Goal: Task Accomplishment & Management: Manage account settings

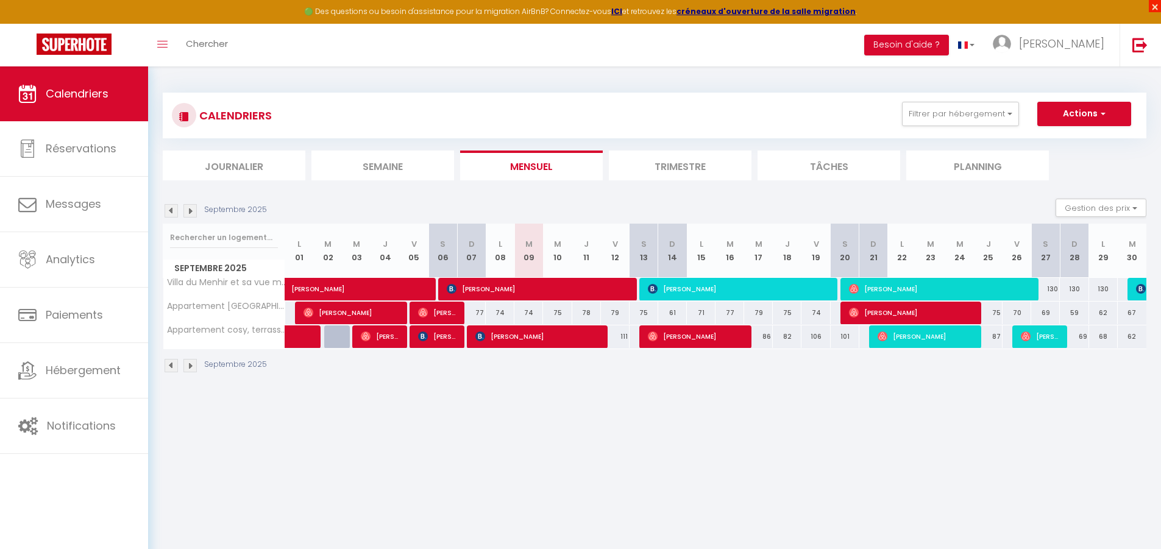
click at [1154, 5] on span "×" at bounding box center [1155, 6] width 12 height 12
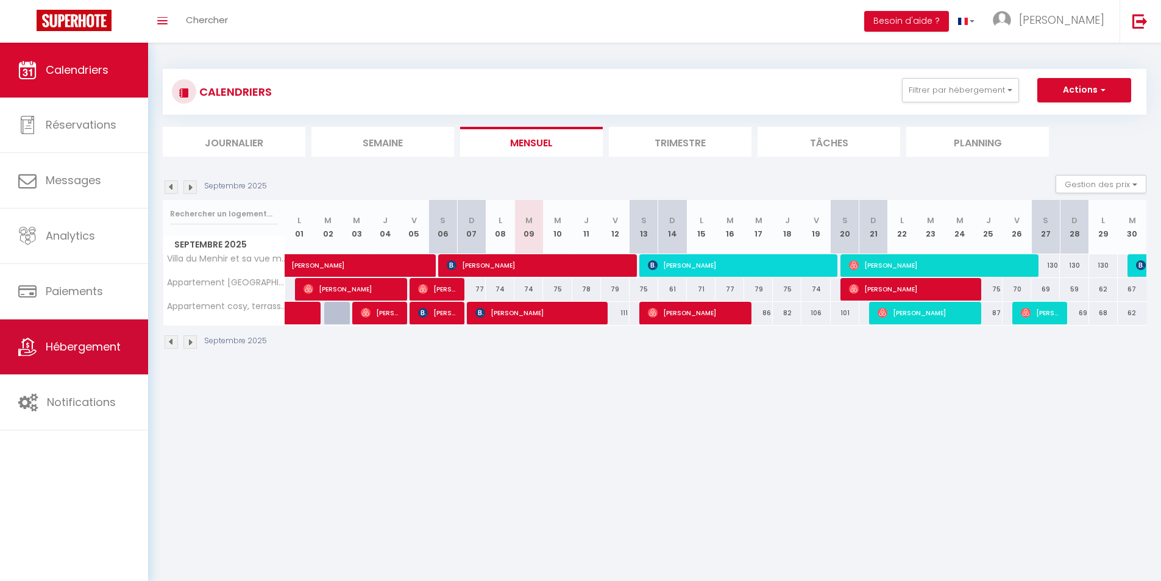
click at [90, 354] on span "Hébergement" at bounding box center [83, 346] width 75 height 15
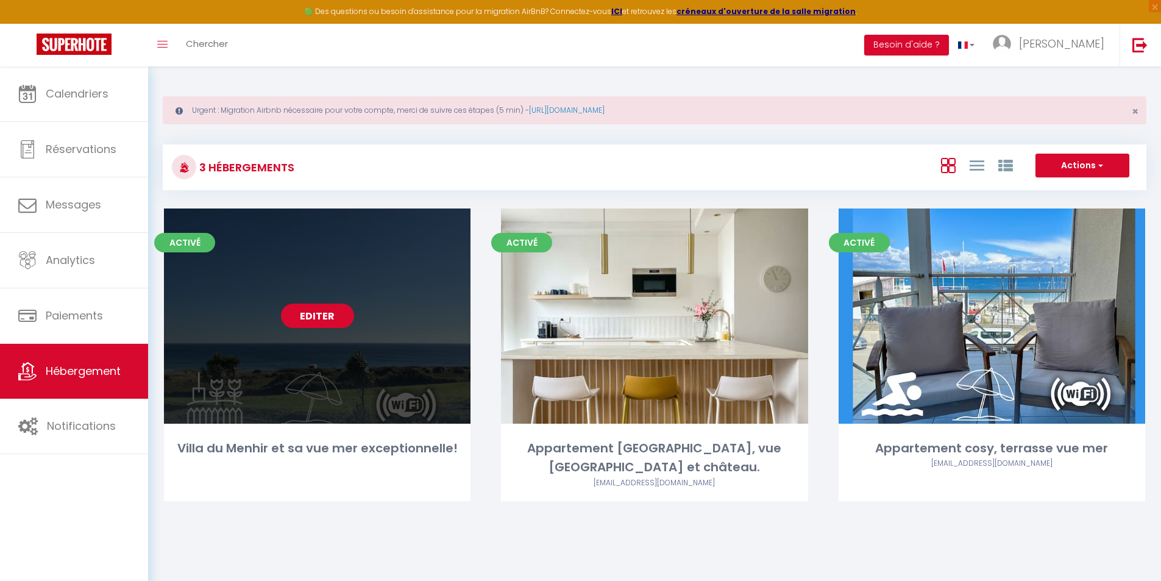
click at [306, 323] on link "Editer" at bounding box center [317, 316] width 73 height 24
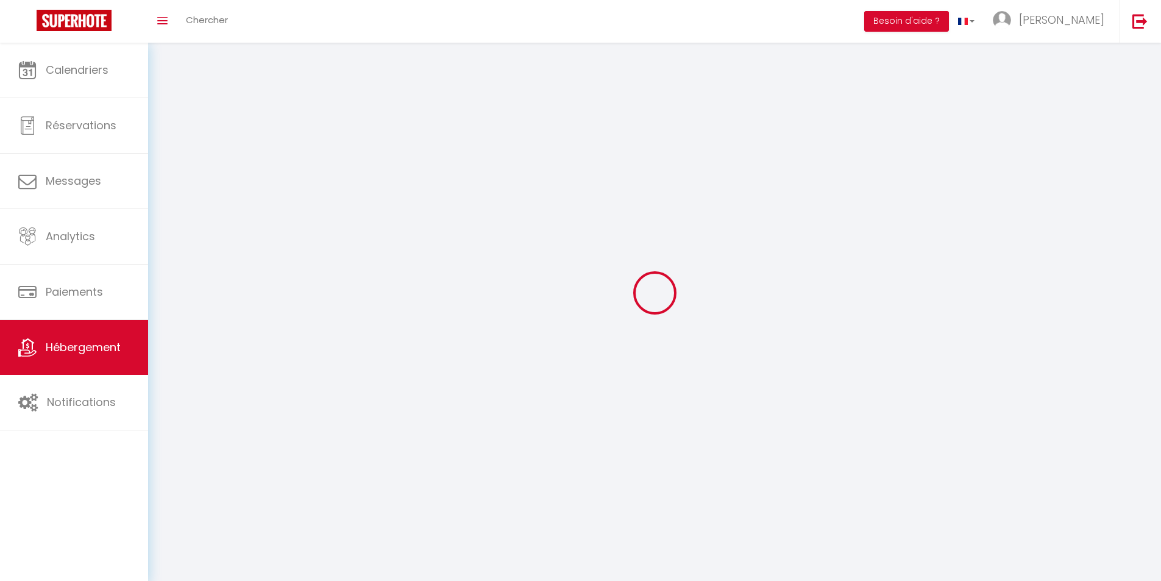
select select
select select "28"
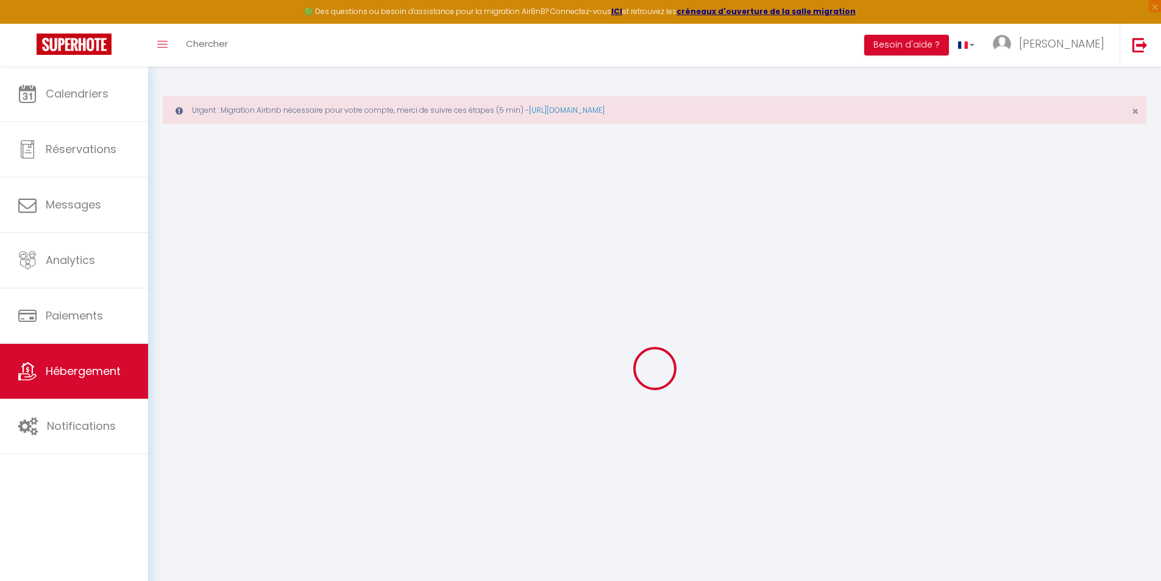
select select
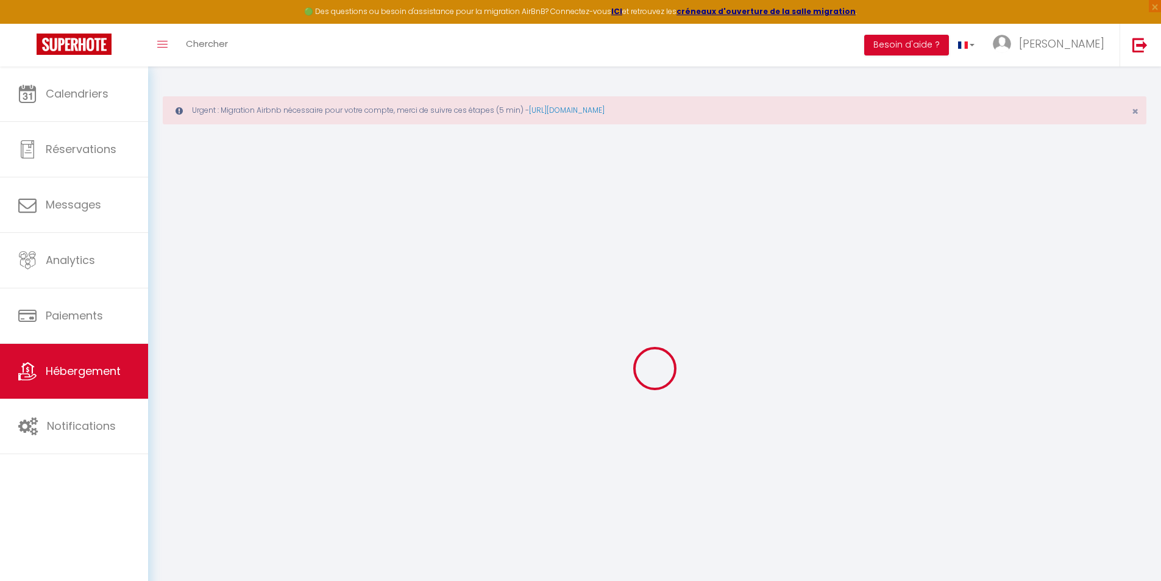
select select
checkbox input "false"
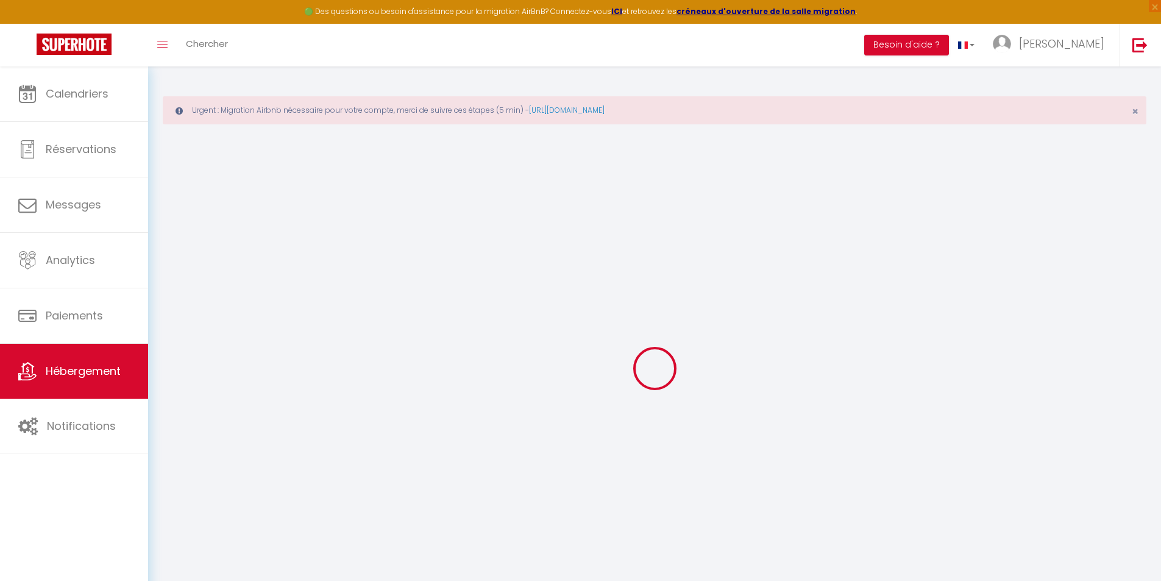
select select
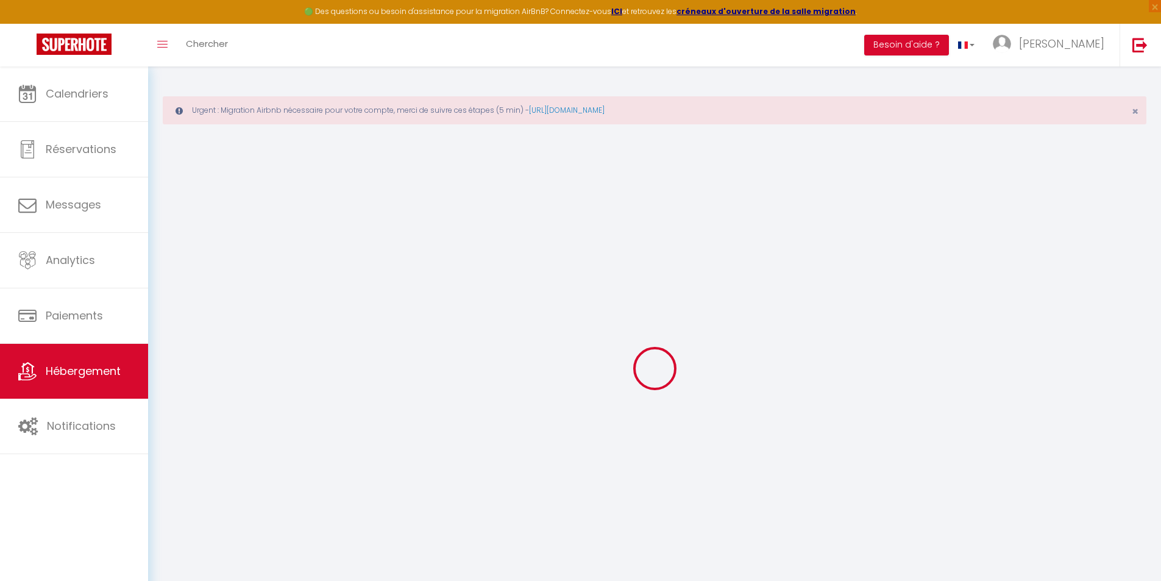
select select
checkbox input "false"
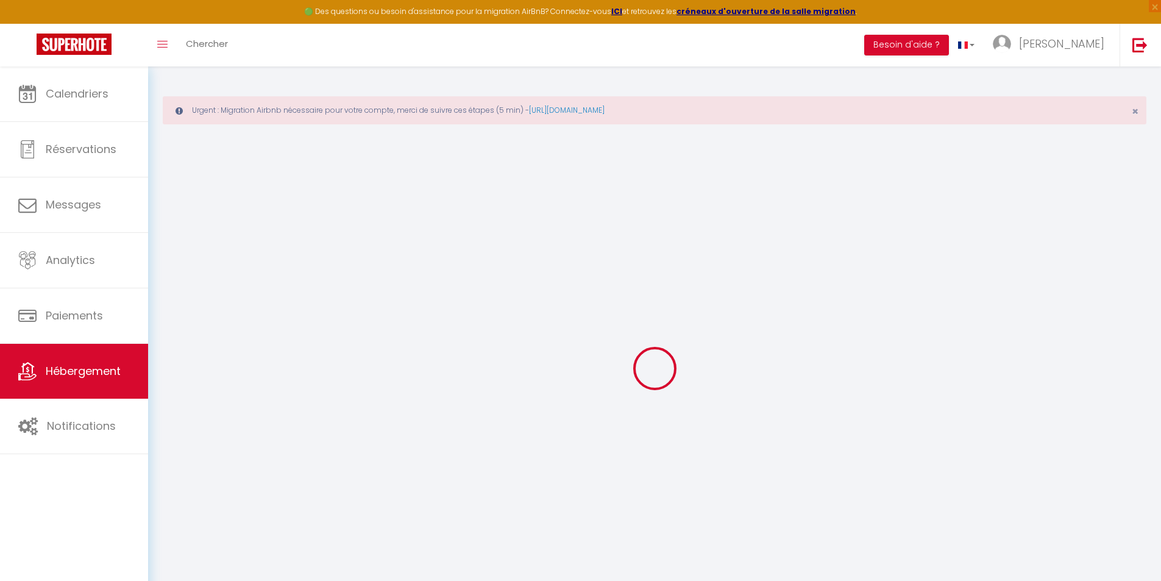
checkbox input "false"
select select
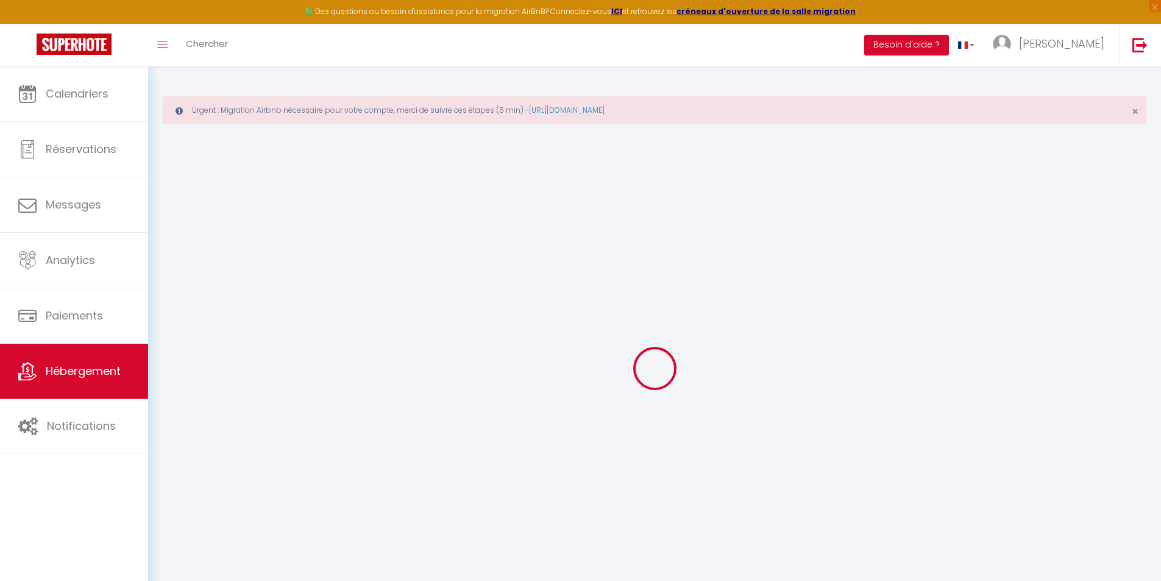
select select
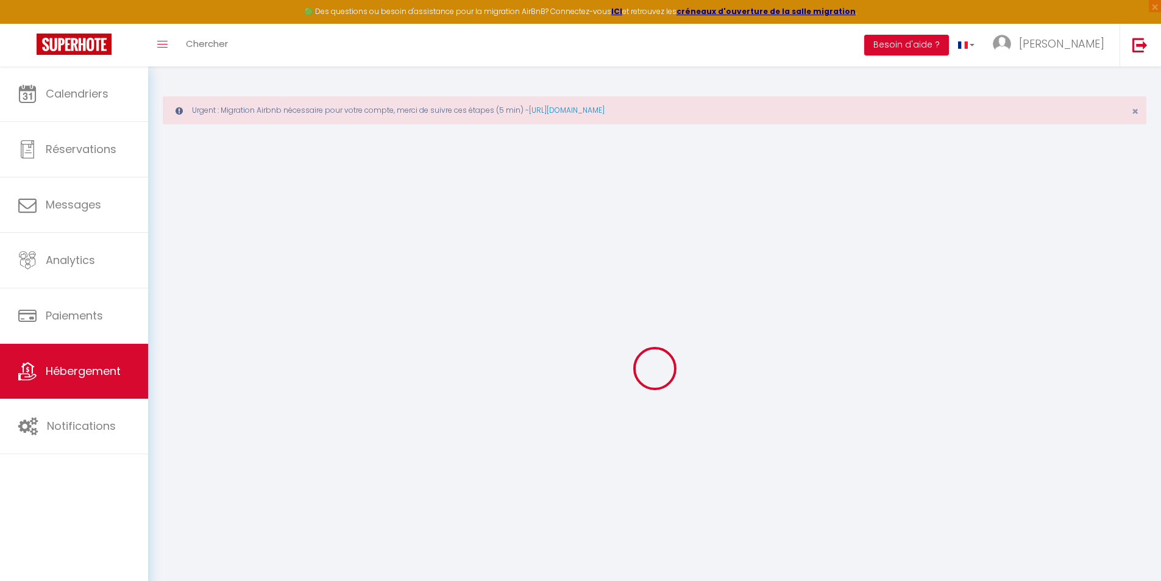
checkbox input "false"
select select
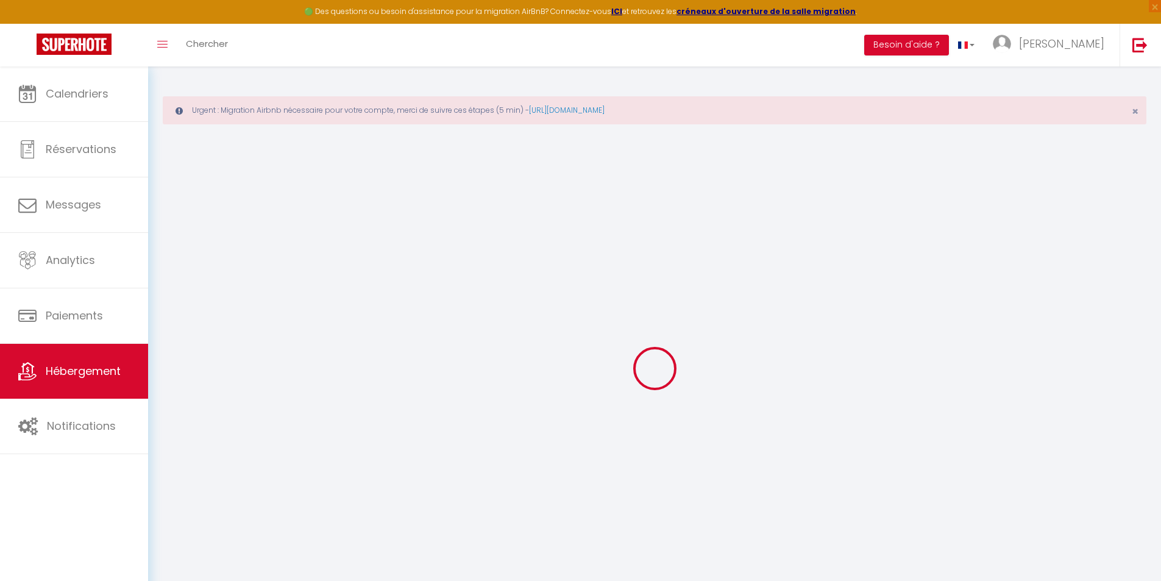
select select
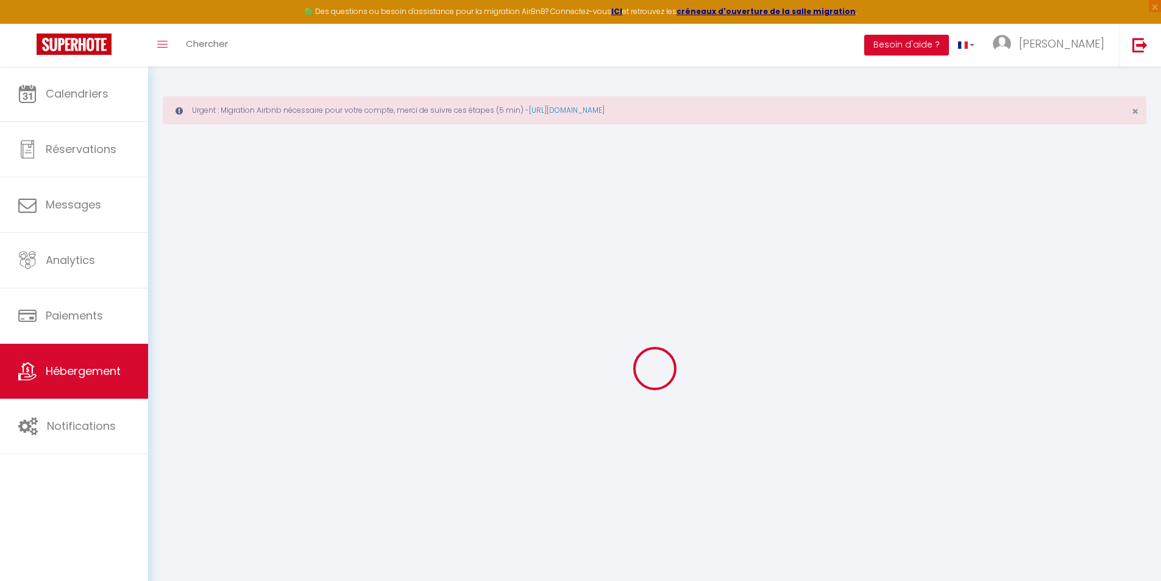
select select
checkbox input "false"
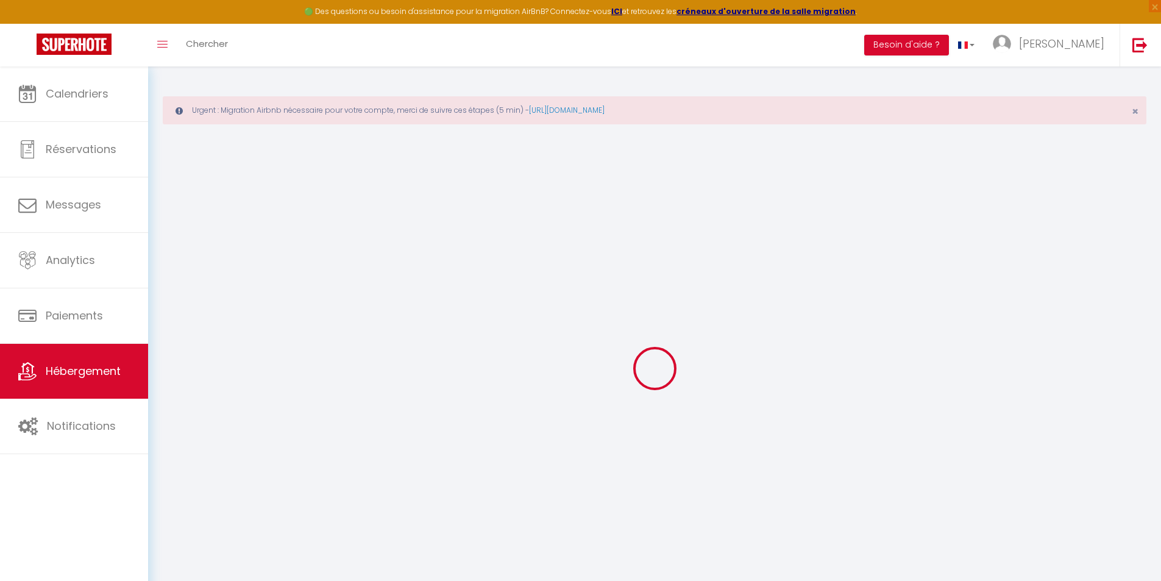
checkbox input "false"
select select
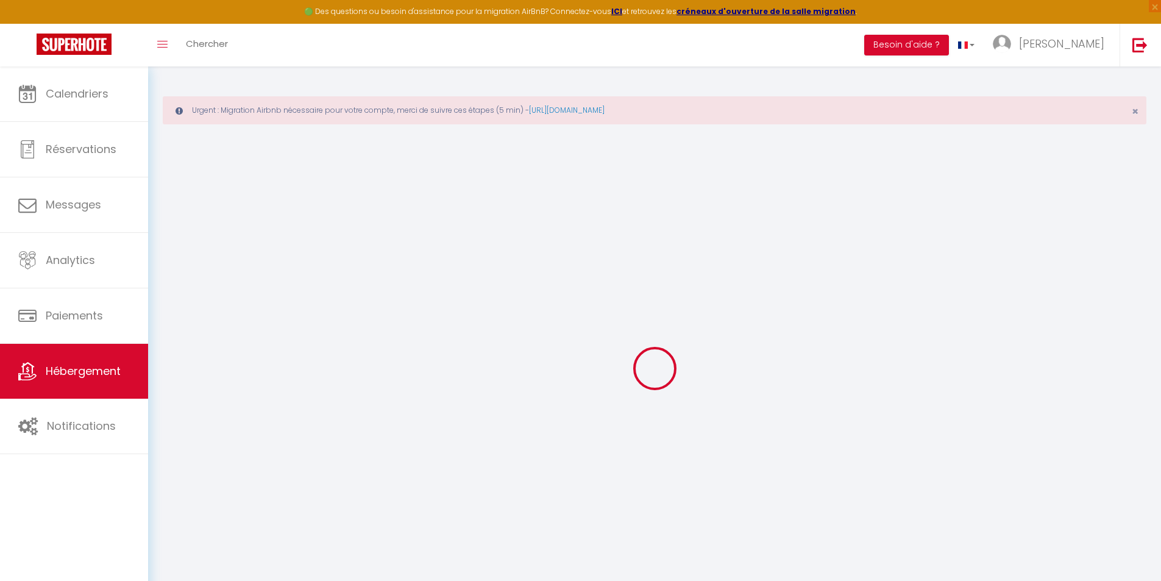
select select
checkbox input "false"
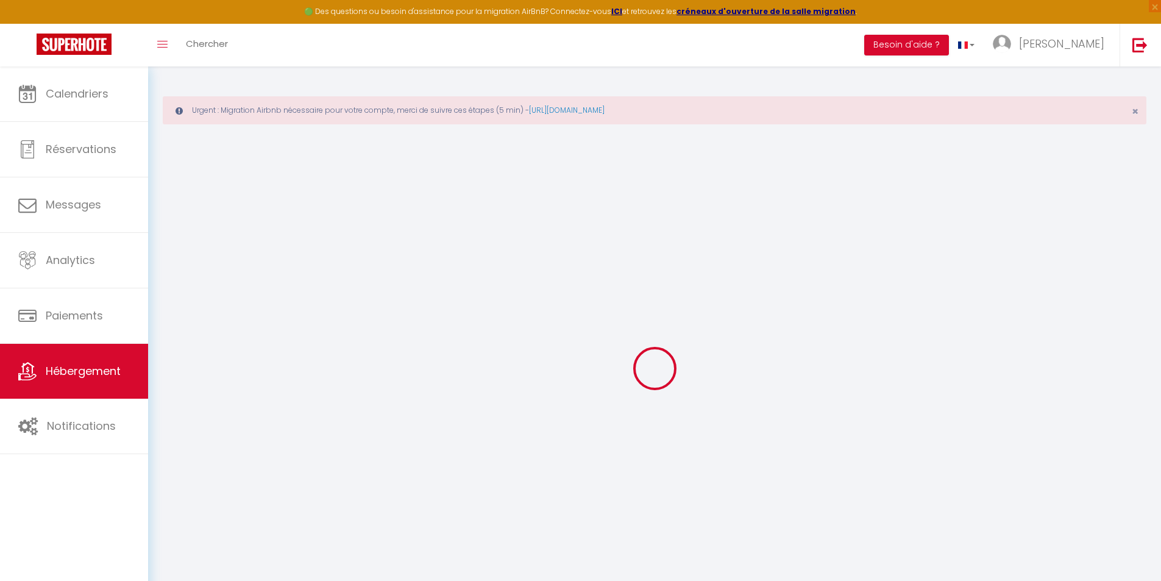
checkbox input "false"
select select
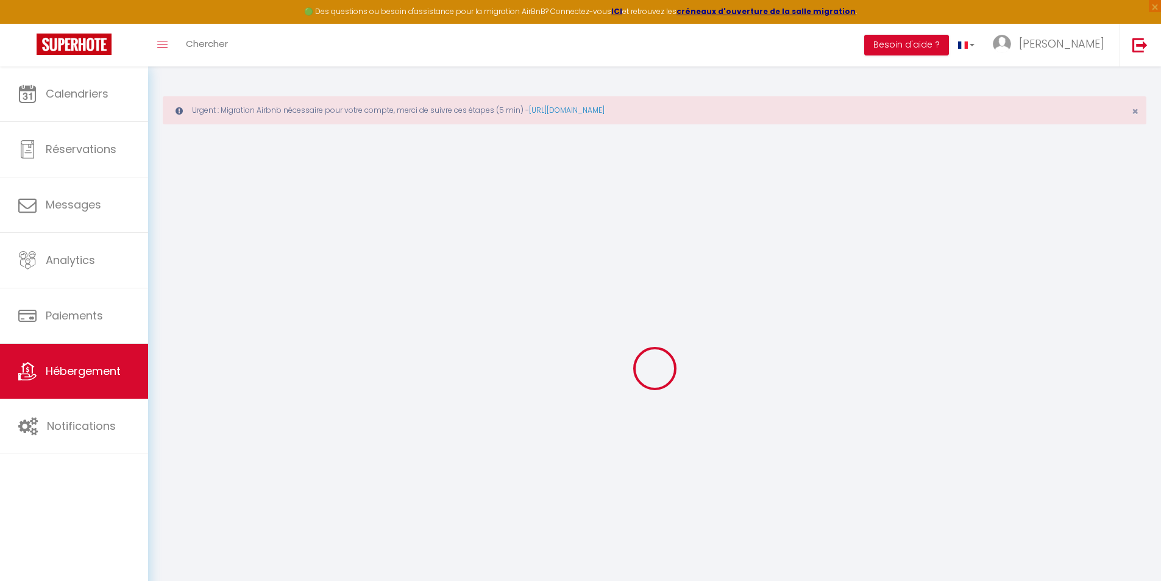
select select
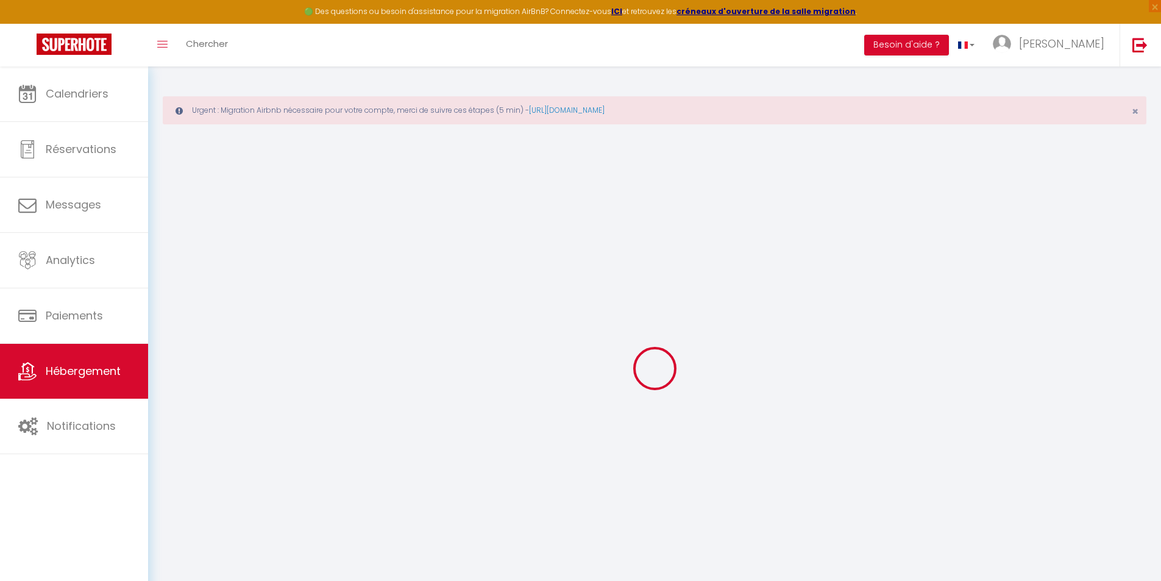
select select
checkbox input "false"
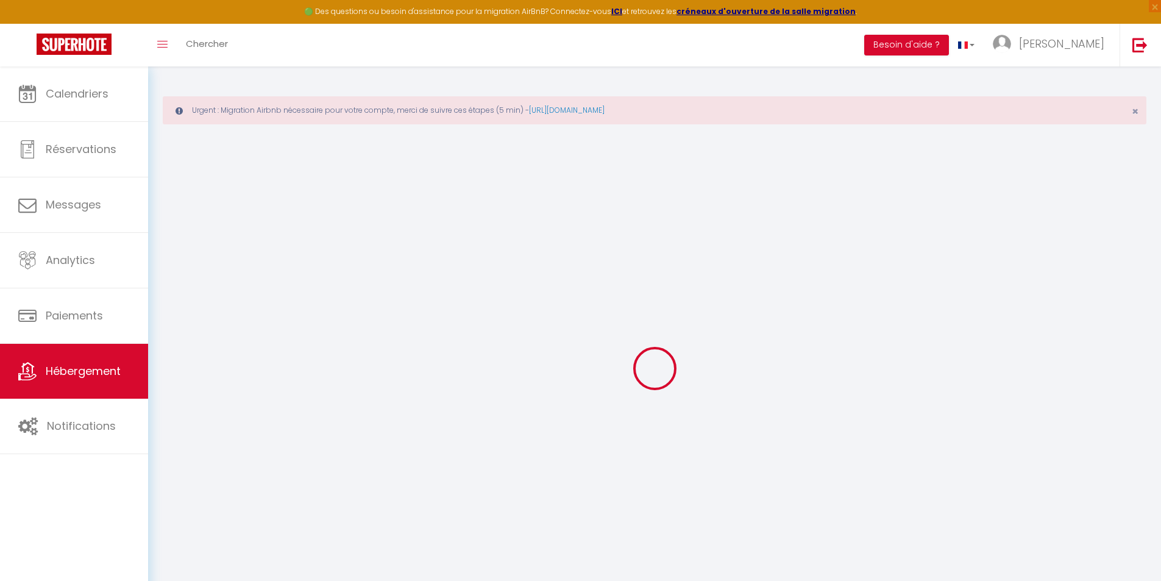
select select
type input "Villa du Menhir et sa vue mer exceptionnelle!"
type input "[PERSON_NAME]"
type input "[STREET_ADDRESS]"
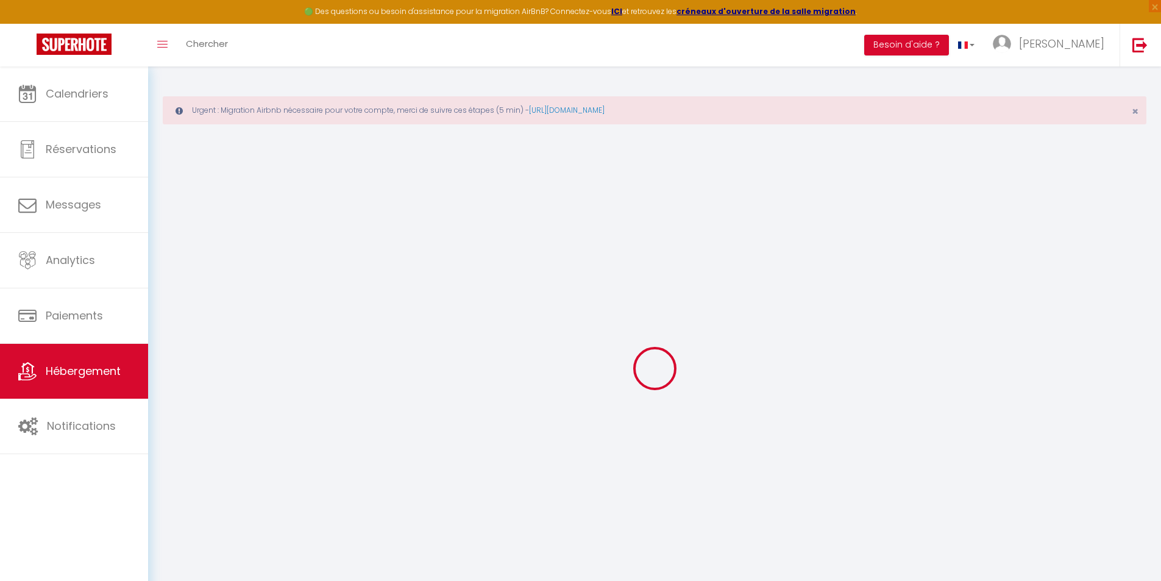
type input "29710"
type input "Plozevet"
select select "houses"
select select "8"
select select "6"
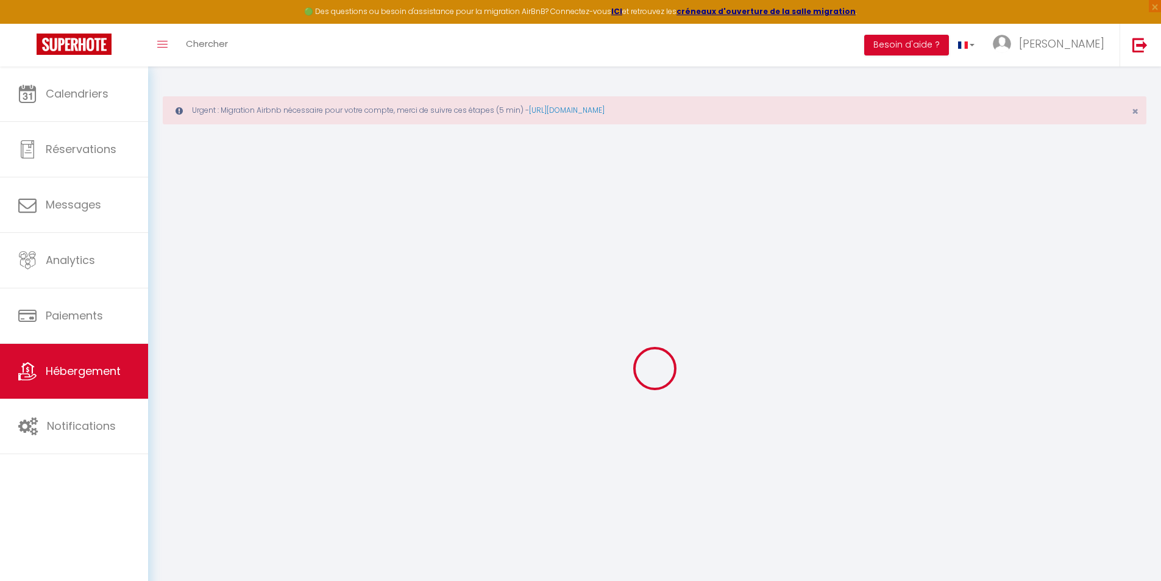
select select "4"
type input "140"
type input "6"
type input "100"
type input "5"
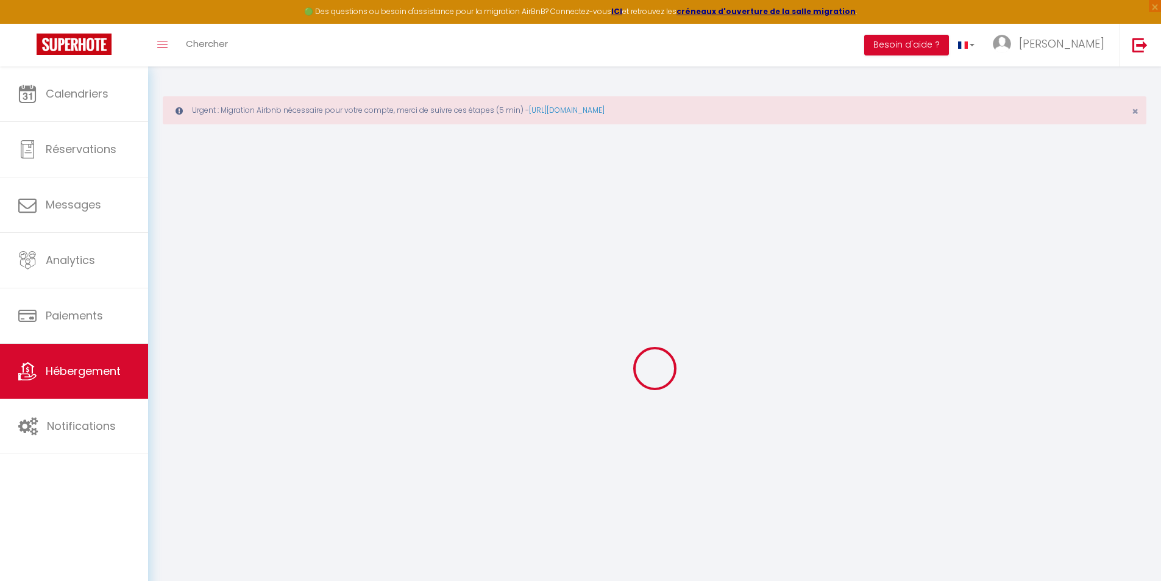
type input "100"
type input "500"
select select
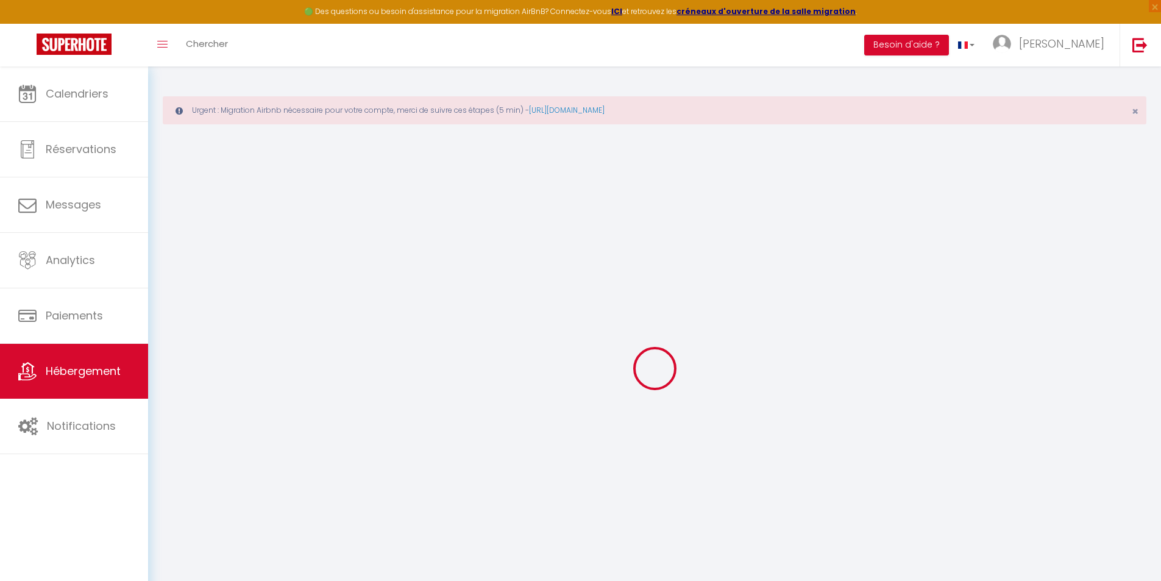
select select
type input "[STREET_ADDRESS]"
type input "29710"
type input "Plozévet"
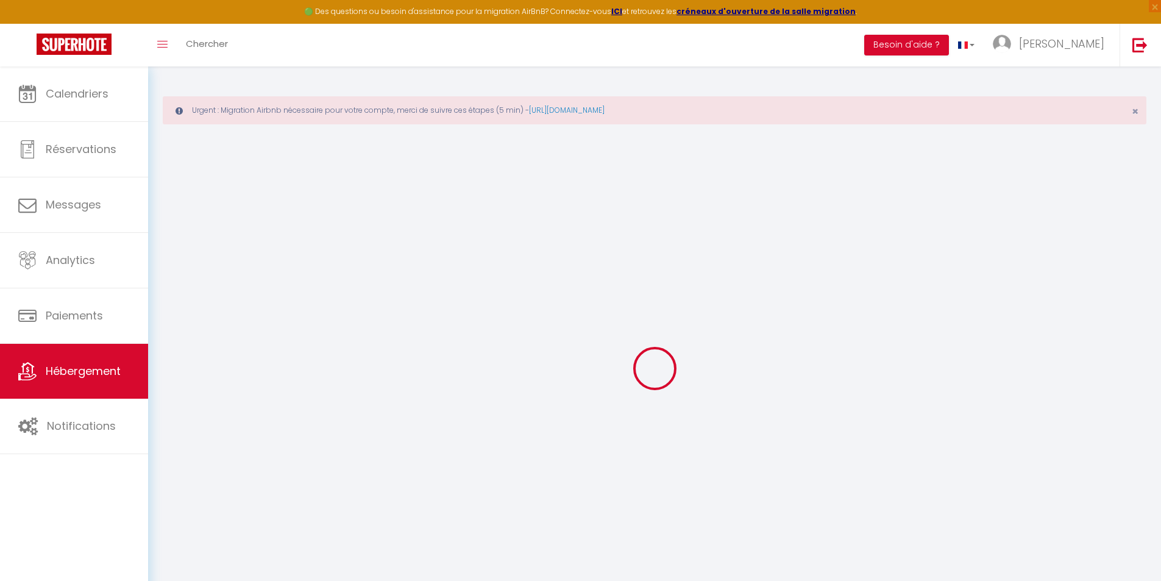
type input "[EMAIL_ADDRESS][DOMAIN_NAME]"
select select "12490"
checkbox input "false"
checkbox input "true"
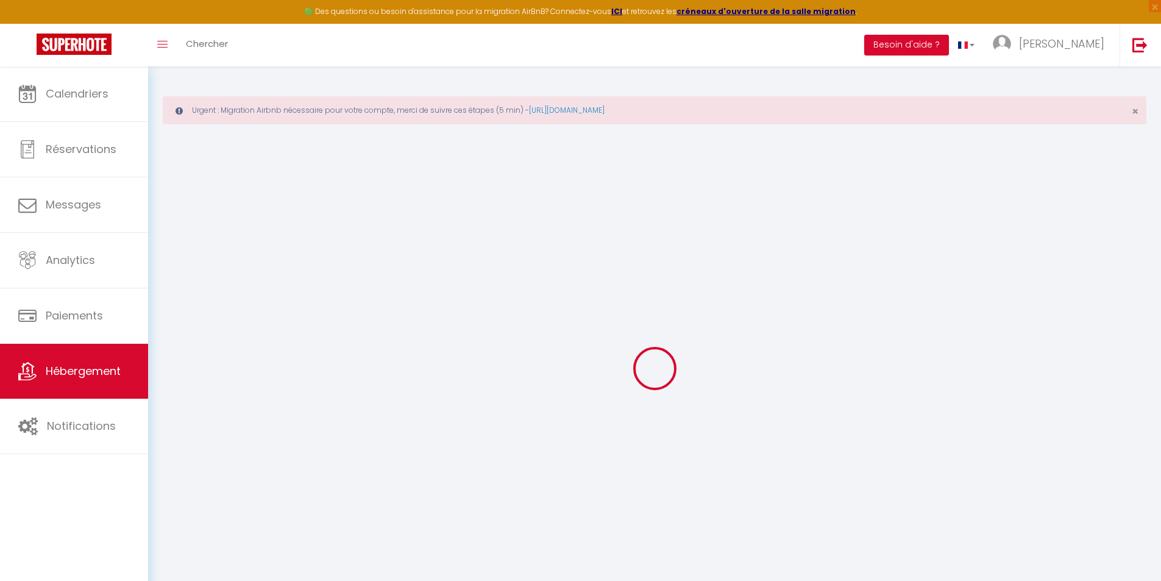
checkbox input "false"
radio input "true"
type input "0"
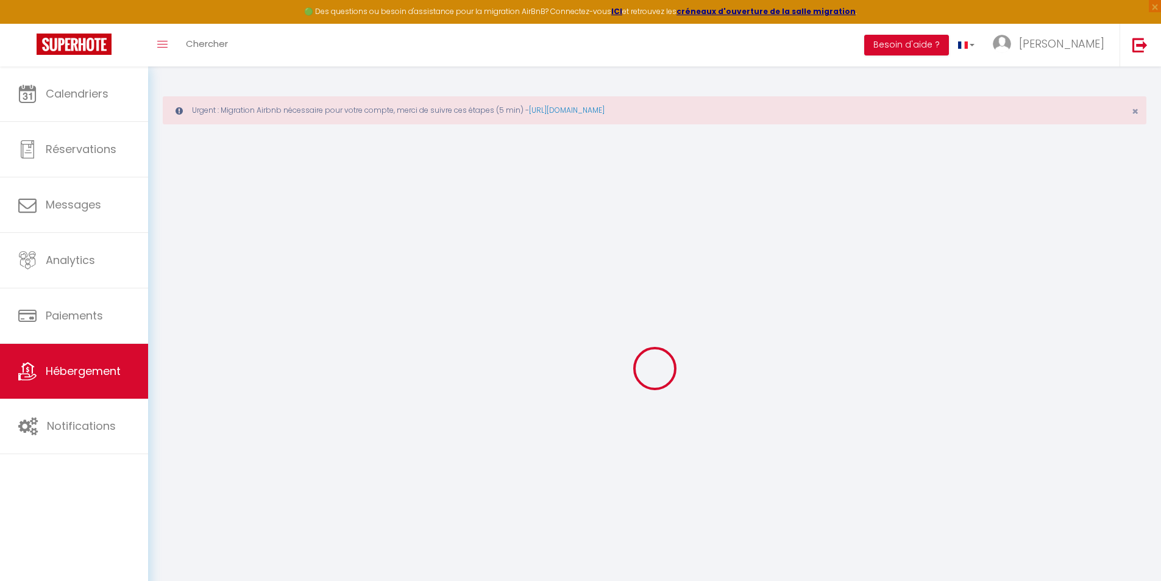
type input "0"
select select "+ 10 %"
select select "16:00"
select select "20:00"
select select "10:00"
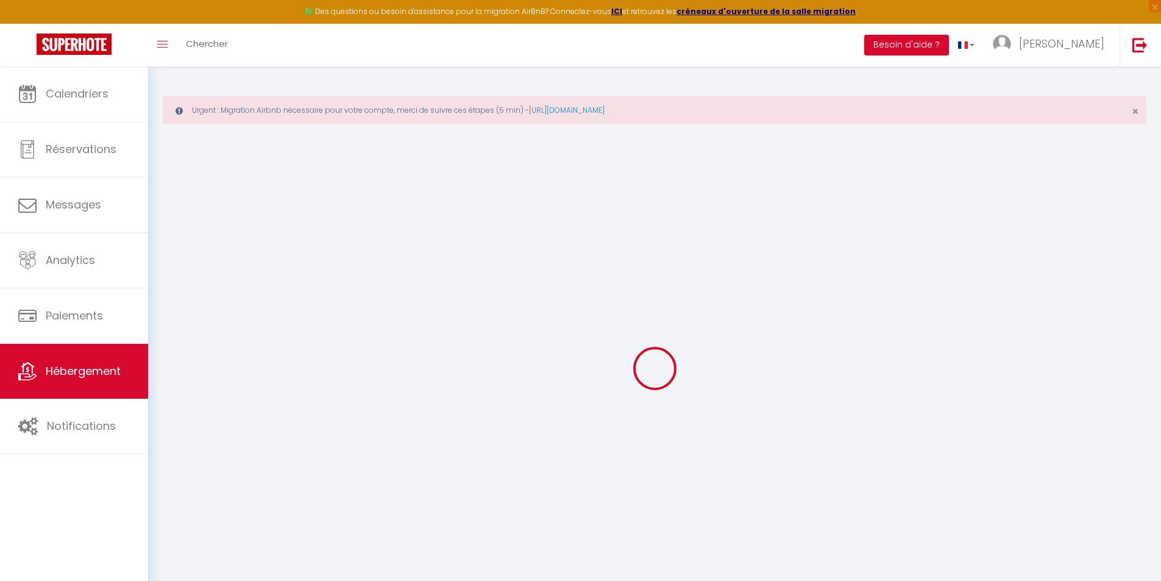
select select "30"
select select "120"
checkbox input "false"
checkbox input "true"
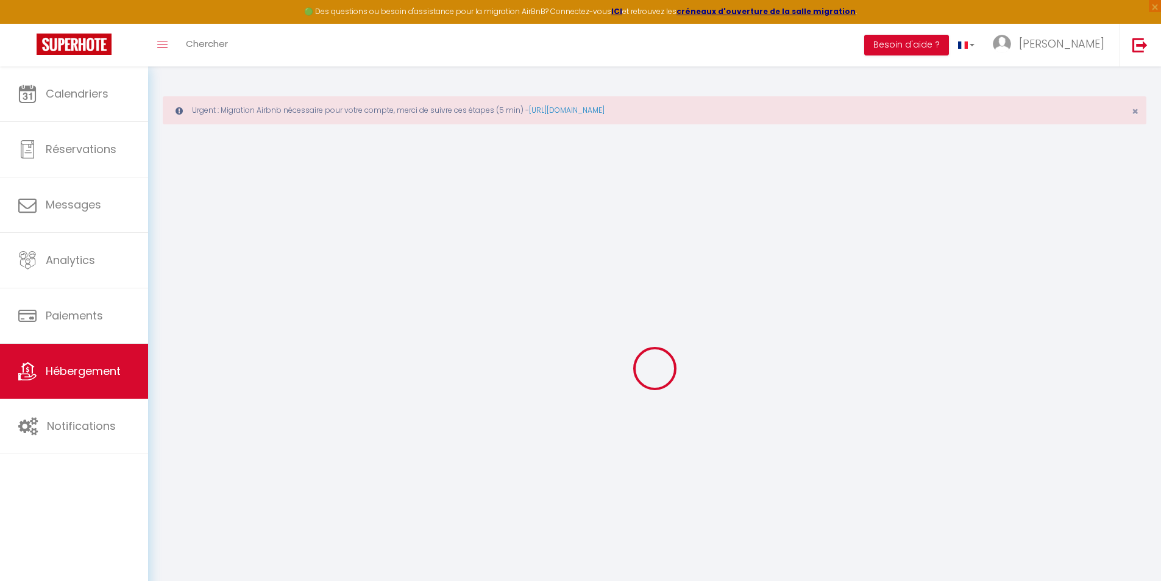
checkbox input "false"
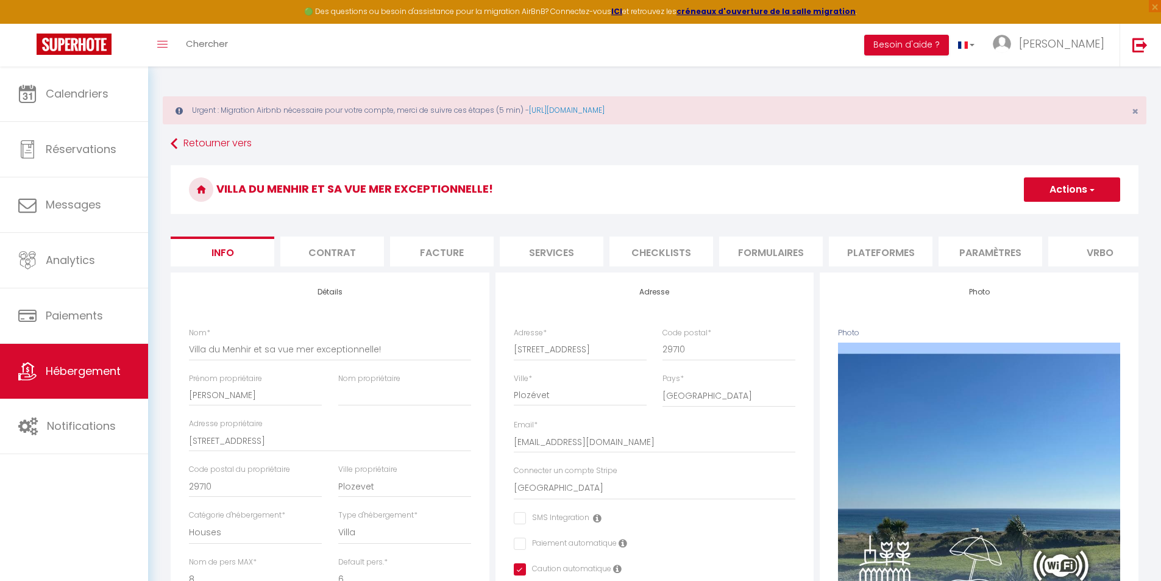
click at [875, 252] on li "Plateformes" at bounding box center [881, 251] width 104 height 30
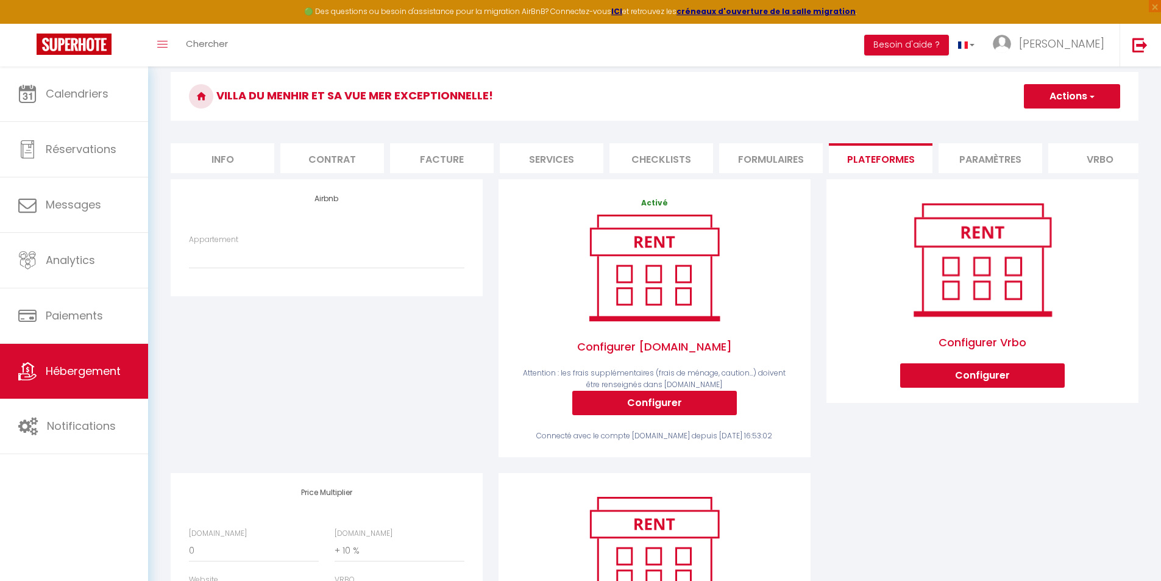
scroll to position [122, 0]
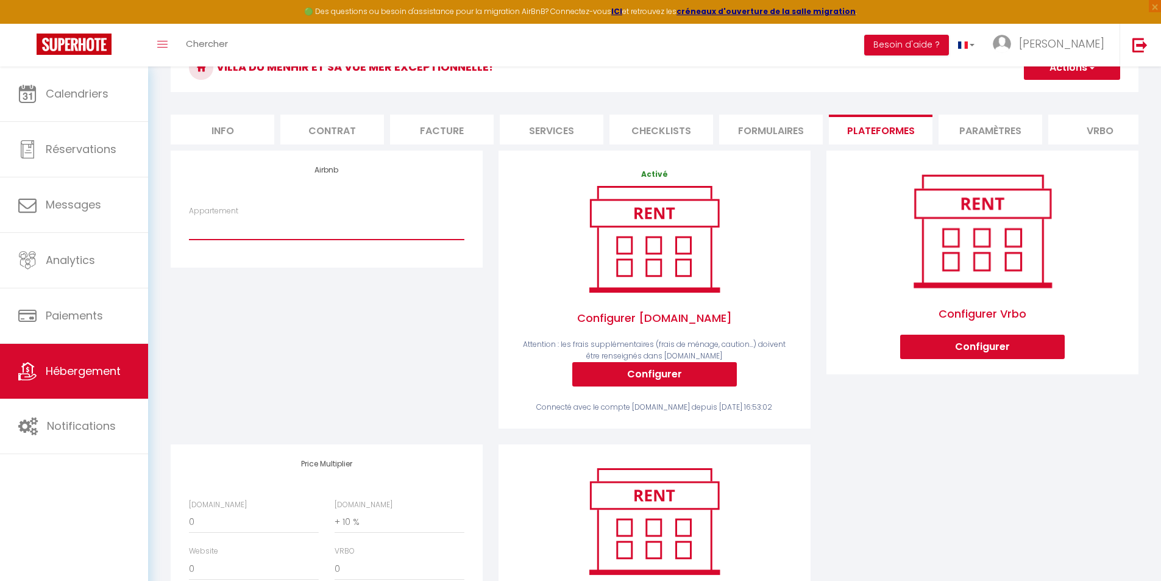
click at [267, 240] on select "Appartement" at bounding box center [326, 227] width 275 height 23
click at [292, 236] on select "Appartement" at bounding box center [326, 227] width 275 height 23
click at [302, 251] on div "Appartement" at bounding box center [326, 228] width 291 height 47
click at [308, 252] on div "Appartement" at bounding box center [326, 228] width 291 height 47
click at [308, 240] on select "Appartement" at bounding box center [326, 227] width 275 height 23
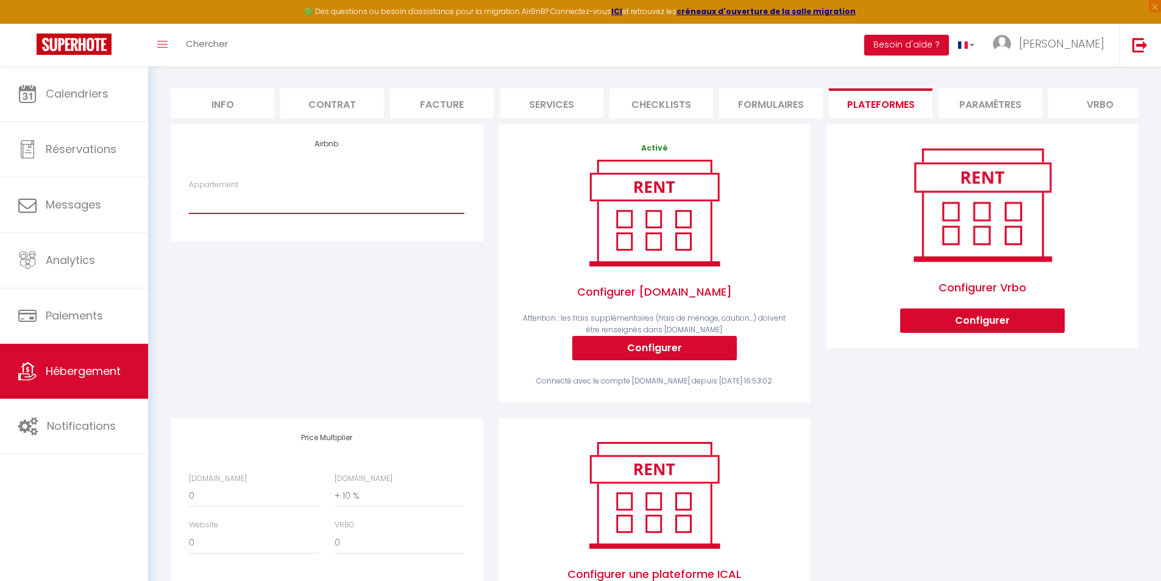
scroll to position [120, 0]
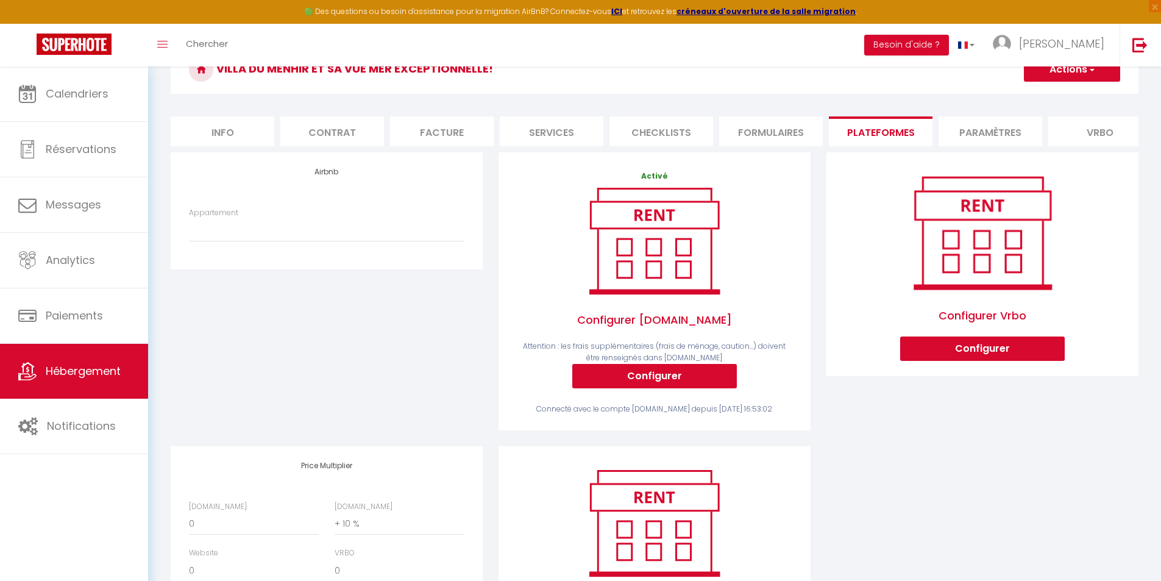
click at [330, 252] on div "Appartement" at bounding box center [326, 230] width 291 height 47
click at [335, 231] on select "Appartement" at bounding box center [326, 229] width 275 height 23
click at [336, 236] on select "Appartement" at bounding box center [326, 229] width 275 height 23
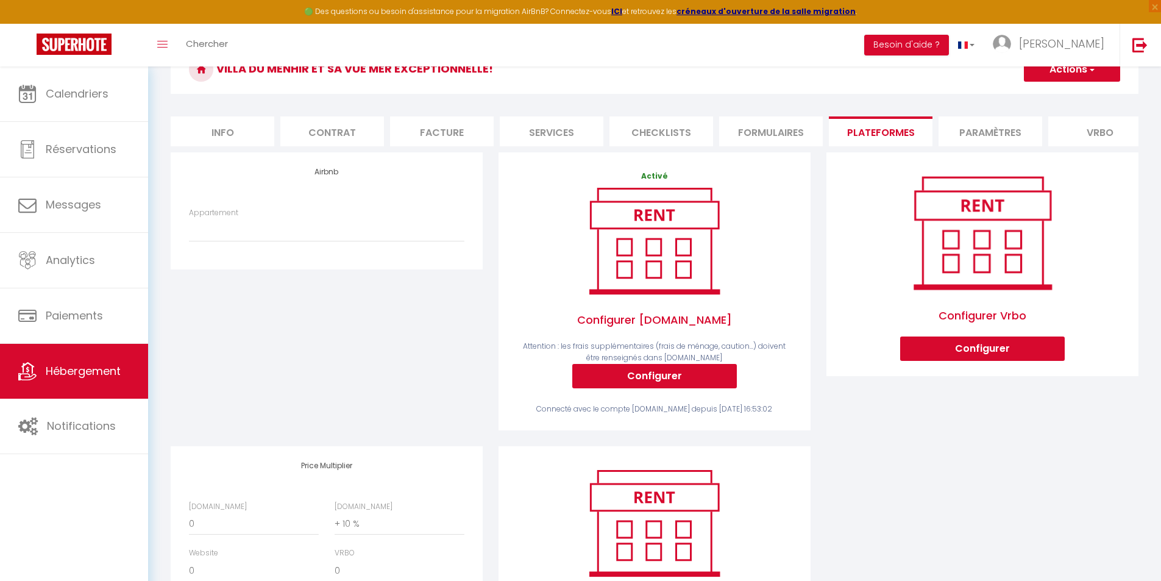
click at [354, 307] on div "Airbnb Appartement" at bounding box center [327, 299] width 328 height 294
click at [354, 252] on div "Appartement" at bounding box center [326, 230] width 291 height 47
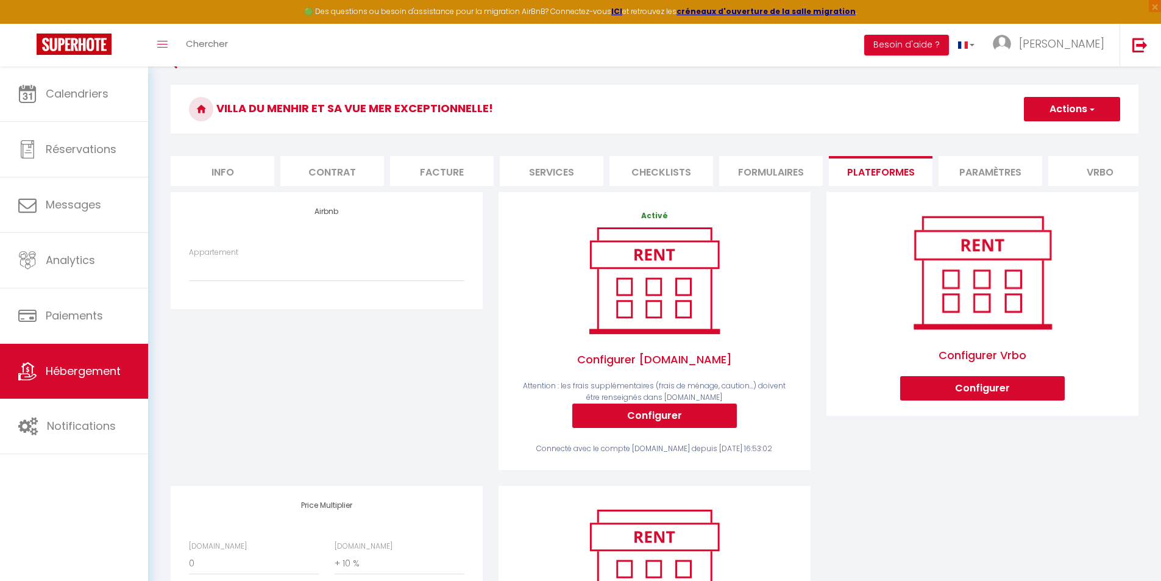
scroll to position [59, 0]
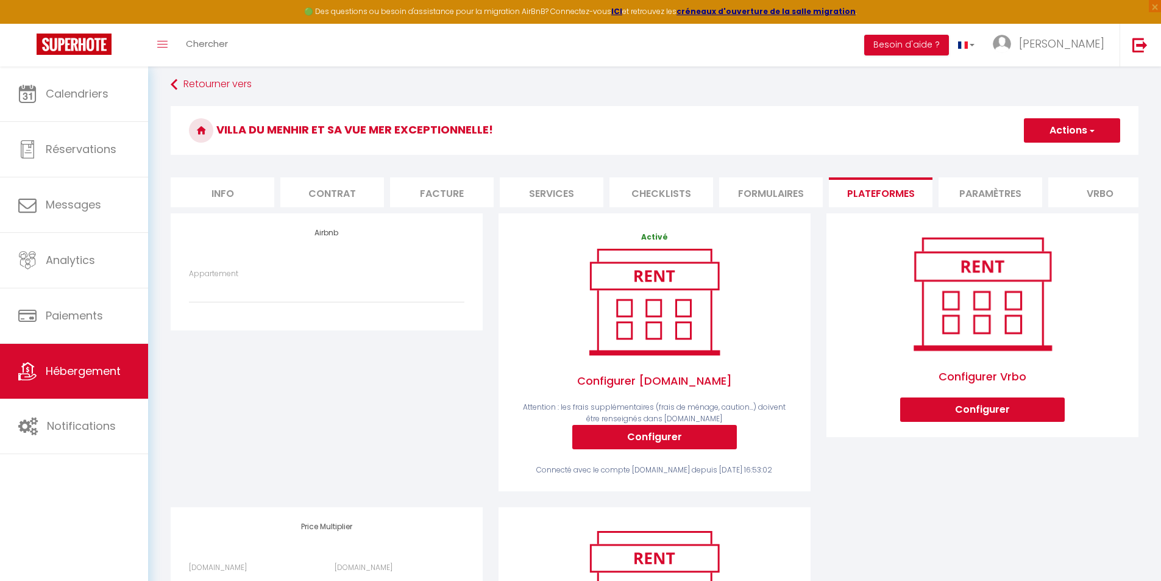
click at [384, 315] on div "Appartement" at bounding box center [326, 291] width 291 height 47
click at [369, 294] on select "Appartement" at bounding box center [326, 290] width 275 height 23
click at [385, 352] on div "Airbnb Appartement" at bounding box center [327, 360] width 328 height 294
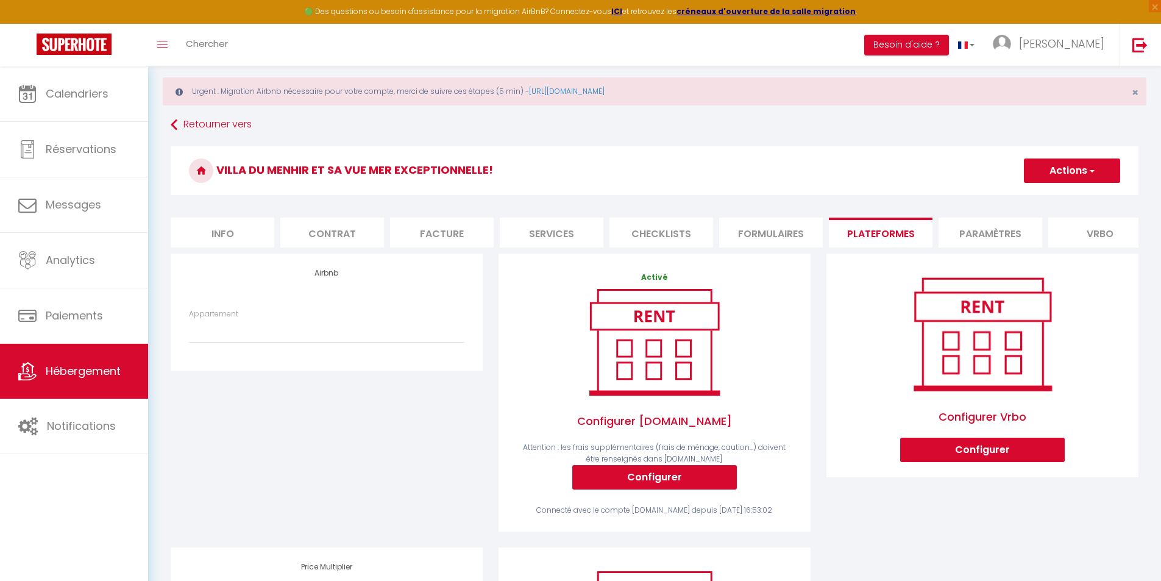
scroll to position [0, 0]
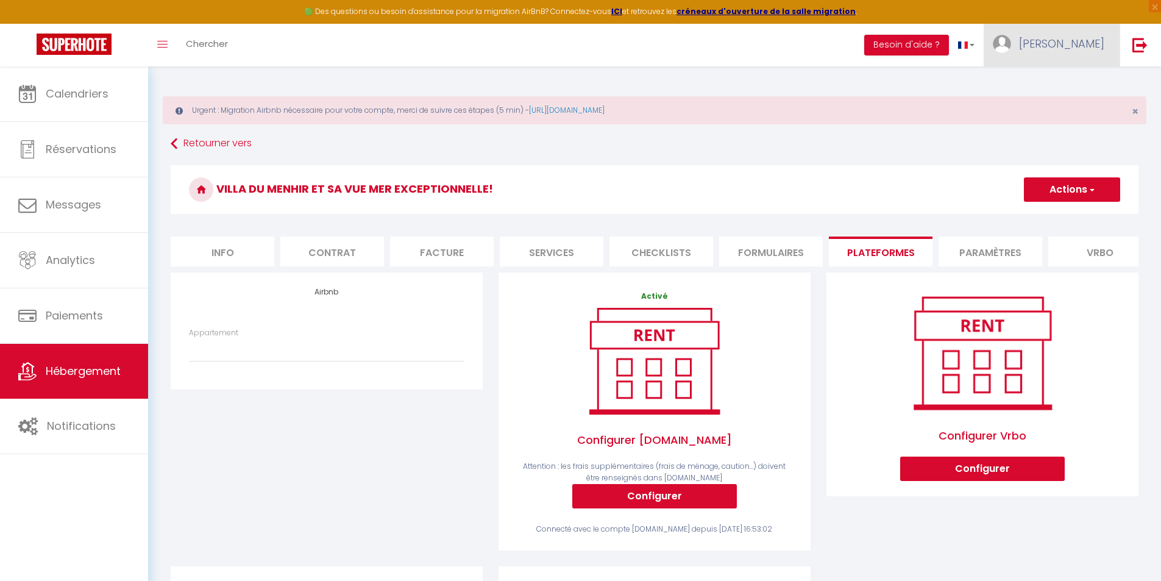
click at [1089, 50] on span "[PERSON_NAME]" at bounding box center [1061, 43] width 85 height 15
click at [1079, 84] on link "Paramètres" at bounding box center [1071, 84] width 90 height 21
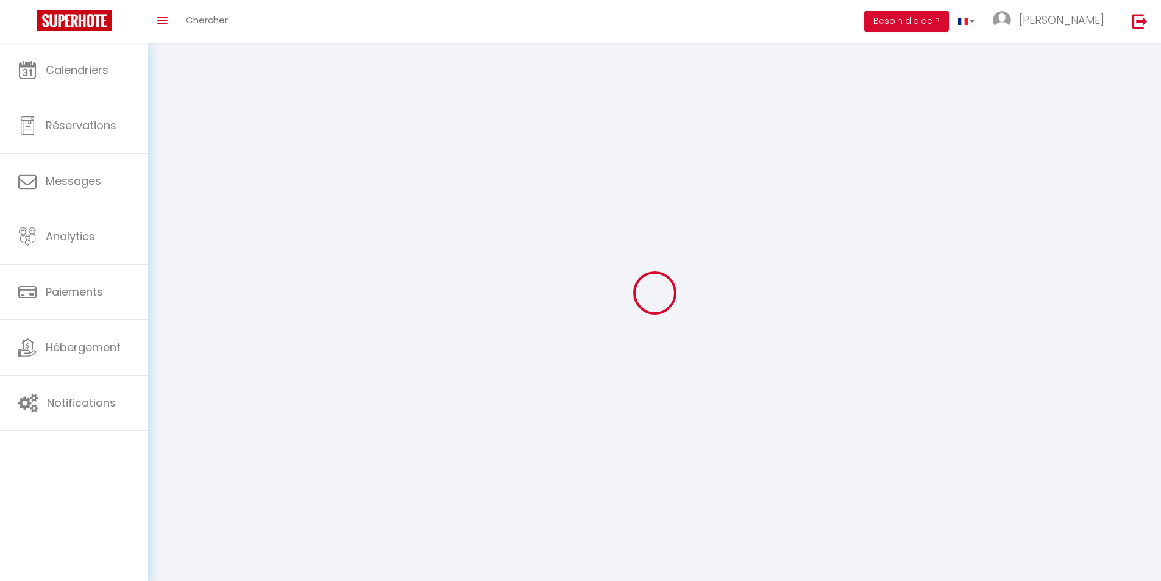
type input "[PERSON_NAME]"
type input "WARME"
type input "0650371696"
type input "1bd de la mer,"
type input "29217"
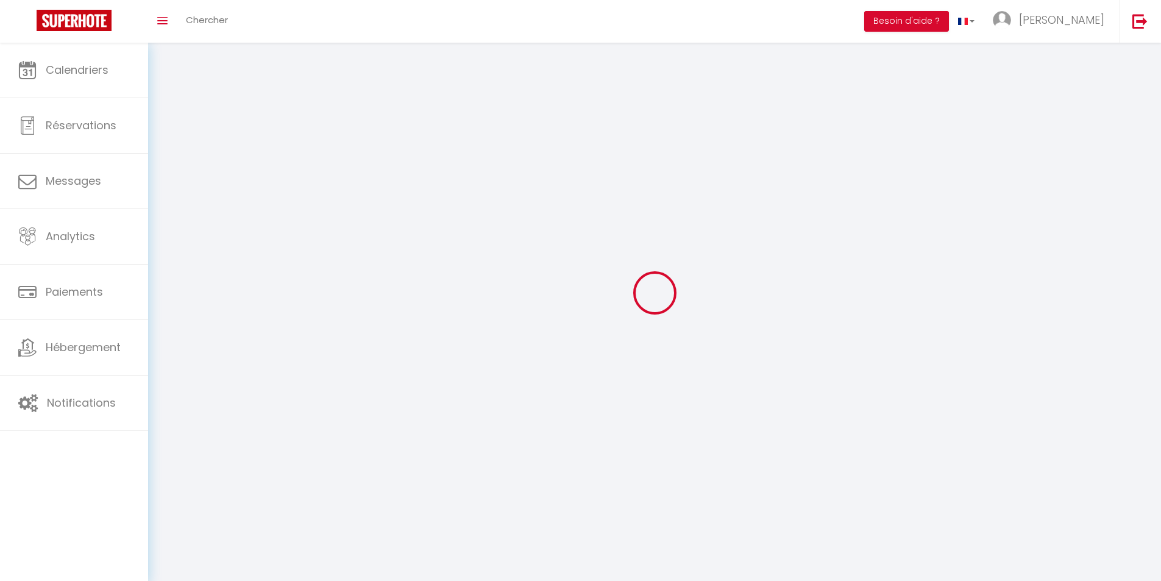
type input "Plougonvelin"
type input "MaStrO0en1bNEIv5FJvQtIHMA"
type input "S4E8miVmUXM5wMRUXtD0etmL2"
type input "[URL][DOMAIN_NAME]"
select select "28"
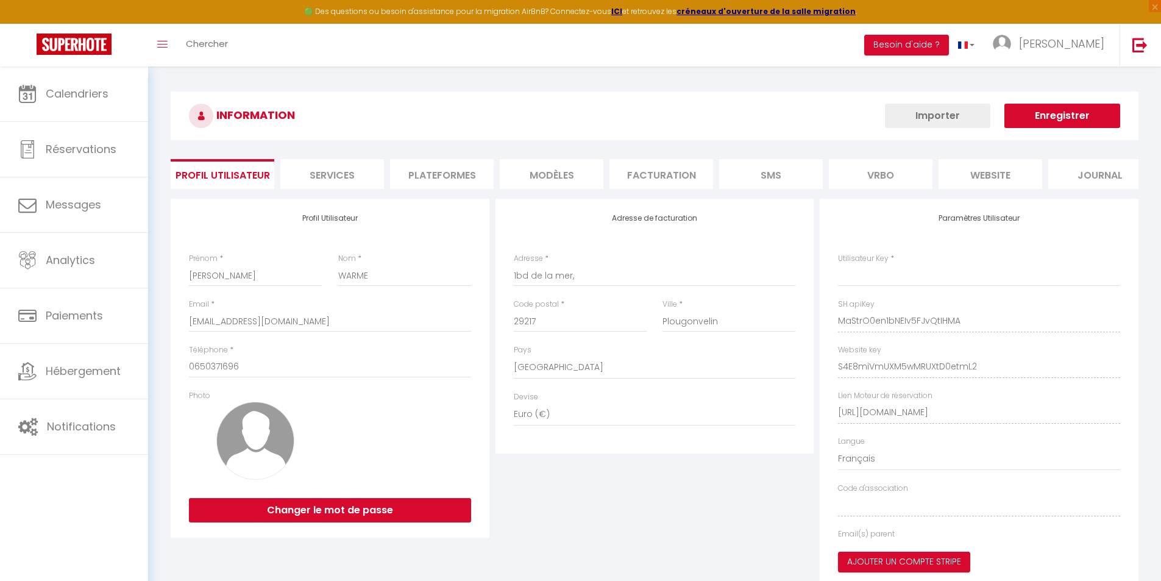
type input "MaStrO0en1bNEIv5FJvQtIHMA"
type input "S4E8miVmUXM5wMRUXtD0etmL2"
type input "[URL][DOMAIN_NAME]"
select select "fr"
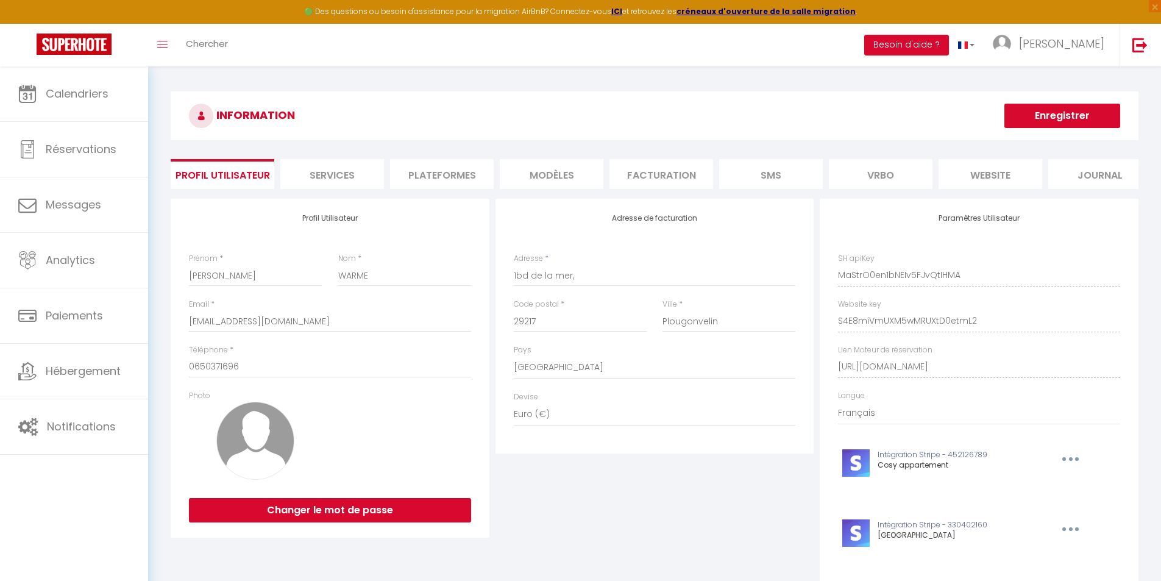
click at [462, 176] on li "Plateformes" at bounding box center [442, 174] width 104 height 30
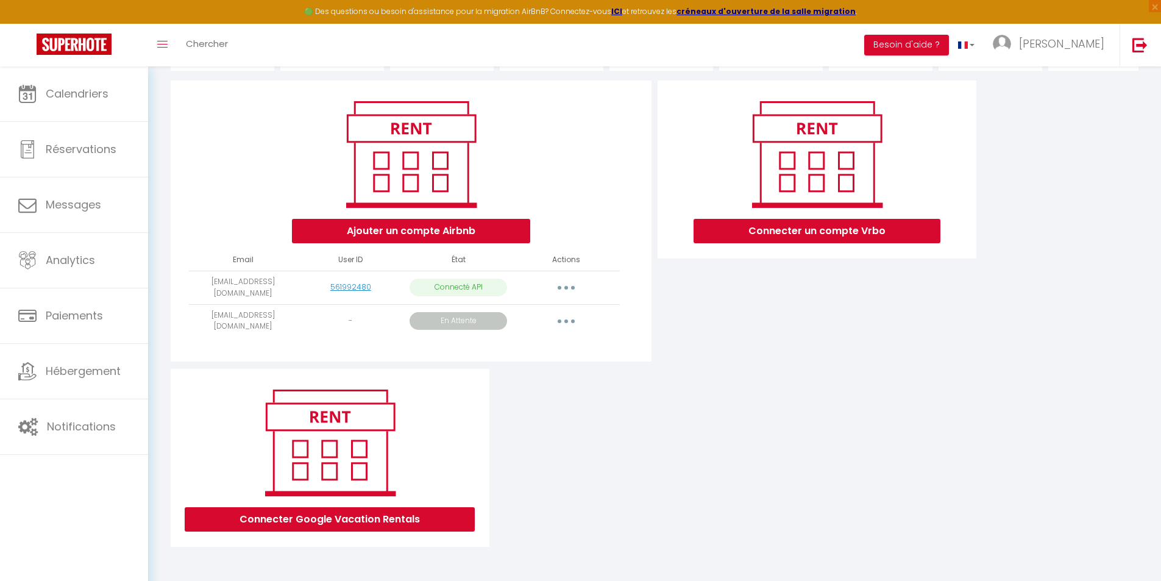
scroll to position [122, 0]
click at [567, 322] on button "button" at bounding box center [566, 321] width 34 height 20
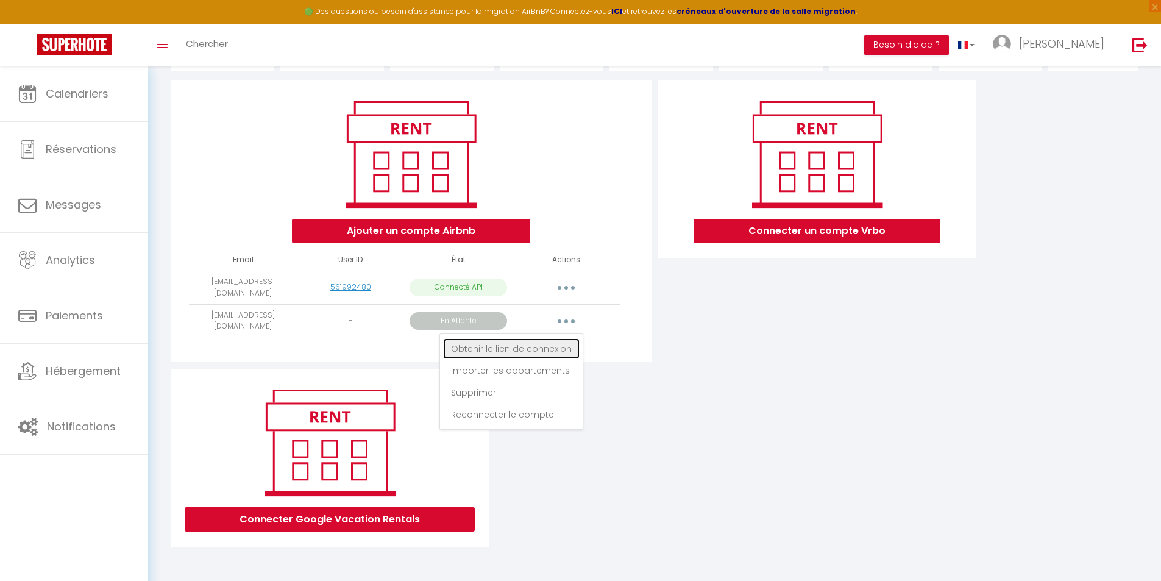
click at [551, 352] on link "Obtenir le lien de connexion" at bounding box center [511, 348] width 137 height 21
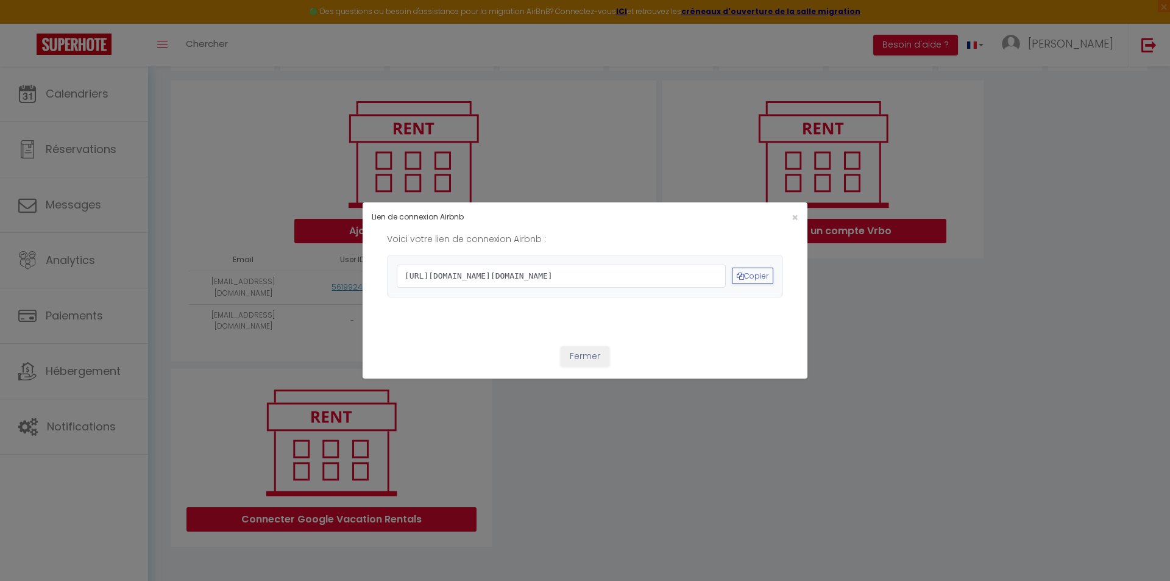
drag, startPoint x: 678, startPoint y: 304, endPoint x: 624, endPoint y: 294, distance: 55.1
click at [624, 288] on span "[URL][DOMAIN_NAME][DOMAIN_NAME]" at bounding box center [561, 276] width 329 height 23
click at [747, 275] on button "Copier" at bounding box center [752, 276] width 41 height 16
click at [792, 210] on span "×" at bounding box center [795, 217] width 7 height 15
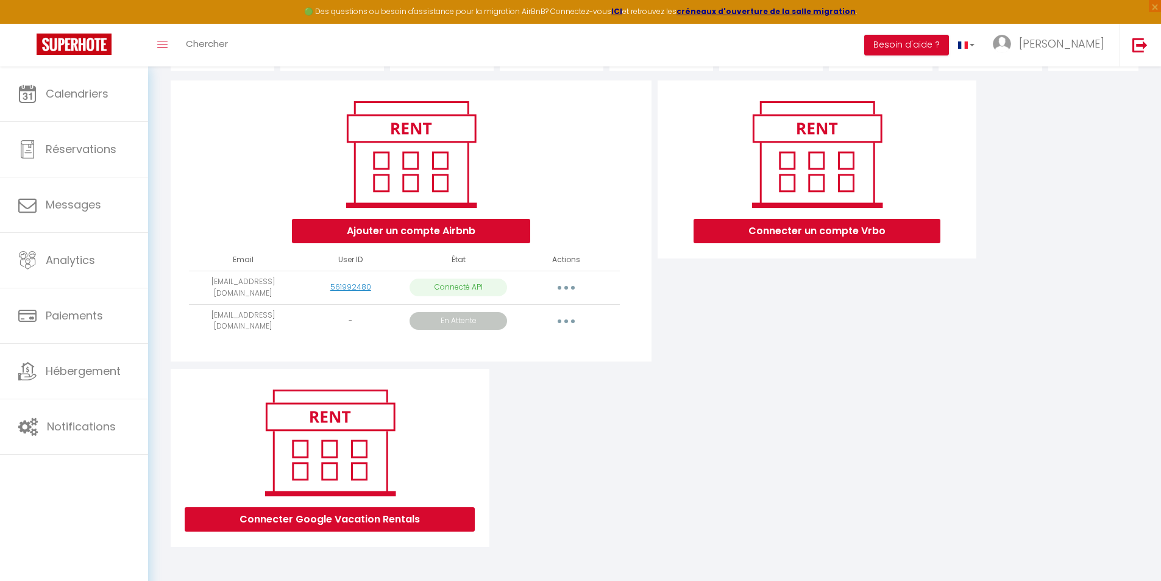
click at [570, 329] on button "button" at bounding box center [566, 321] width 34 height 20
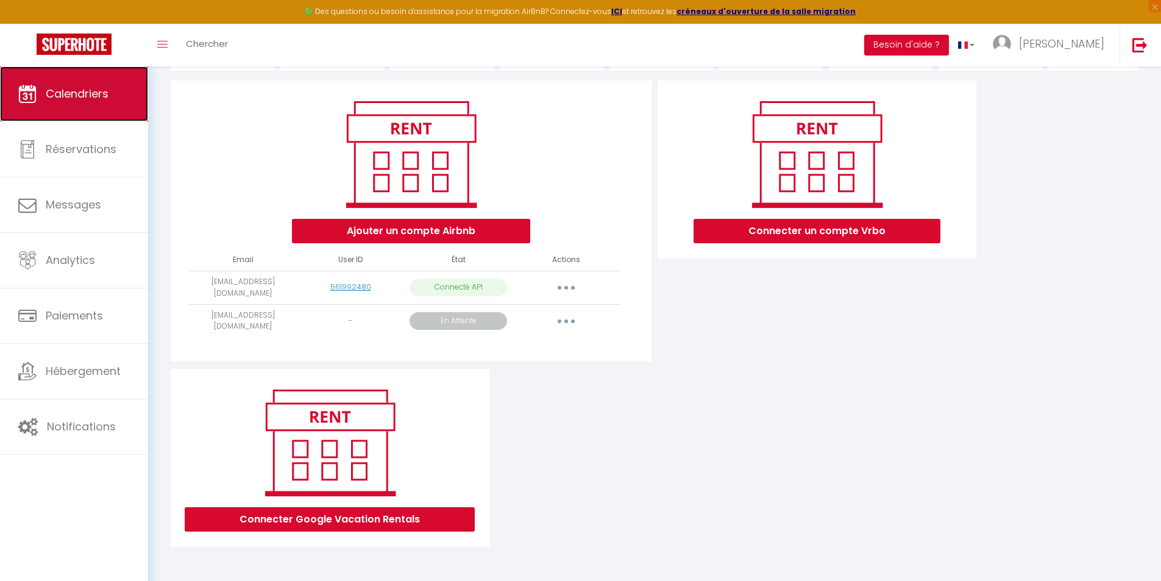
click at [88, 101] on span "Calendriers" at bounding box center [77, 93] width 63 height 15
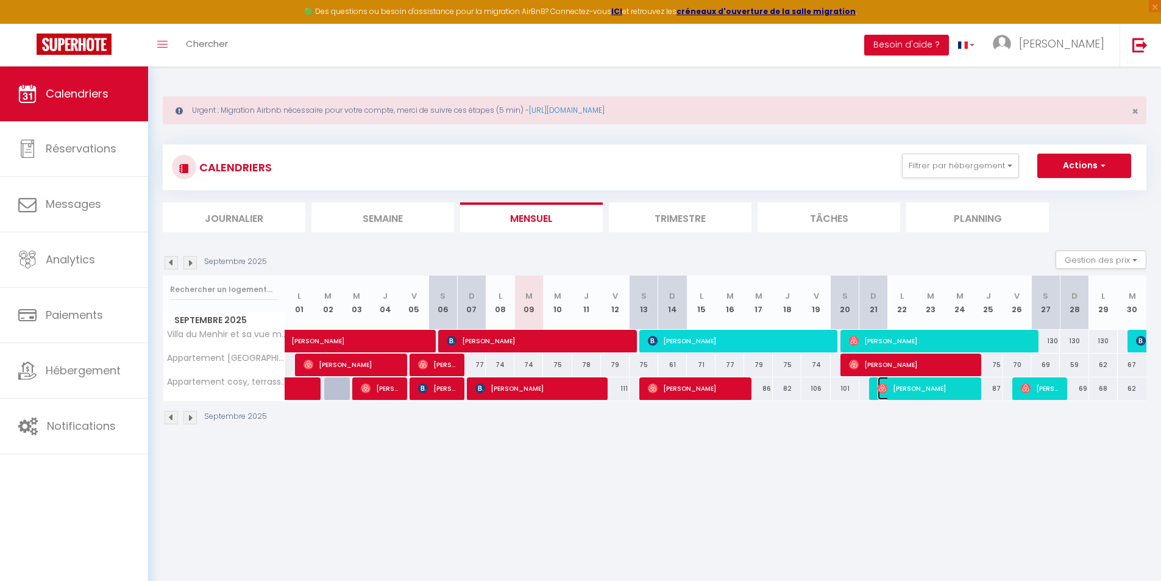
click at [934, 391] on span "[PERSON_NAME]" at bounding box center [926, 388] width 96 height 23
select select "OK"
select select "1"
select select "0"
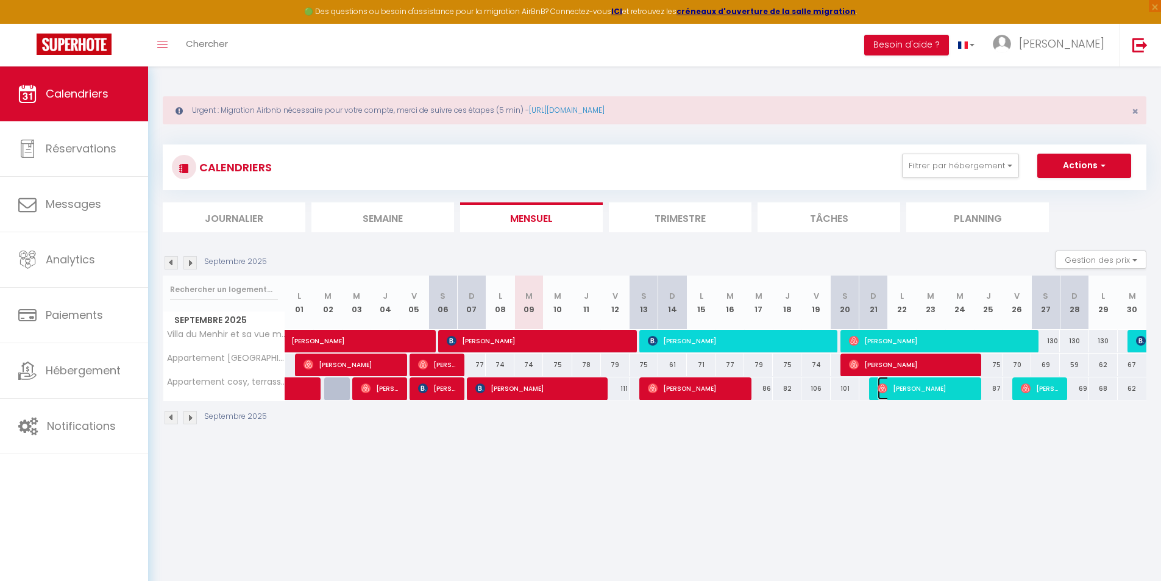
select select "1"
select select
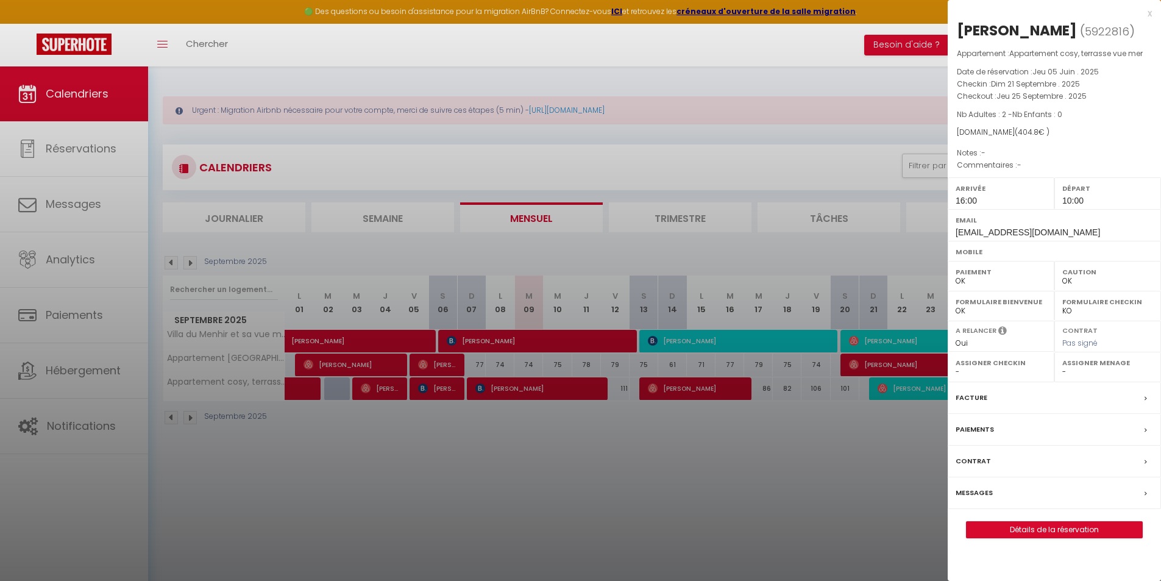
click at [897, 363] on div at bounding box center [580, 290] width 1161 height 581
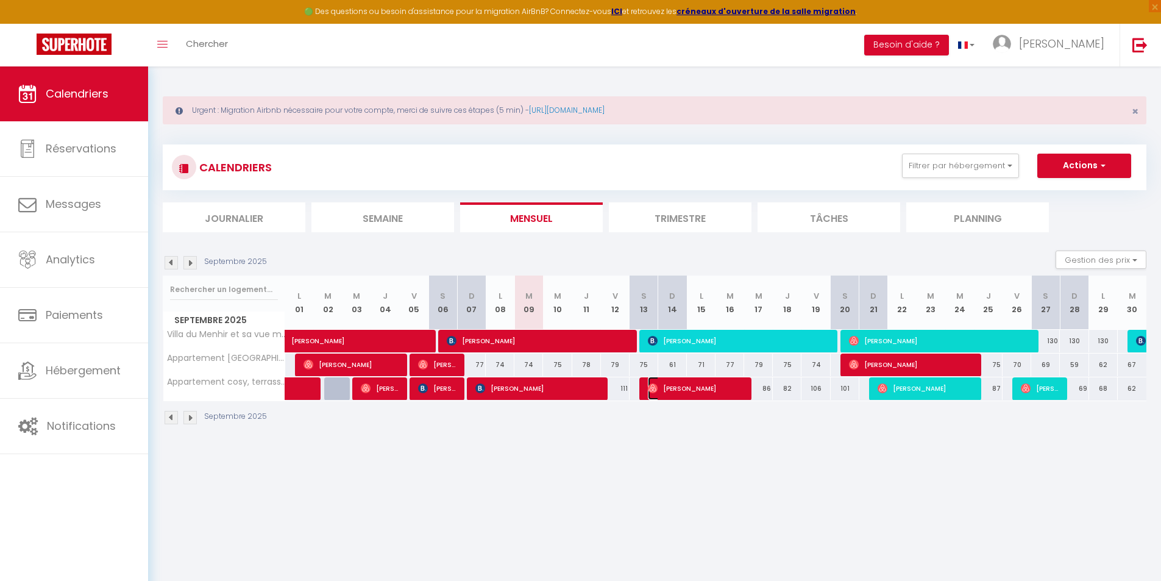
click at [708, 391] on span "[PERSON_NAME]" at bounding box center [696, 388] width 96 height 23
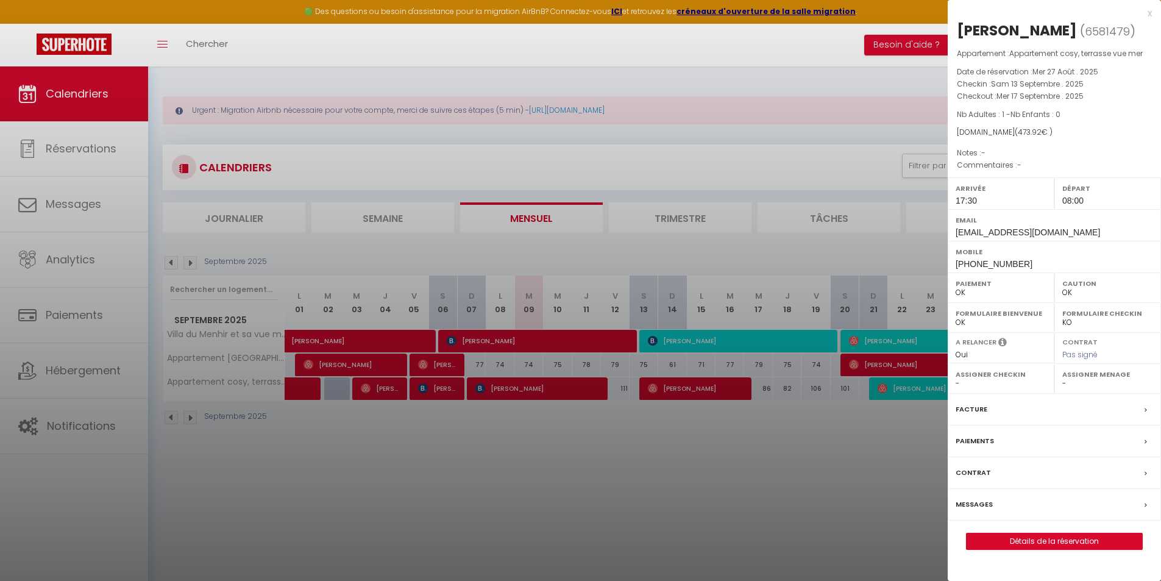
click at [567, 391] on div at bounding box center [580, 290] width 1161 height 581
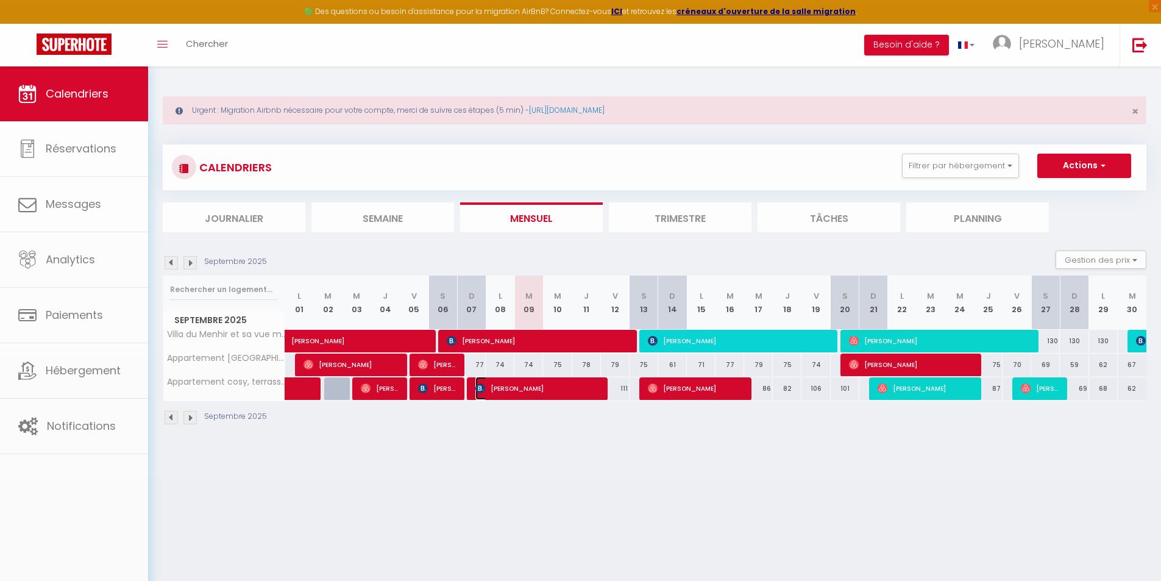
click at [567, 391] on span "[PERSON_NAME]" at bounding box center [537, 388] width 124 height 23
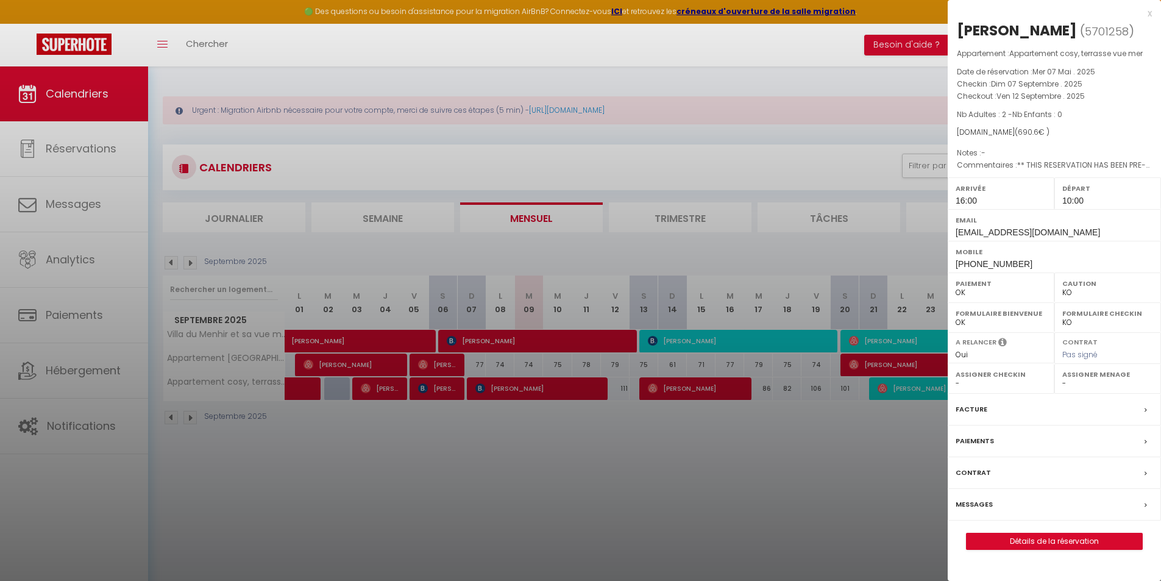
click at [433, 387] on div at bounding box center [580, 290] width 1161 height 581
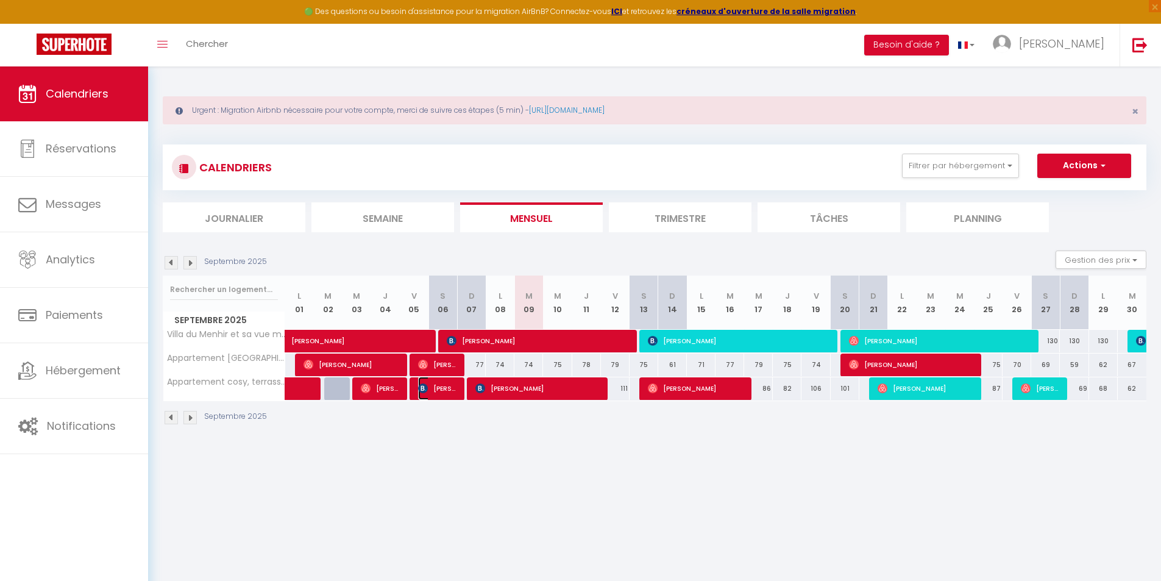
click at [433, 387] on span "[PERSON_NAME]" at bounding box center [437, 388] width 38 height 23
select select "OK"
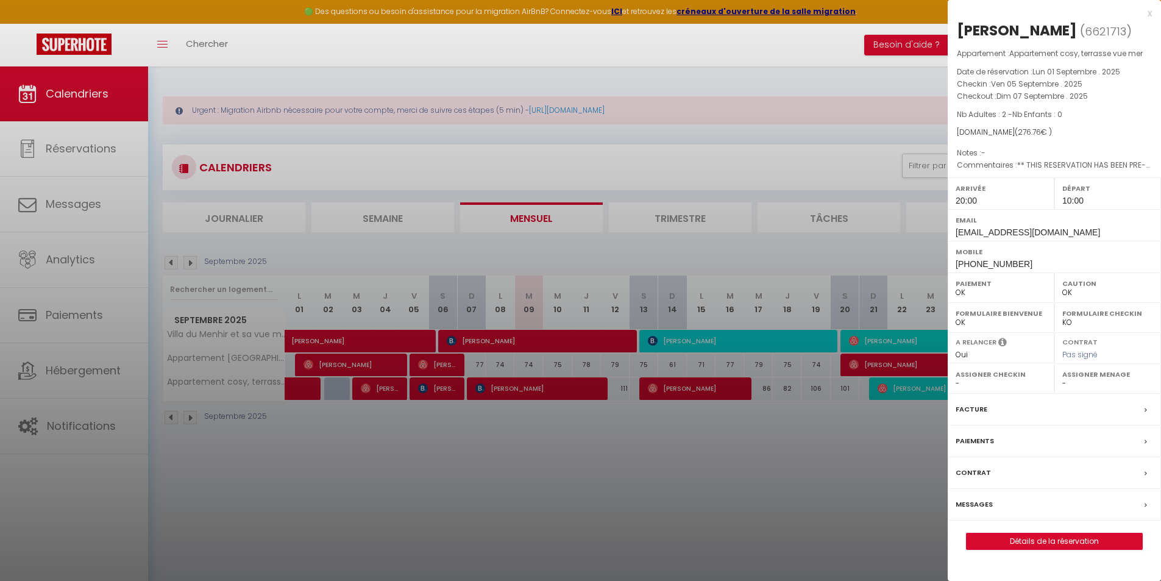
click at [669, 386] on div at bounding box center [580, 290] width 1161 height 581
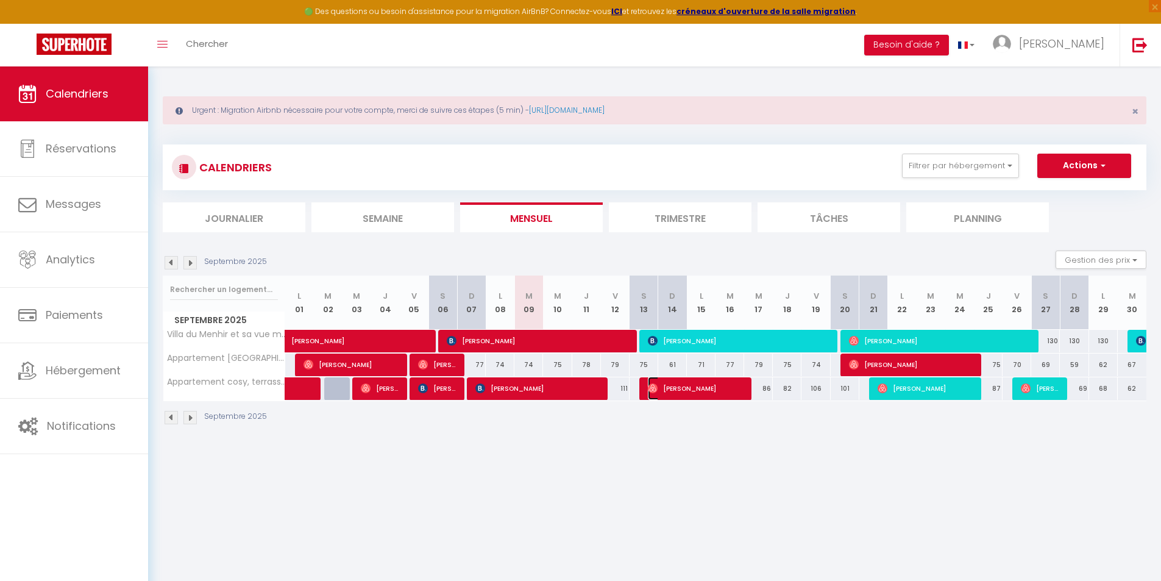
click at [675, 386] on span "[PERSON_NAME]" at bounding box center [696, 388] width 96 height 23
select select "1"
select select "0"
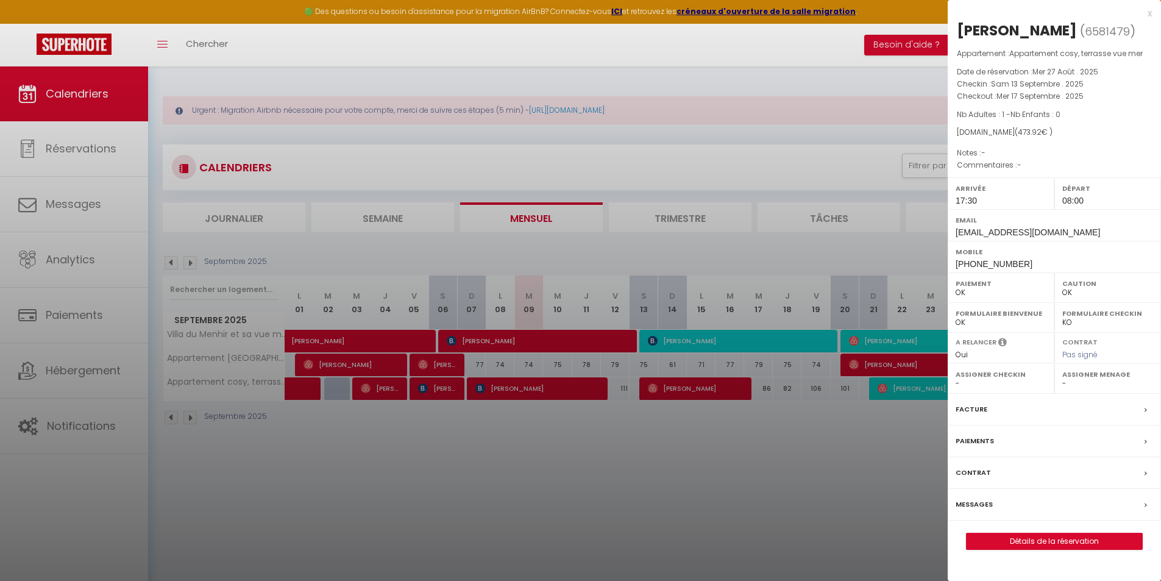
click at [898, 386] on div at bounding box center [580, 290] width 1161 height 581
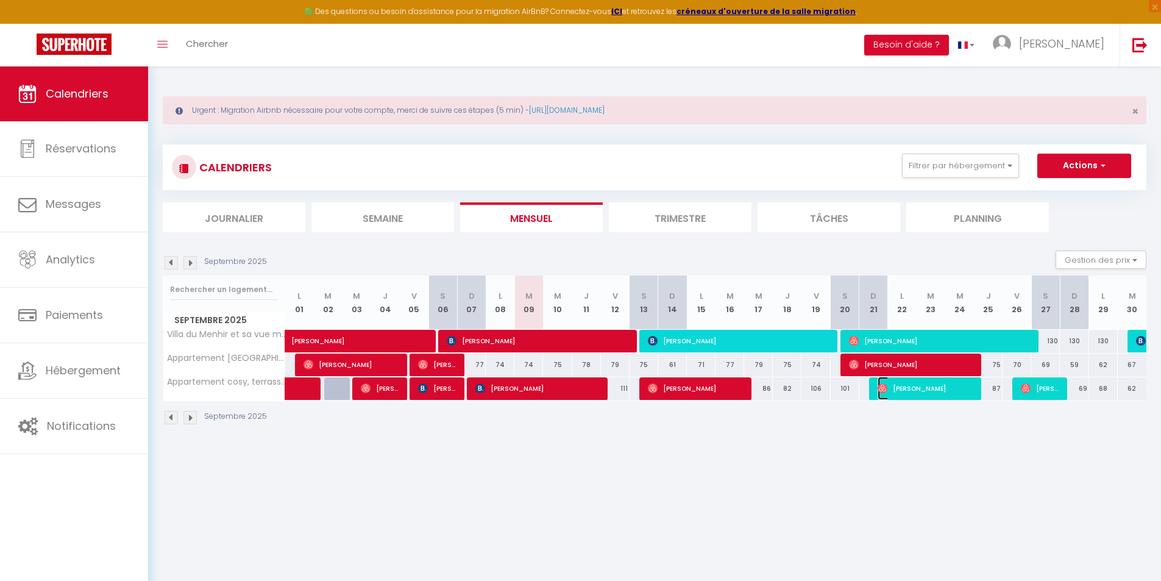
click at [898, 386] on span "[PERSON_NAME]" at bounding box center [926, 388] width 96 height 23
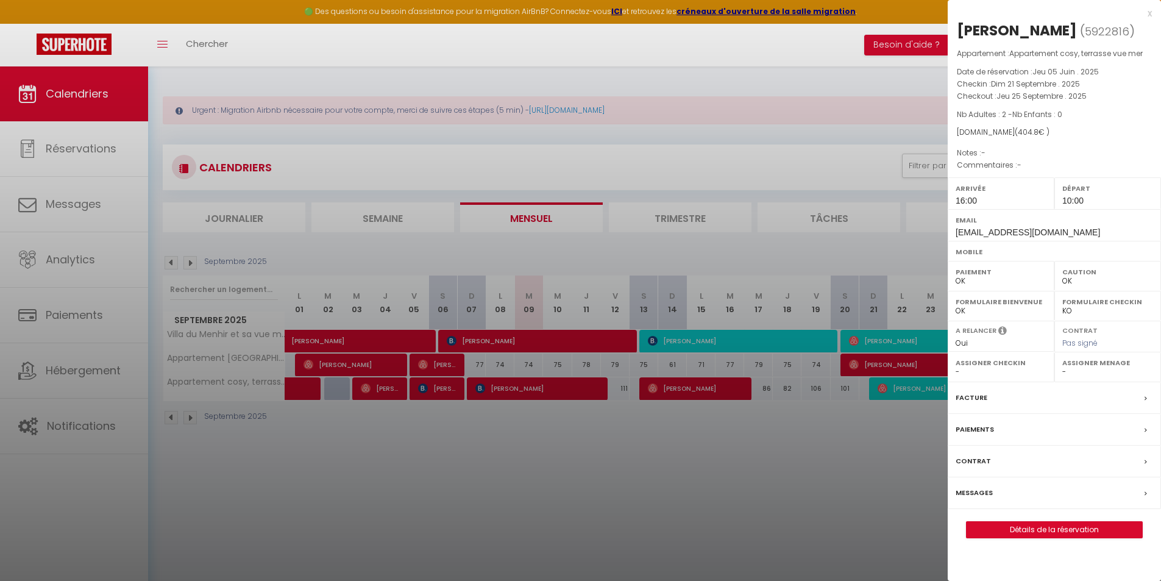
click at [898, 418] on div at bounding box center [580, 290] width 1161 height 581
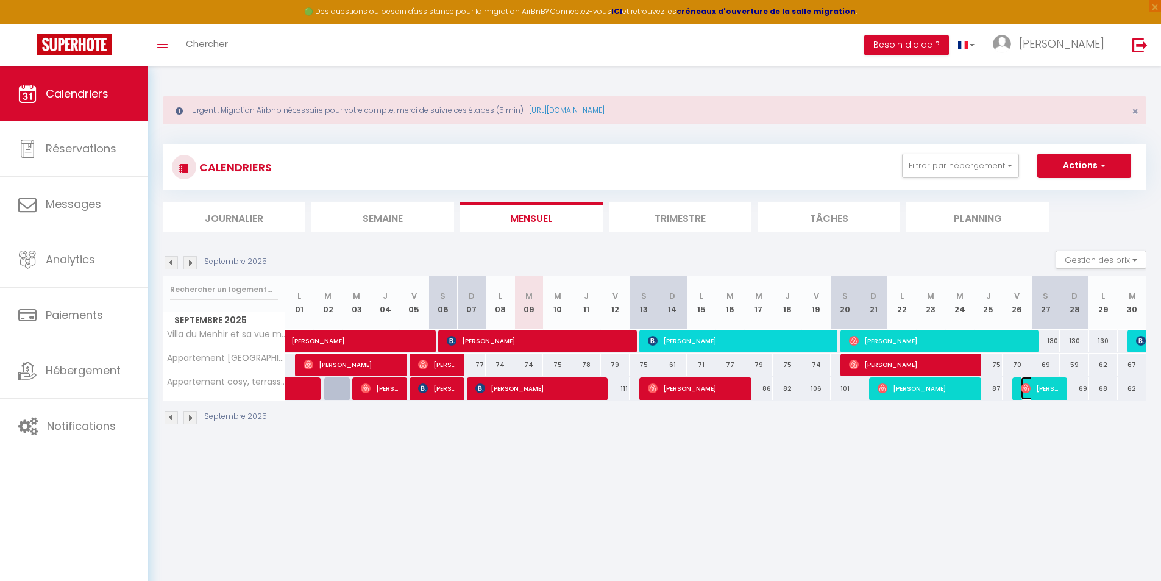
click at [1053, 386] on span "[PERSON_NAME]" at bounding box center [1040, 388] width 38 height 23
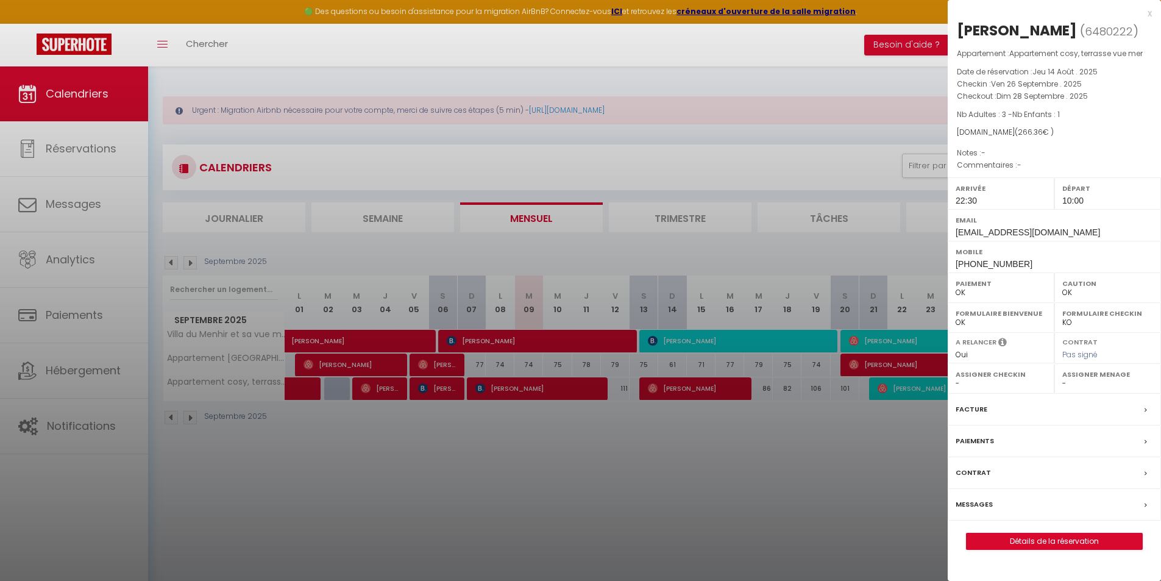
click at [836, 452] on div at bounding box center [580, 290] width 1161 height 581
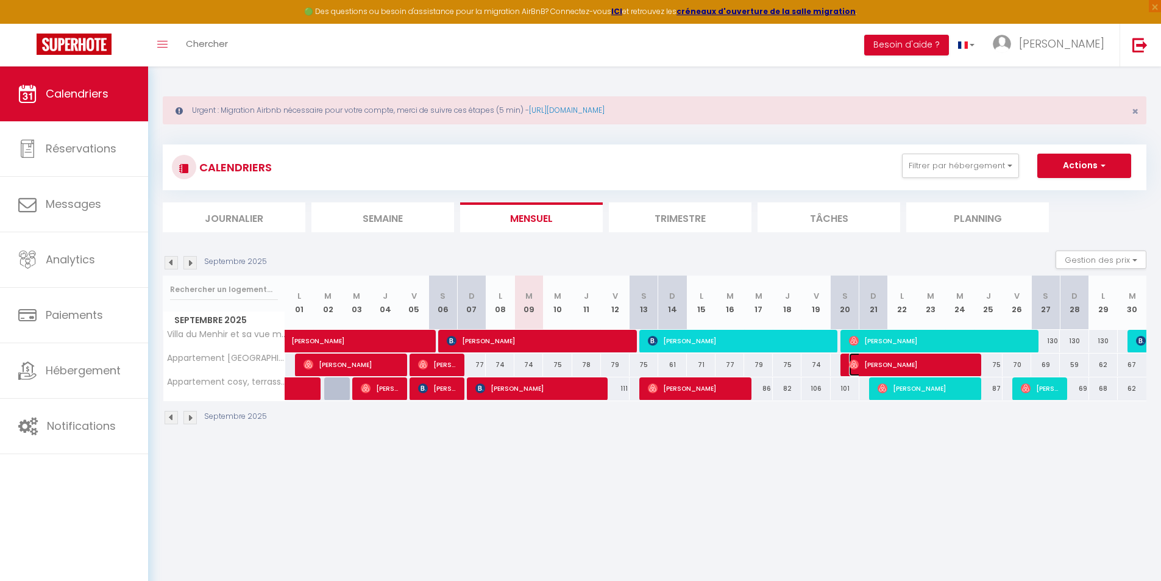
click at [902, 364] on span "[PERSON_NAME]" at bounding box center [911, 364] width 124 height 23
select select "40041"
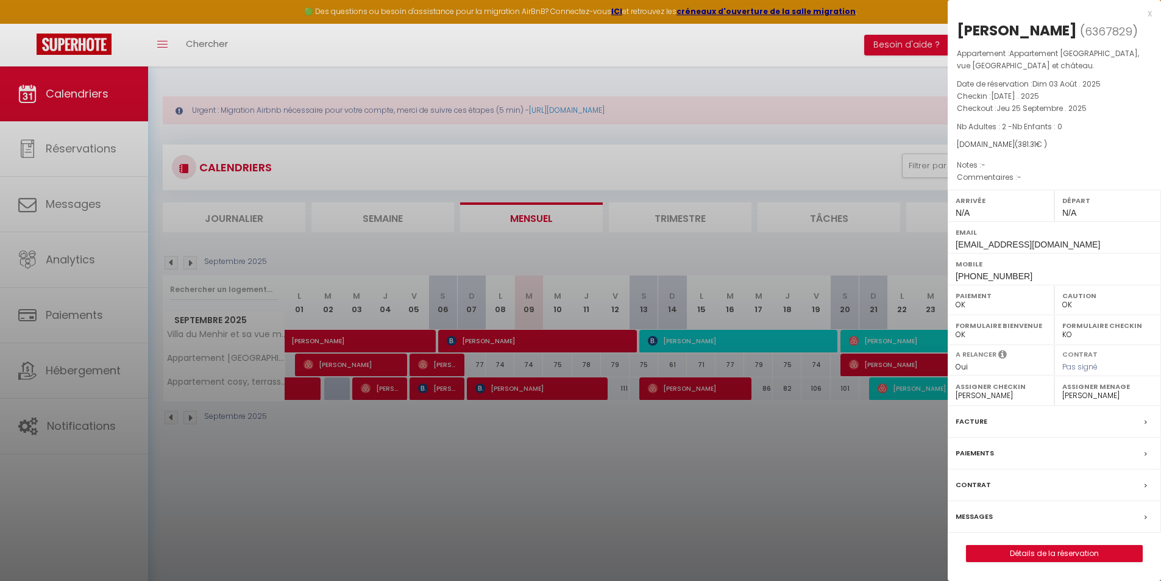
click at [903, 386] on div at bounding box center [580, 290] width 1161 height 581
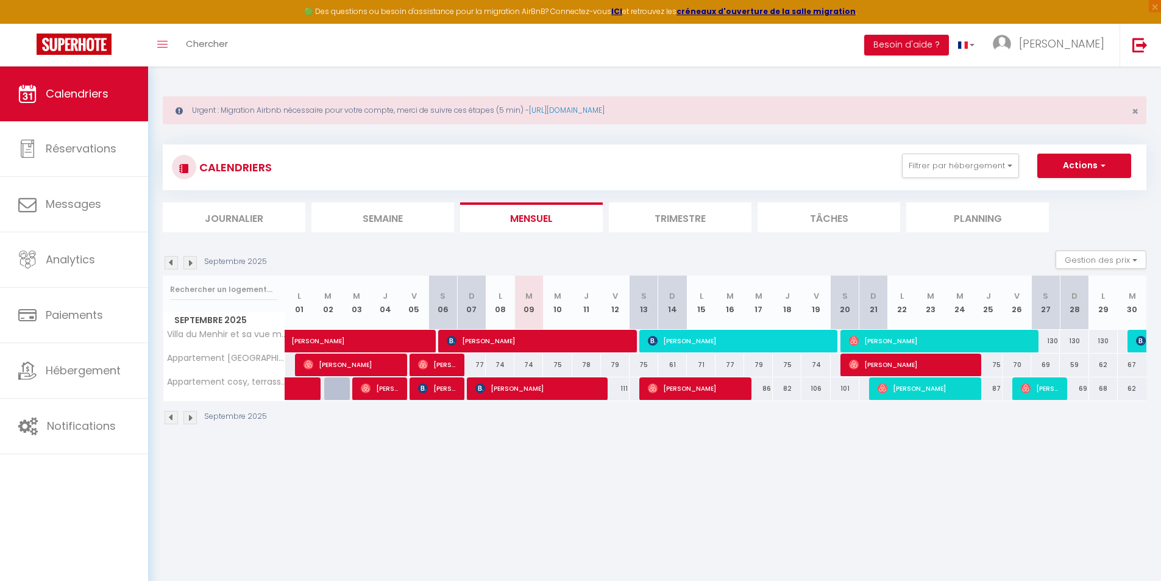
click at [1059, 388] on div "69" at bounding box center [1073, 388] width 29 height 23
type input "69"
type input "Dim 28 Septembre 2025"
type input "Lun 29 Septembre 2025"
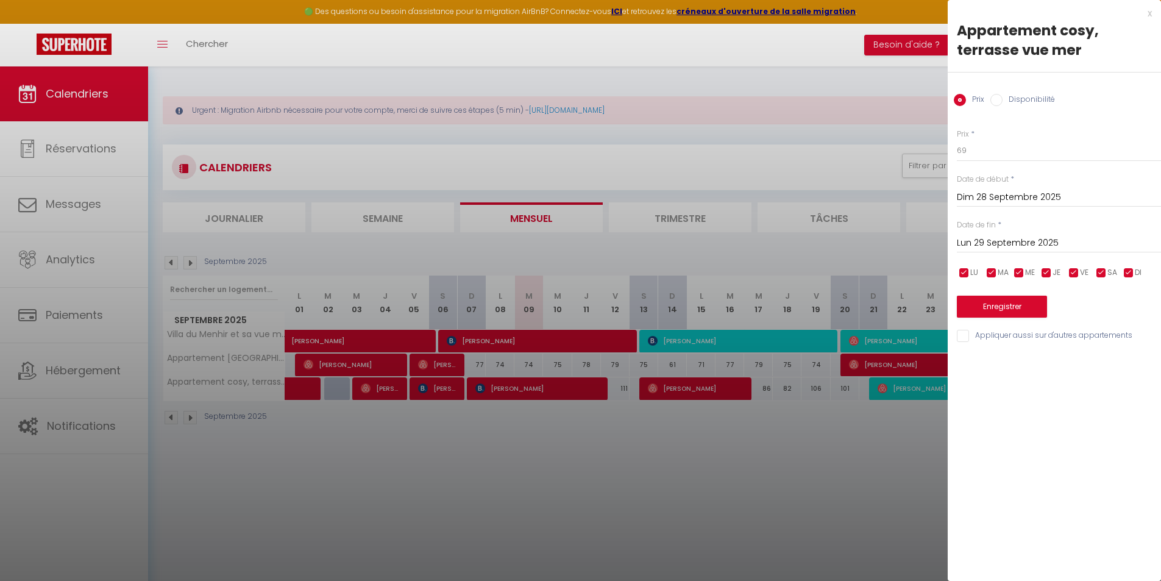
click at [884, 425] on div at bounding box center [580, 290] width 1161 height 581
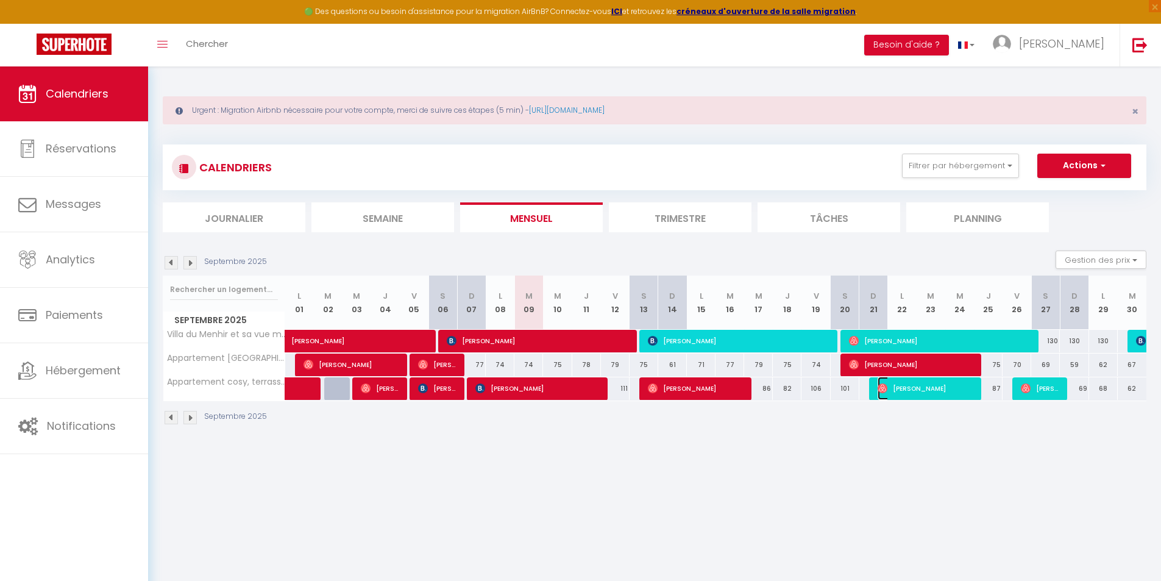
click at [933, 386] on span "[PERSON_NAME]" at bounding box center [926, 388] width 96 height 23
select select "1"
select select
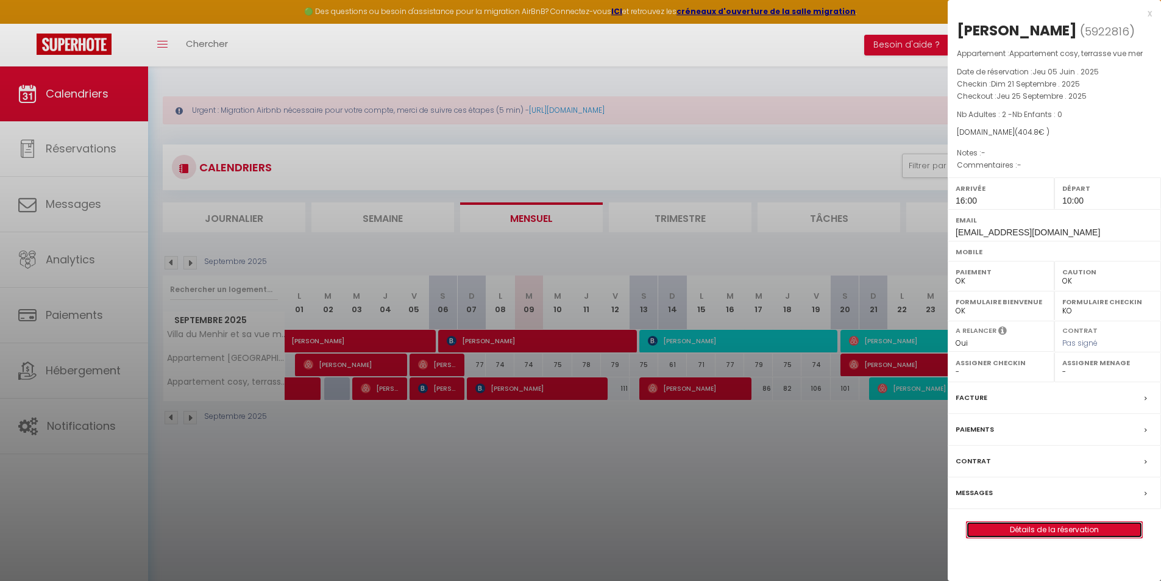
click at [1043, 522] on link "Détails de la réservation" at bounding box center [1055, 530] width 176 height 16
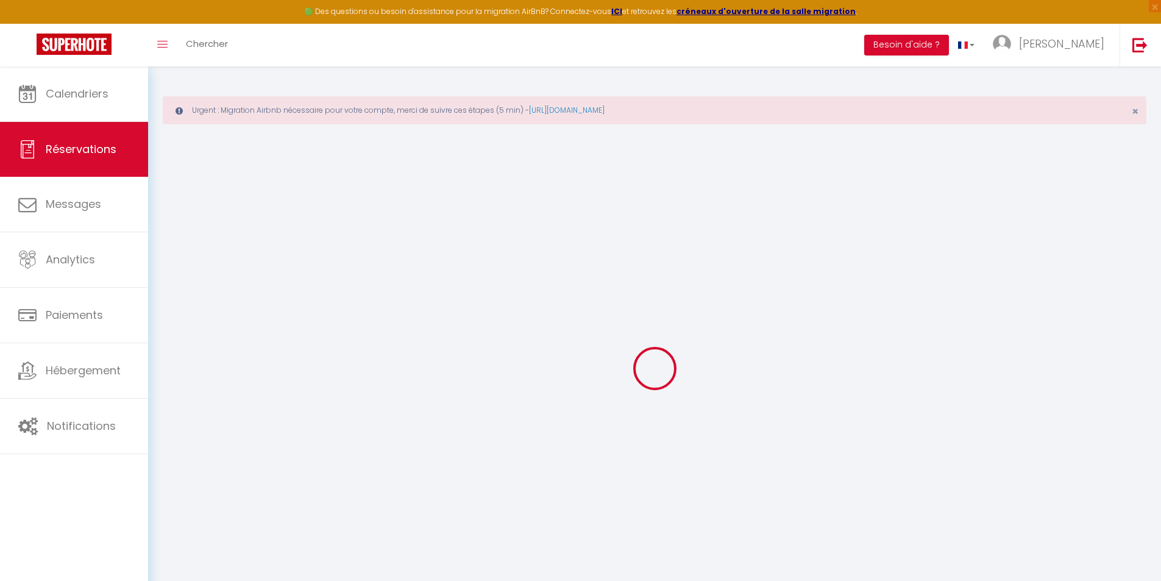
select select
checkbox input "false"
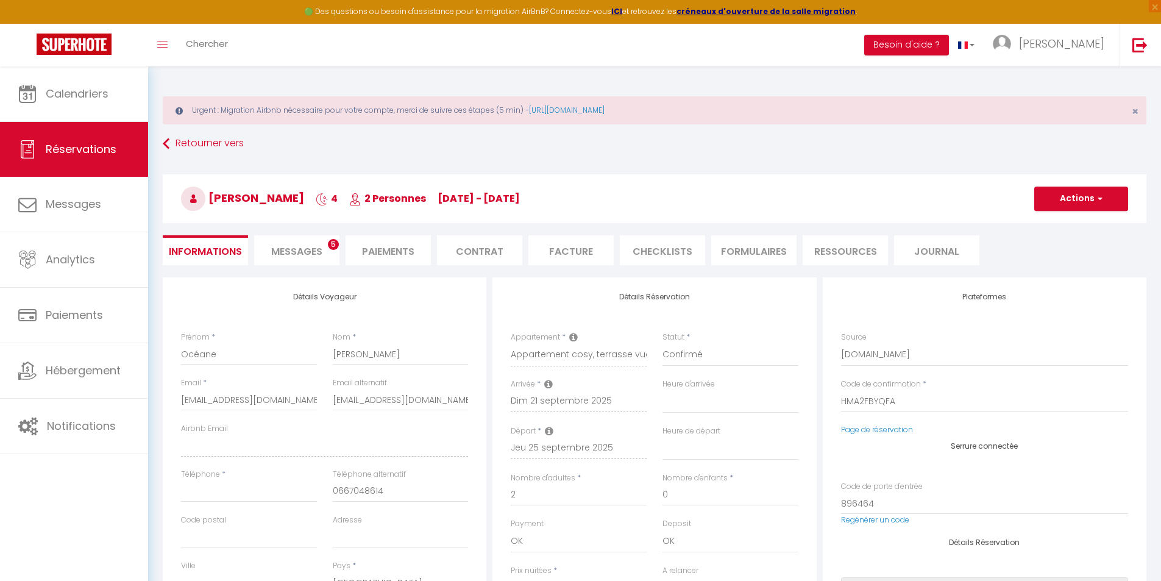
select select
checkbox input "false"
type input "30"
type input "19.8"
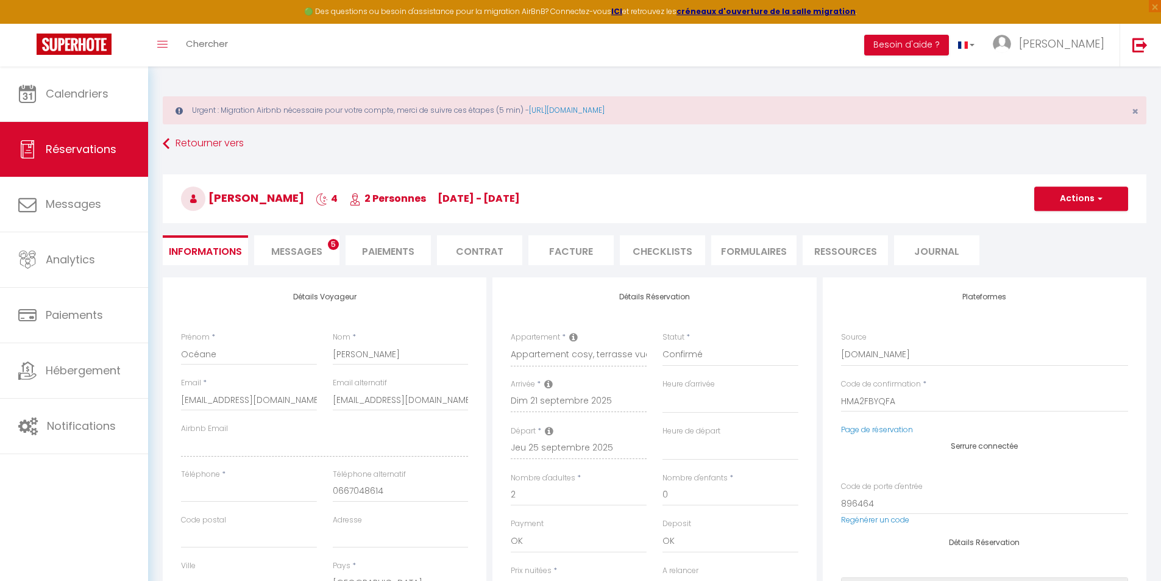
select select
checkbox input "false"
select select "16:00"
select select "10:00"
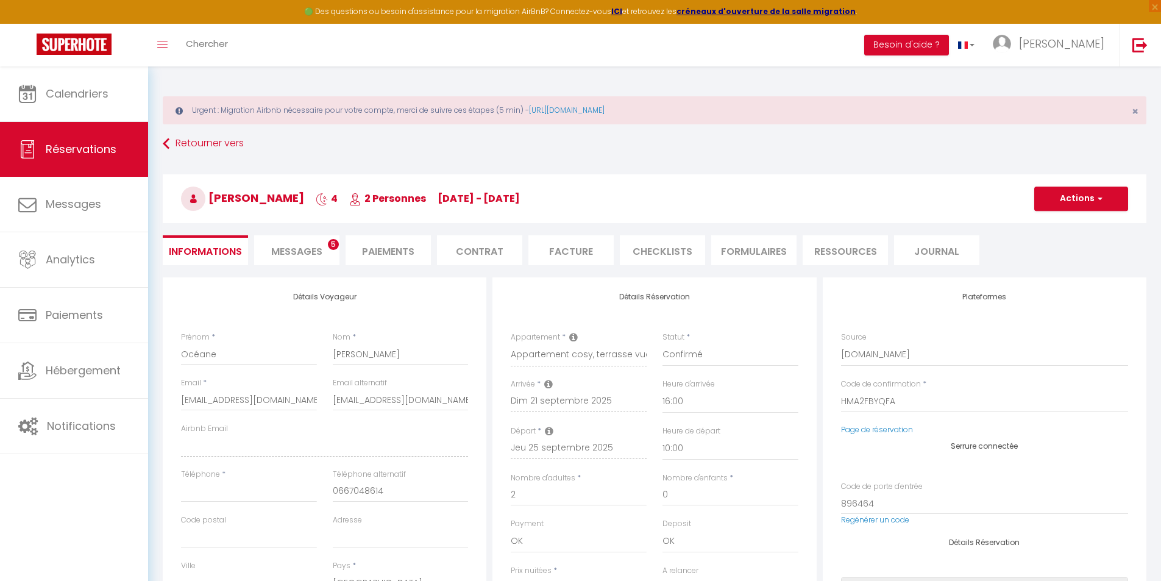
click at [310, 249] on span "Messages" at bounding box center [296, 251] width 51 height 14
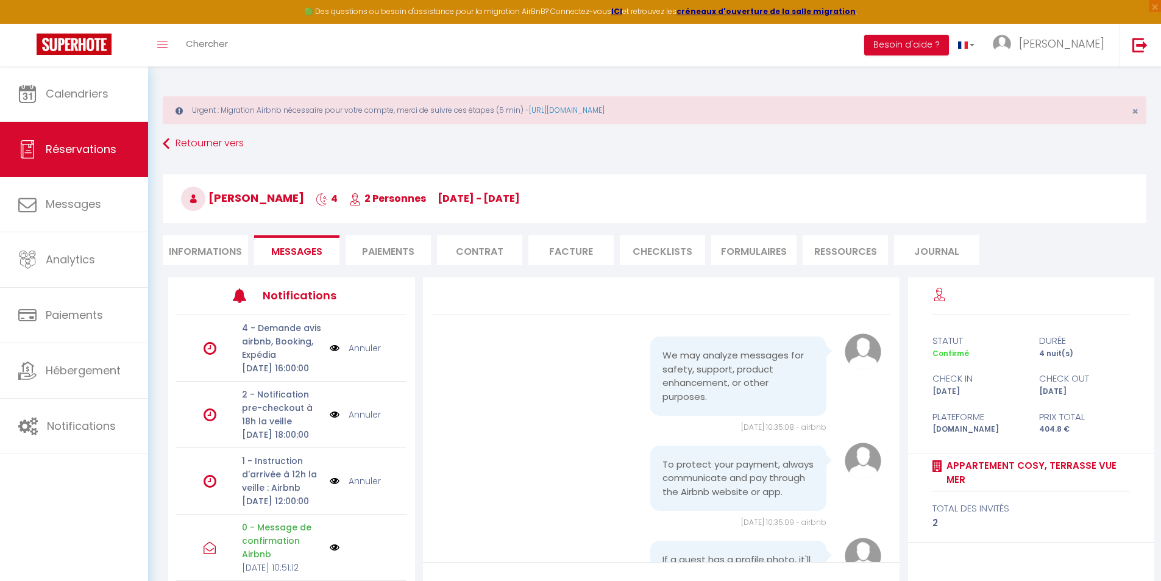
click at [401, 254] on li "Paiements" at bounding box center [388, 250] width 85 height 30
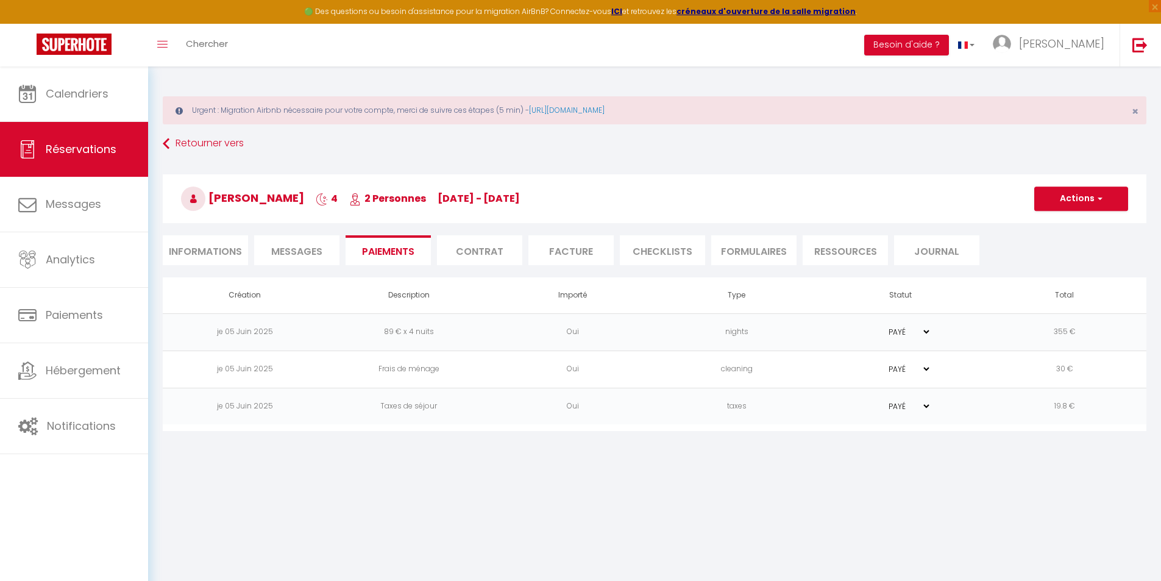
click at [495, 254] on li "Contrat" at bounding box center [479, 250] width 85 height 30
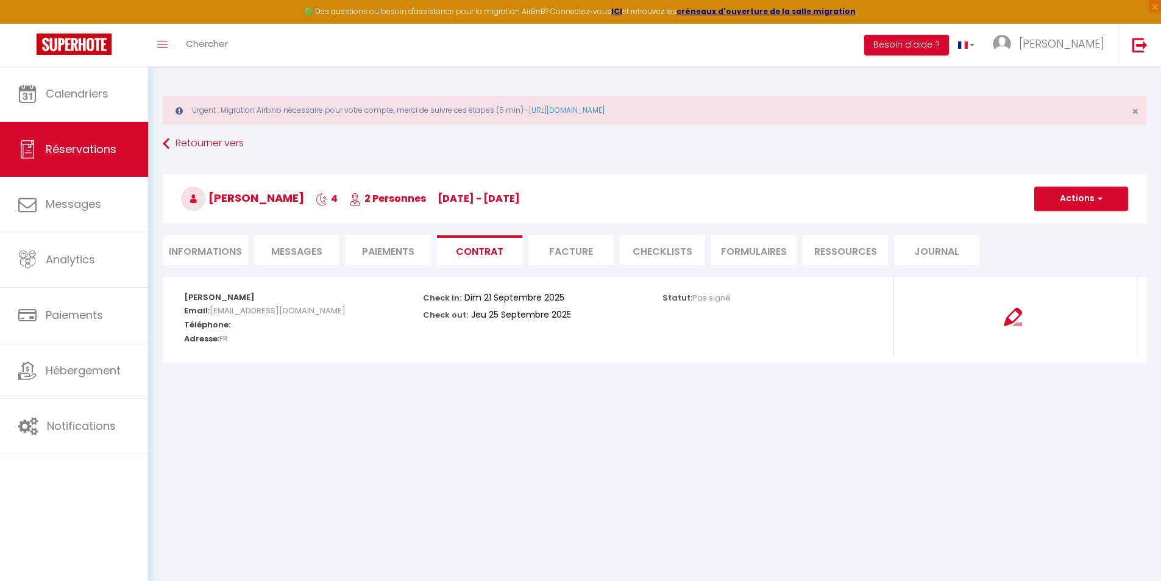
click at [587, 252] on li "Facture" at bounding box center [570, 250] width 85 height 30
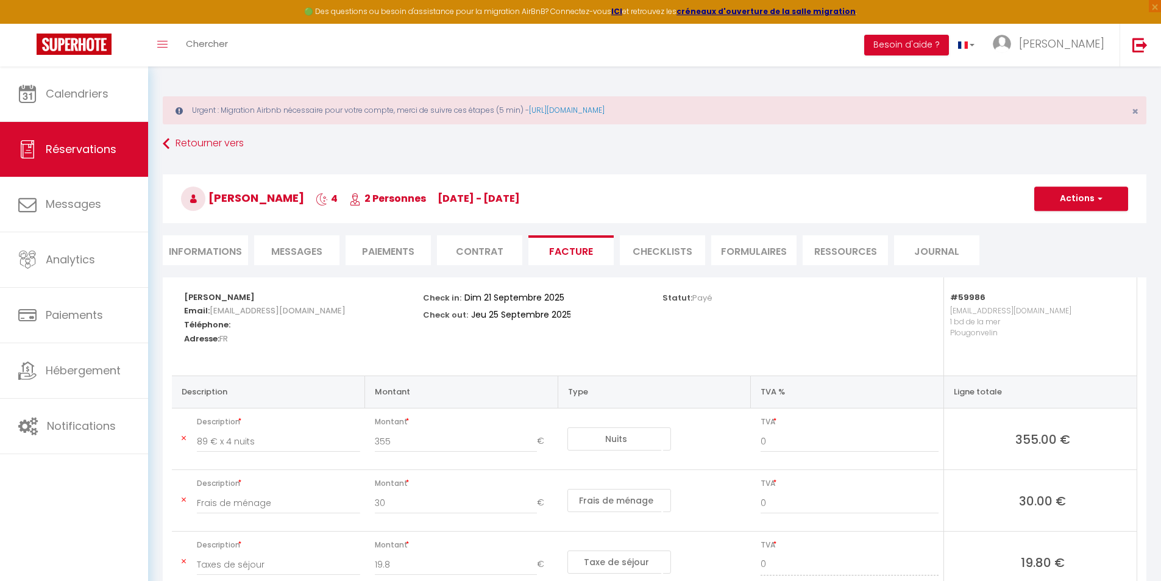
click at [645, 252] on li "CHECKLISTS" at bounding box center [662, 250] width 85 height 30
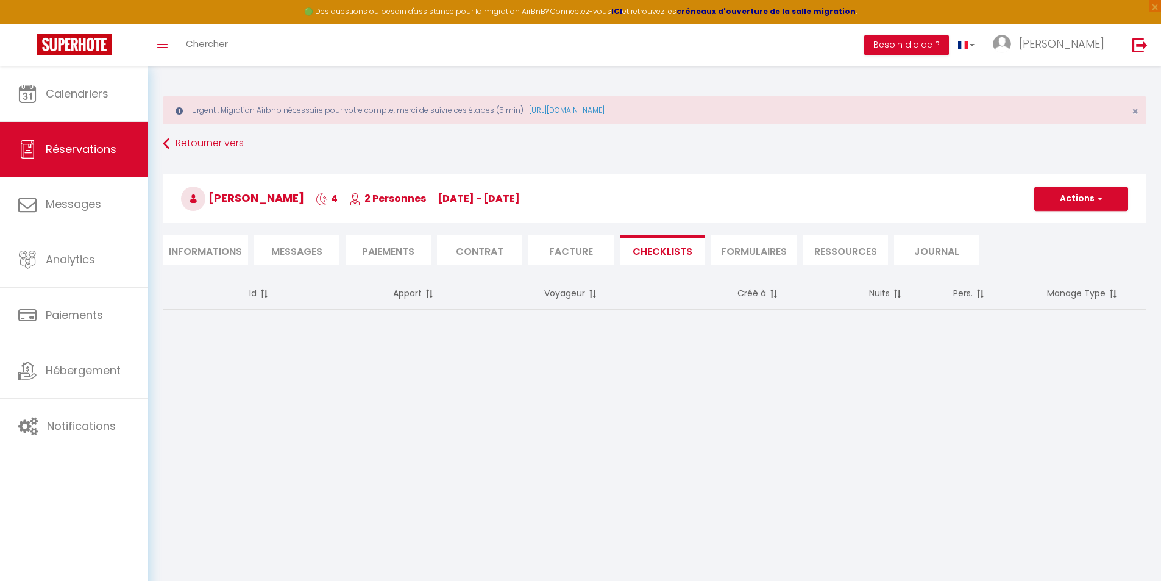
click at [753, 254] on li "FORMULAIRES" at bounding box center [753, 250] width 85 height 30
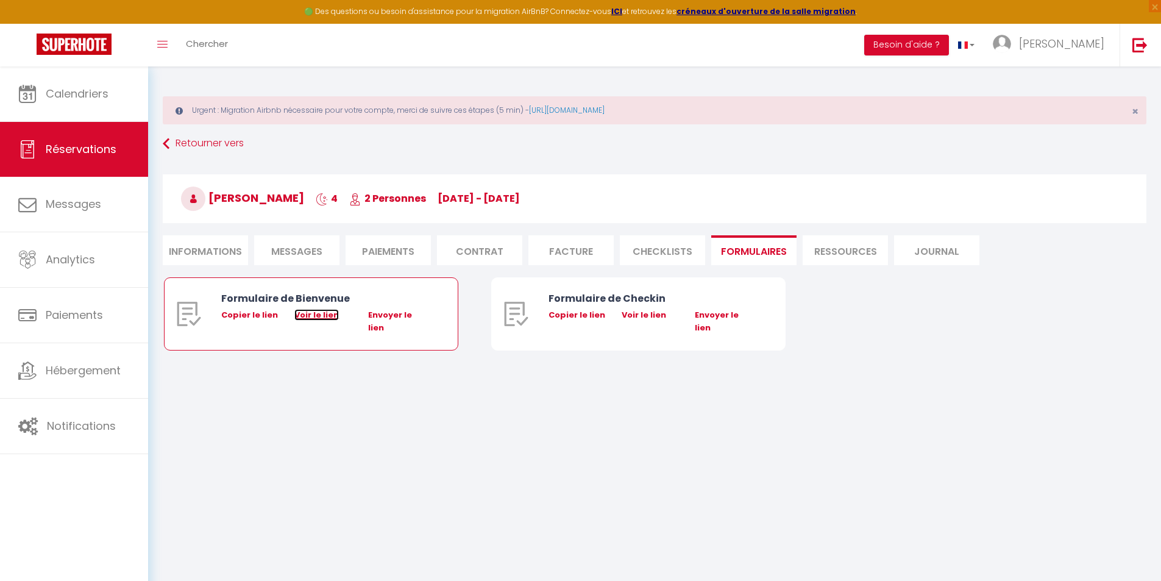
click at [333, 314] on link "Voir le lien" at bounding box center [316, 315] width 44 height 12
click at [297, 293] on div "Formulaire de Bienvenue" at bounding box center [323, 298] width 204 height 15
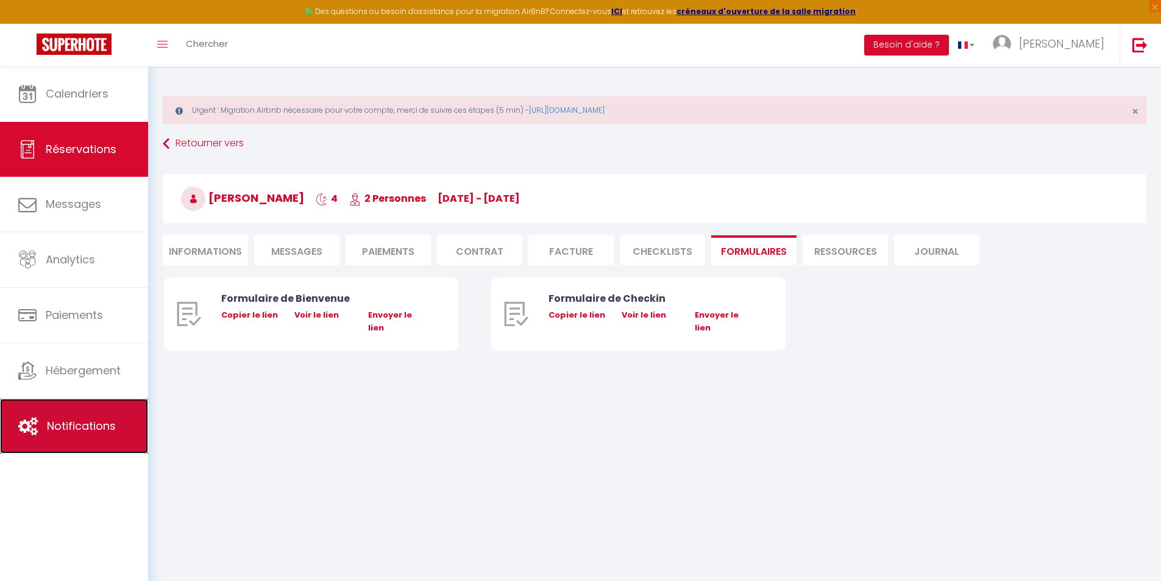
click at [99, 430] on span "Notifications" at bounding box center [81, 425] width 69 height 15
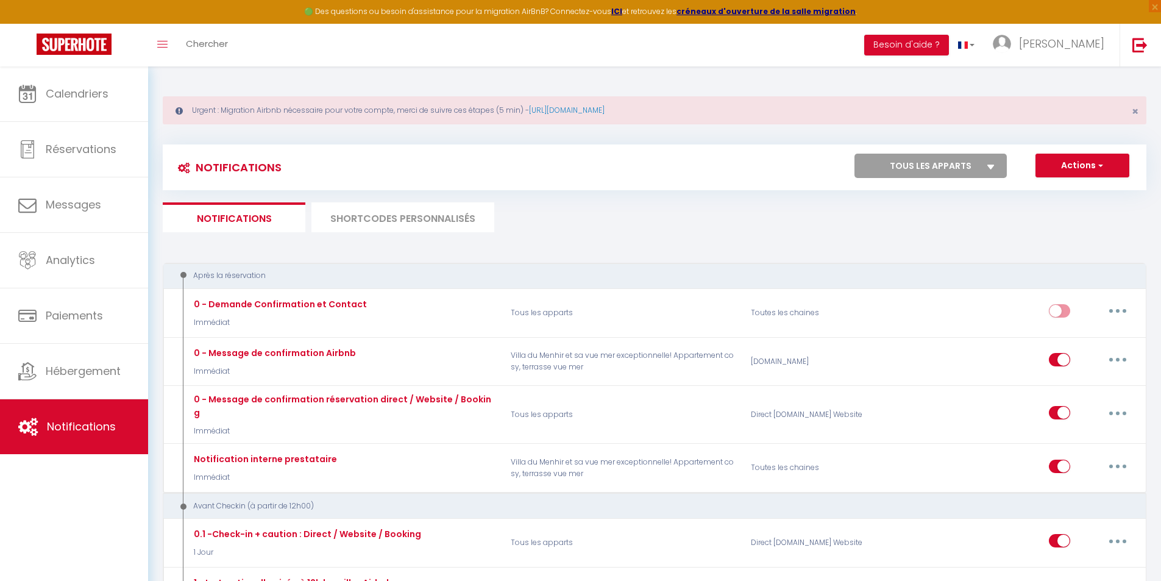
click at [399, 221] on li "SHORTCODES PERSONNALISÉS" at bounding box center [402, 217] width 183 height 30
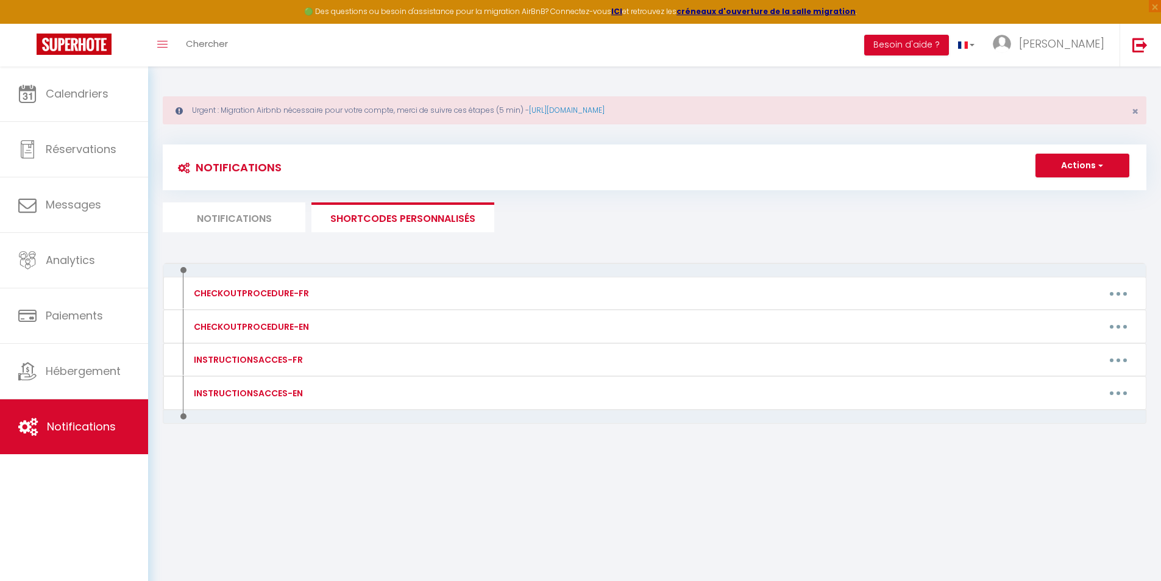
click at [283, 219] on li "Notifications" at bounding box center [234, 217] width 143 height 30
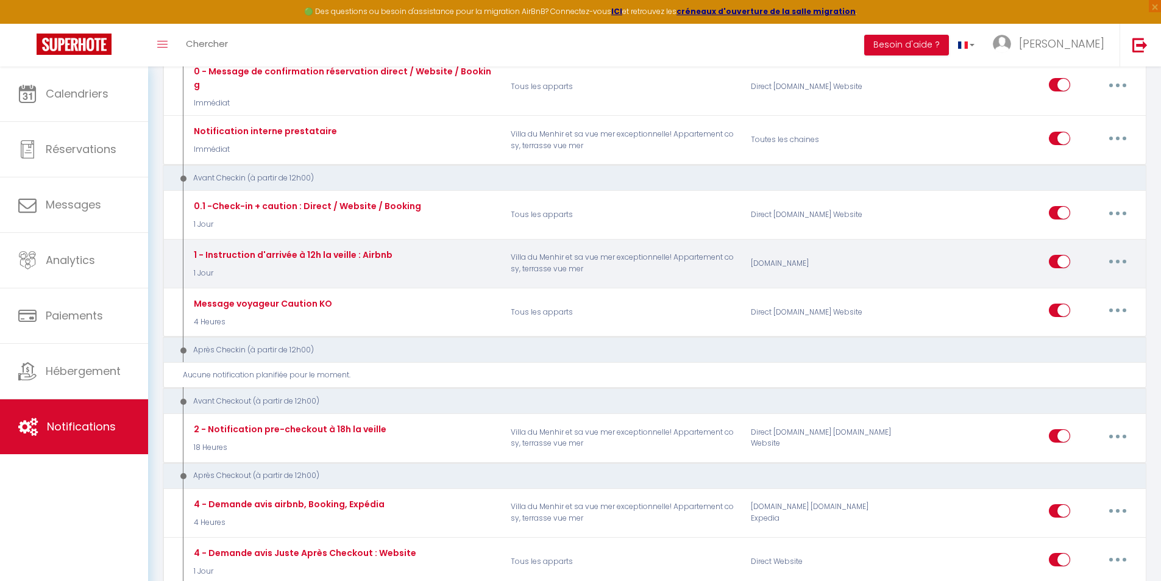
scroll to position [366, 0]
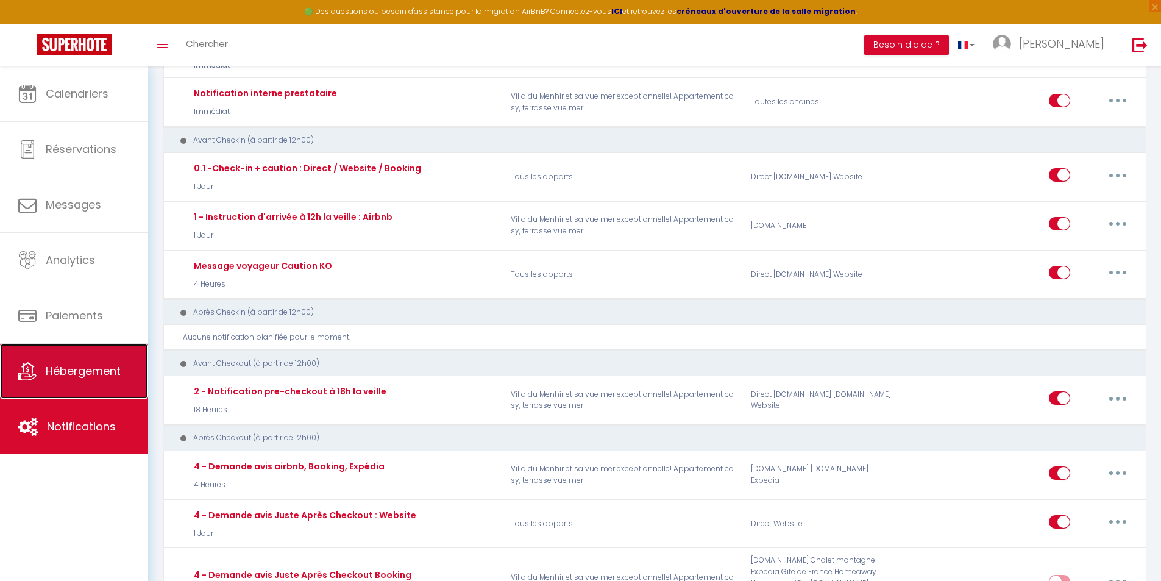
click at [102, 363] on span "Hébergement" at bounding box center [83, 370] width 75 height 15
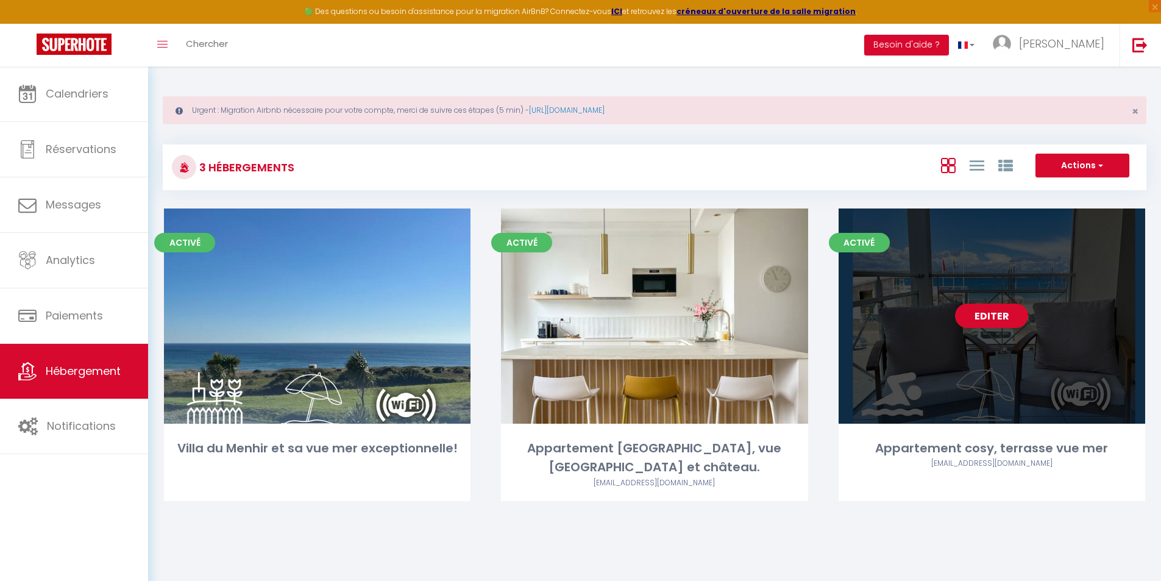
click at [998, 316] on link "Editer" at bounding box center [991, 316] width 73 height 24
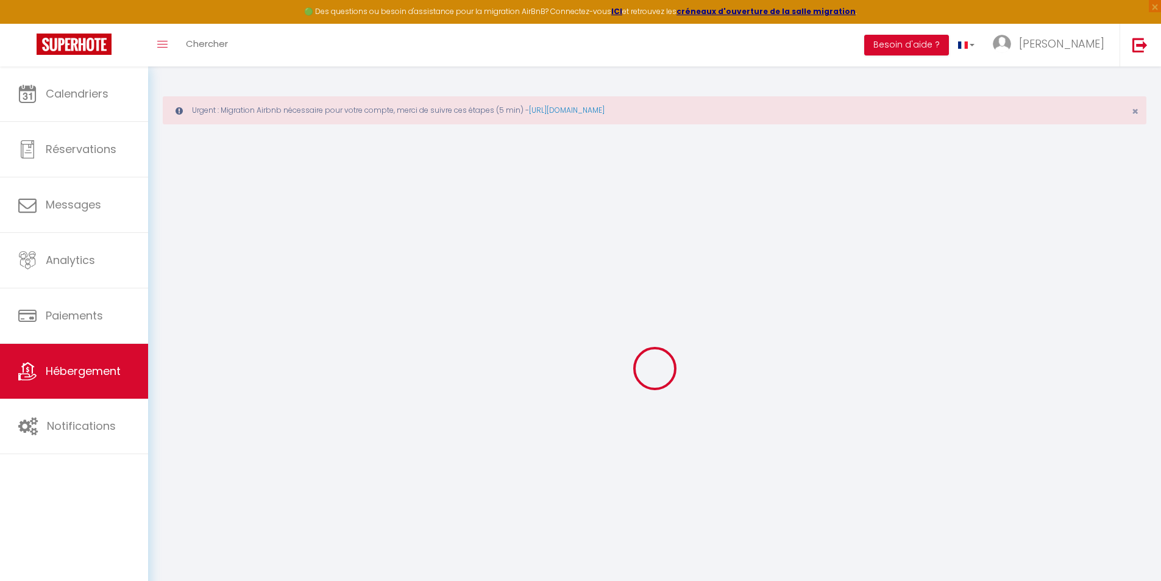
select select "7457-1166671417349352980"
select select
checkbox input "false"
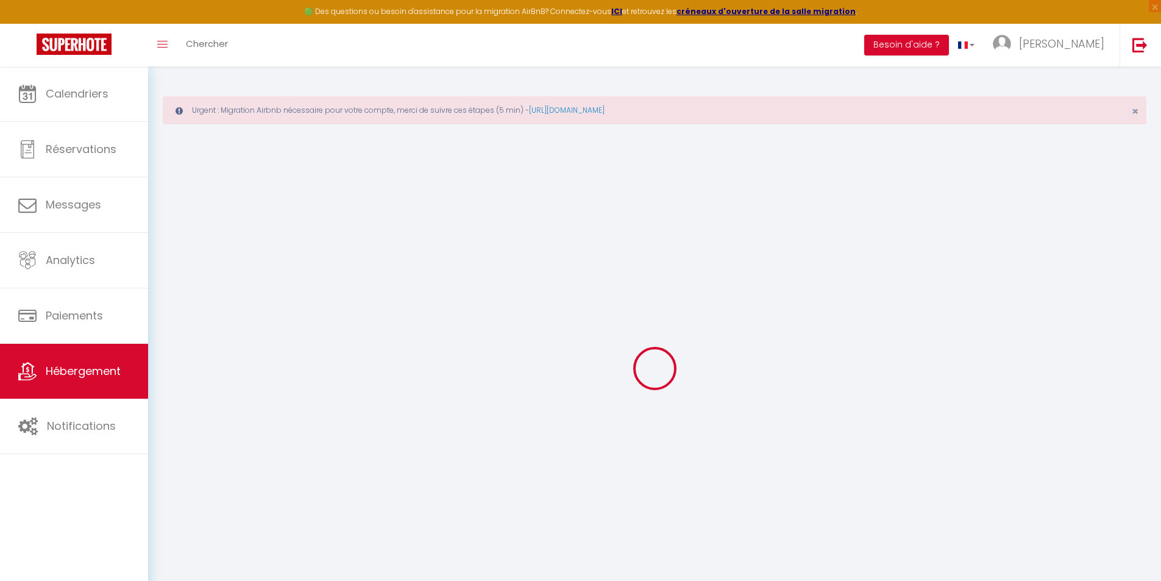
checkbox input "false"
select select "16:00"
select select
select select "10:00"
select select "30"
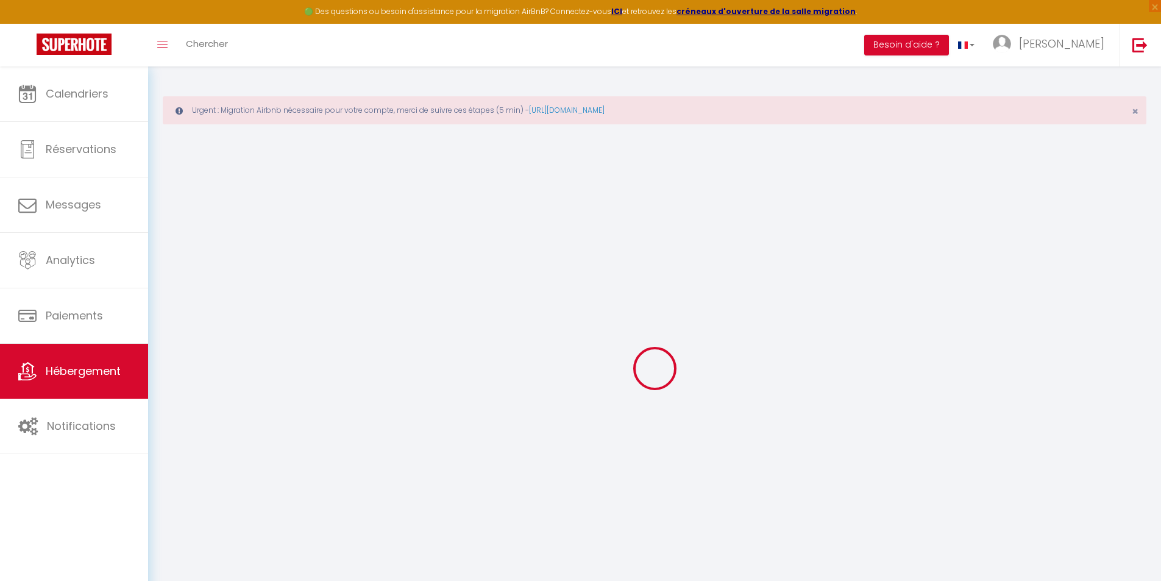
select select "120"
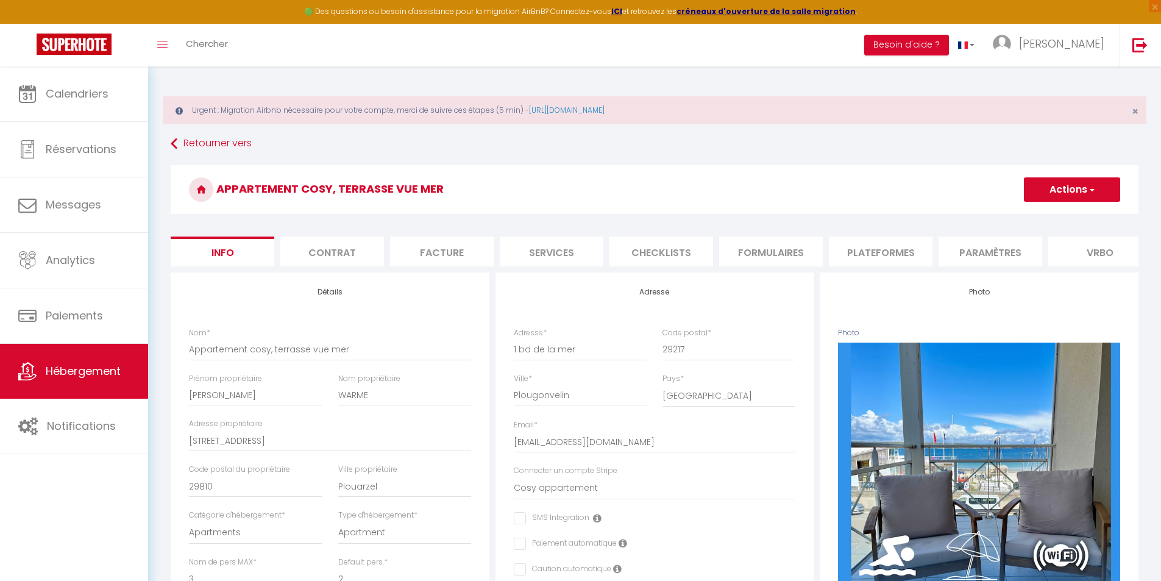
click at [892, 250] on li "Plateformes" at bounding box center [881, 251] width 104 height 30
select select
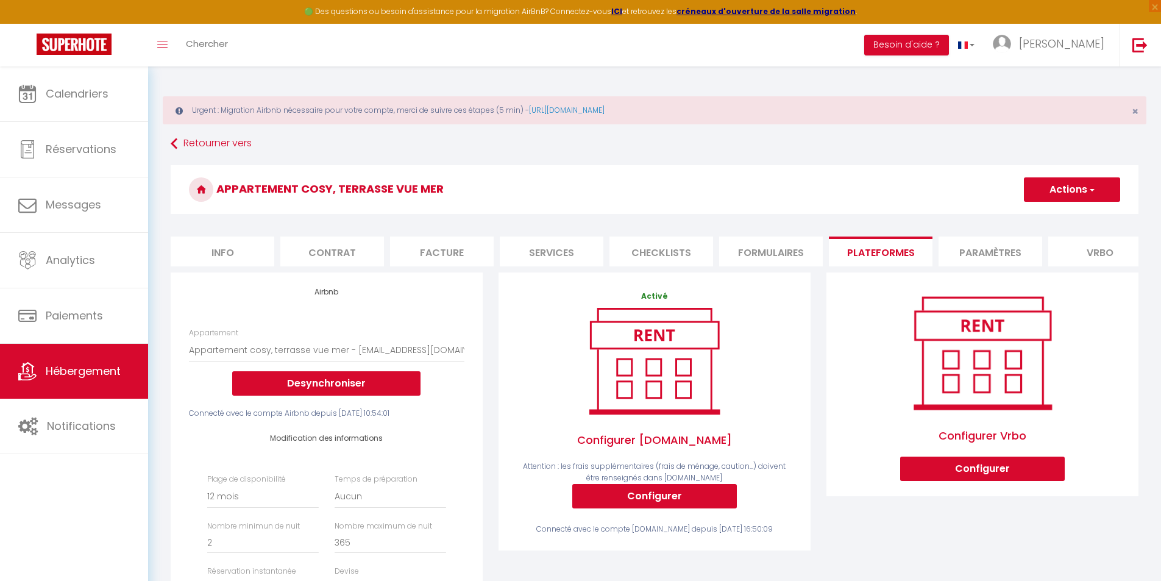
click at [800, 254] on li "Formulaires" at bounding box center [771, 251] width 104 height 30
select select
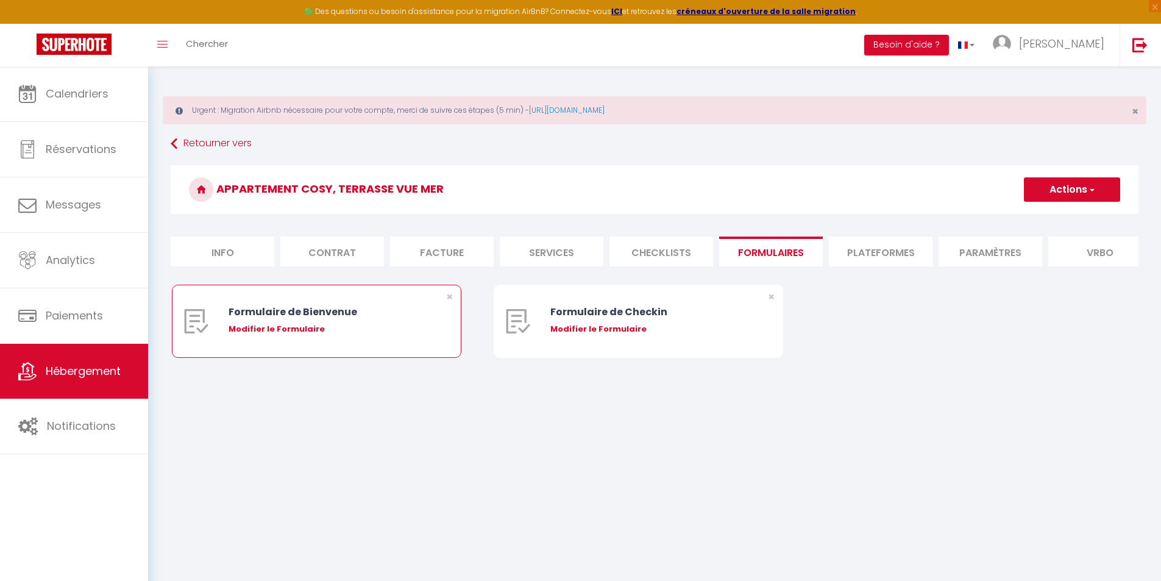
click at [338, 335] on div "Modifier le Formulaire" at bounding box center [329, 329] width 201 height 12
type input "Formulaire de Bienvenue"
type input "Afin de préparer au mieux votre arrivée et recevoir votre Guide de Bienvenue, j…"
select select "[object Object]"
radio input "true"
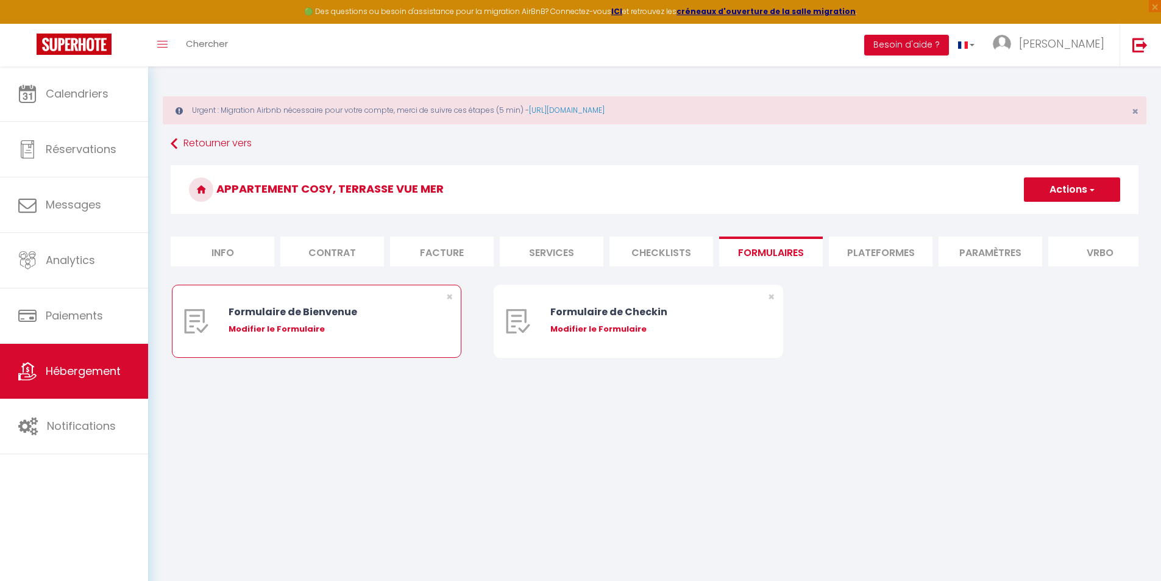
type input "[URL][DOMAIN_NAME]"
select select
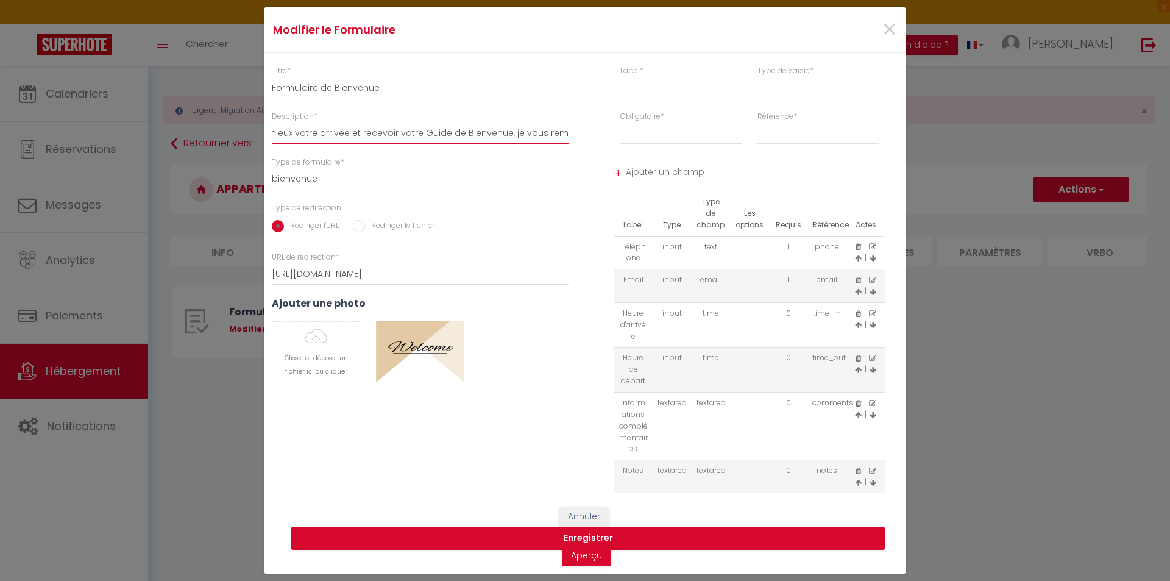
scroll to position [0, 233]
drag, startPoint x: 439, startPoint y: 132, endPoint x: 636, endPoint y: 282, distance: 247.9
click at [636, 282] on div "Titre * Formulaire de Bienvenue Description * Afin de préparer au mieux votre a…" at bounding box center [585, 279] width 658 height 428
type input "Afin de préparer au mieux votre arrivée e"
select select
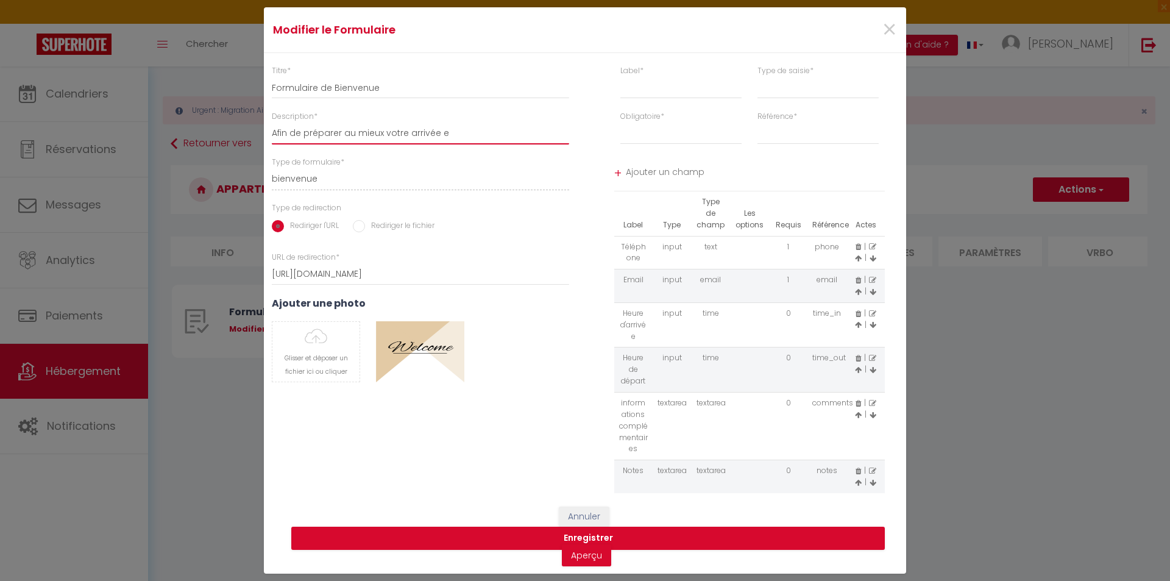
select select
type input "Afin de préparer au mieux votre arrivée et"
select select
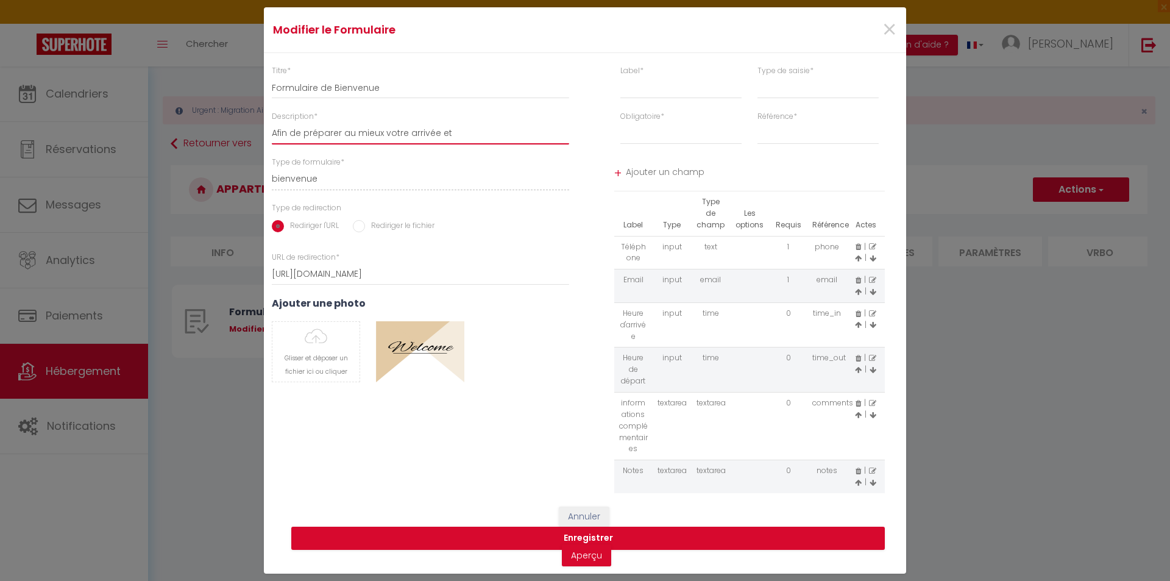
select select
type input "Afin de préparer au mieux votre arrivée et"
select select
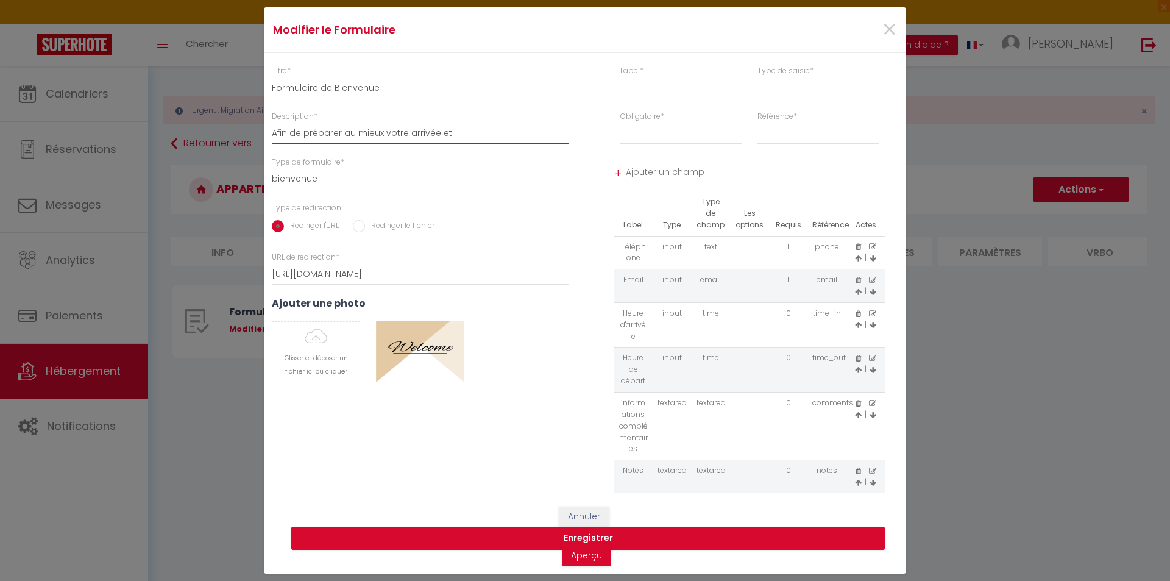
select select
type input "Afin de préparer au mieux votre arrivée et d"
select select
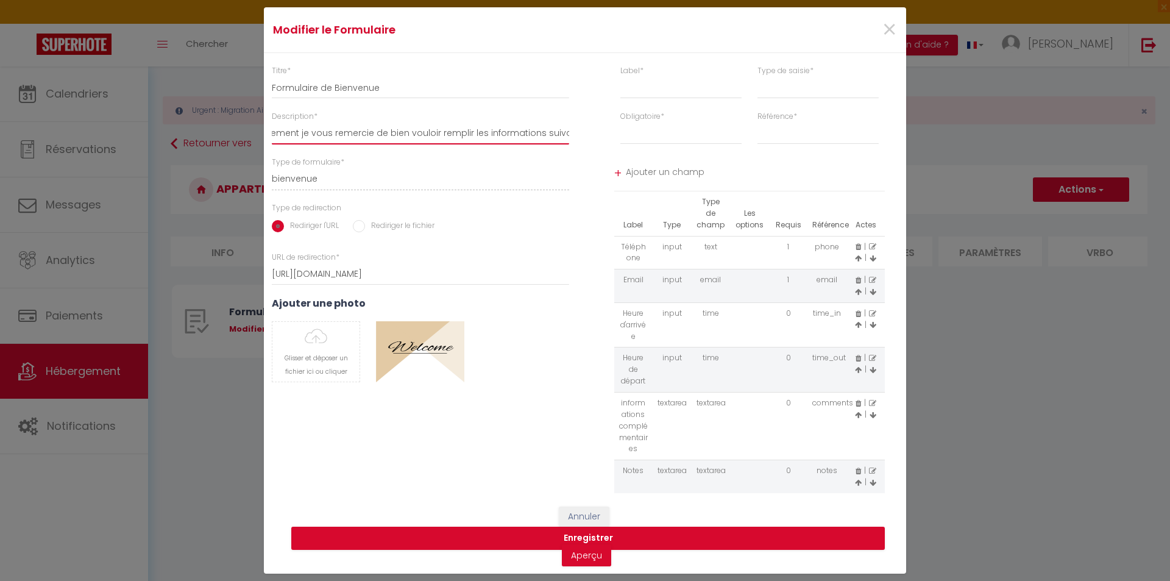
click at [548, 129] on input "Afin de préparer au mieux votre arrivée et d'aider notre équipe pour l'entretie…" at bounding box center [420, 134] width 297 height 22
drag, startPoint x: 548, startPoint y: 130, endPoint x: 180, endPoint y: 133, distance: 368.1
click at [180, 133] on div "Modifier le Formulaire × Titre * Formulaire de Bienvenue Description * Afin de …" at bounding box center [585, 290] width 1170 height 581
click at [433, 132] on input "Afin de préparer au mieux votre arrivée et d'aider notre équipe pour l'entretie…" at bounding box center [420, 134] width 297 height 22
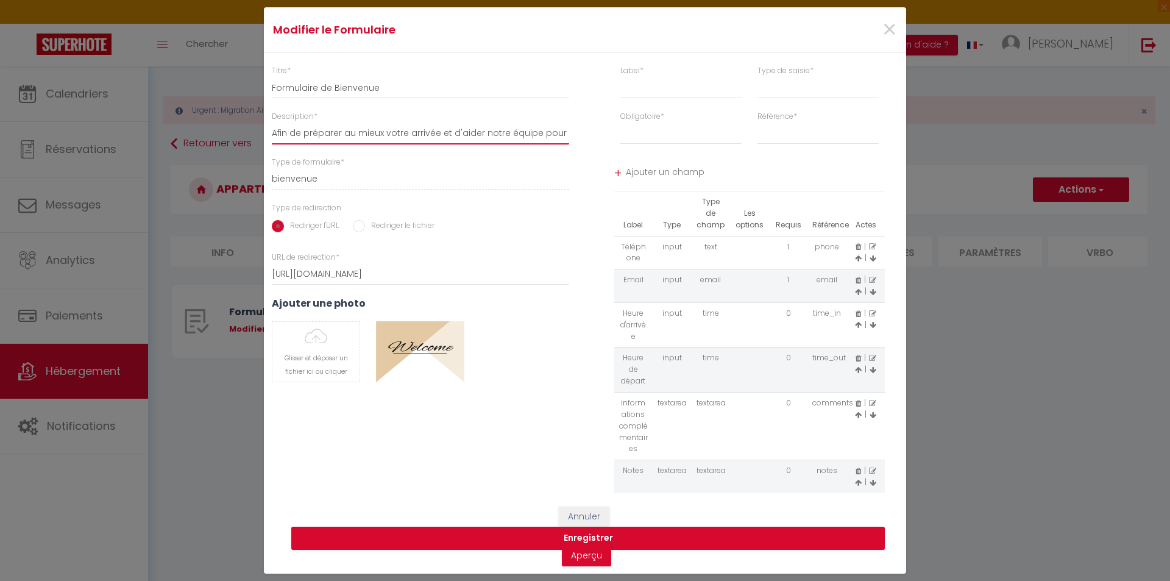
click at [433, 132] on input "Afin de préparer au mieux votre arrivée et d'aider notre équipe pour l'entretie…" at bounding box center [420, 134] width 297 height 22
paste input "e faciliter l’entretien du logement, nous vous remercions de bien vouloir compl…"
click at [697, 87] on input "text" at bounding box center [680, 88] width 121 height 22
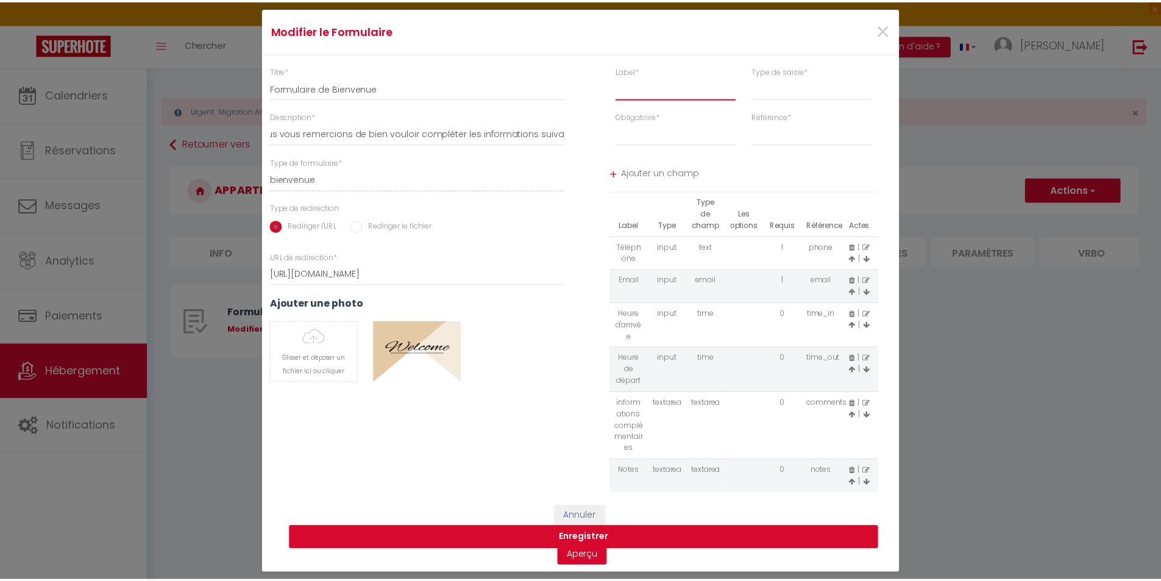
scroll to position [0, 0]
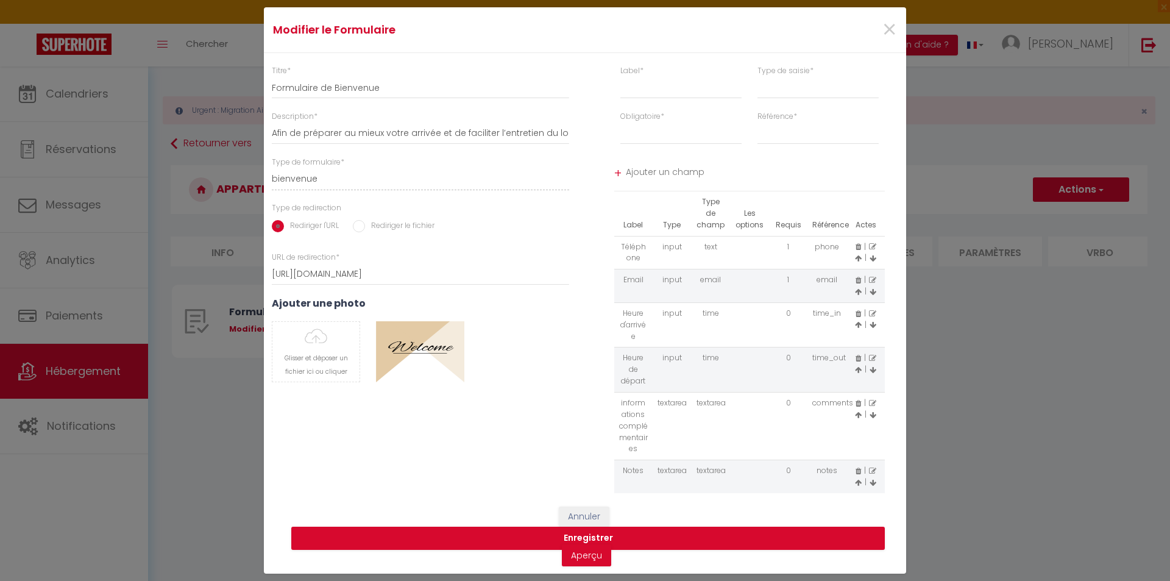
click at [856, 471] on icon at bounding box center [858, 470] width 5 height 7
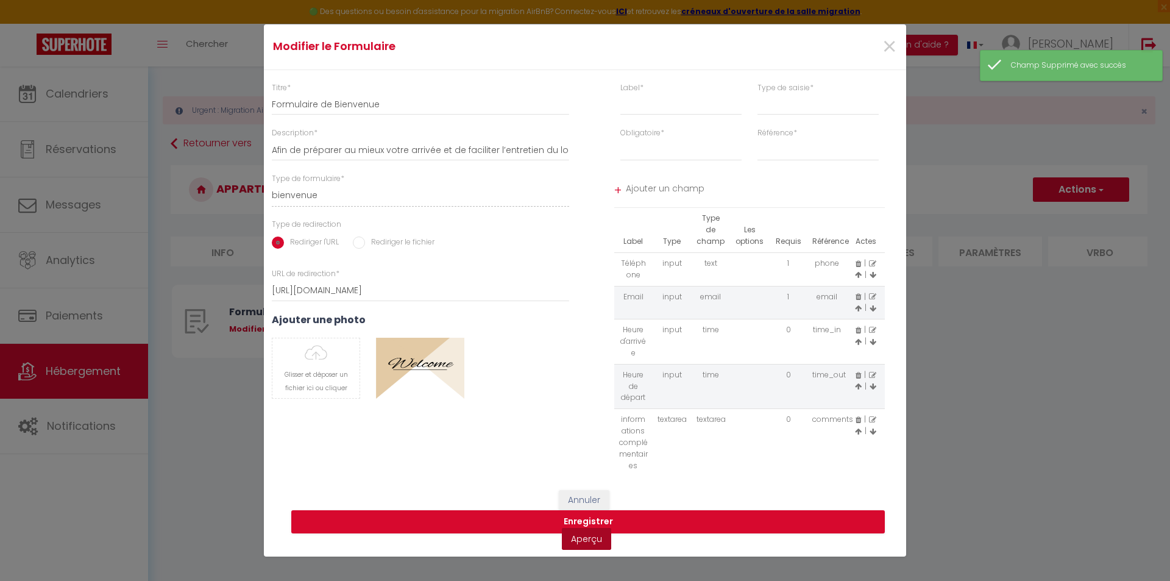
click at [587, 539] on link "Aperçu" at bounding box center [586, 539] width 49 height 22
click at [595, 516] on button "Enregistrer" at bounding box center [588, 521] width 594 height 23
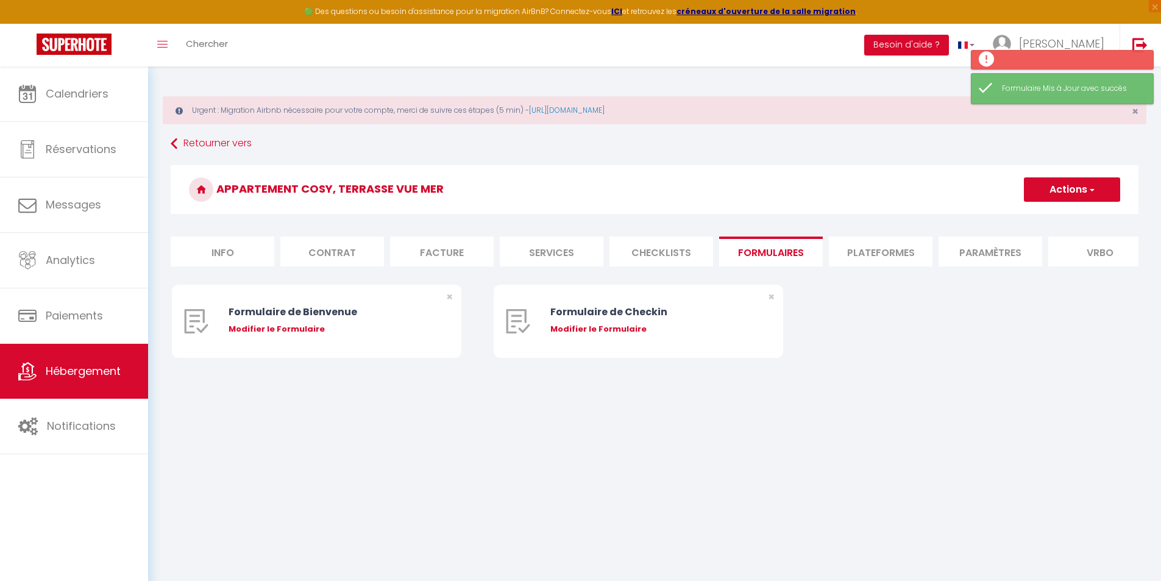
click at [251, 254] on li "Info" at bounding box center [223, 251] width 104 height 30
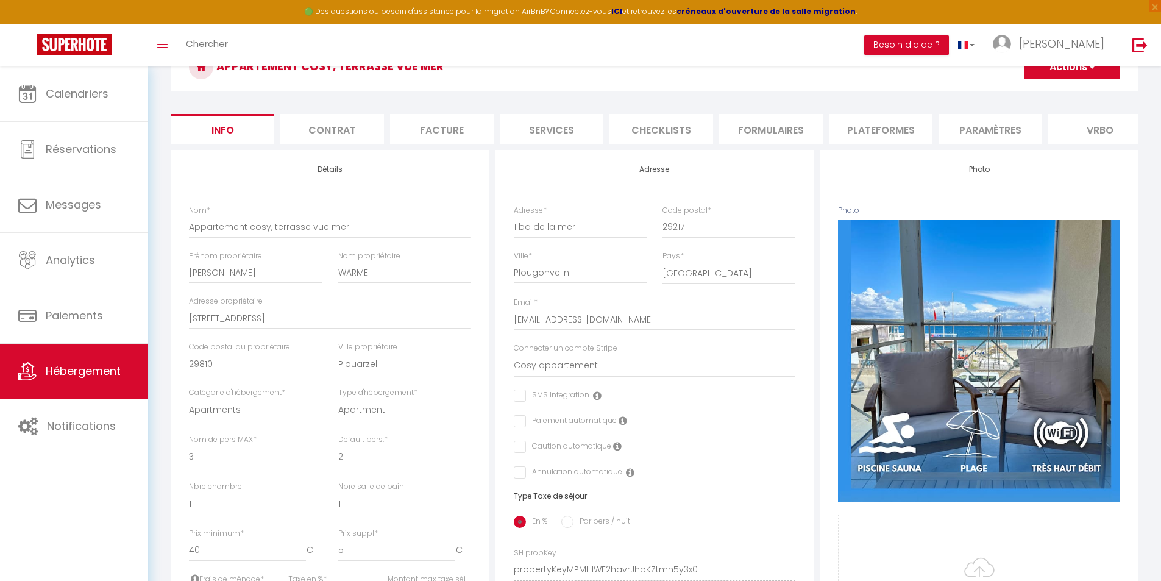
scroll to position [122, 0]
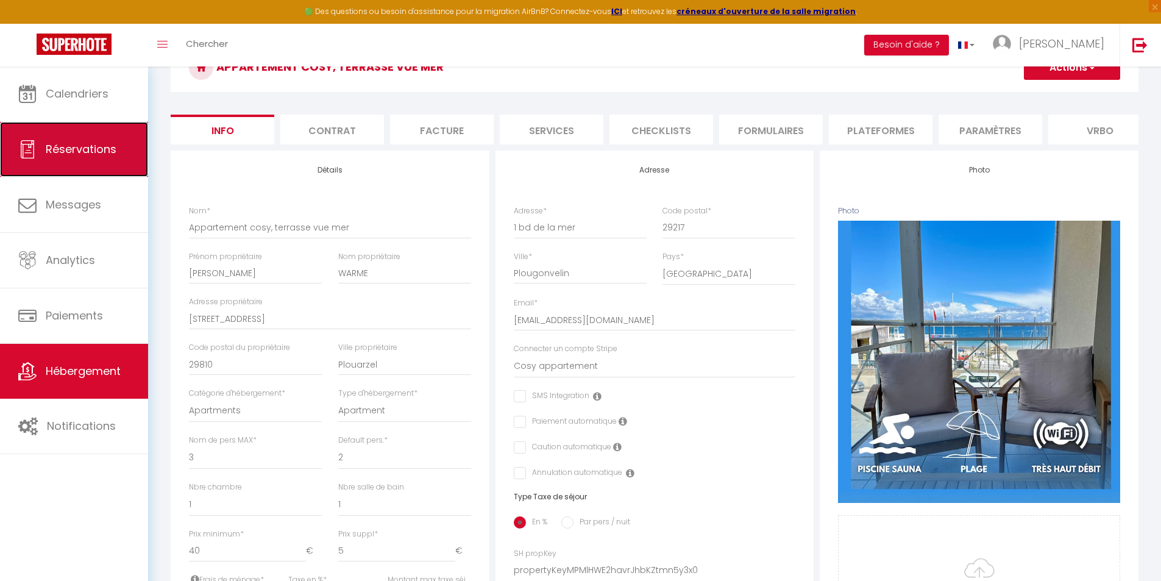
click at [77, 151] on span "Réservations" at bounding box center [81, 148] width 71 height 15
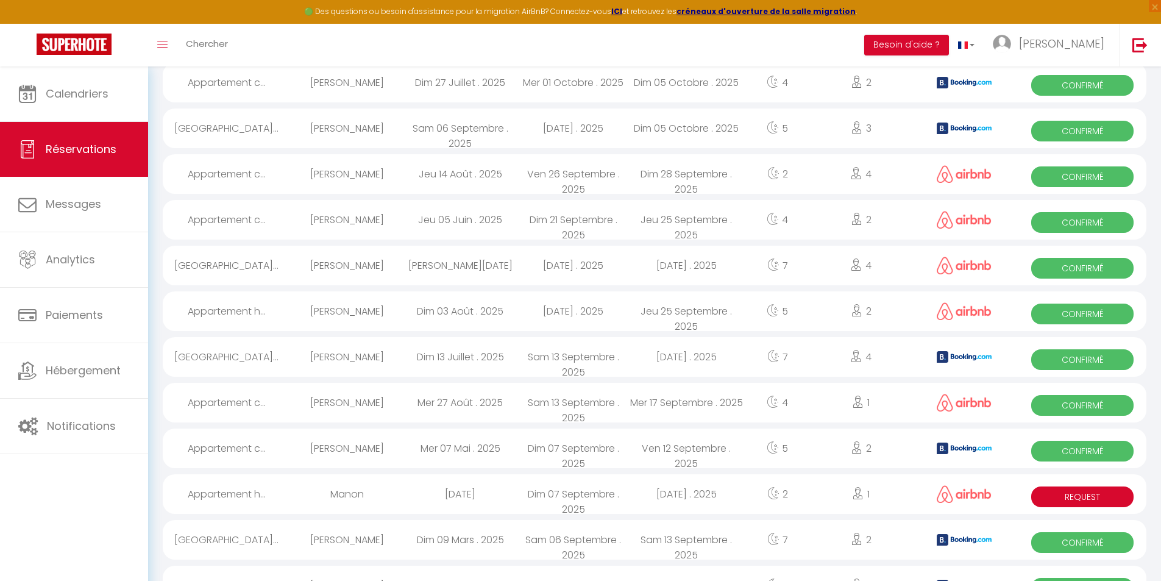
scroll to position [963, 0]
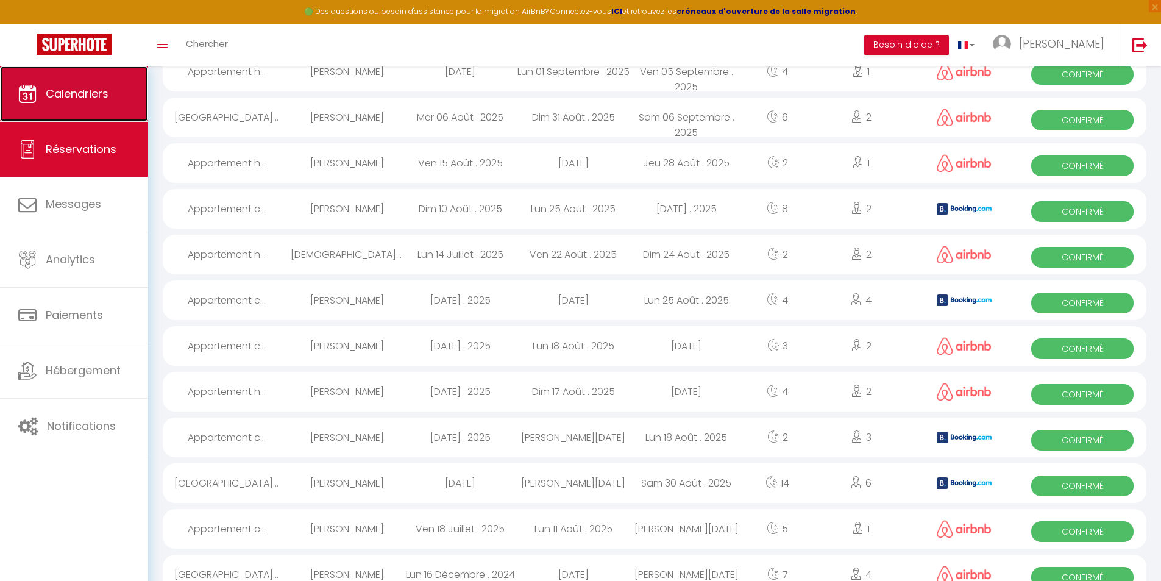
click at [101, 100] on span "Calendriers" at bounding box center [77, 93] width 63 height 15
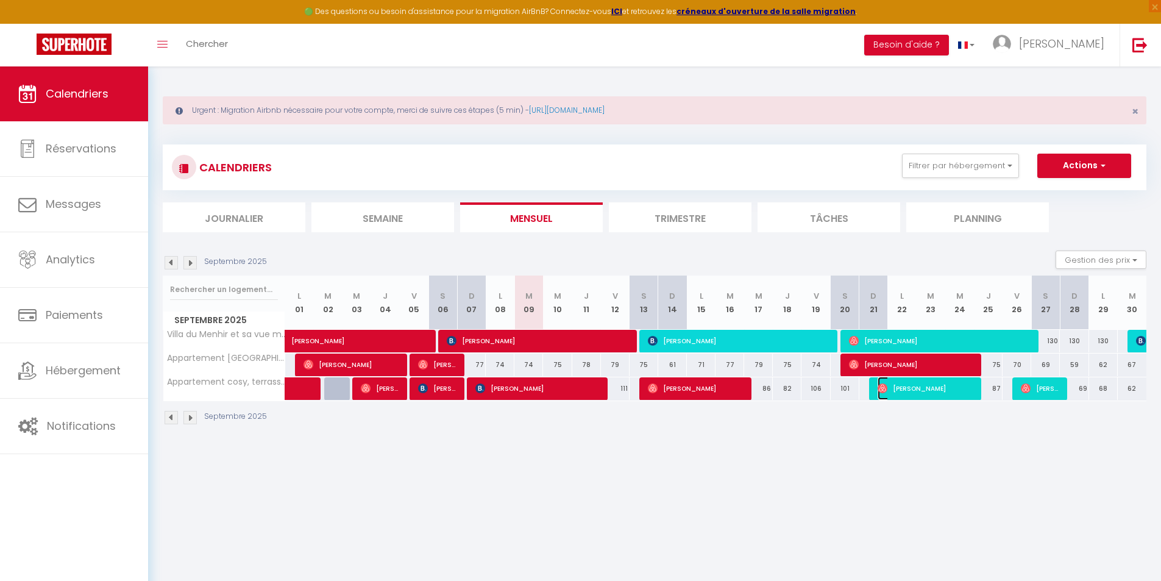
click at [928, 386] on span "[PERSON_NAME]" at bounding box center [926, 388] width 96 height 23
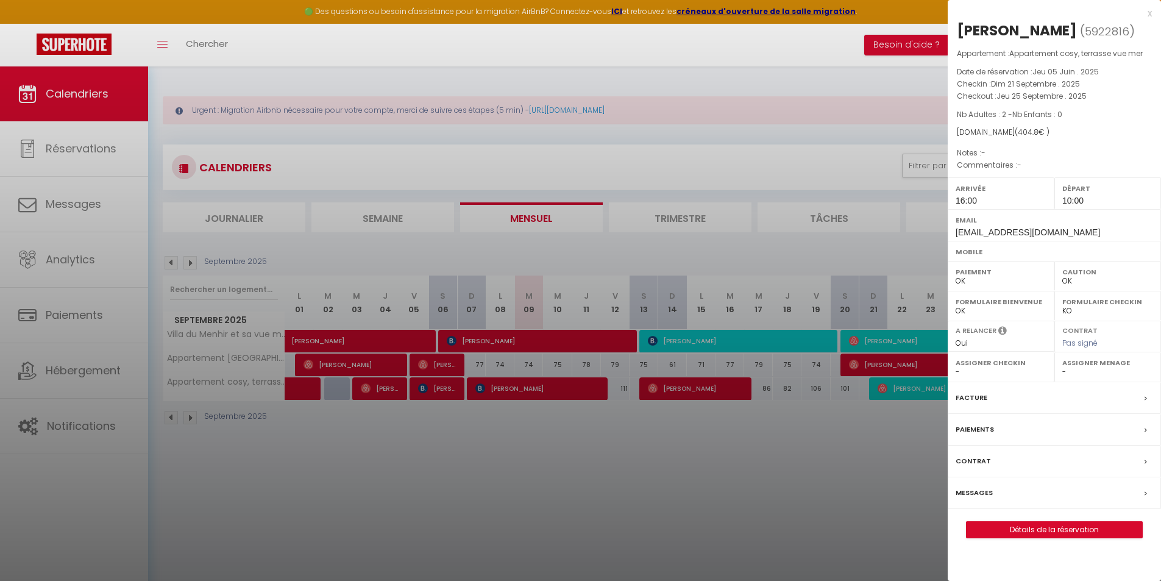
click at [674, 386] on div at bounding box center [580, 290] width 1161 height 581
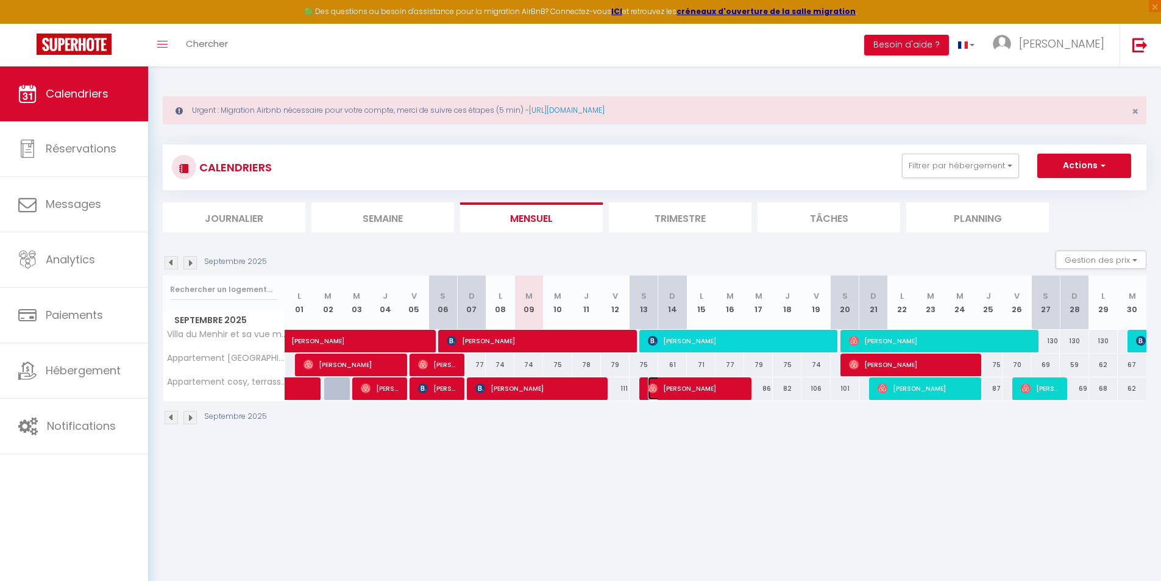
click at [674, 386] on span "[PERSON_NAME]" at bounding box center [696, 388] width 96 height 23
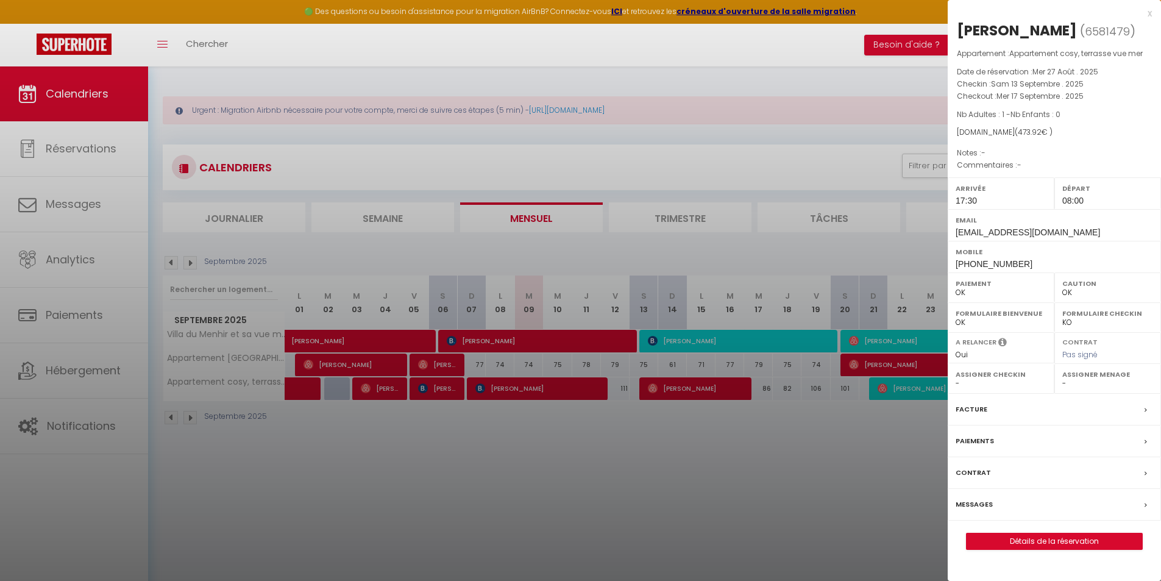
click at [509, 384] on div at bounding box center [580, 290] width 1161 height 581
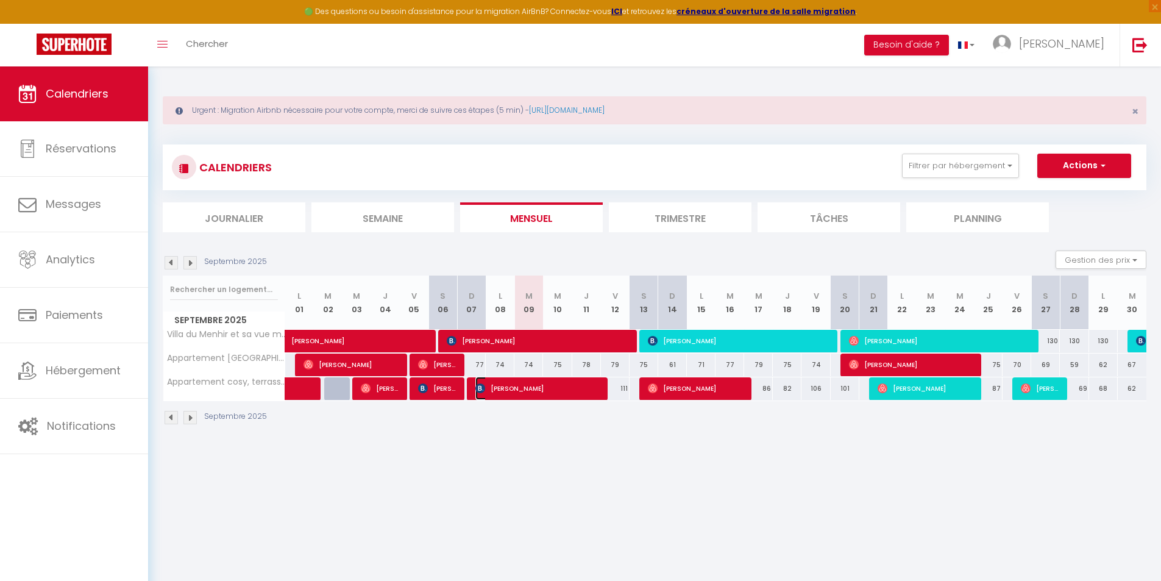
click at [512, 385] on span "[PERSON_NAME]" at bounding box center [537, 388] width 124 height 23
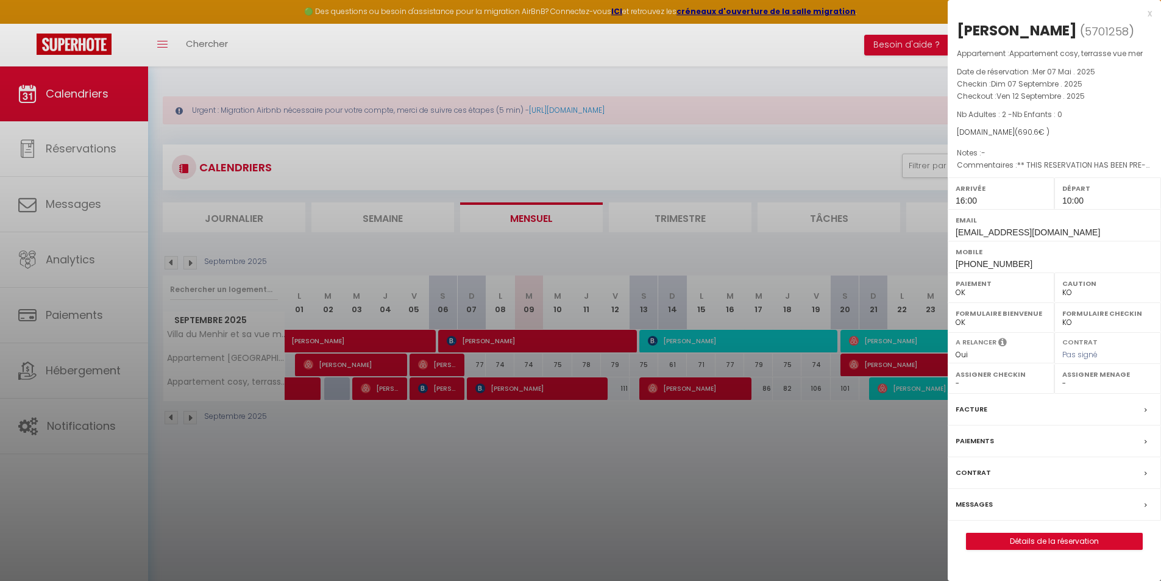
click at [562, 425] on div at bounding box center [580, 290] width 1161 height 581
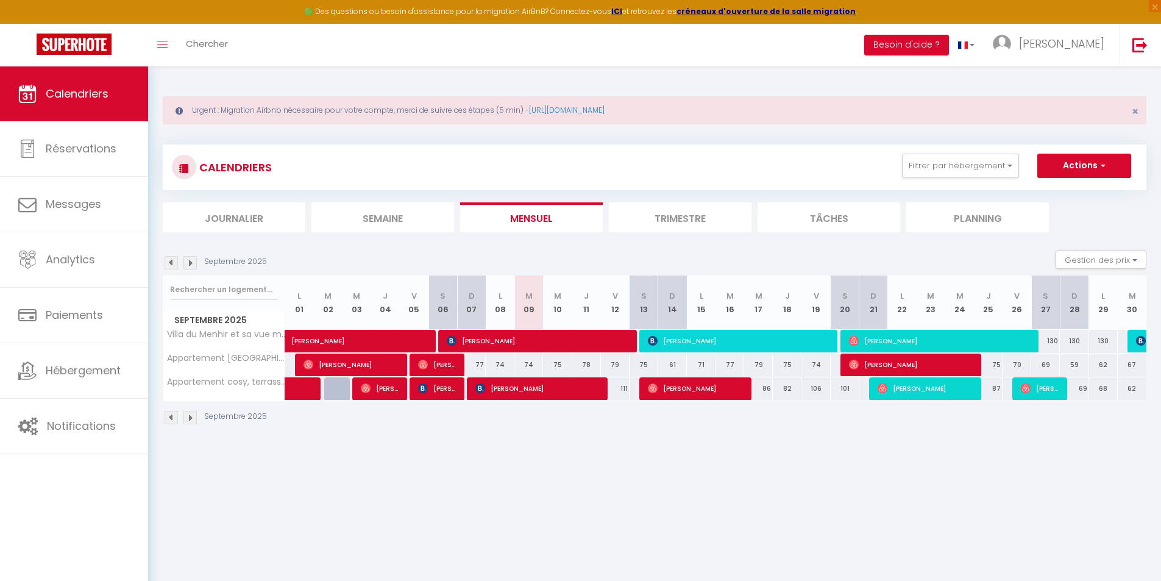
click at [191, 263] on img at bounding box center [189, 262] width 13 height 13
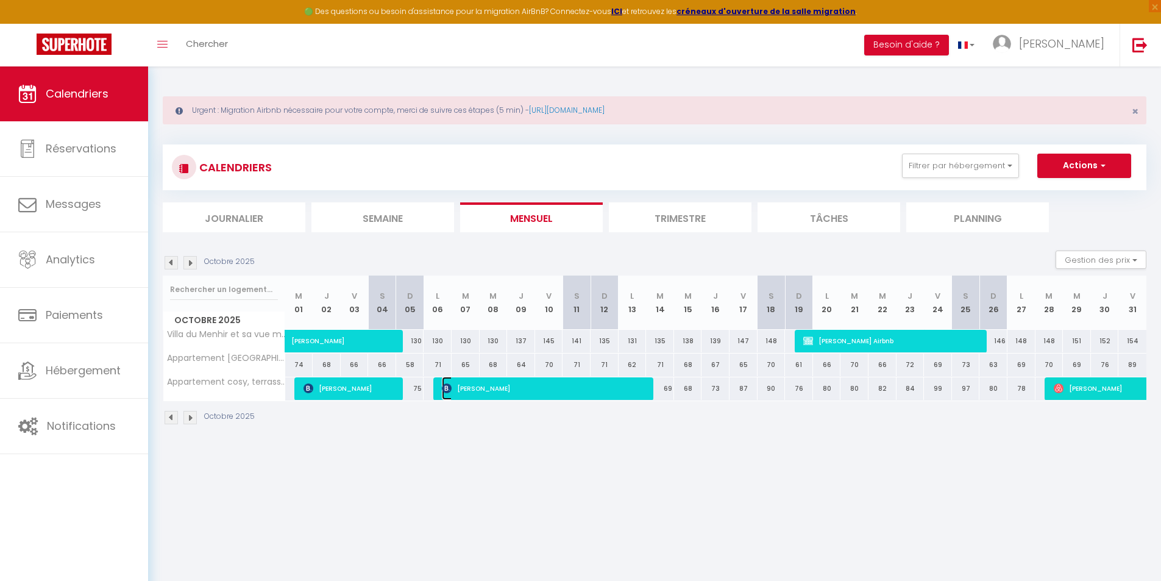
click at [475, 388] on span "[PERSON_NAME]" at bounding box center [544, 388] width 205 height 23
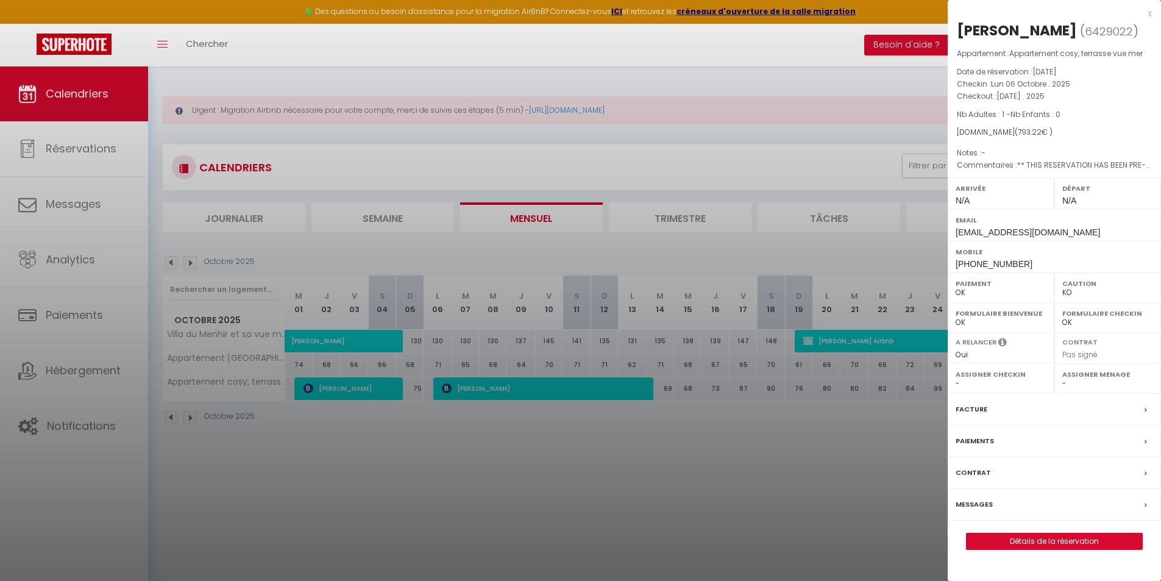
click at [374, 385] on div at bounding box center [580, 290] width 1161 height 581
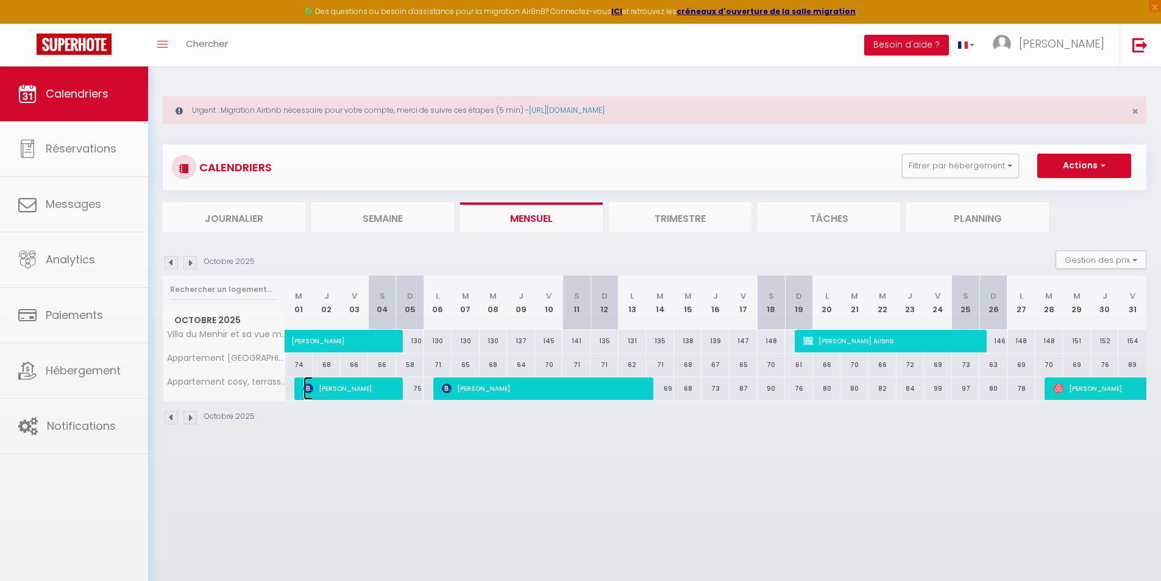
click at [374, 385] on span "[PERSON_NAME]" at bounding box center [350, 388] width 93 height 23
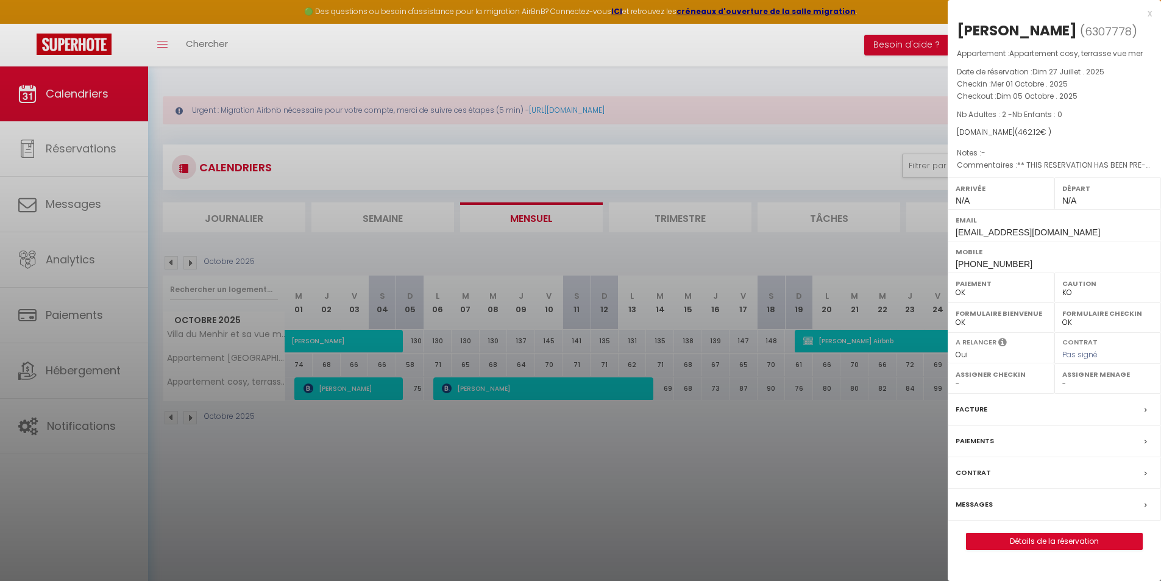
click at [750, 393] on div at bounding box center [580, 290] width 1161 height 581
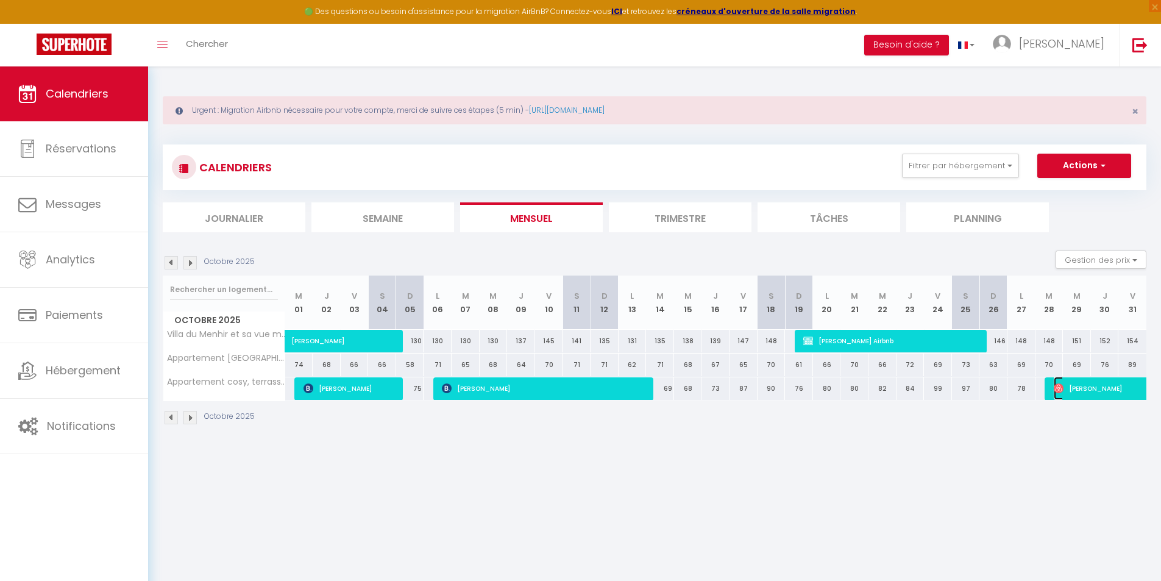
click at [1090, 388] on span "[PERSON_NAME]" at bounding box center [1110, 388] width 112 height 23
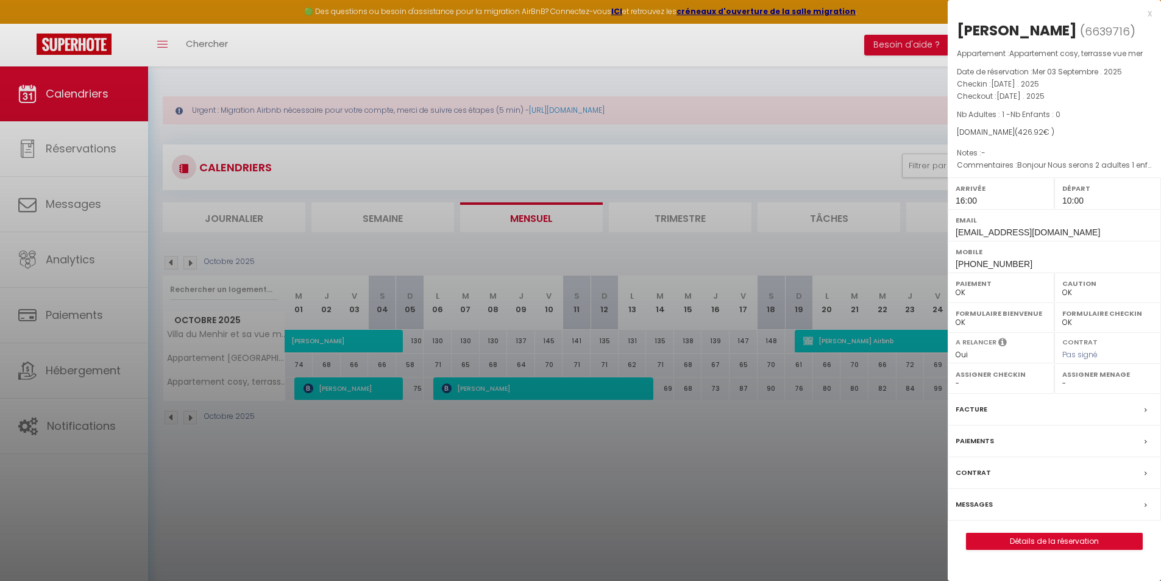
click at [876, 426] on div at bounding box center [580, 290] width 1161 height 581
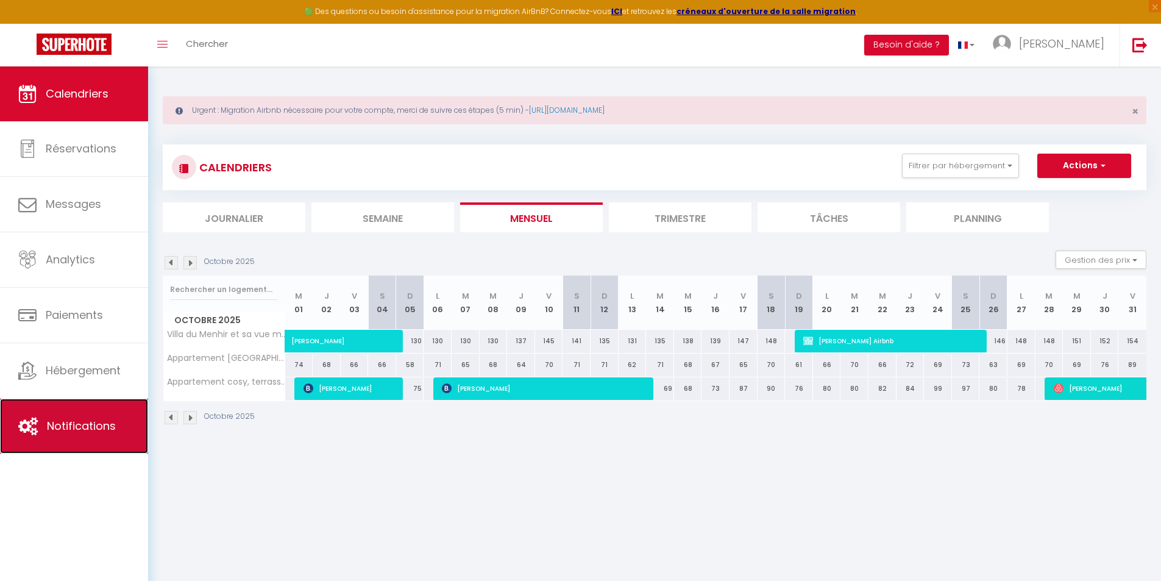
click at [96, 414] on link "Notifications" at bounding box center [74, 426] width 148 height 55
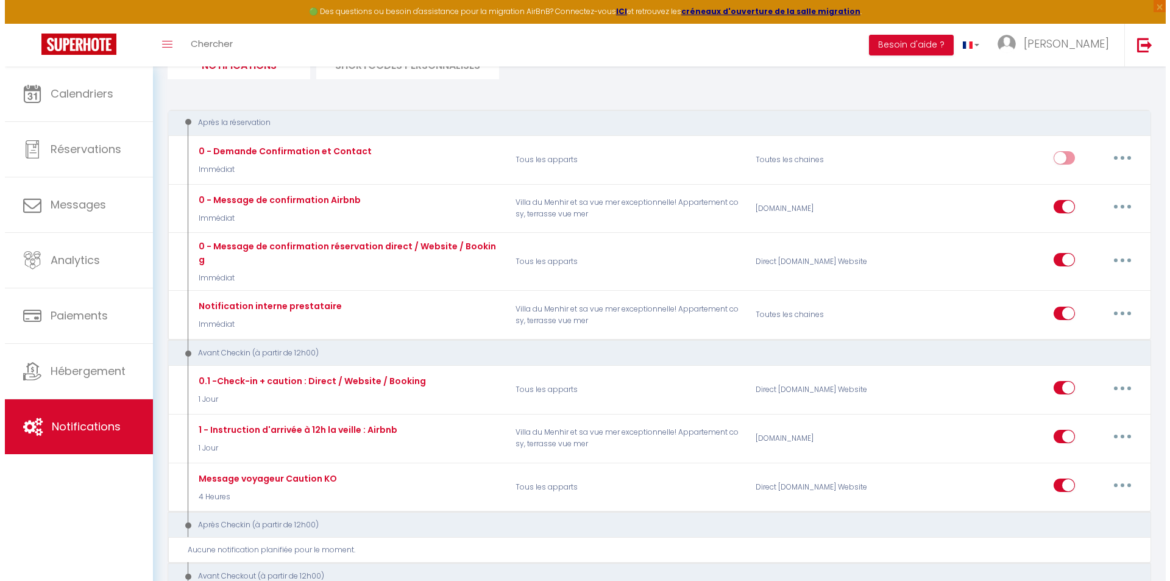
scroll to position [183, 0]
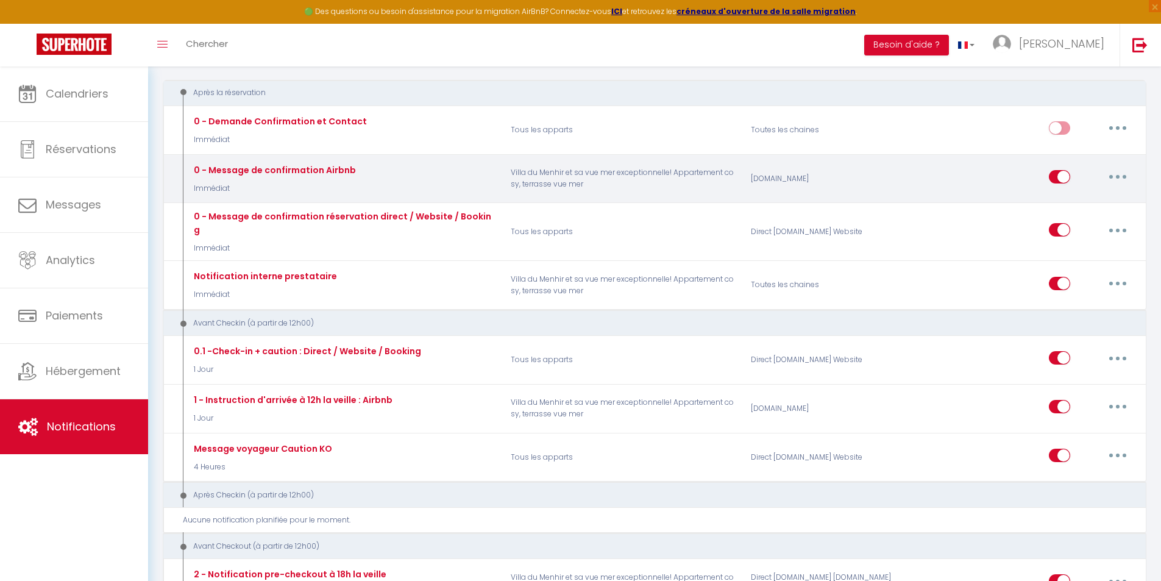
click at [1112, 179] on button "button" at bounding box center [1118, 177] width 34 height 20
click at [1081, 207] on link "Editer" at bounding box center [1086, 204] width 90 height 21
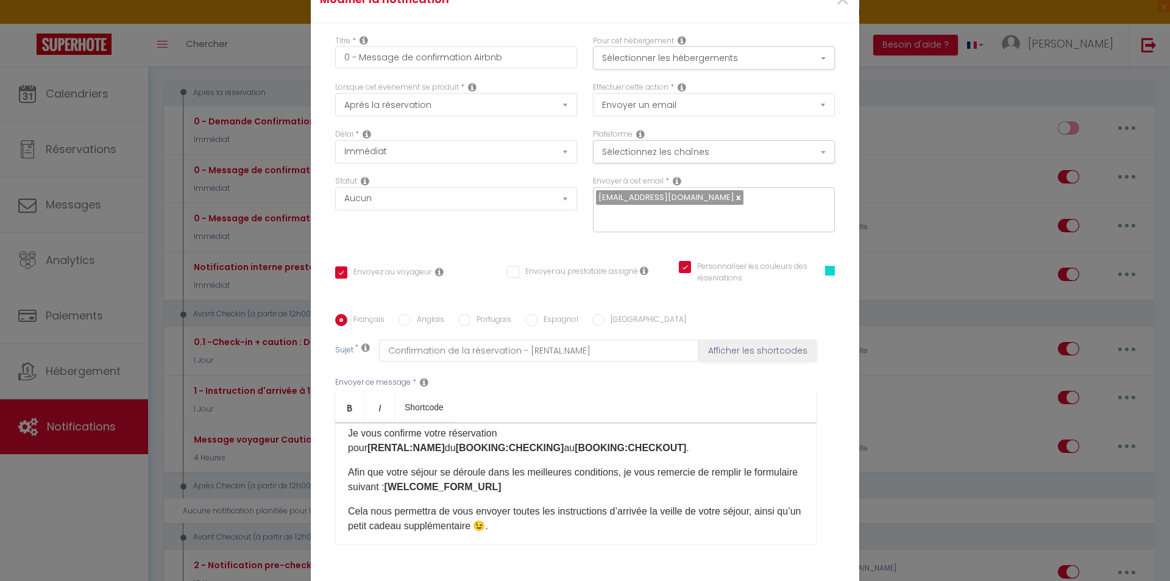
scroll to position [38, 0]
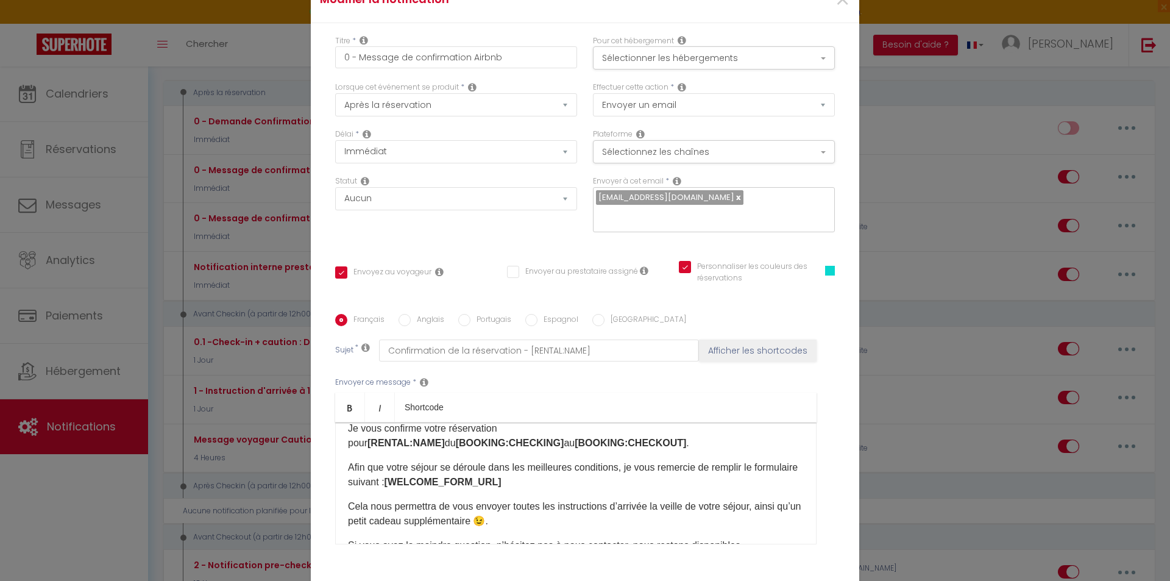
click at [618, 466] on p "Afin que votre séjour se déroule dans les meilleures conditions, je vous remerc…" at bounding box center [576, 474] width 456 height 29
click at [780, 469] on p "Afin que votre séjour se déroule dans les meilleures conditions et de nous aide…" at bounding box center [576, 474] width 456 height 29
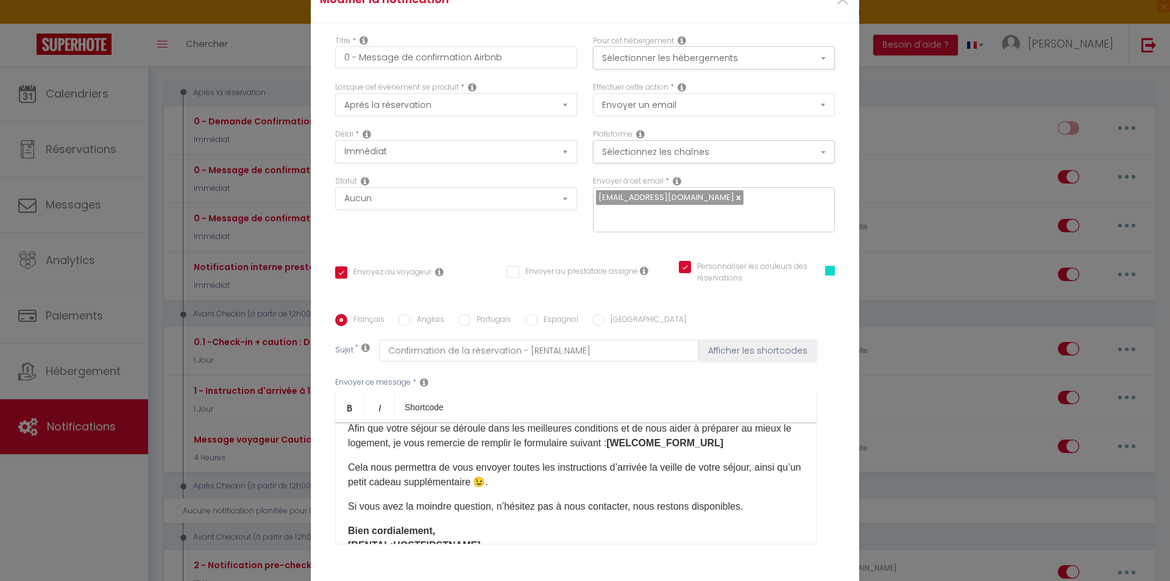
scroll to position [99, 0]
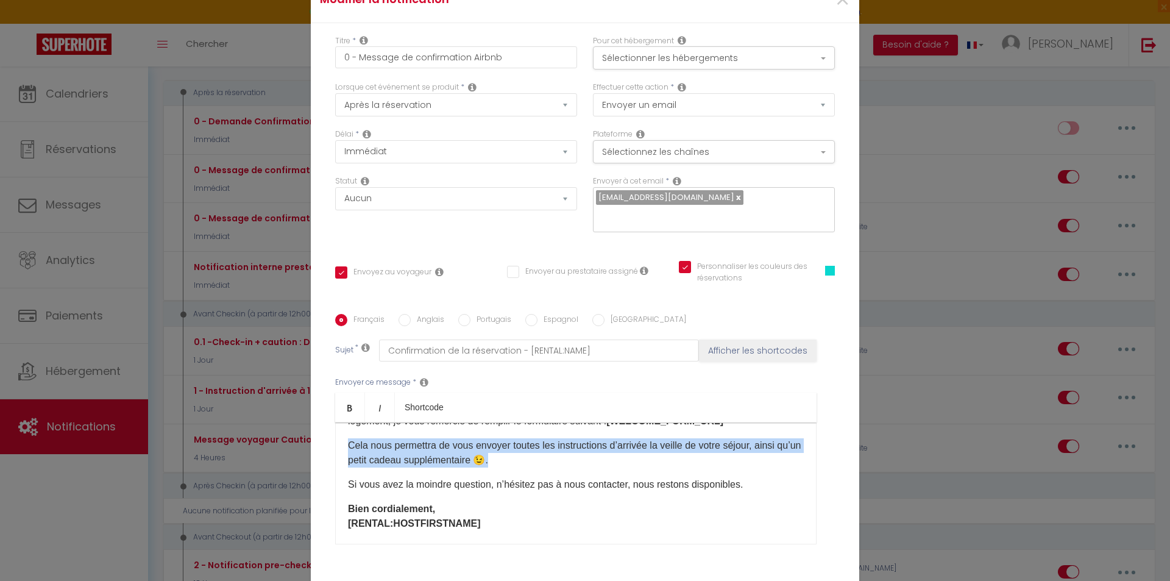
drag, startPoint x: 527, startPoint y: 460, endPoint x: 344, endPoint y: 448, distance: 183.2
click at [348, 448] on p "Cela nous permettra de vous envoyer toutes les instructions d’arrivée la veille…" at bounding box center [576, 452] width 456 height 29
click at [387, 455] on p "Cela nous permettra de vous envoyer toutes les instructions d’arrivée la veille…" at bounding box center [576, 452] width 456 height 29
drag, startPoint x: 529, startPoint y: 458, endPoint x: 330, endPoint y: 449, distance: 199.5
click at [332, 449] on div "Français Anglais Portugais Espagnol Italien Sujet * Confirmation de la réservat…" at bounding box center [585, 437] width 506 height 246
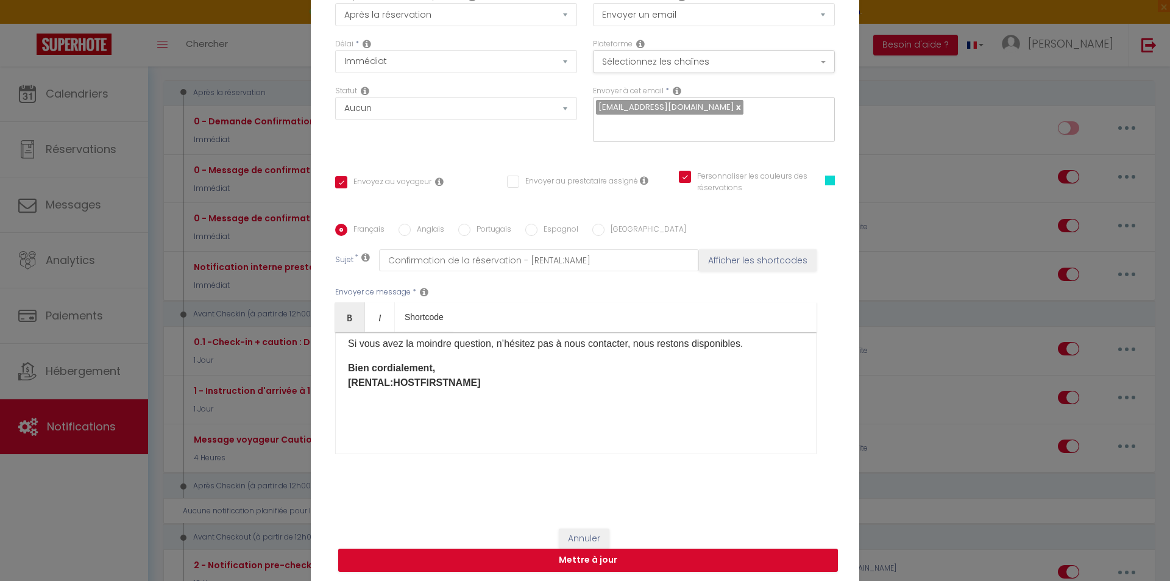
scroll to position [93, 0]
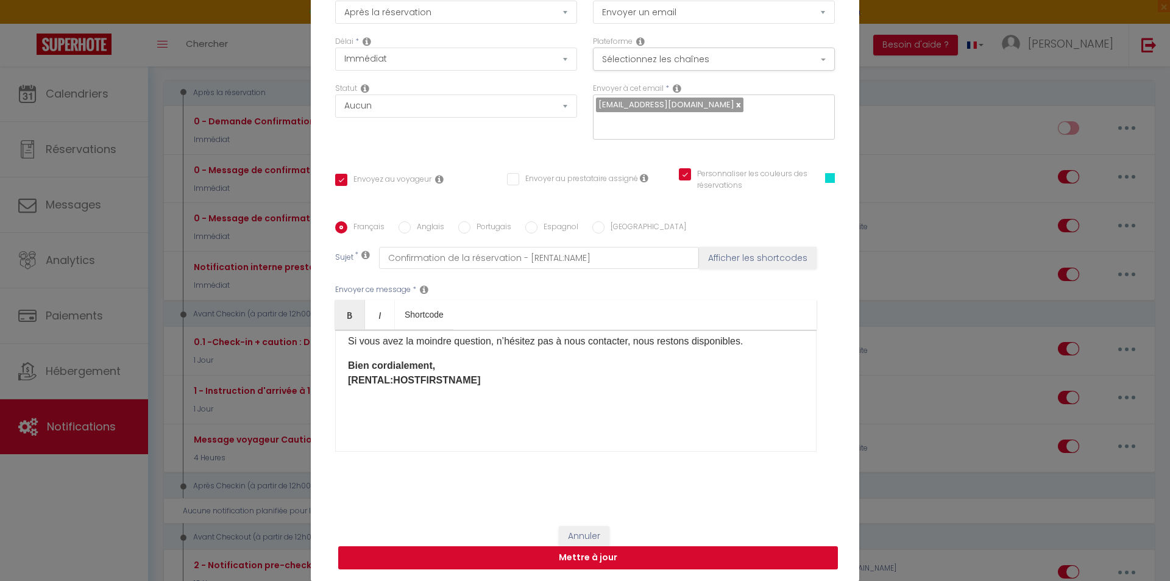
click at [582, 549] on button "Mettre à jour" at bounding box center [588, 557] width 500 height 23
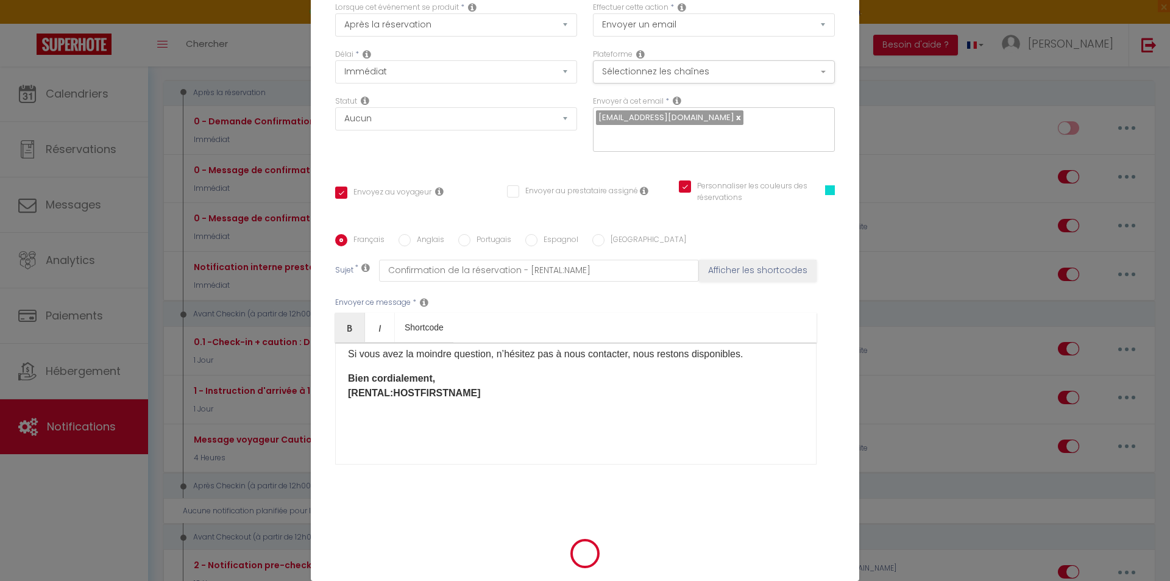
scroll to position [87, 0]
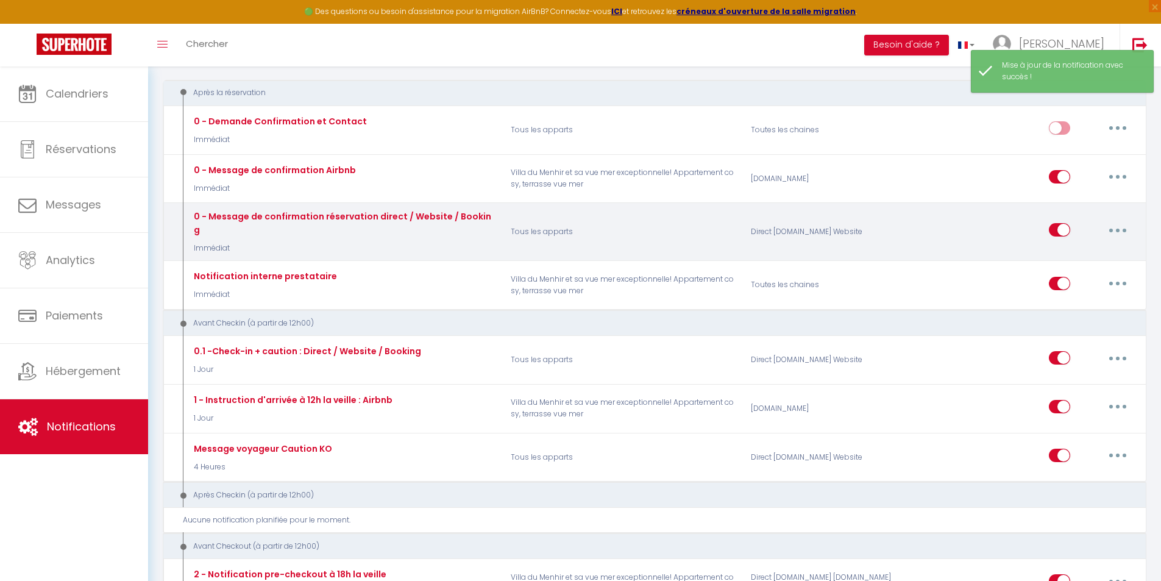
click at [1118, 229] on icon "button" at bounding box center [1118, 231] width 4 height 4
click at [1075, 254] on link "Editer" at bounding box center [1086, 257] width 90 height 21
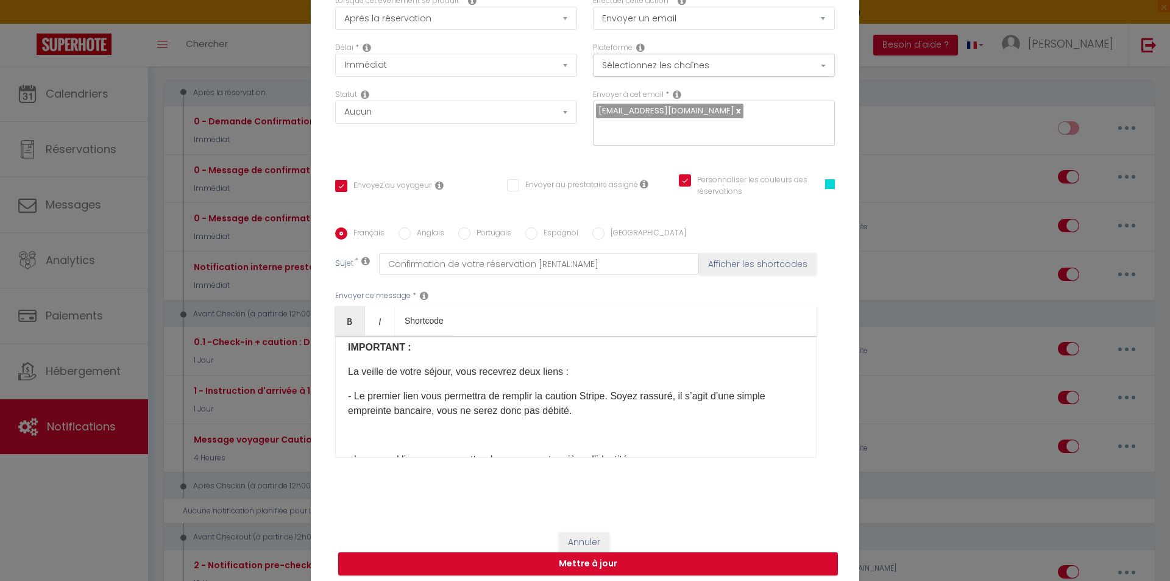
scroll to position [0, 0]
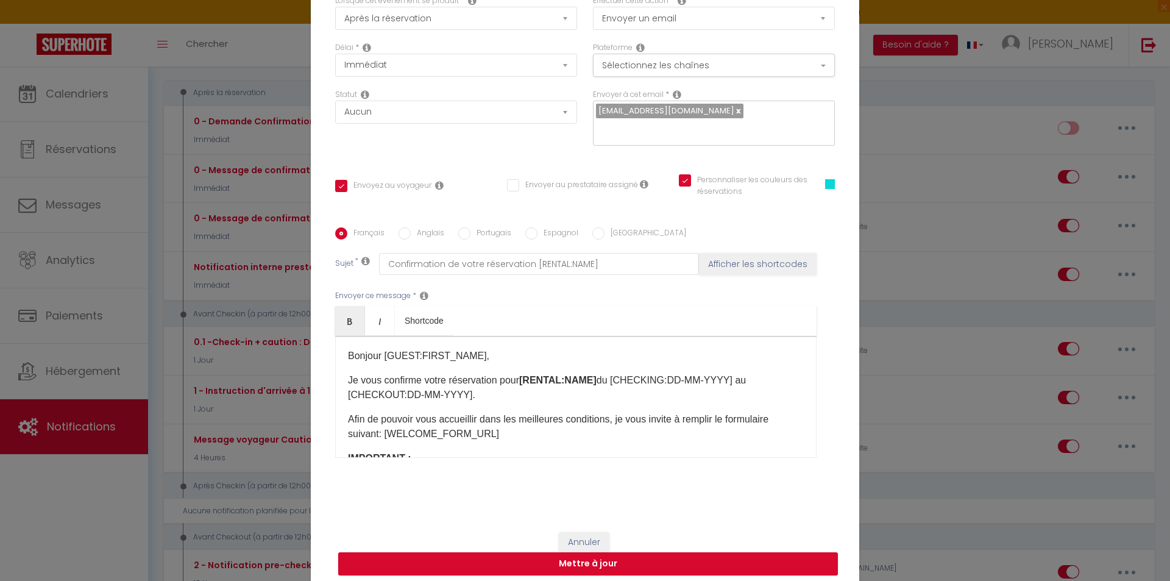
click at [609, 422] on p "Afin de pouvoir vous accueillir dans les meilleures conditions, je vous invite …" at bounding box center [576, 426] width 456 height 29
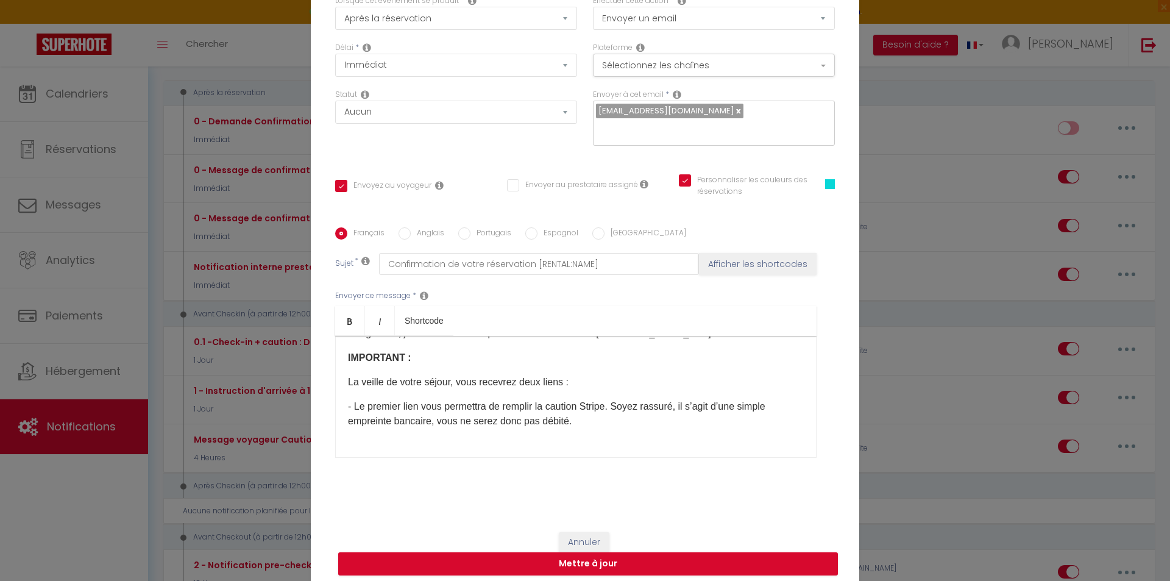
scroll to position [122, 0]
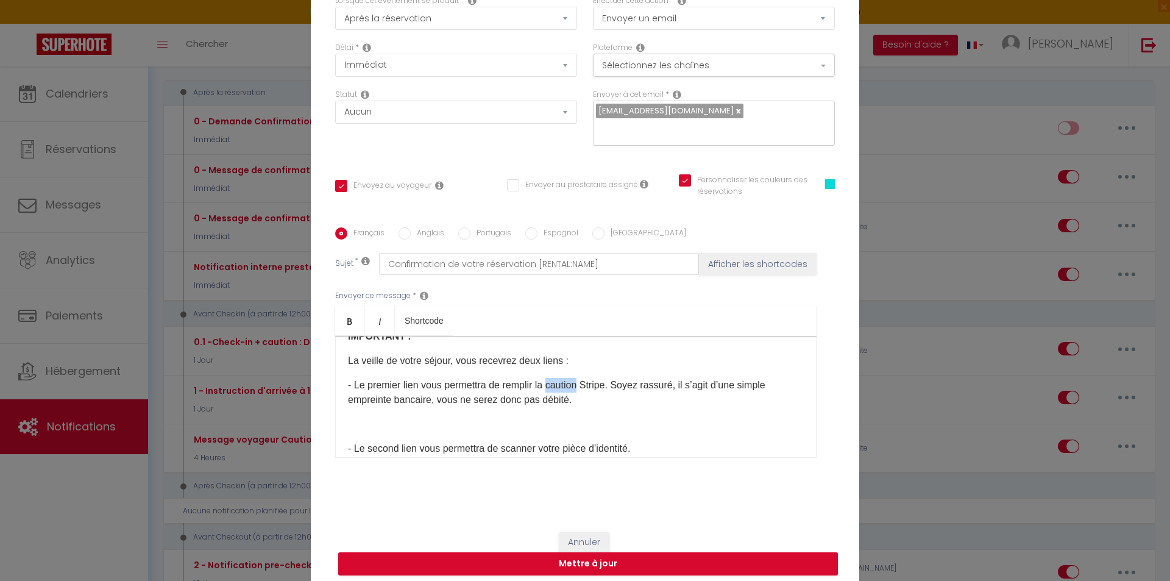
drag, startPoint x: 548, startPoint y: 385, endPoint x: 580, endPoint y: 386, distance: 32.3
click at [580, 386] on p "- Le premier lien vous permettra de remplir la caution Stripe. Soyez rassuré, i…" at bounding box center [576, 392] width 456 height 29
click at [354, 325] on link "Bold" at bounding box center [350, 320] width 30 height 29
click at [623, 402] on p "- Le premier lien vous permettra de remplir la caution Stripe. Soyez rassuré, i…" at bounding box center [576, 392] width 456 height 29
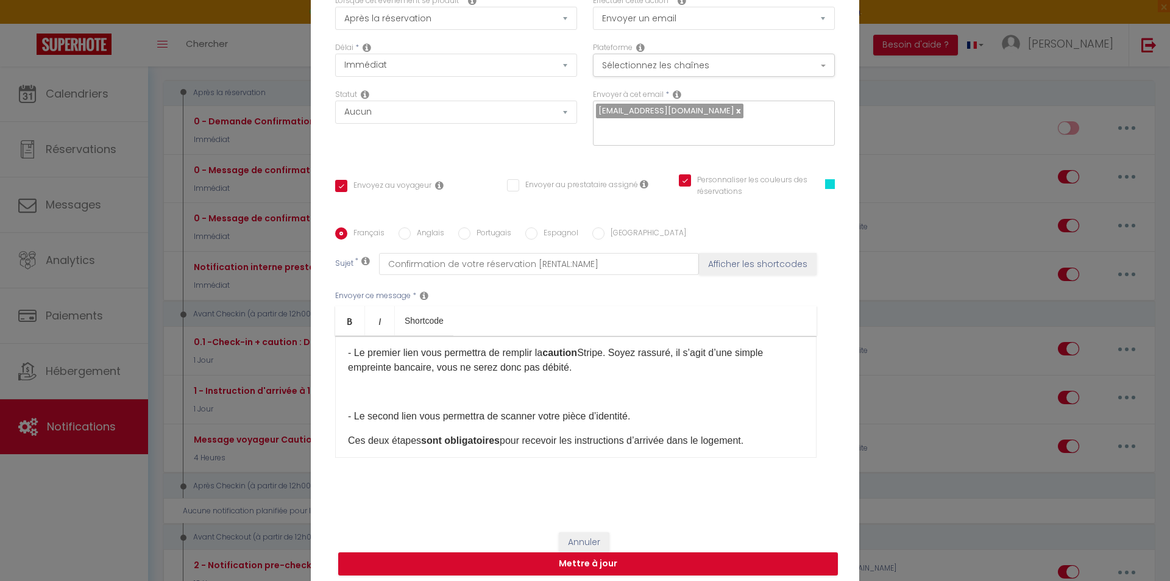
scroll to position [183, 0]
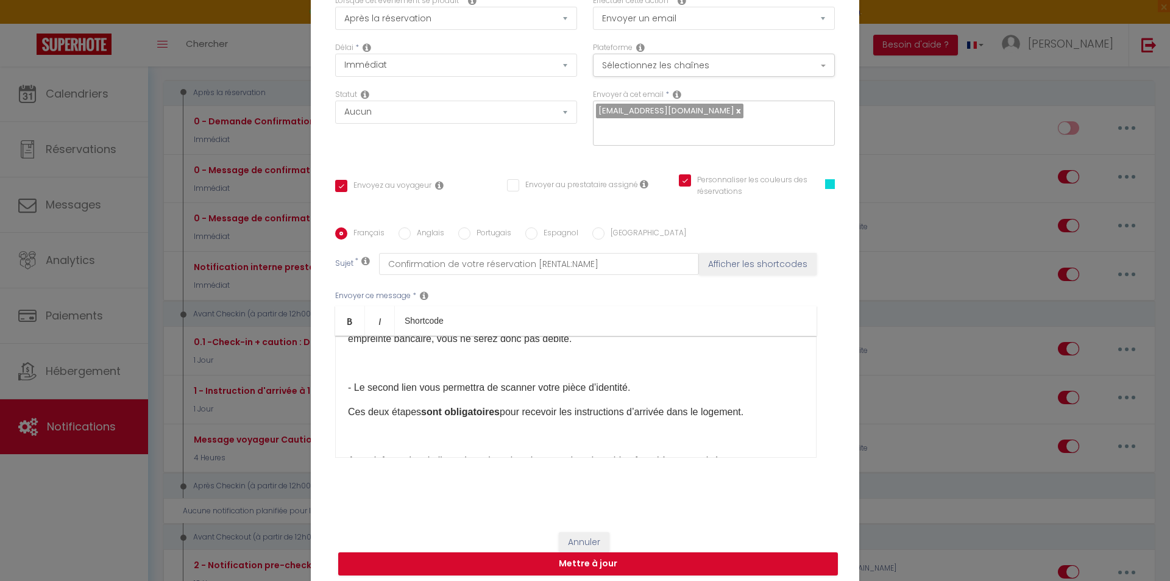
click at [376, 369] on p at bounding box center [576, 363] width 456 height 15
click at [522, 388] on p "- Le second lien vous permettra de scanner votre pièce d’identité." at bounding box center [576, 387] width 456 height 15
drag, startPoint x: 522, startPoint y: 388, endPoint x: 616, endPoint y: 385, distance: 94.5
click at [616, 385] on p "- Le second lien vous permettra de scanner votre pièce d’identité." at bounding box center [576, 387] width 456 height 15
click at [351, 324] on link "Bold" at bounding box center [350, 320] width 30 height 29
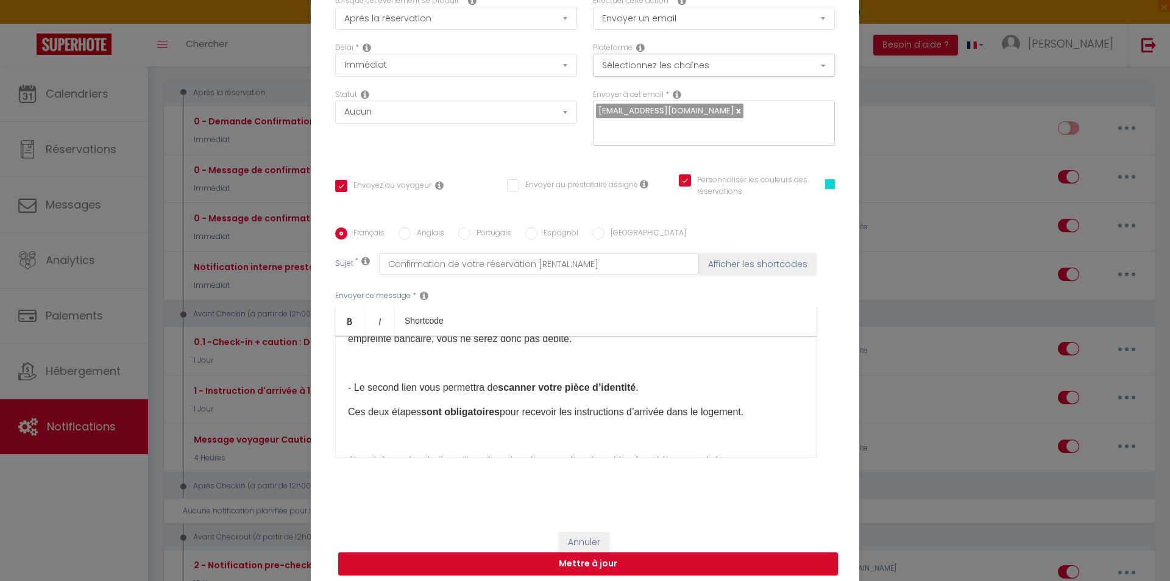
click at [493, 380] on p "- Le second lien vous permettra de scanner votre pièce d’identité ." at bounding box center [576, 387] width 456 height 15
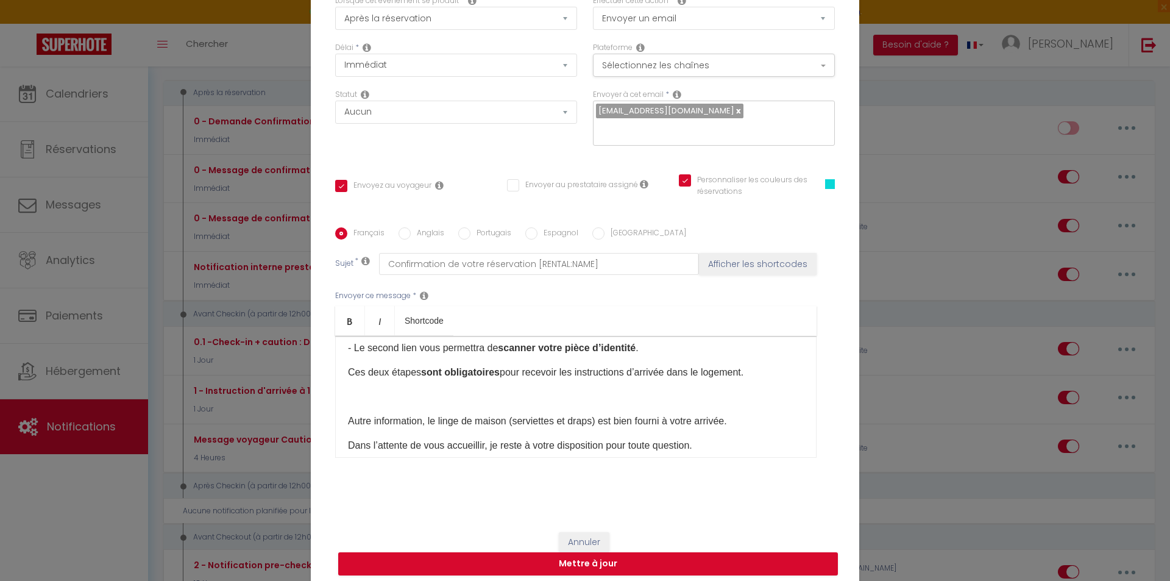
scroll to position [244, 0]
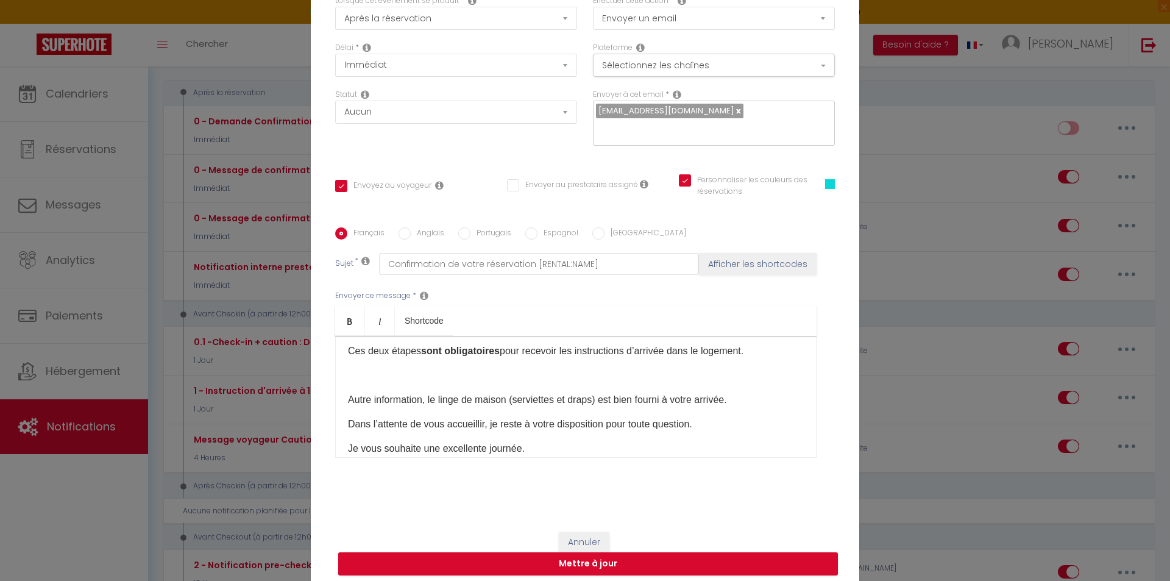
click at [358, 387] on div "Bonjour [GUEST:FIRST_NAME], Je vous confirme votre réservation pour [RENTAL:NAM…" at bounding box center [576, 397] width 482 height 122
click at [352, 383] on div "Bonjour [GUEST:FIRST_NAME], Je vous confirme votre réservation pour [RENTAL:NAM…" at bounding box center [576, 397] width 482 height 122
click at [348, 393] on p "Autre information, le linge de maison (serviettes et draps) est bien fourni à v…" at bounding box center [576, 400] width 456 height 15
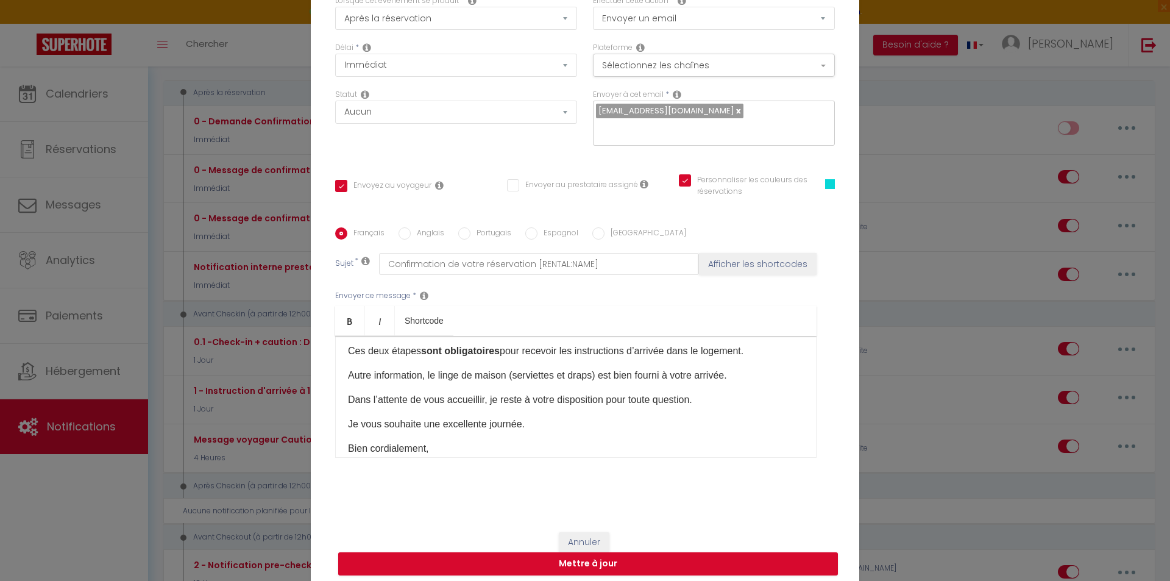
click at [609, 377] on p "Autre information, le linge de maison (serviettes et draps) est bien fourni à v…" at bounding box center [576, 375] width 456 height 15
click at [672, 373] on p "Autre information, le linge de maison (serviettes et draps) sont bien fourni à …" at bounding box center [576, 375] width 456 height 15
click at [641, 379] on p "Autre information, le linge de maison (serviettes et draps) sont bien fournis à…" at bounding box center [576, 375] width 456 height 15
drag, startPoint x: 754, startPoint y: 375, endPoint x: 333, endPoint y: 366, distance: 421.3
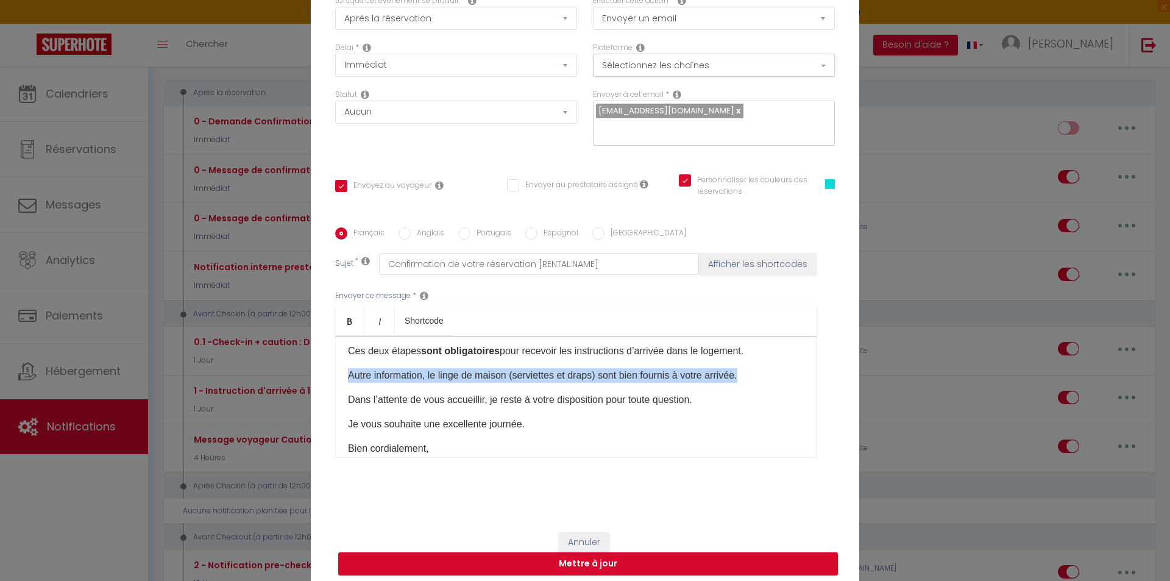
click at [335, 366] on div "Bonjour [GUEST:FIRST_NAME], Je vous confirme votre réservation pour [RENTAL:NAM…" at bounding box center [576, 397] width 482 height 122
copy p "Autre information, le linge de maison (serviettes et draps) sont bien fournis à…"
click at [613, 378] on p "Autre information, le linge de maison (serviettes et draps) sont bien fournis à…" at bounding box center [576, 375] width 456 height 15
click at [611, 377] on p "Autre information, le linge de maison (serviettes et draps) sont bien fournis à…" at bounding box center [576, 375] width 456 height 15
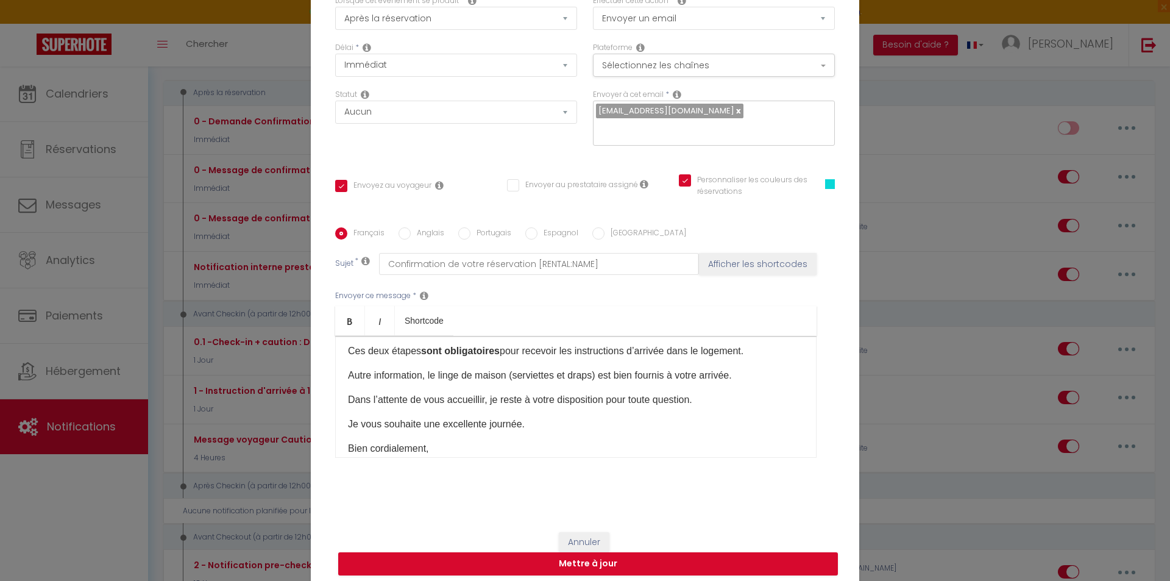
click at [670, 374] on p "Autre information, le linge de maison (serviettes et draps) est bien fournis à …" at bounding box center [576, 375] width 456 height 15
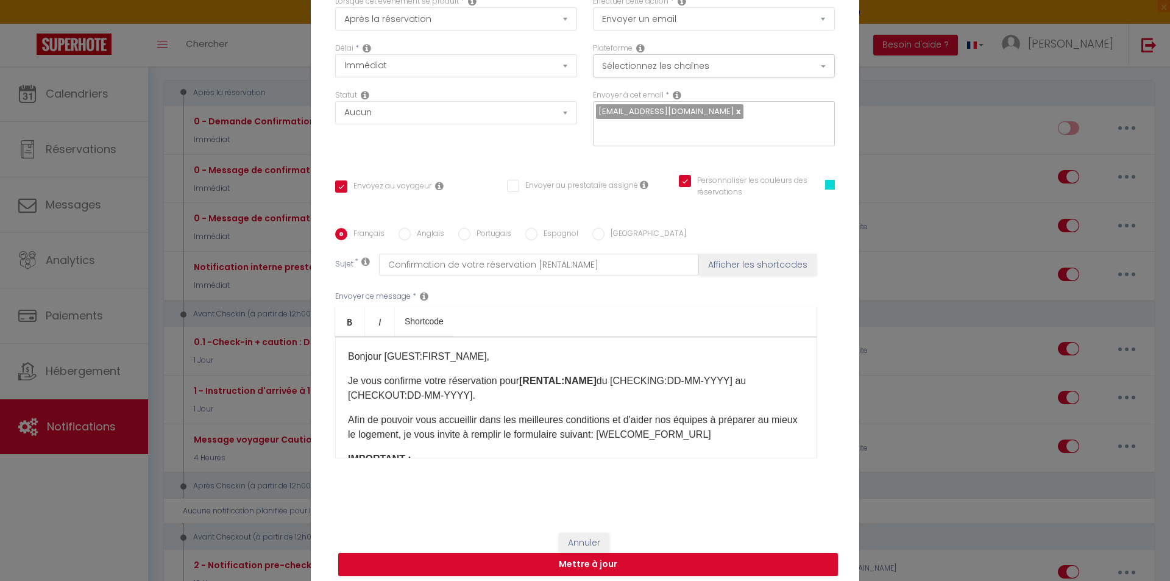
scroll to position [93, 0]
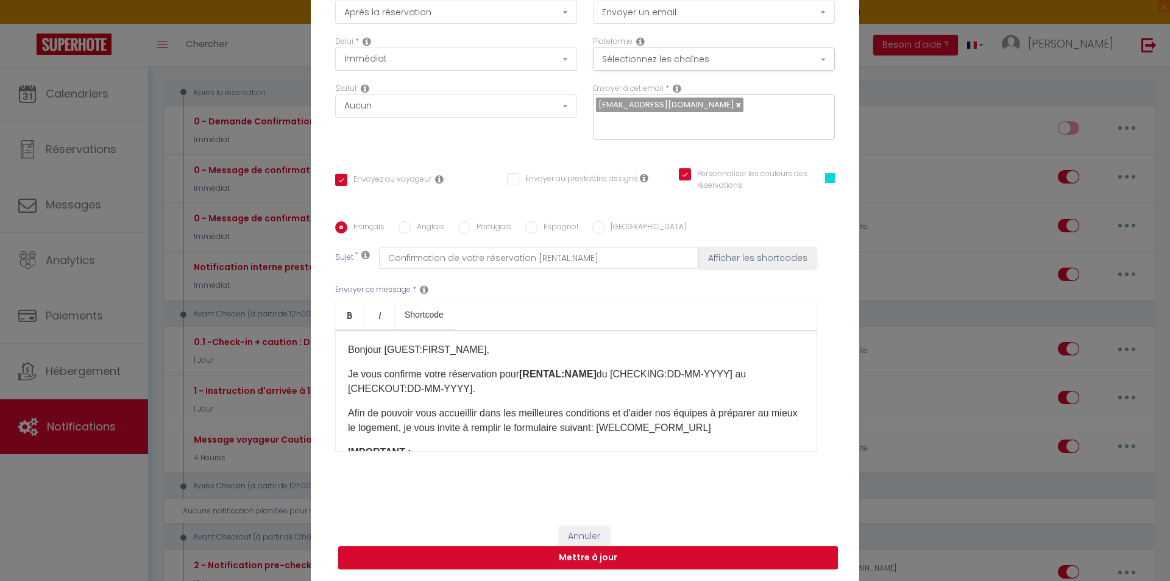
click at [399, 229] on input "Anglais" at bounding box center [405, 227] width 12 height 12
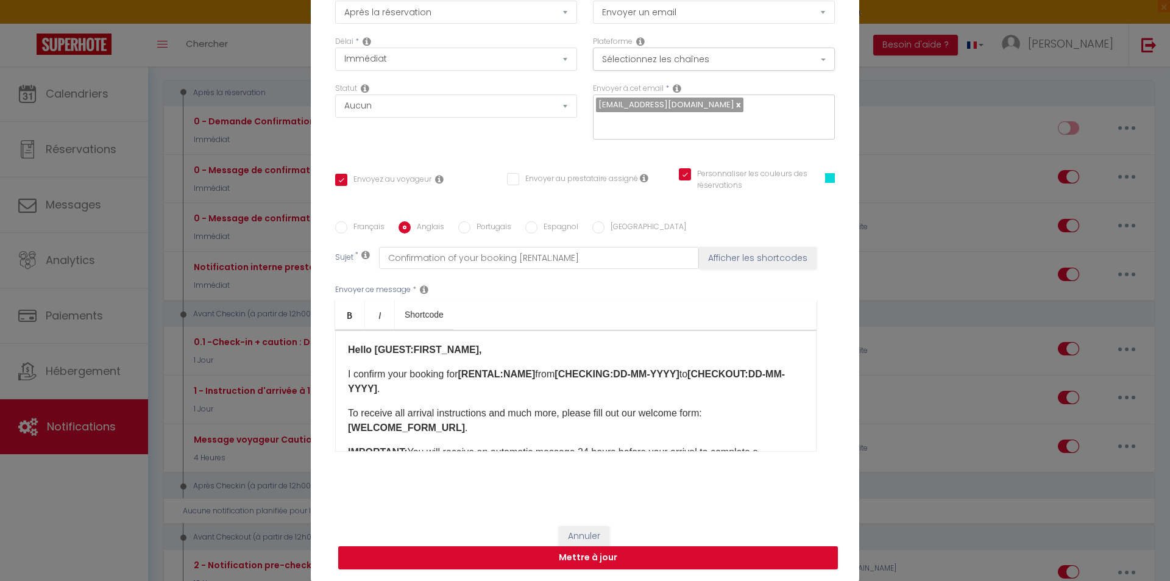
click at [339, 226] on input "Français" at bounding box center [341, 227] width 12 height 12
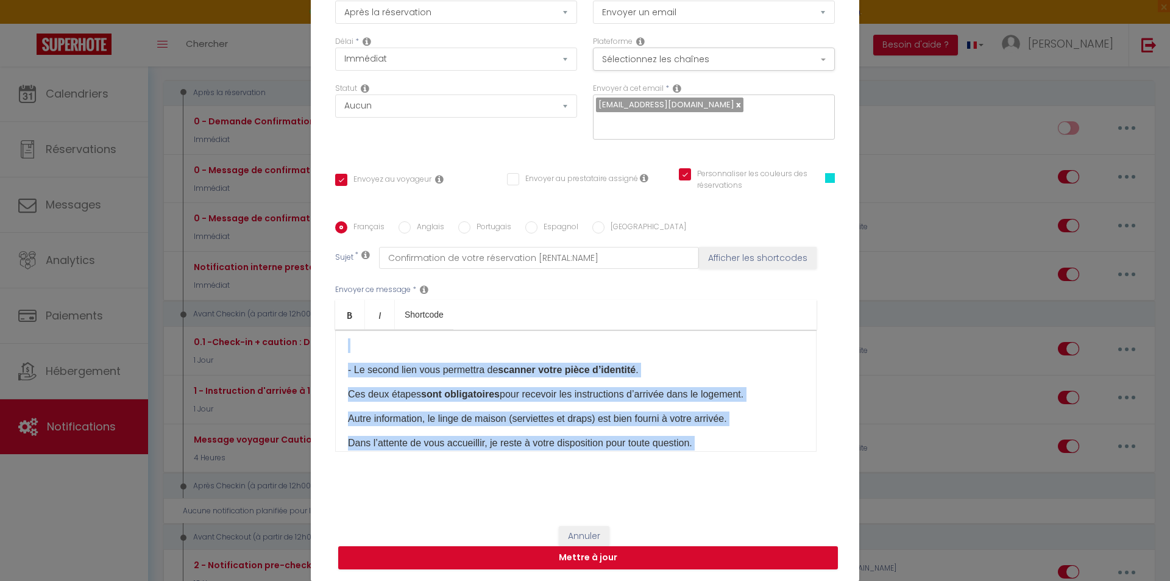
scroll to position [321, 0]
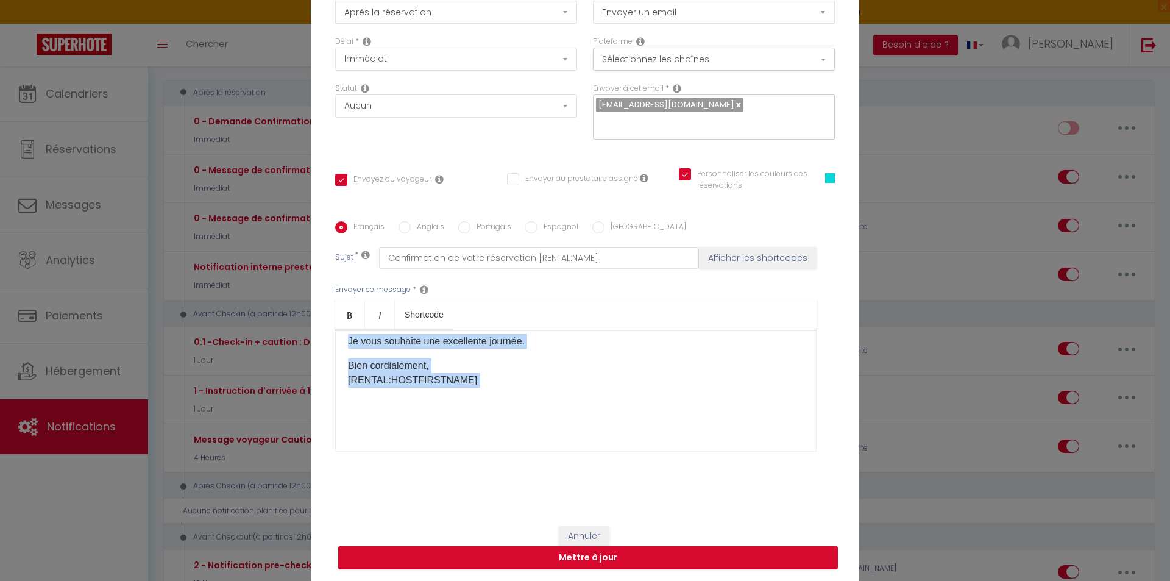
drag, startPoint x: 343, startPoint y: 348, endPoint x: 563, endPoint y: 505, distance: 270.1
click at [563, 505] on div "Titre * 0 - Message de confirmation réservation direct / Website / Booking Pour…" at bounding box center [585, 222] width 549 height 583
copy div "Bonjour [GUEST:FIRST_NAME], Je vous confirme votre réservation pour [RENTAL:NAM…"
click at [402, 225] on input "Anglais" at bounding box center [405, 227] width 12 height 12
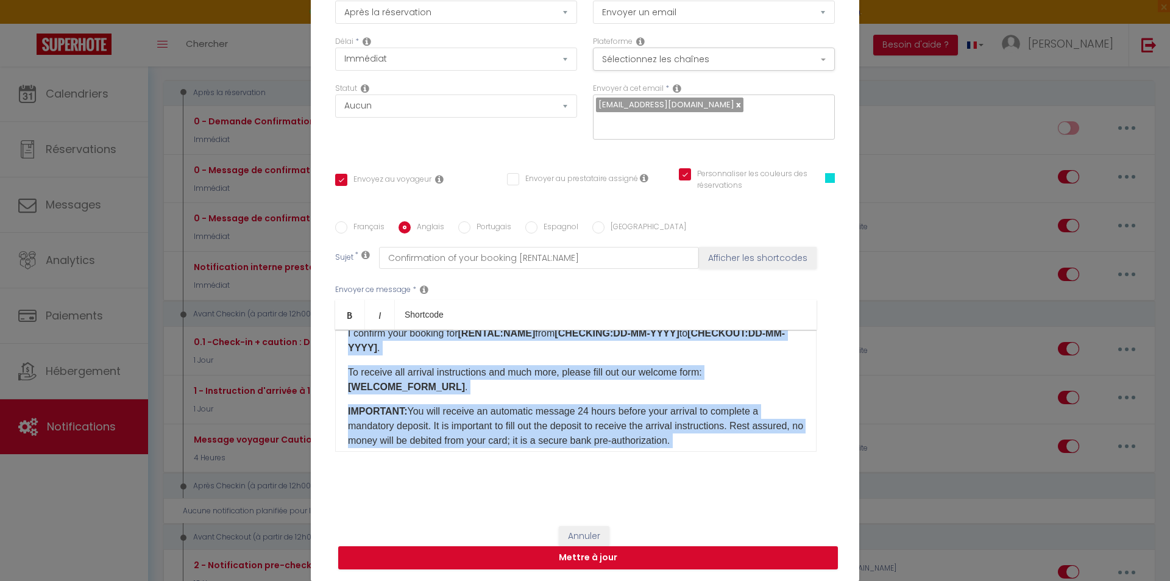
scroll to position [0, 0]
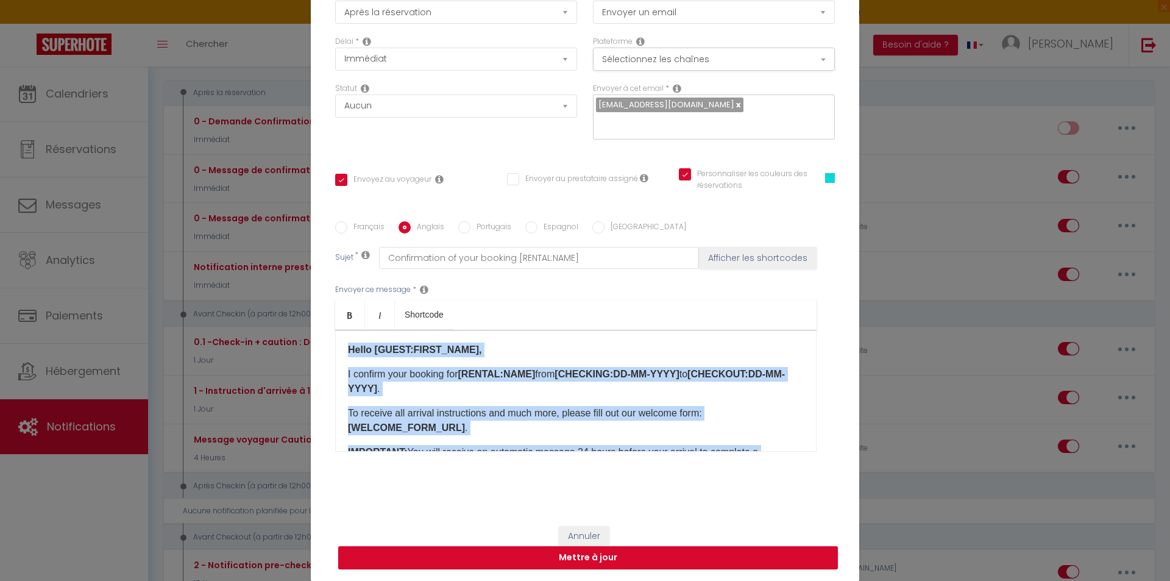
drag, startPoint x: 538, startPoint y: 407, endPoint x: 313, endPoint y: 300, distance: 248.6
click at [313, 300] on div "Titre * 0 - Message de confirmation réservation direct / Website / Booking Pour…" at bounding box center [585, 222] width 549 height 583
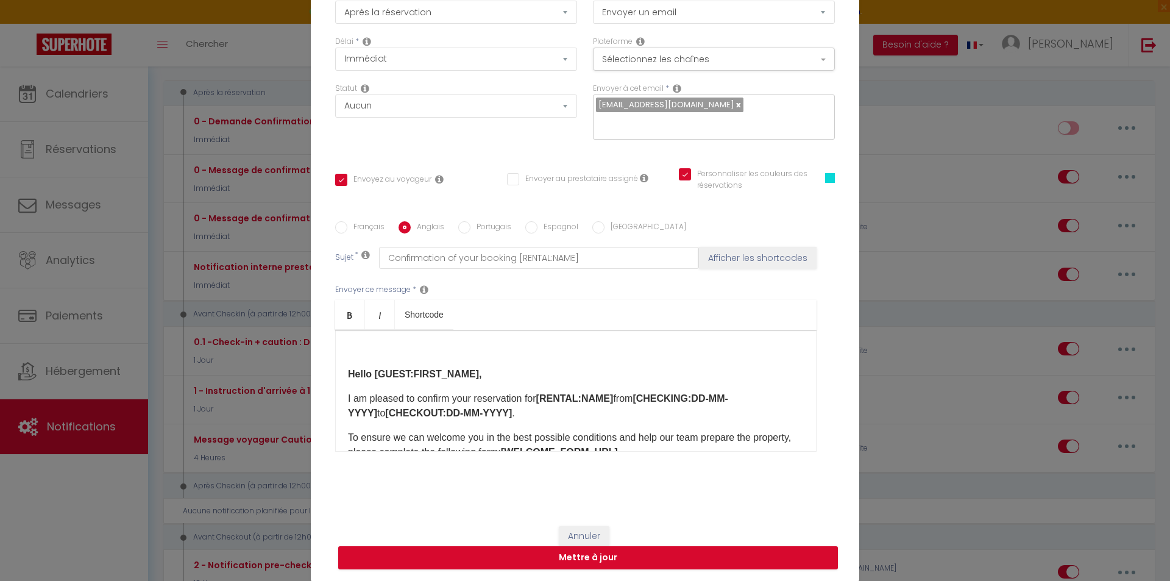
click at [382, 357] on p at bounding box center [576, 350] width 456 height 15
click at [348, 373] on strong "Hello [GUEST:FIRST_NAME]," at bounding box center [415, 374] width 134 height 10
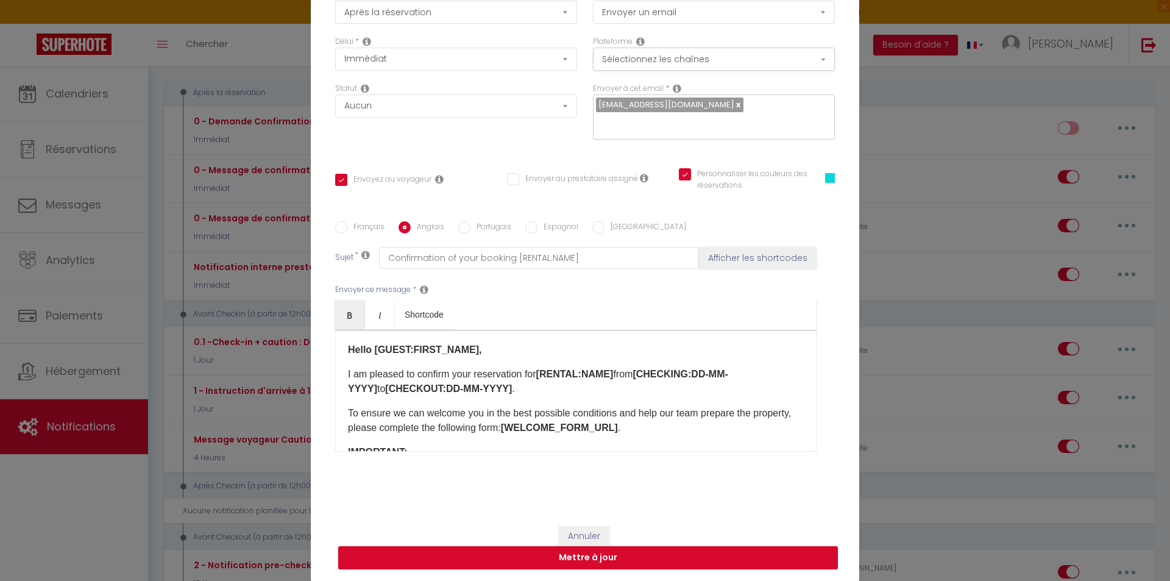
click at [342, 225] on input "Français" at bounding box center [341, 227] width 12 height 12
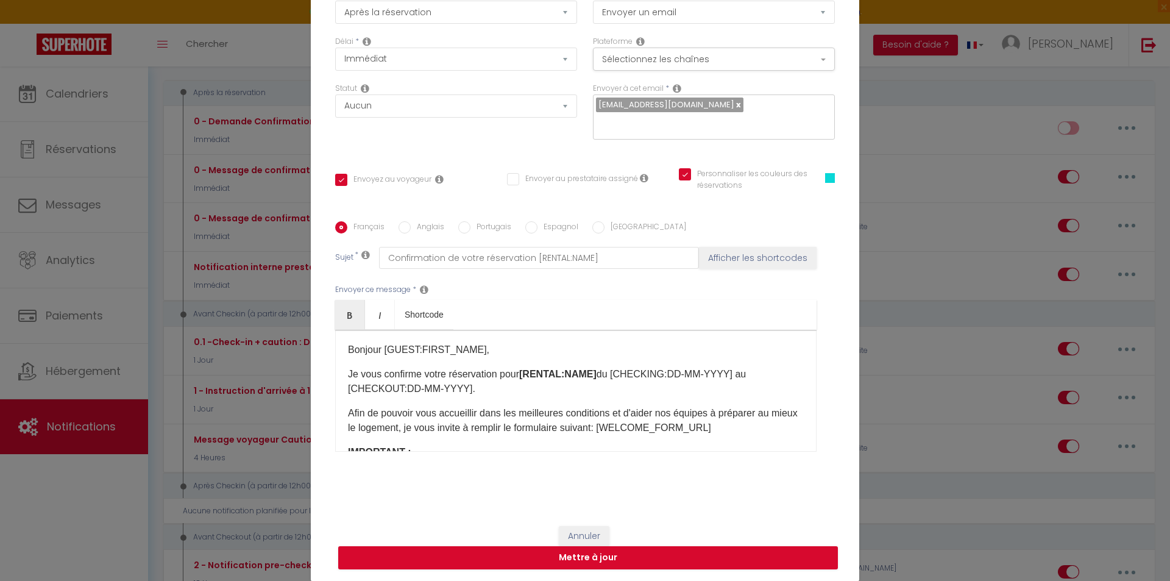
click at [403, 231] on input "Anglais" at bounding box center [405, 227] width 12 height 12
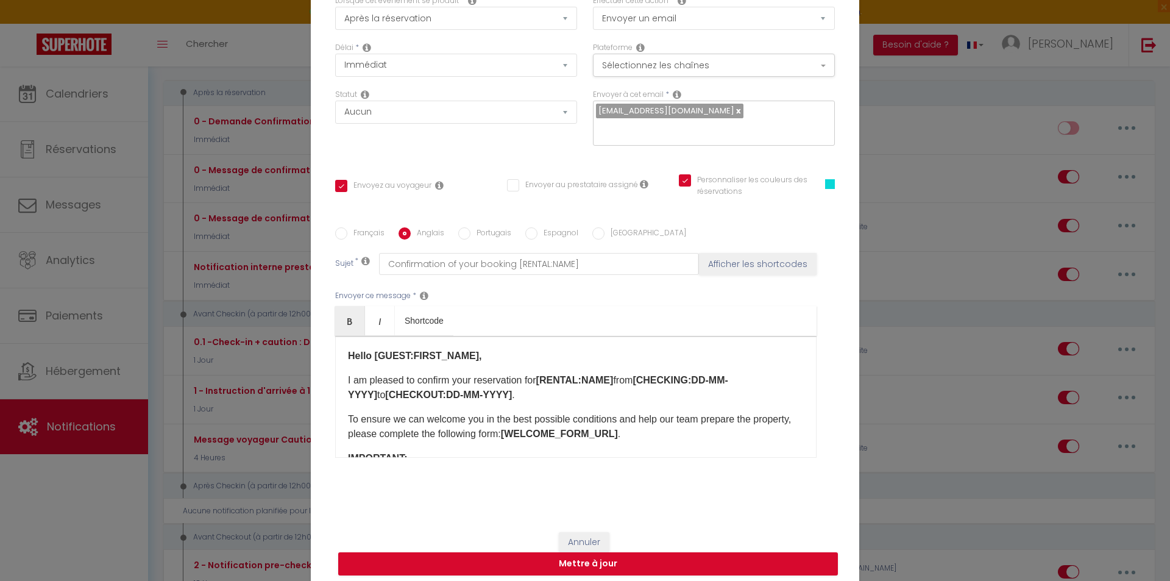
scroll to position [93, 0]
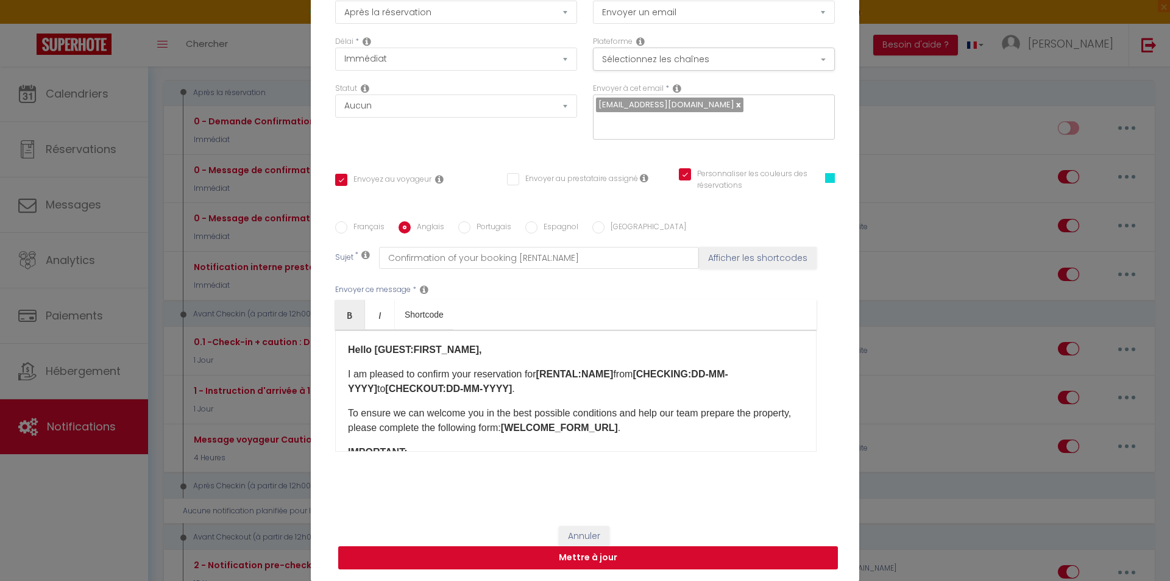
click at [592, 549] on button "Mettre à jour" at bounding box center [588, 557] width 500 height 23
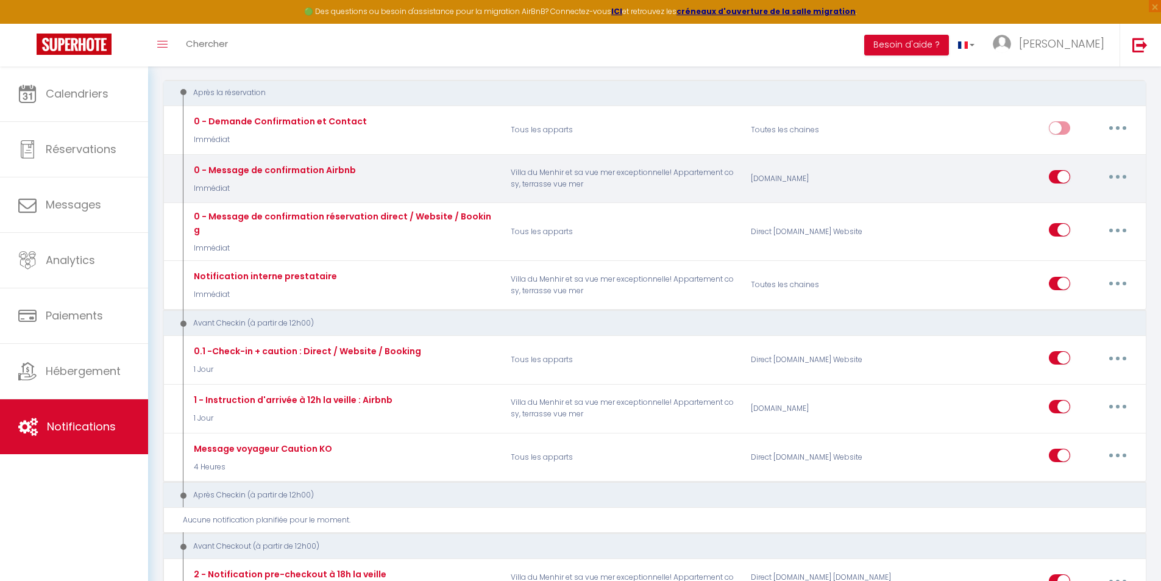
click at [1119, 177] on icon "button" at bounding box center [1118, 177] width 4 height 4
click at [1090, 201] on link "Editer" at bounding box center [1086, 204] width 90 height 21
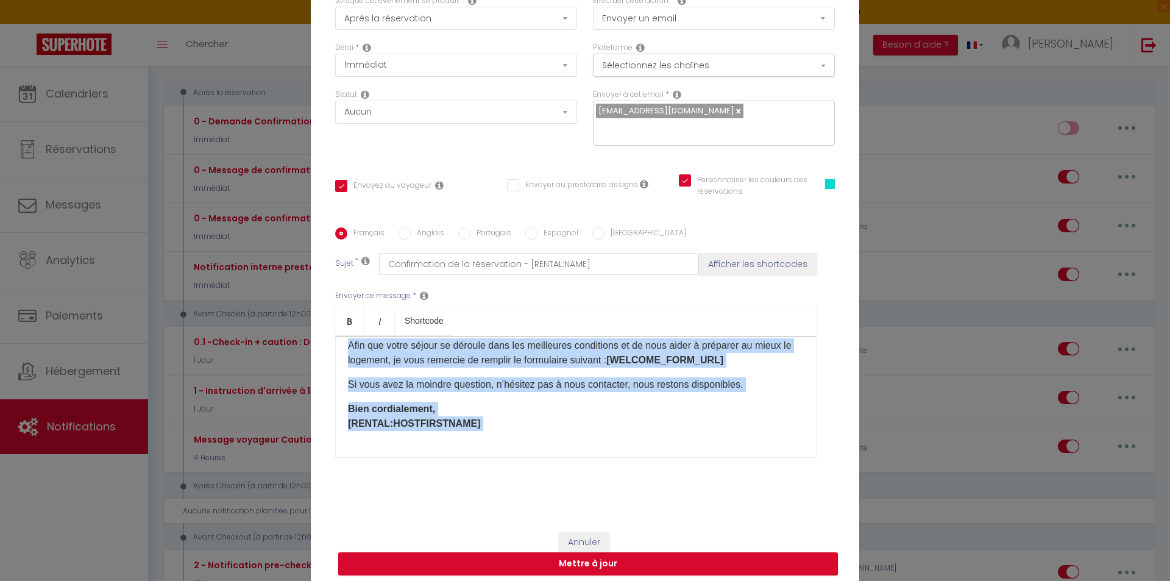
scroll to position [111, 0]
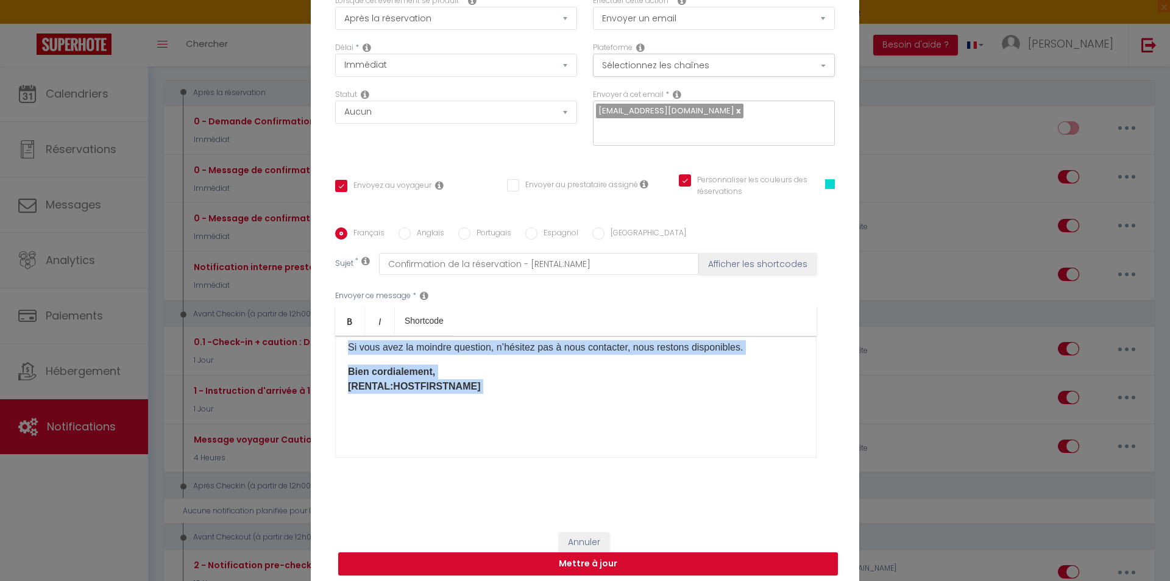
drag, startPoint x: 343, startPoint y: 355, endPoint x: 709, endPoint y: 499, distance: 393.3
click at [709, 499] on div "Titre * 0 - Message de confirmation Airbnb Pour cet hébergement Sélectionner le…" at bounding box center [585, 228] width 549 height 583
copy div "Bonjour [GUEST:FIRST_NAME], Je vous confirme votre réservation pour [RENTAL:NAM…"
click at [400, 230] on input "Anglais" at bounding box center [405, 233] width 12 height 12
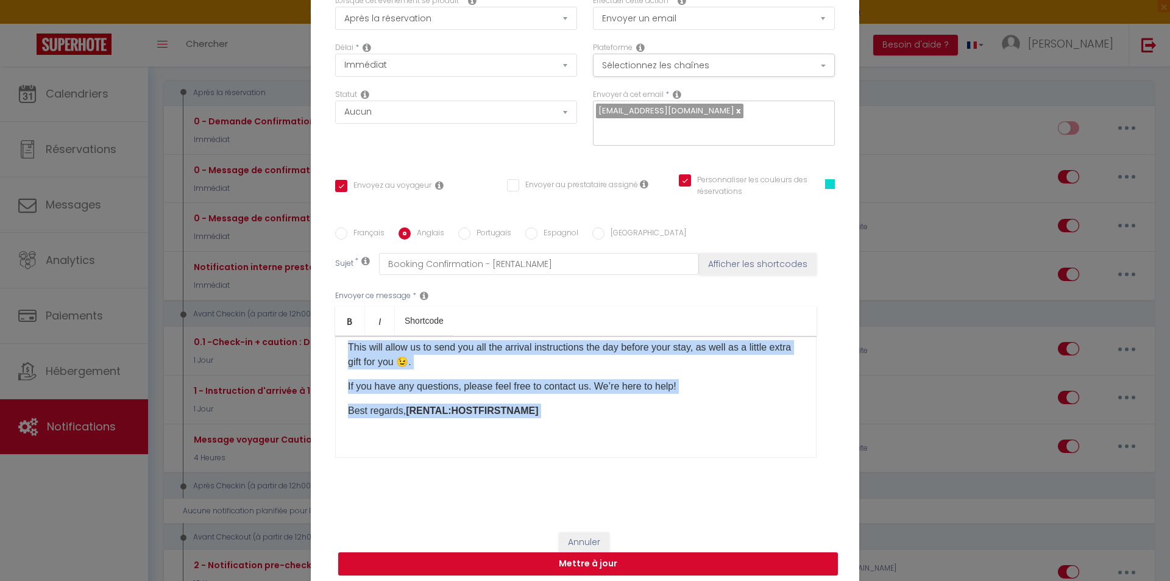
scroll to position [0, 0]
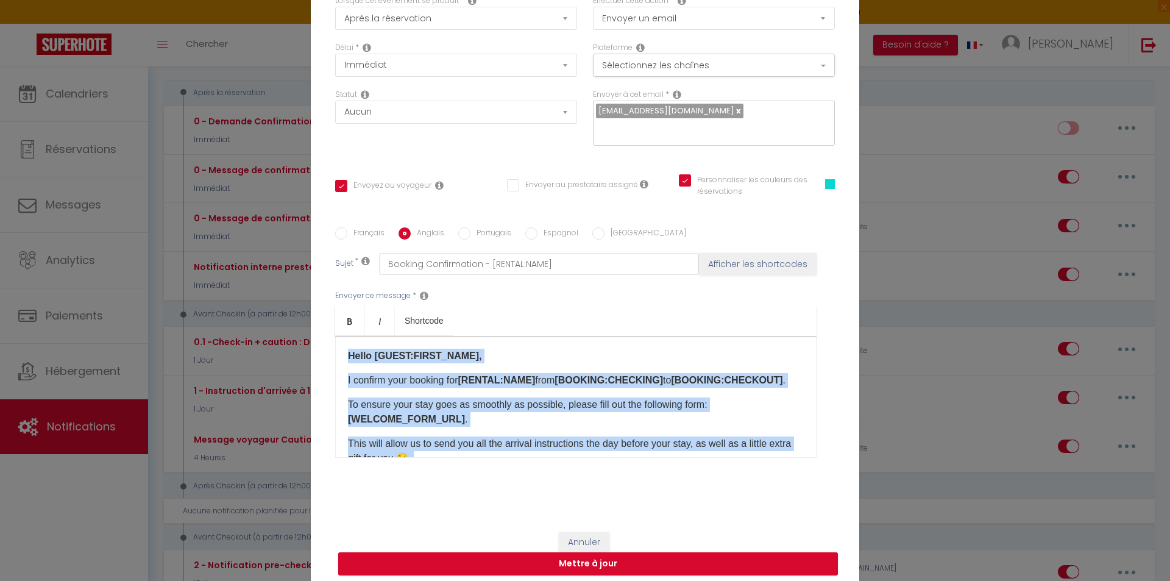
drag, startPoint x: 537, startPoint y: 419, endPoint x: 297, endPoint y: 308, distance: 264.3
click at [297, 308] on div "Modifier la notification × Titre * 0 - Message de confirmation Airbnb Pour cet …" at bounding box center [585, 290] width 1170 height 581
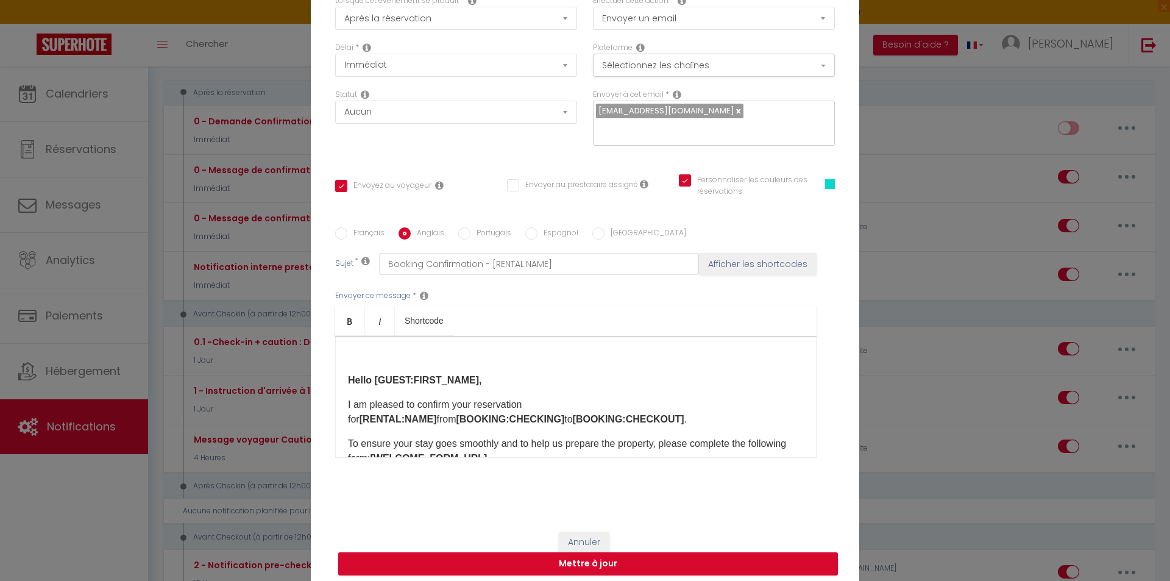
click at [397, 364] on div "Hello [GUEST:FIRST_NAME], I am pleased to confirm your reservation for [RENTAL:…" at bounding box center [576, 397] width 482 height 122
click at [366, 365] on div "Hello [GUEST:FIRST_NAME], I am pleased to confirm your reservation for [RENTAL:…" at bounding box center [576, 397] width 482 height 122
click at [336, 365] on div "Hello [GUEST:FIRST_NAME], I am pleased to confirm your reservation for [RENTAL:…" at bounding box center [576, 397] width 482 height 122
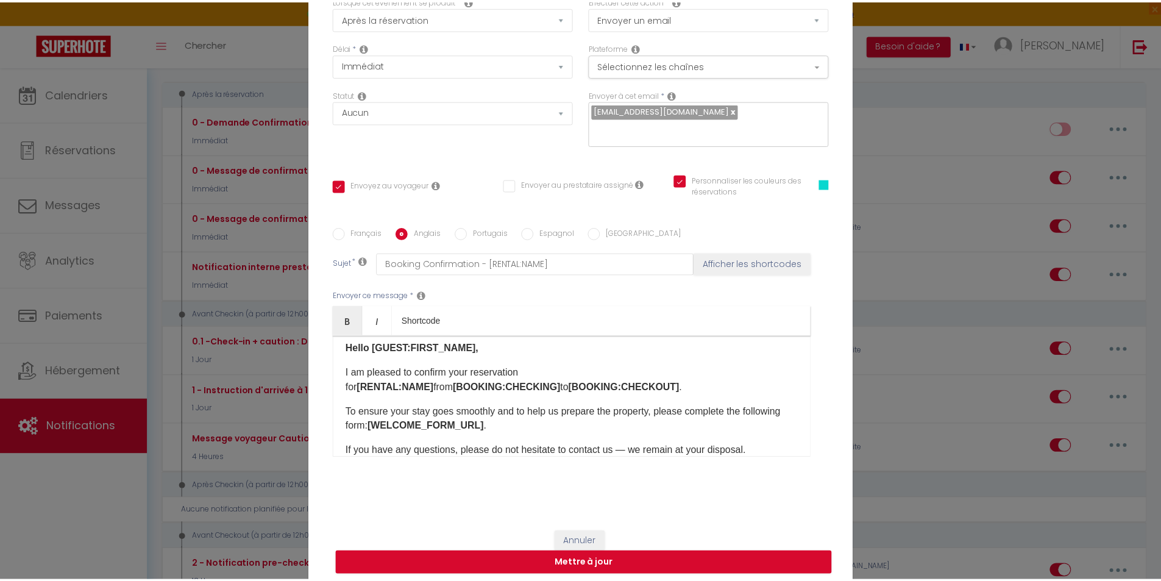
scroll to position [61, 0]
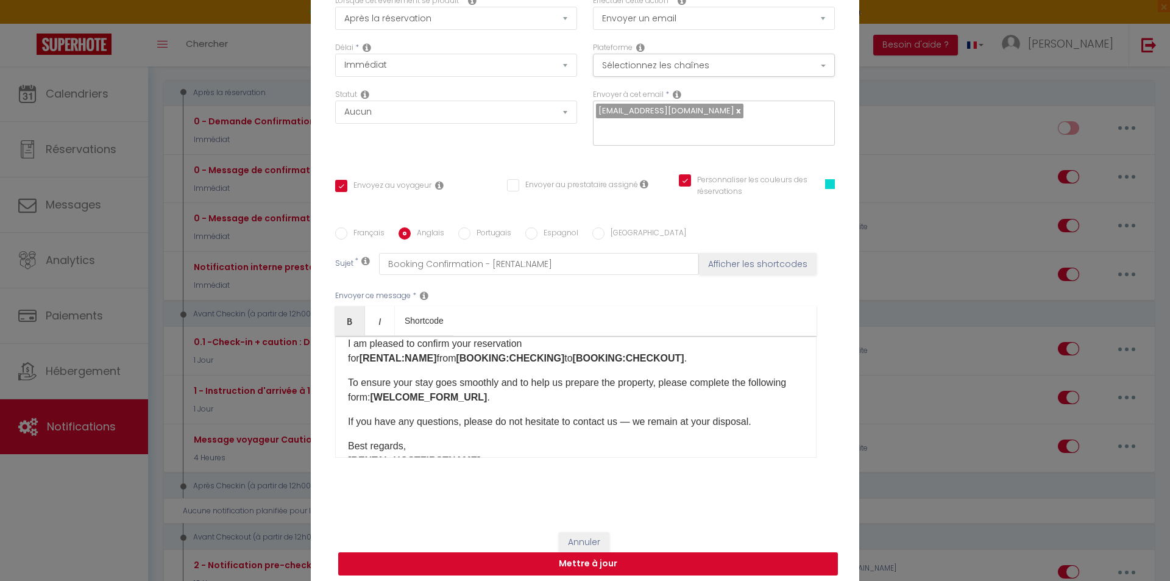
click at [578, 549] on button "Mettre à jour" at bounding box center [588, 563] width 500 height 23
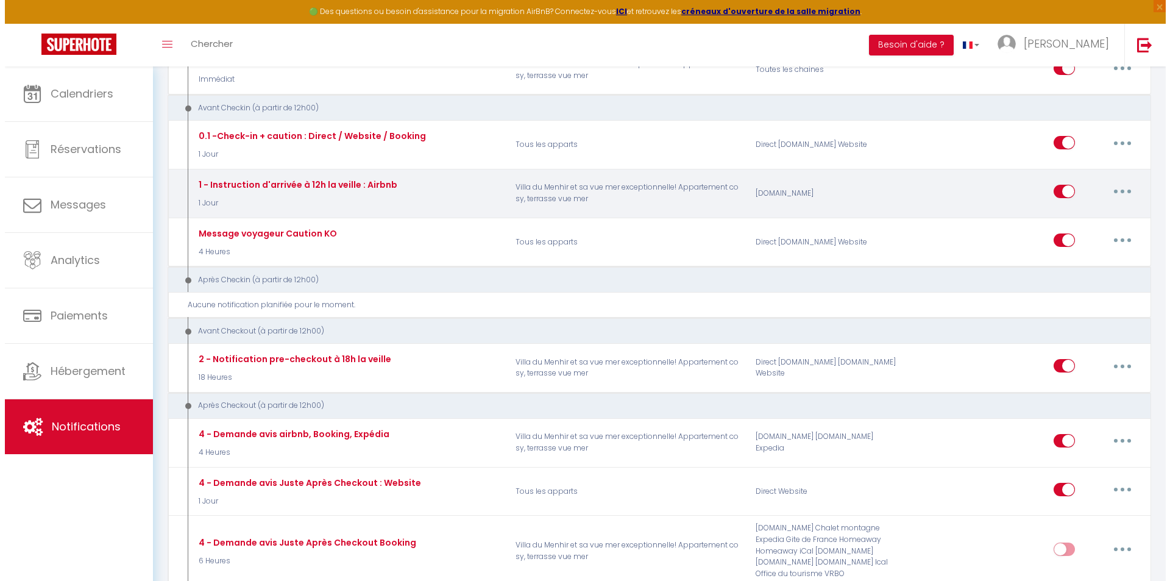
scroll to position [427, 0]
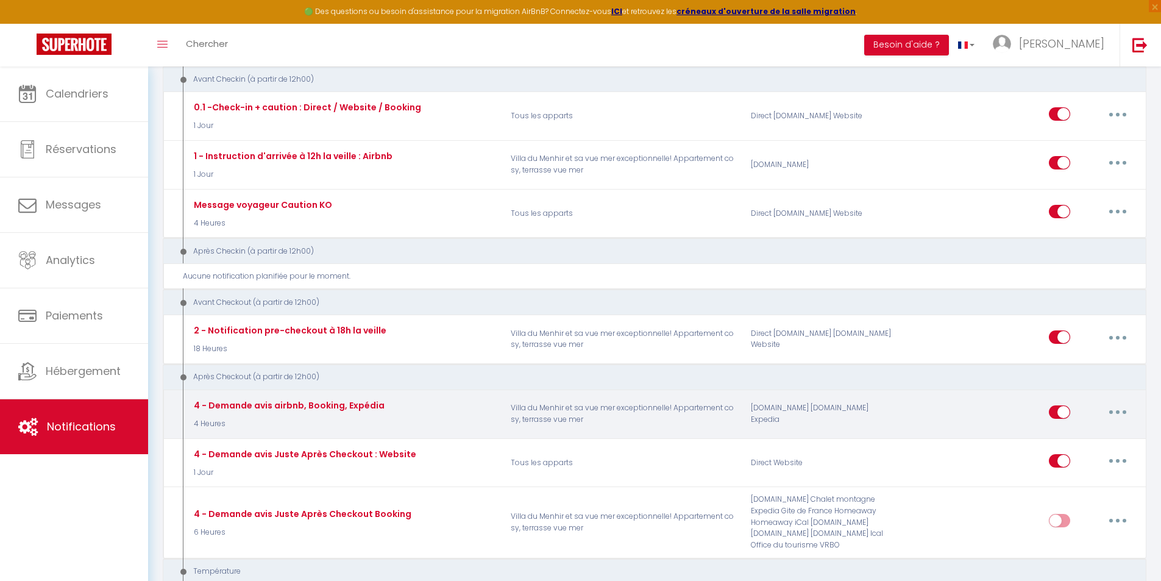
click at [1117, 410] on icon "button" at bounding box center [1118, 412] width 4 height 4
click at [1082, 430] on link "Editer" at bounding box center [1086, 440] width 90 height 21
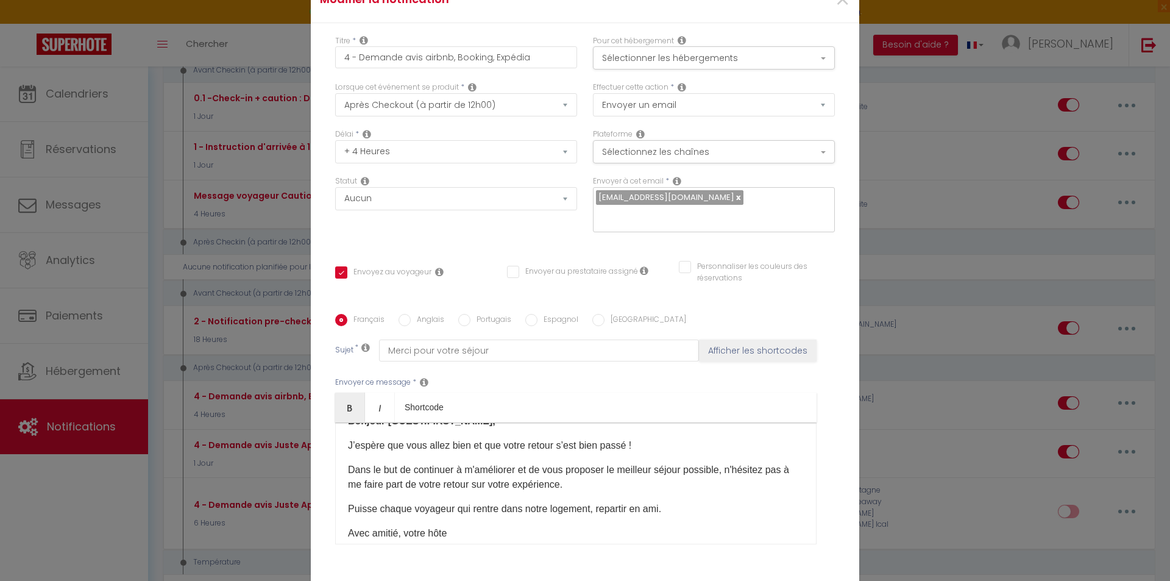
scroll to position [0, 0]
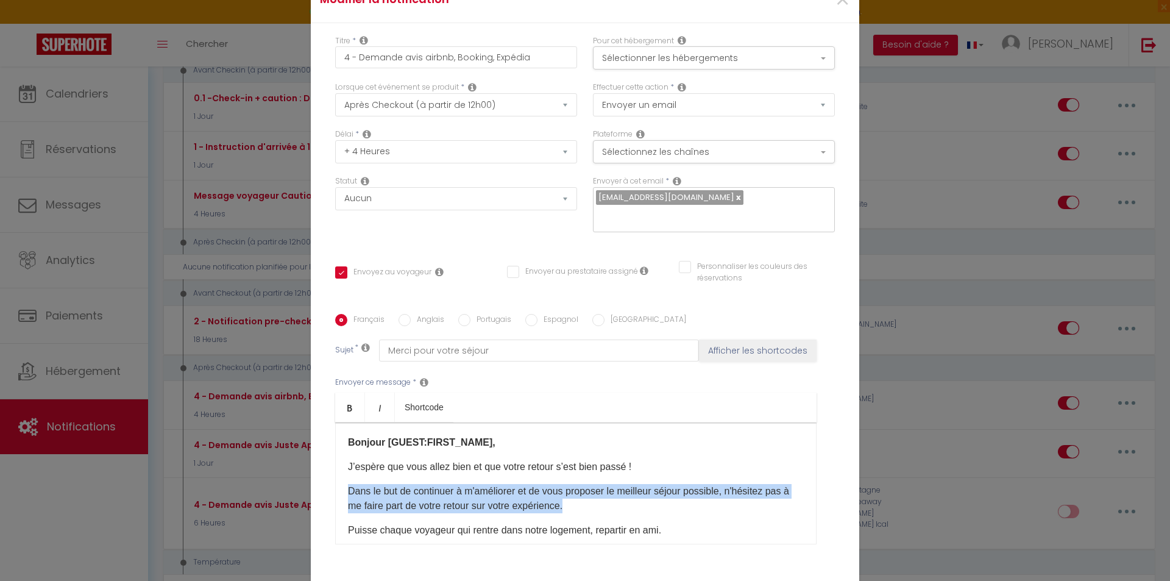
drag, startPoint x: 581, startPoint y: 422, endPoint x: 341, endPoint y: 397, distance: 241.4
click at [341, 422] on div "Bonjour [GUEST:FIRST_NAME], J’espère que vous allez bien et que votre retour s’…" at bounding box center [576, 483] width 482 height 122
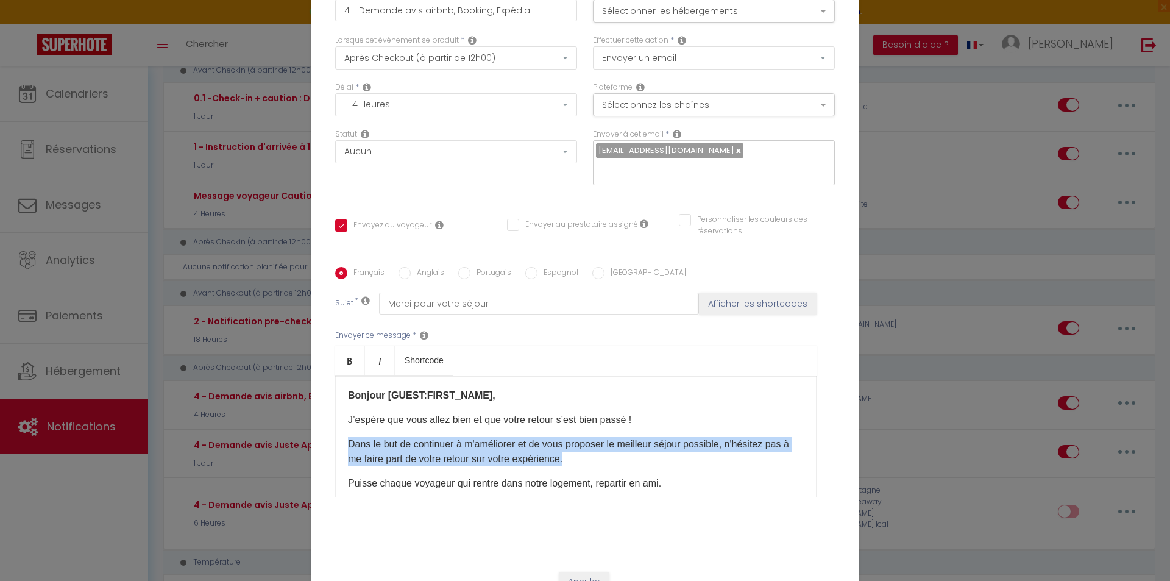
scroll to position [26, 0]
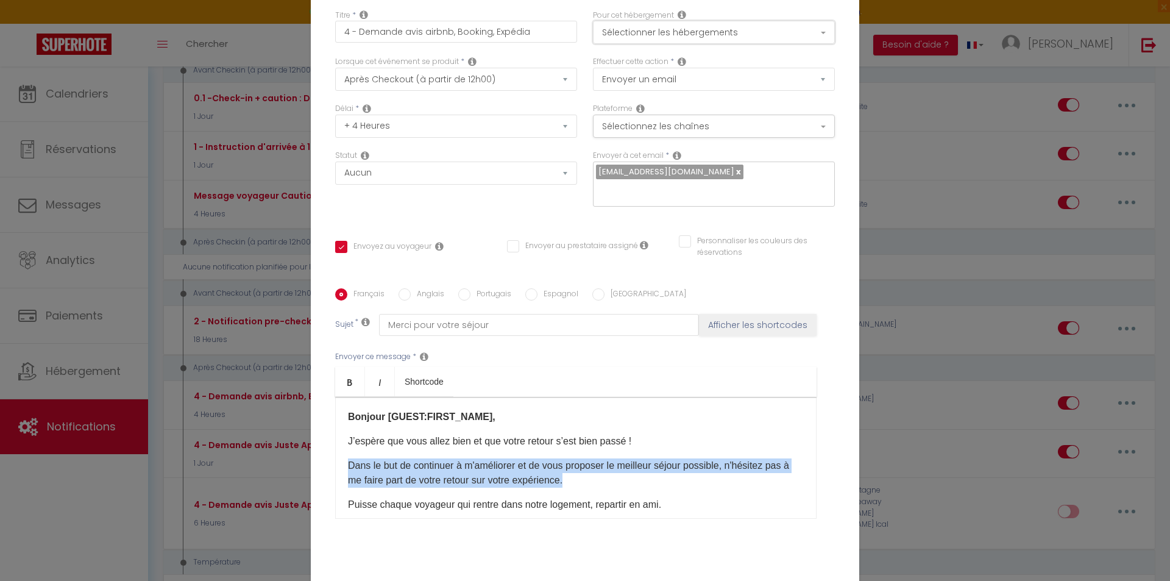
click at [808, 32] on button "Sélectionner les hébergements" at bounding box center [714, 32] width 242 height 23
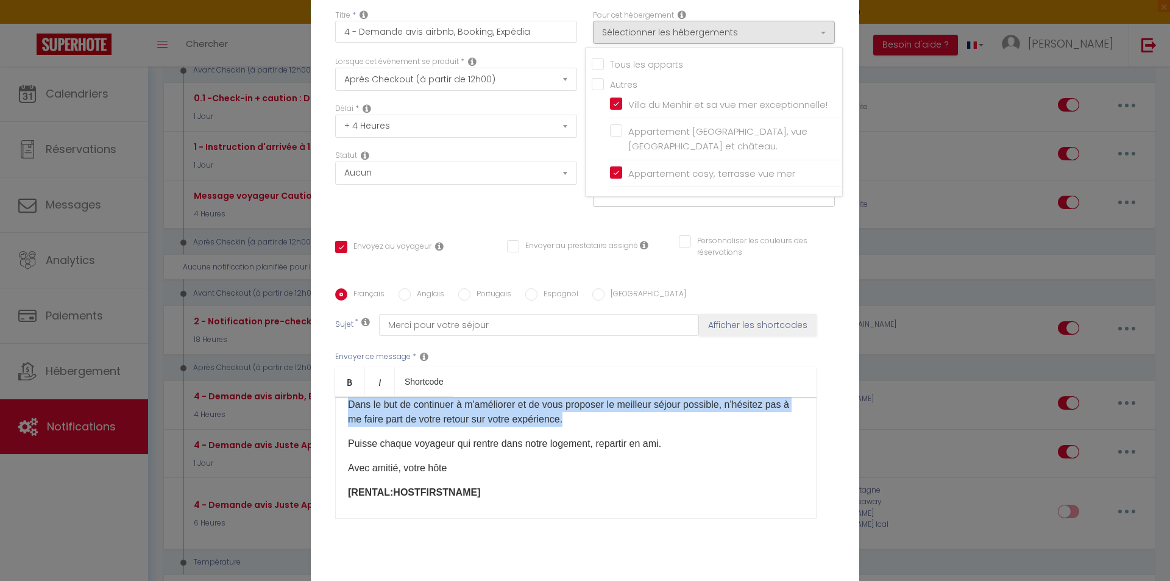
click at [564, 411] on p "Dans le but de continuer à m'améliorer et de vous proposer le meilleur séjour p…" at bounding box center [576, 411] width 456 height 29
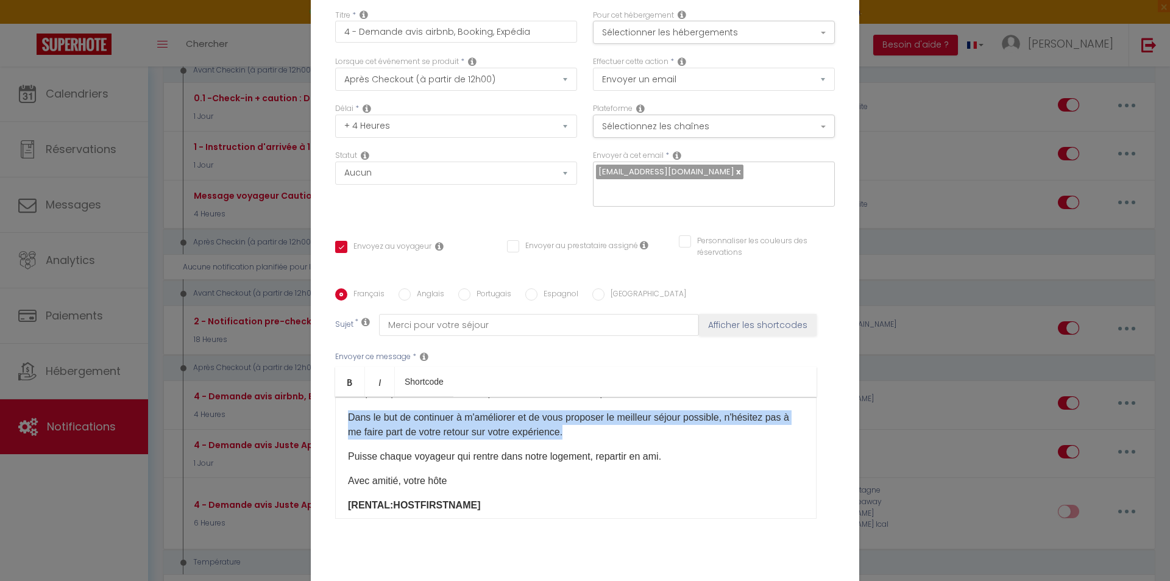
drag, startPoint x: 582, startPoint y: 422, endPoint x: 343, endPoint y: 408, distance: 240.0
click at [343, 408] on div "Bonjour [GUEST:FIRST_NAME], J’espère que vous allez bien et que votre retour s’…" at bounding box center [576, 458] width 482 height 122
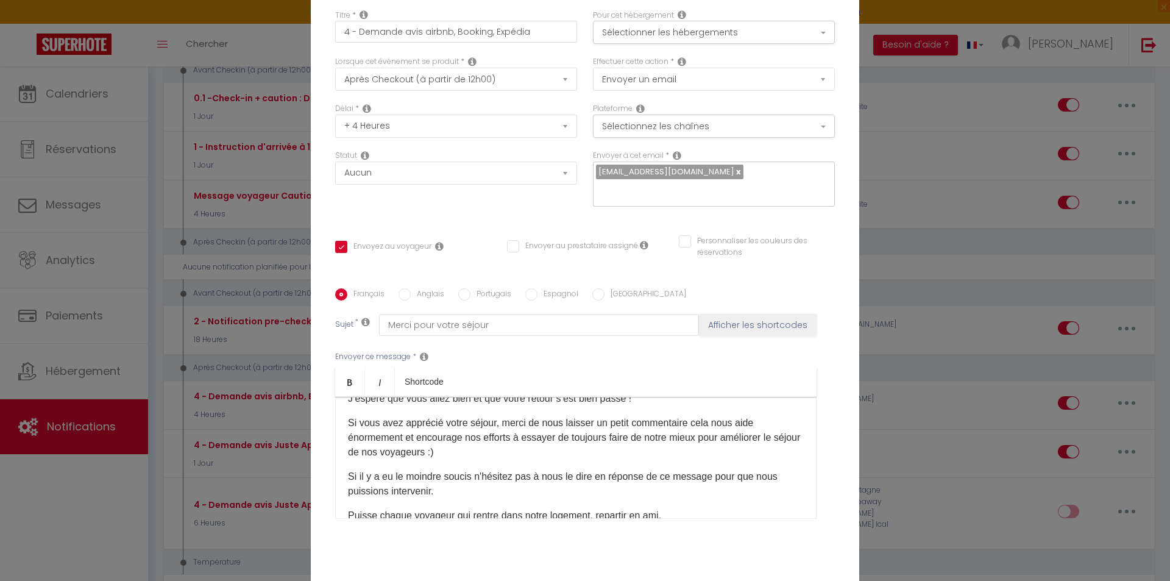
scroll to position [104, 0]
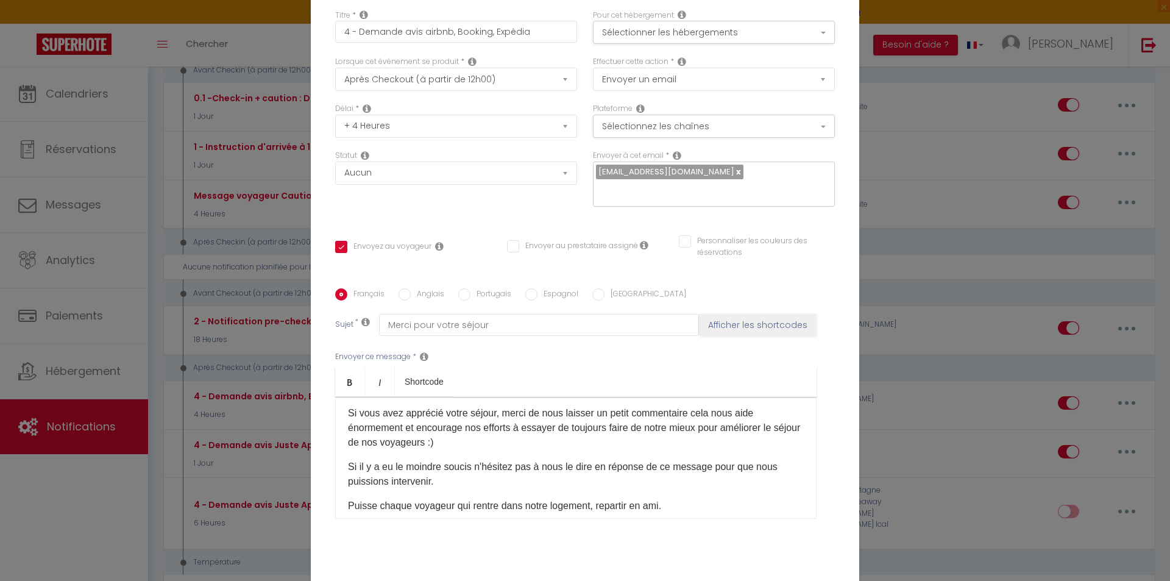
drag, startPoint x: 477, startPoint y: 503, endPoint x: 339, endPoint y: 407, distance: 168.9
click at [339, 407] on div "Bonjour [GUEST:FIRST_NAME], J’espère que vous allez bien et que votre retour s’…" at bounding box center [576, 458] width 482 height 122
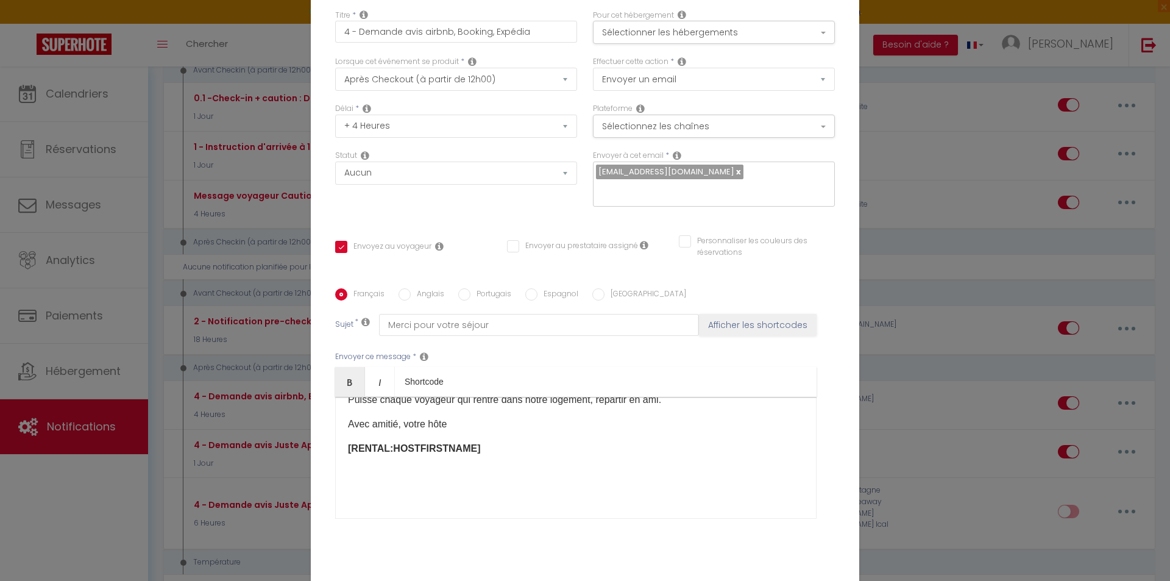
scroll to position [160, 0]
click at [432, 421] on p "Avec amitié, votre hôte" at bounding box center [576, 423] width 456 height 15
drag, startPoint x: 449, startPoint y: 422, endPoint x: 403, endPoint y: 422, distance: 45.7
click at [403, 422] on p "Avec amitié, votre hôte" at bounding box center [576, 423] width 456 height 15
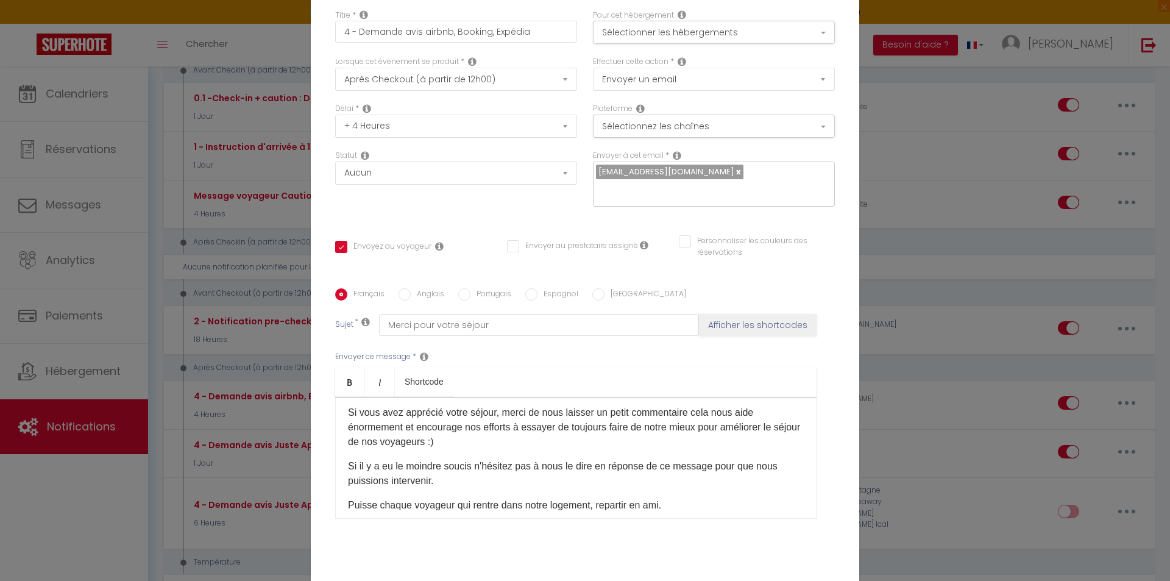
scroll to position [0, 0]
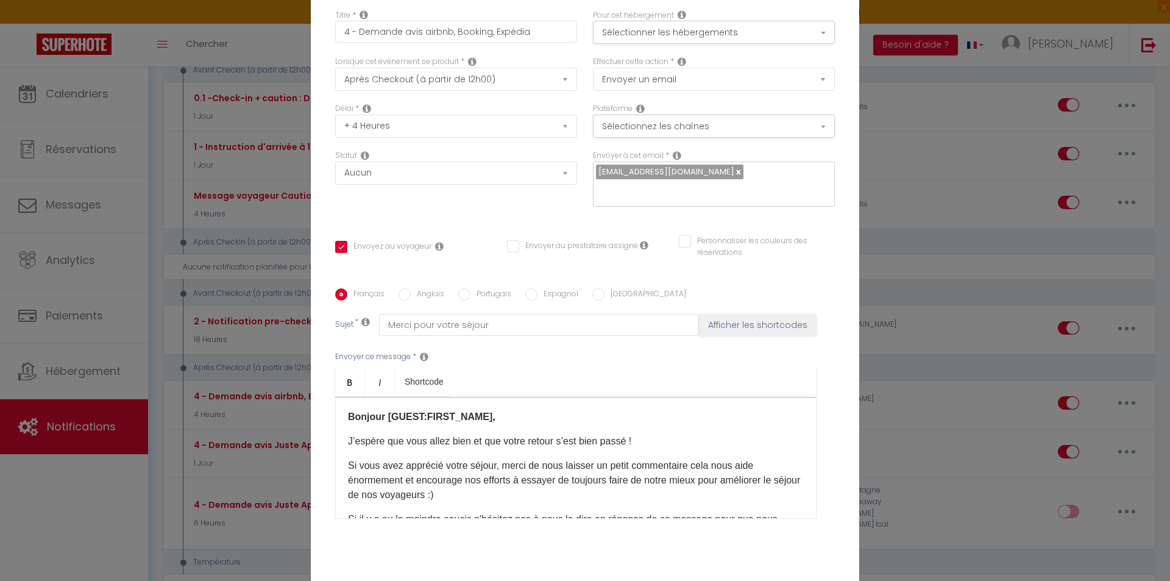
drag, startPoint x: 482, startPoint y: 452, endPoint x: 314, endPoint y: 371, distance: 186.7
click at [314, 371] on div "Titre * 4 - Demande avis airbnb, Booking, Expédia Pour cet hébergement Sélectio…" at bounding box center [585, 289] width 549 height 583
copy div "Bonjour [GUEST:FIRST_NAME], J’espère que vous allez bien et que votre retour s’…"
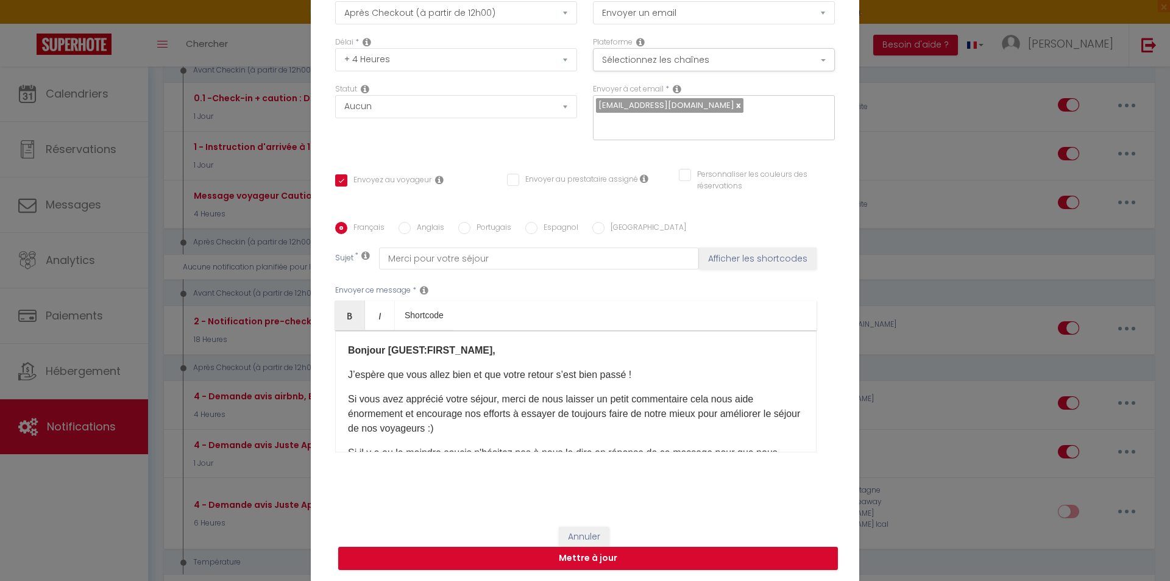
scroll to position [93, 0]
click at [457, 416] on p "Si vous avez apprécié votre séjour, merci de nous laisser un petit commentaire …" at bounding box center [576, 413] width 456 height 44
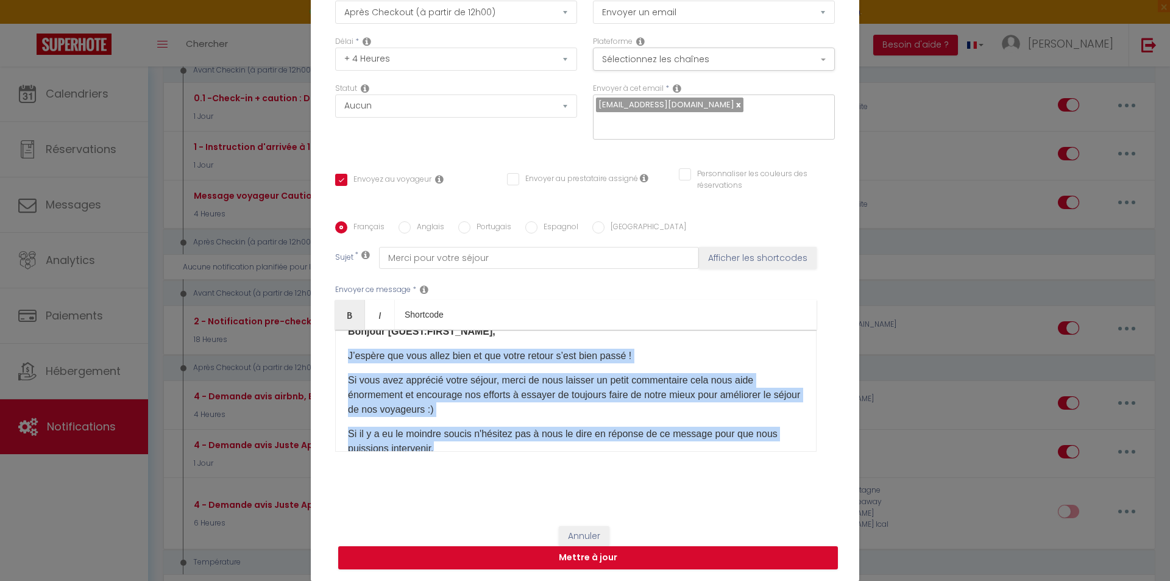
scroll to position [0, 0]
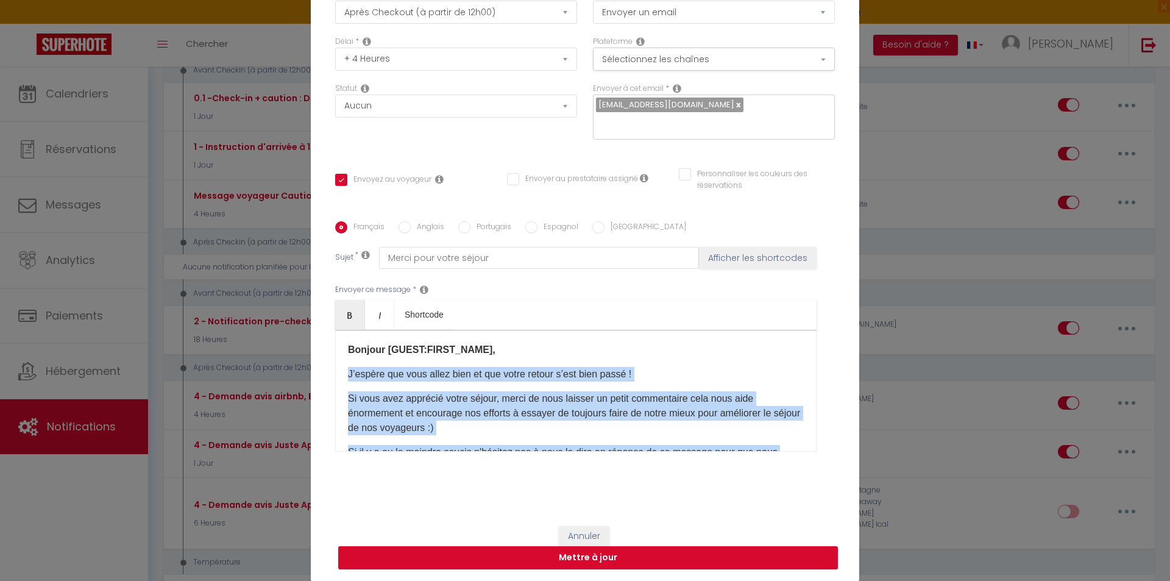
drag, startPoint x: 441, startPoint y: 407, endPoint x: 339, endPoint y: 369, distance: 108.4
click at [339, 369] on div "Bonjour [GUEST:FIRST_NAME], J’espère que vous allez bien et que votre retour s’…" at bounding box center [576, 391] width 482 height 122
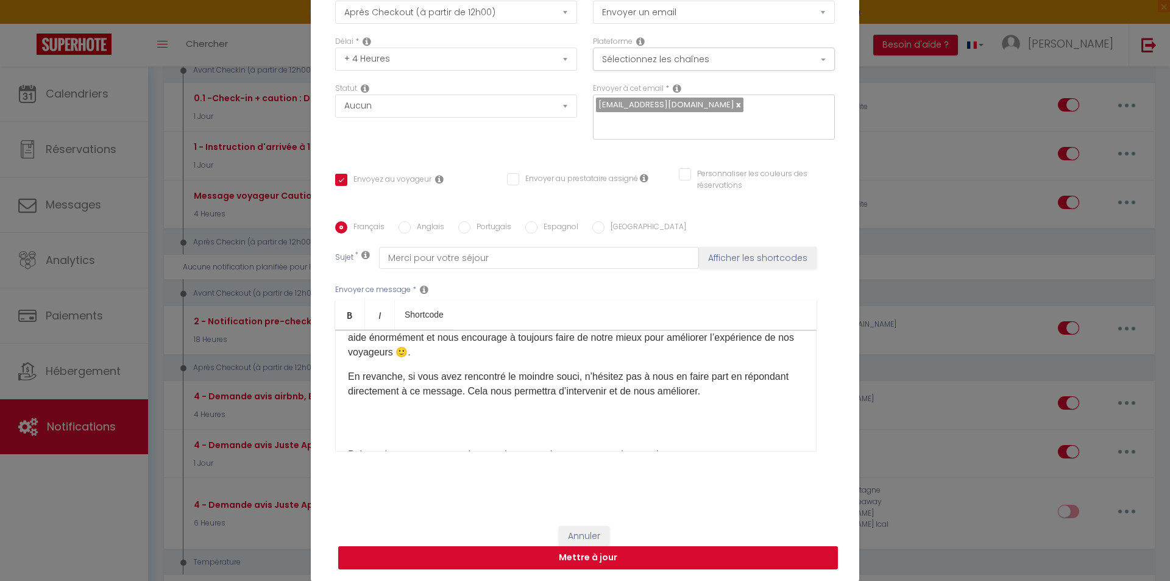
scroll to position [122, 0]
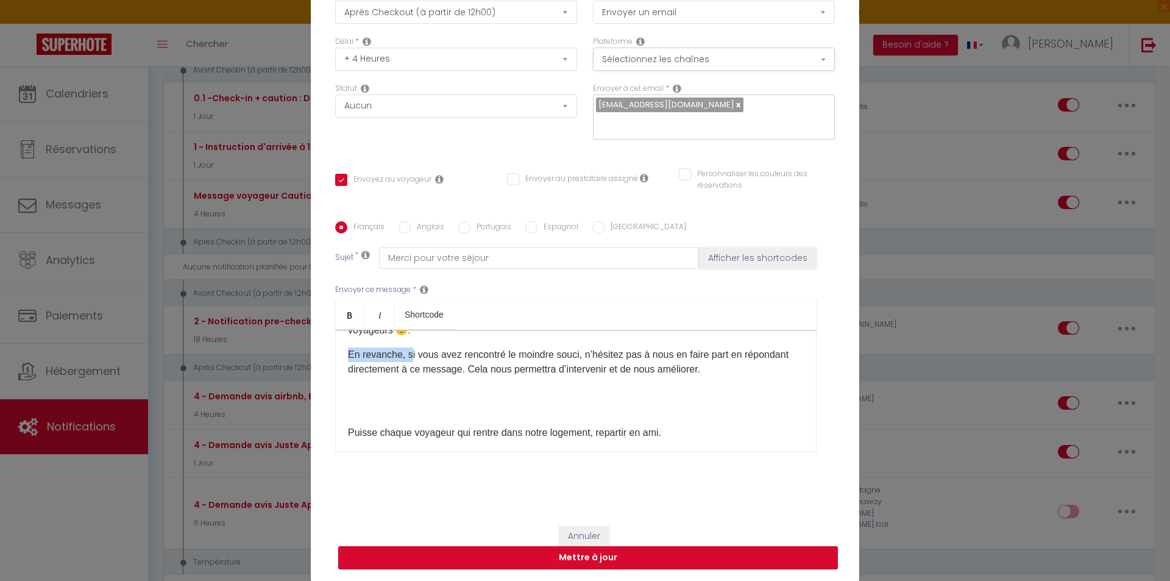
drag, startPoint x: 405, startPoint y: 355, endPoint x: 345, endPoint y: 352, distance: 60.4
click at [348, 352] on p "En revanche, si vous avez rencontré le moindre souci, n’hésitez pas à nous en f…" at bounding box center [576, 361] width 456 height 29
click at [457, 416] on div "Bonjour [GUEST:FIRST_NAME], J’espère que vous allez bien et que votre retour s’…" at bounding box center [576, 391] width 482 height 122
click at [396, 407] on p at bounding box center [576, 408] width 456 height 15
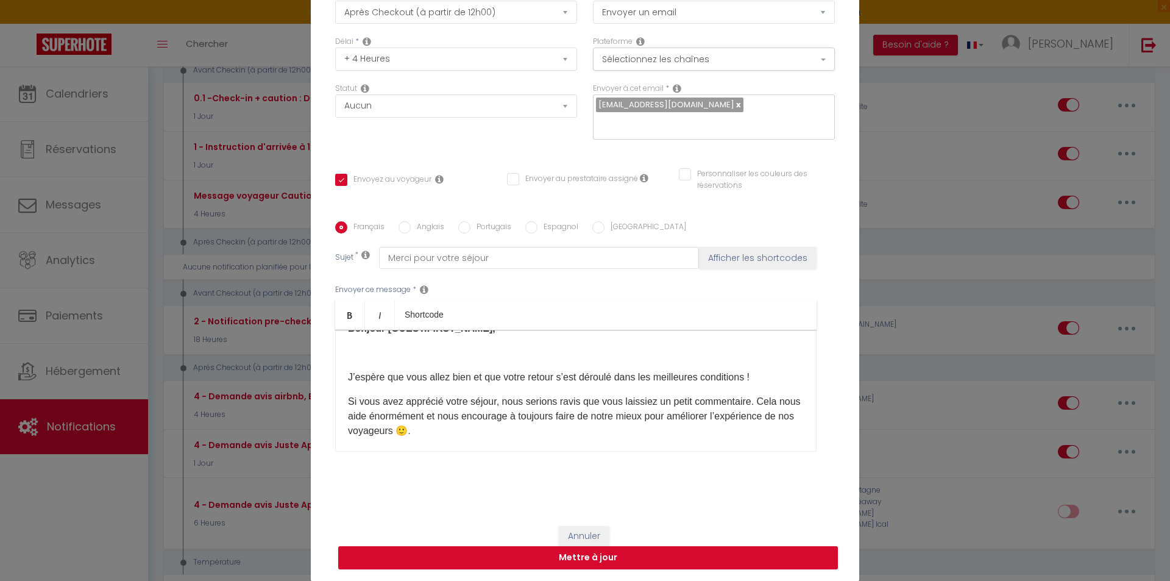
scroll to position [0, 0]
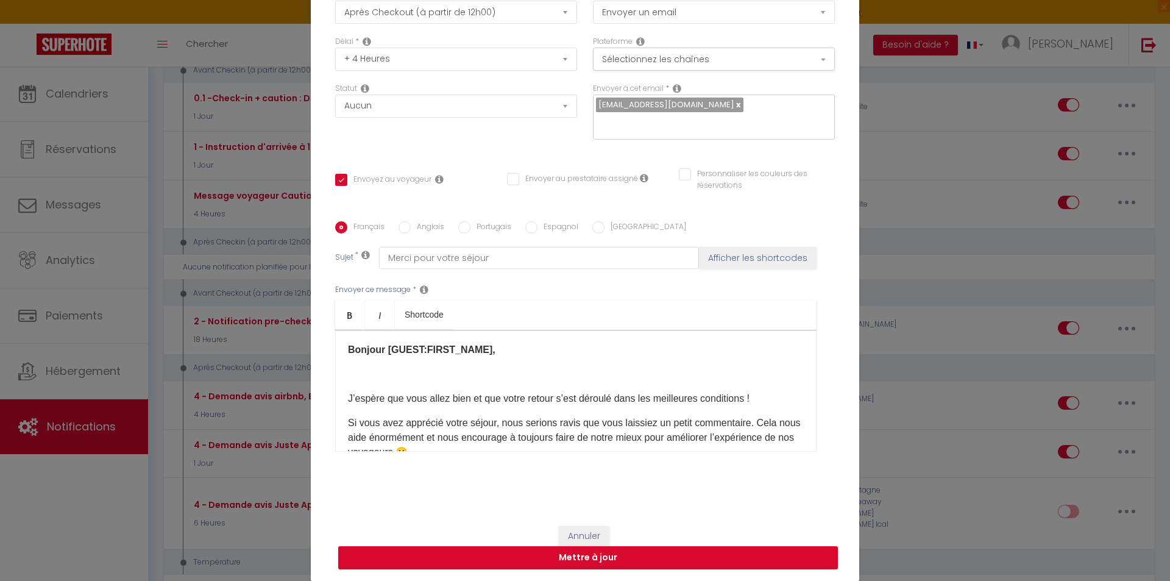
click at [361, 386] on div "Bonjour [GUEST:FIRST_NAME], J’espère que vous allez bien et que votre retour s’…" at bounding box center [576, 391] width 482 height 122
click at [352, 380] on p at bounding box center [576, 374] width 456 height 15
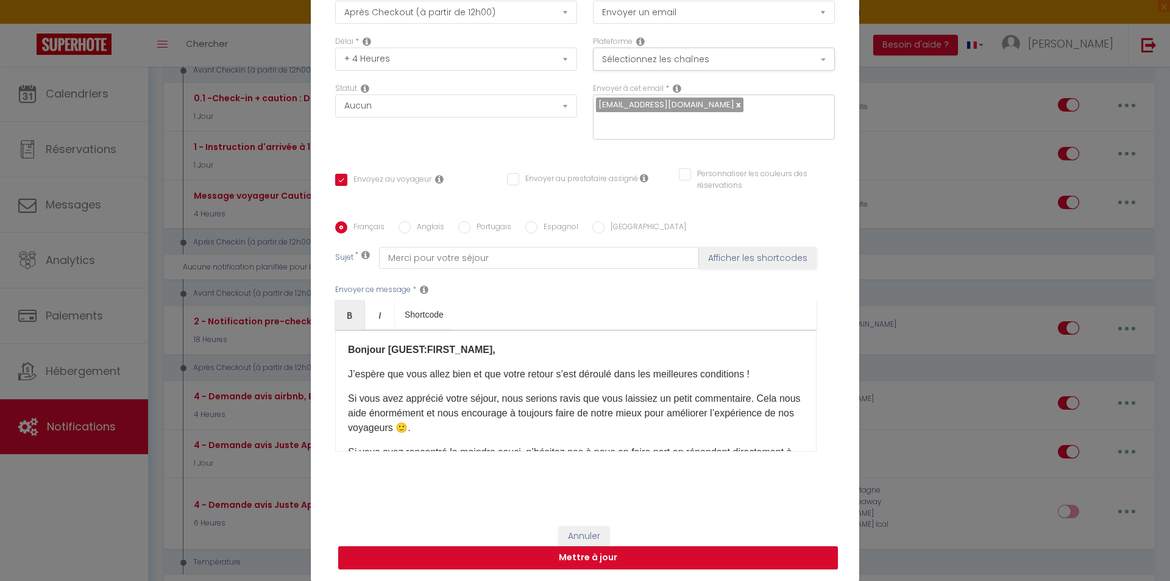
drag, startPoint x: 474, startPoint y: 422, endPoint x: 308, endPoint y: 312, distance: 198.3
click at [311, 312] on div "Titre * 4 - Demande avis airbnb, Booking, Expédia Pour cet hébergement Sélectio…" at bounding box center [585, 222] width 549 height 583
copy div "Bonjour [GUEST:FIRST_NAME], J’espère que vous allez bien et que votre retour s’…"
click at [399, 229] on input "Anglais" at bounding box center [405, 227] width 12 height 12
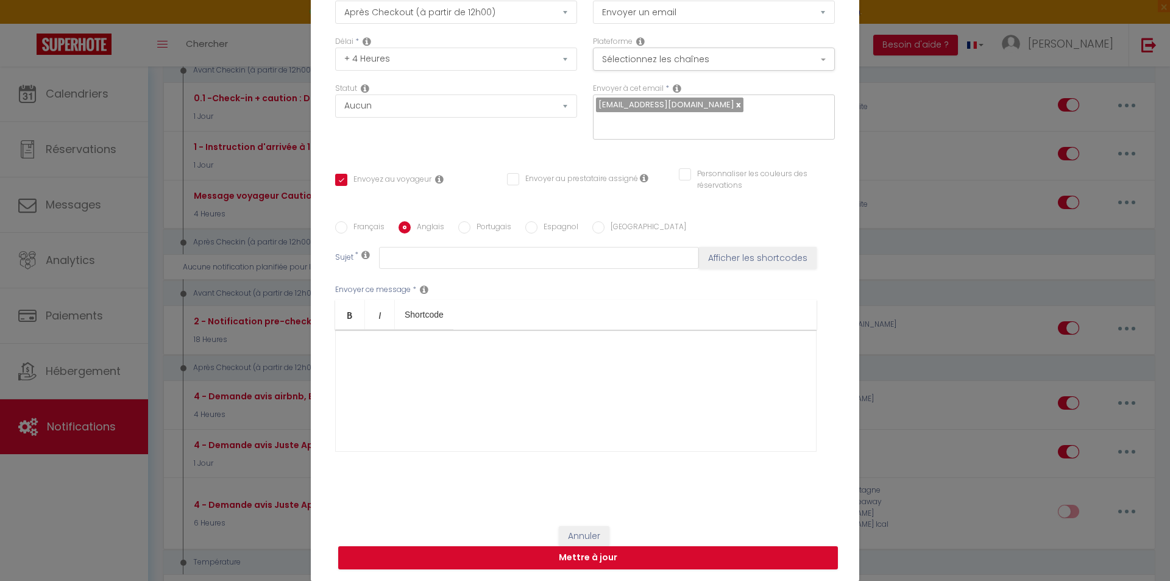
click at [399, 355] on div at bounding box center [576, 391] width 482 height 122
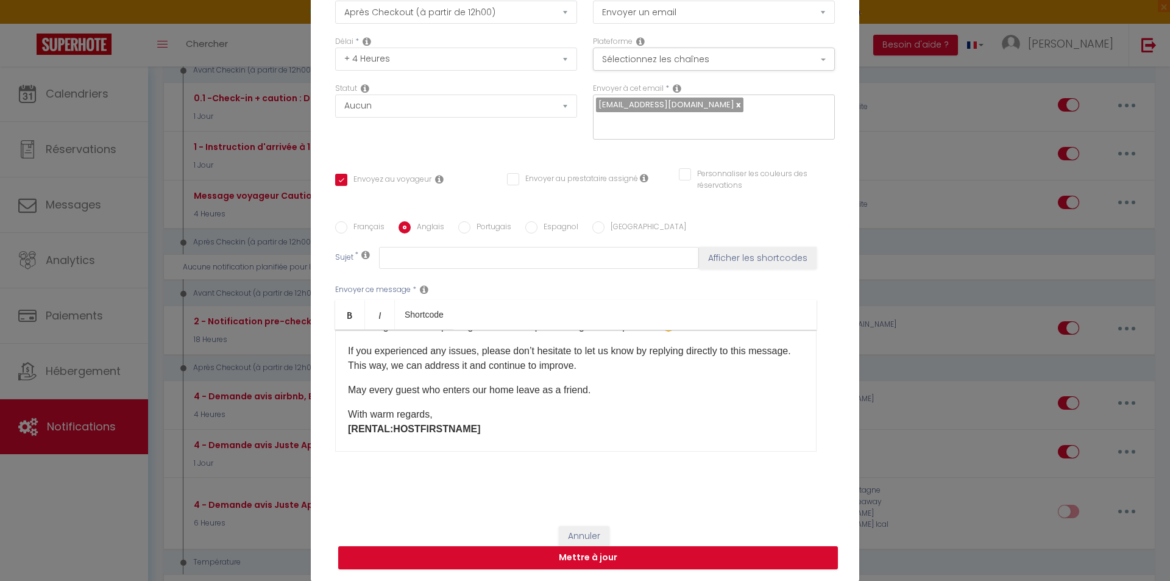
scroll to position [111, 0]
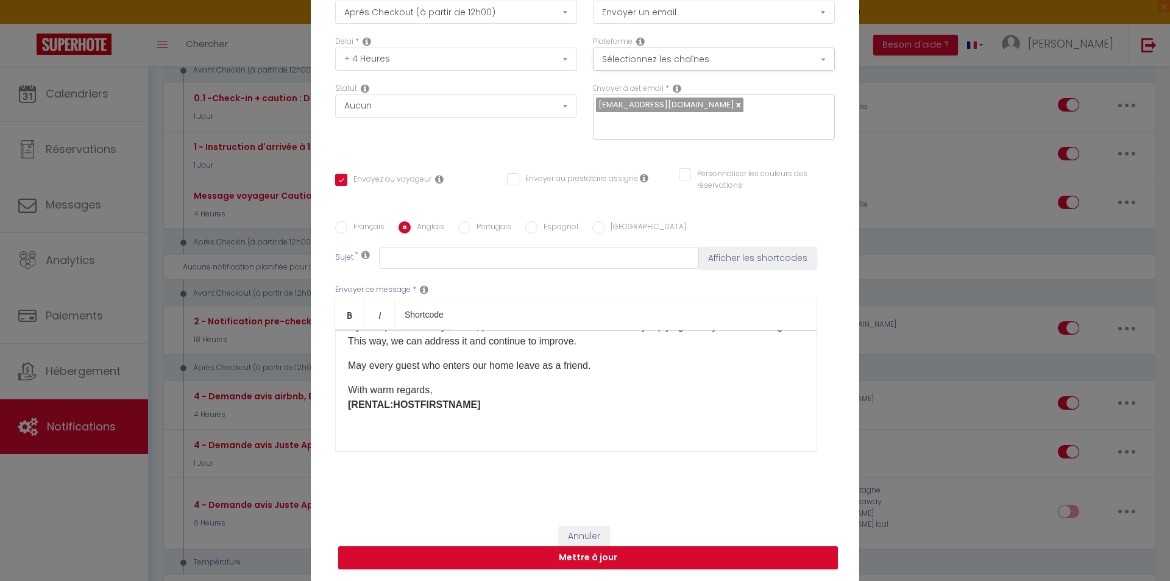
click at [582, 549] on button "Mettre à jour" at bounding box center [588, 557] width 500 height 23
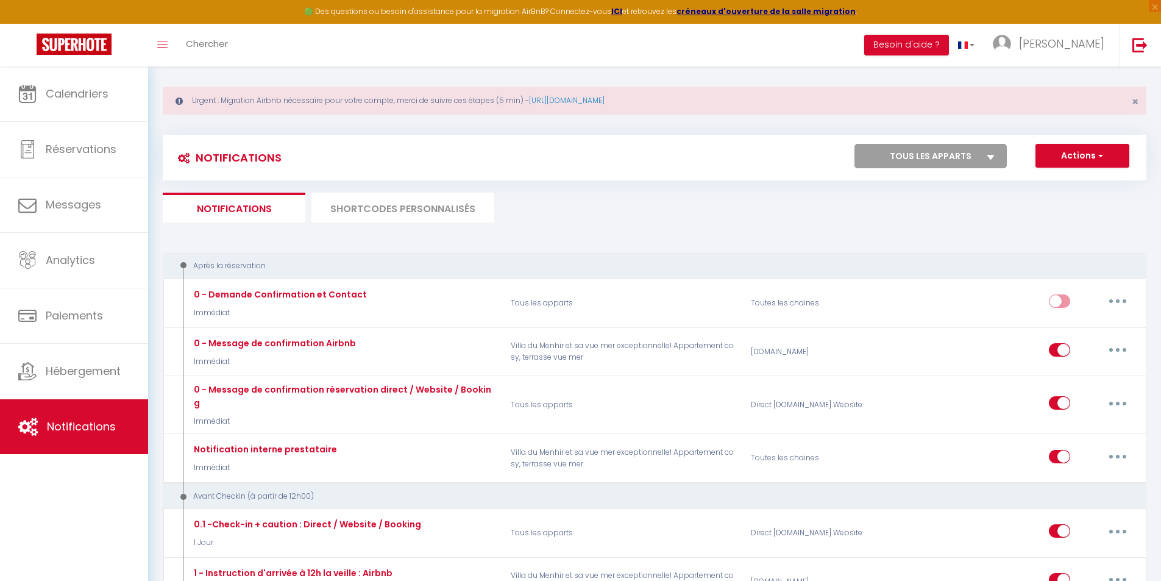
scroll to position [0, 0]
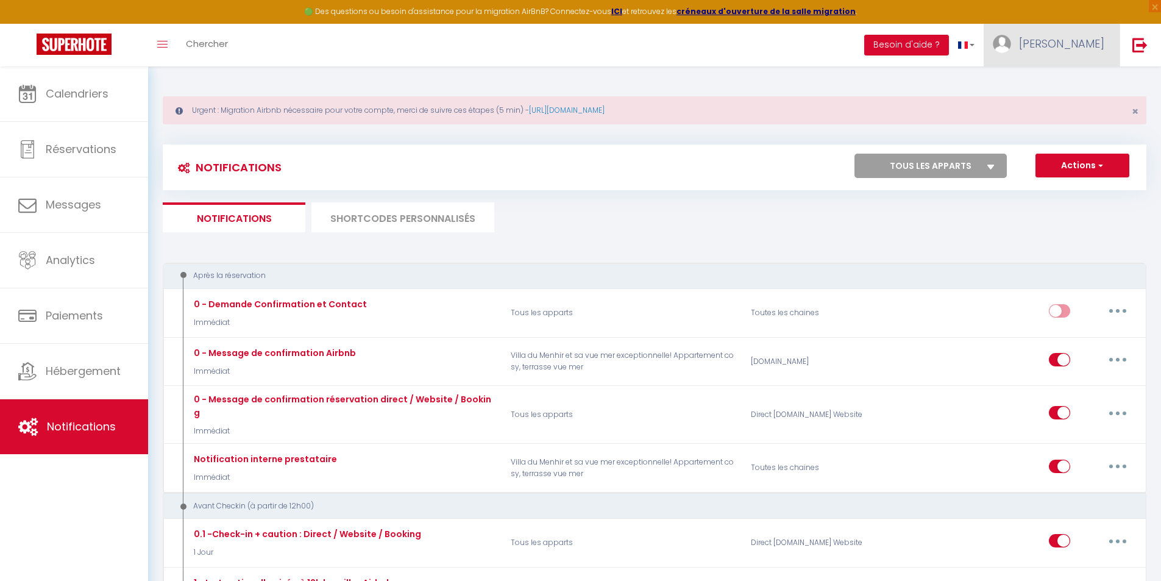
click at [1093, 48] on span "[PERSON_NAME]" at bounding box center [1061, 43] width 85 height 15
click at [1087, 102] on link "Équipe" at bounding box center [1071, 106] width 90 height 21
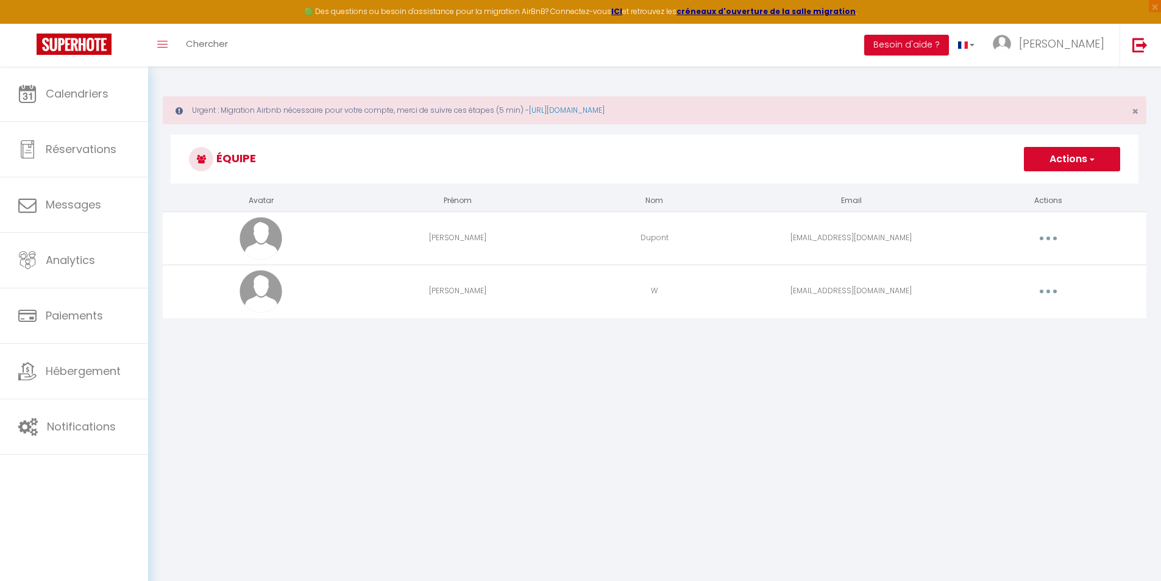
click at [1053, 291] on button "button" at bounding box center [1048, 292] width 34 height 20
click at [1017, 321] on link "Editer" at bounding box center [1017, 319] width 90 height 21
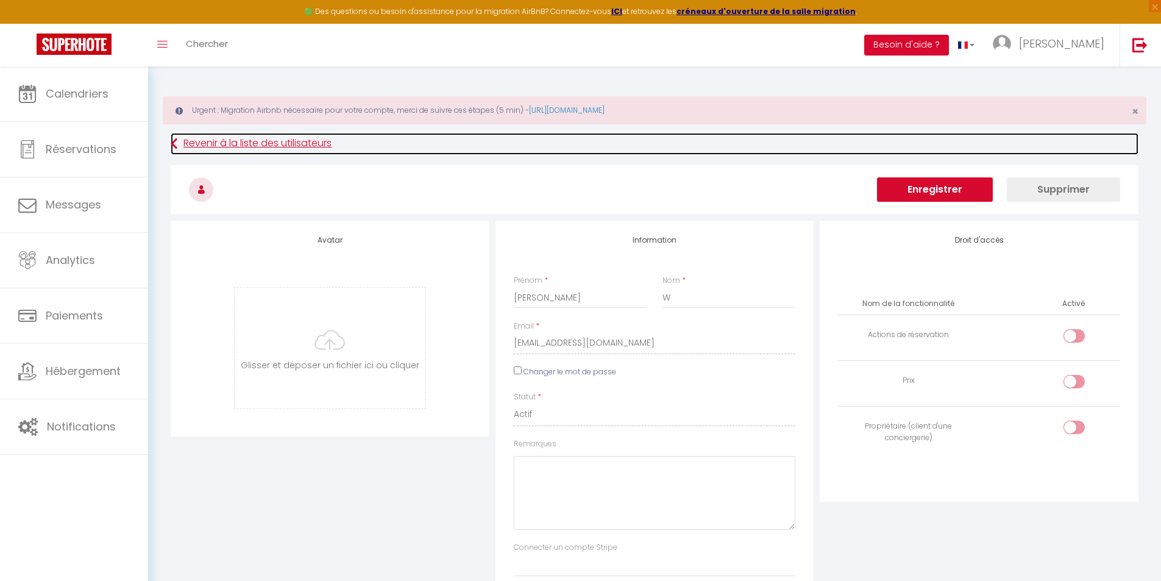
click at [211, 144] on link "Revenir à la liste des utilisateurs" at bounding box center [655, 144] width 968 height 22
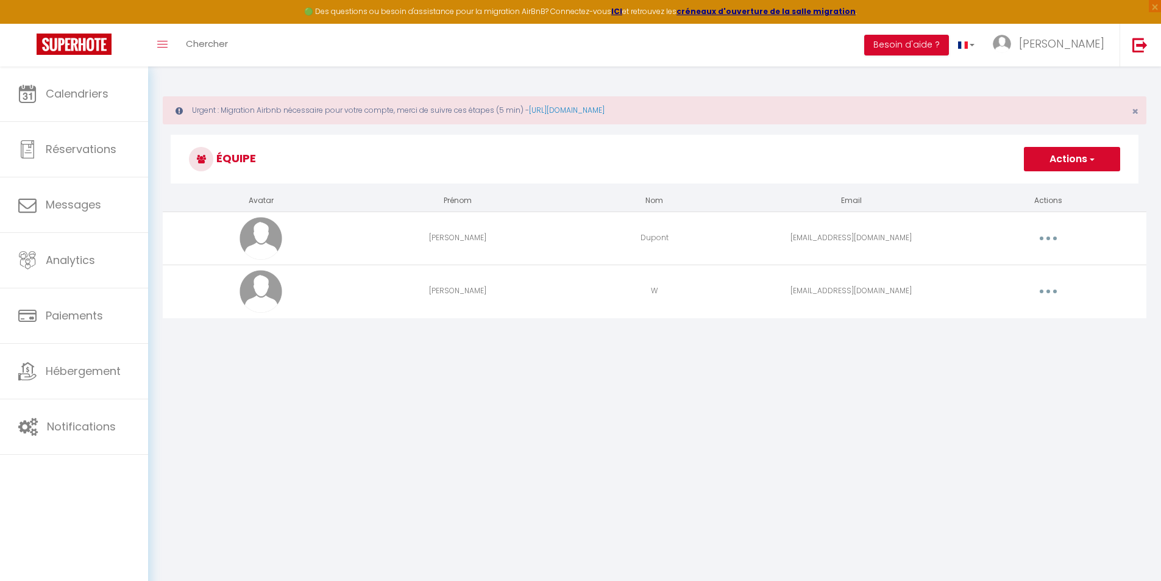
click at [1043, 287] on button "button" at bounding box center [1048, 292] width 34 height 20
click at [816, 371] on body "🟢 Des questions ou besoin d'assistance pour la migration AirBnB? Connectez-vous…" at bounding box center [580, 356] width 1161 height 581
click at [455, 293] on td "[PERSON_NAME]" at bounding box center [458, 291] width 197 height 53
click at [1100, 163] on button "Actions" at bounding box center [1072, 159] width 96 height 24
click at [1022, 347] on div "Urgent : Migration Airbnb nécessaire pour votre compte, merci de suivre ces éta…" at bounding box center [654, 211] width 1013 height 291
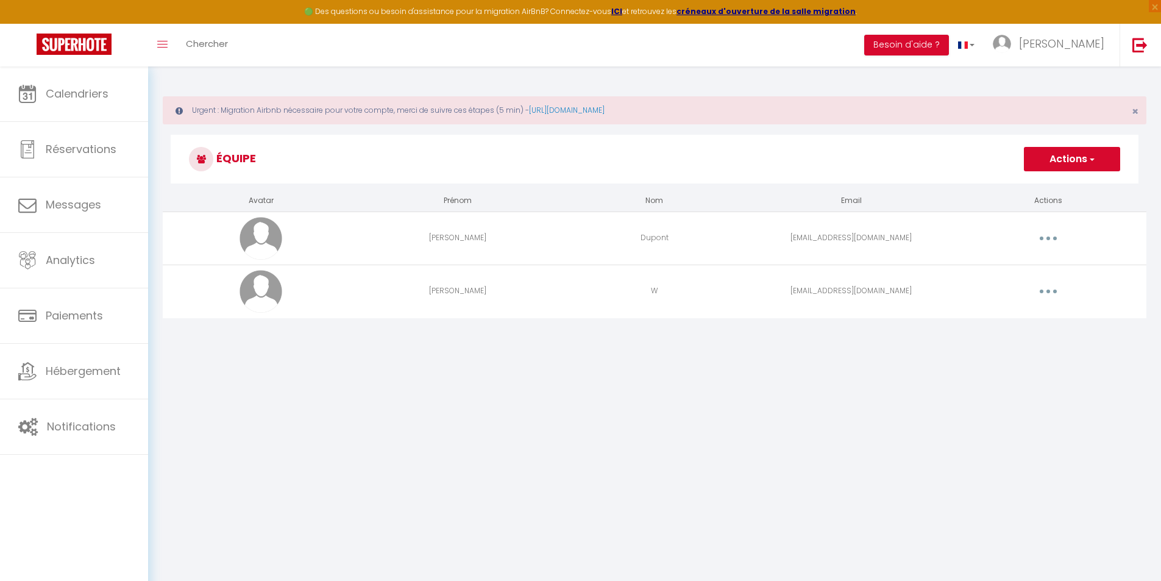
click at [1050, 290] on button "button" at bounding box center [1048, 292] width 34 height 20
click at [1029, 318] on link "Editer" at bounding box center [1017, 319] width 90 height 21
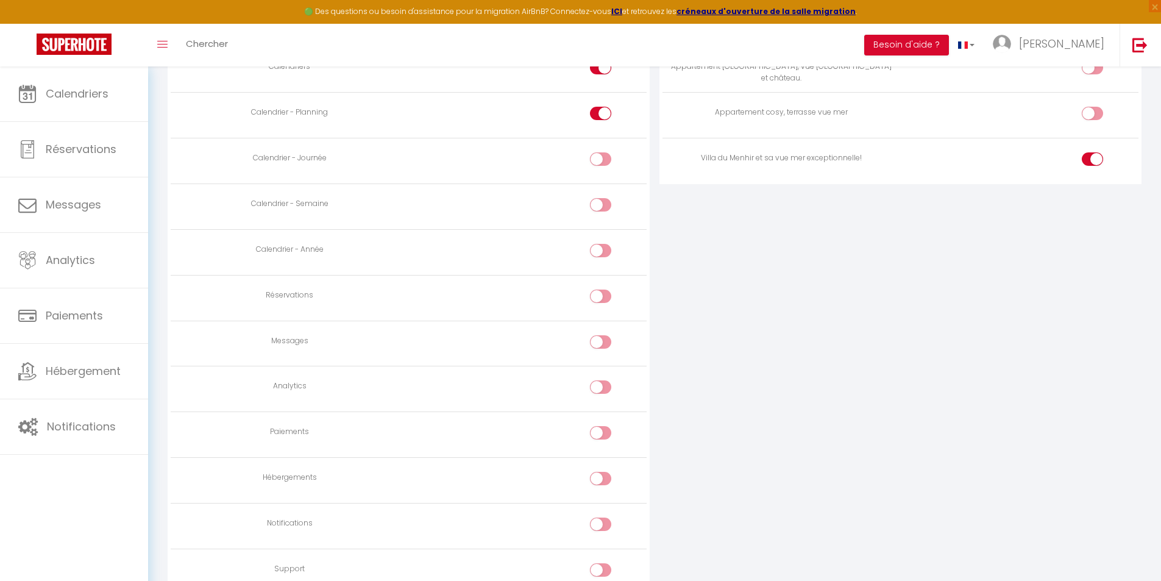
scroll to position [845, 0]
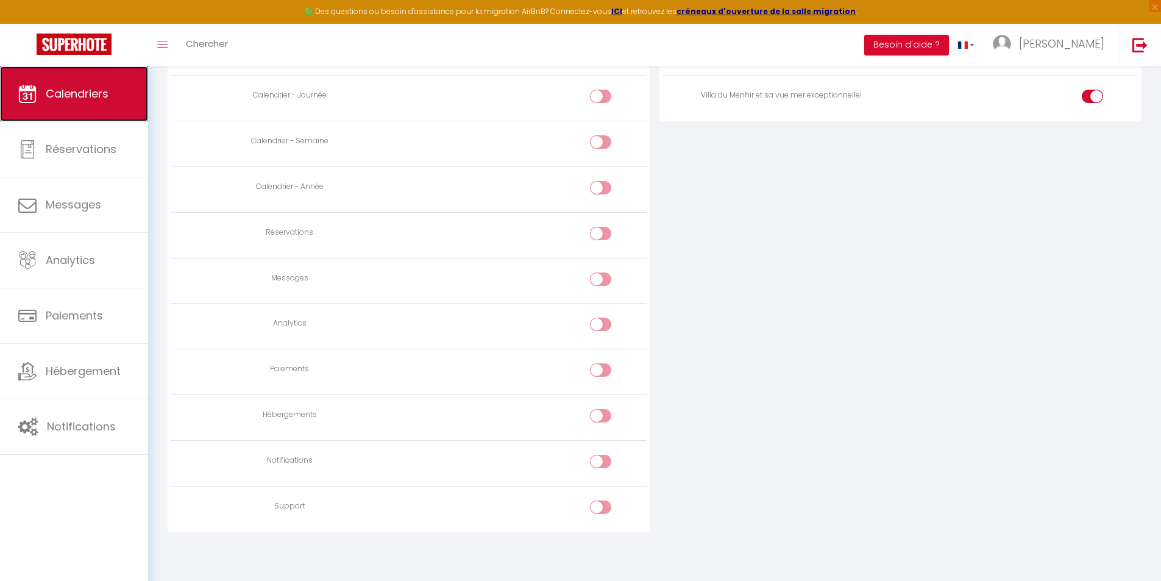
click at [124, 99] on link "Calendriers" at bounding box center [74, 93] width 148 height 55
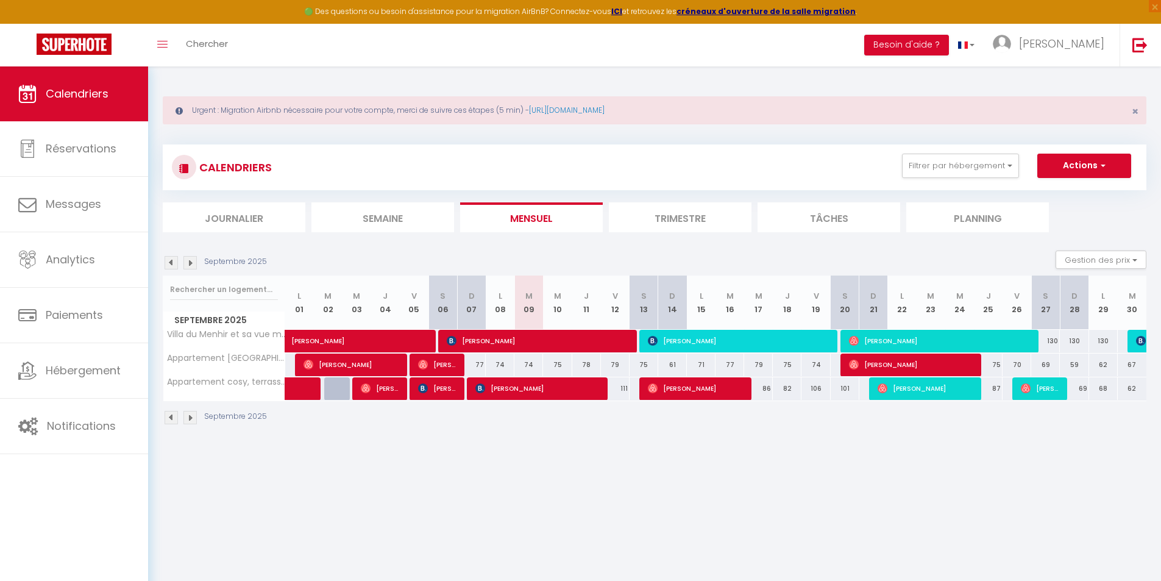
click at [289, 216] on li "Journalier" at bounding box center [234, 217] width 143 height 30
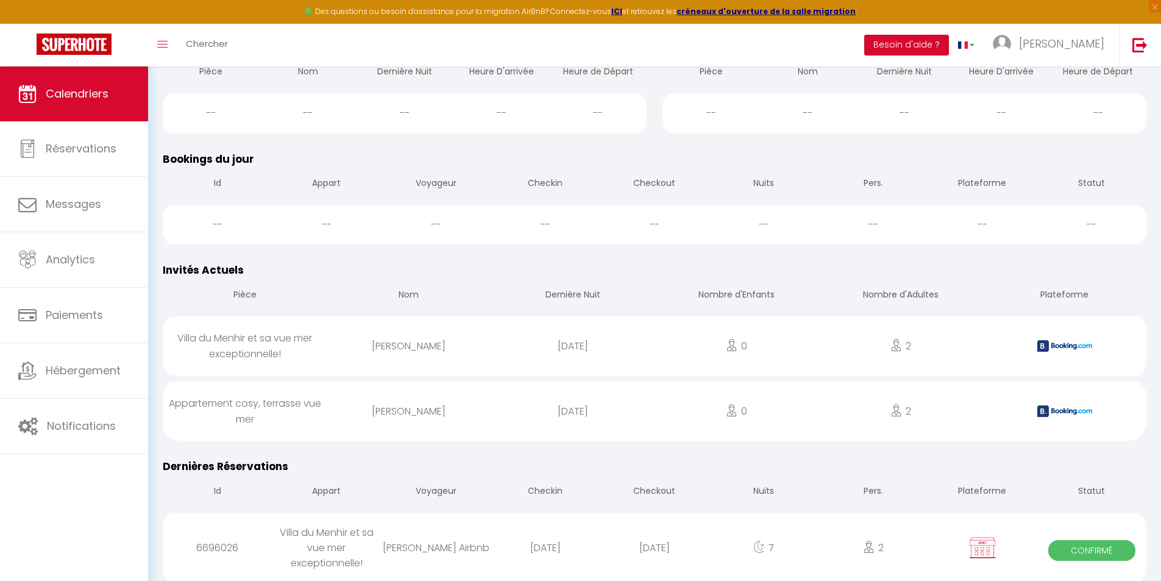
scroll to position [61, 0]
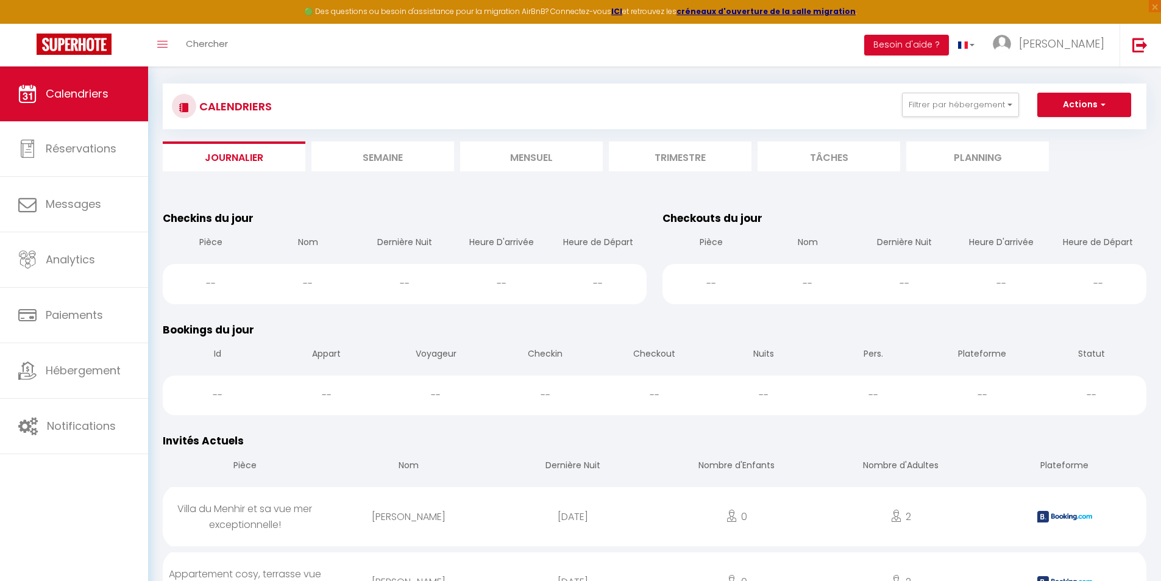
click at [387, 156] on li "Semaine" at bounding box center [382, 156] width 143 height 30
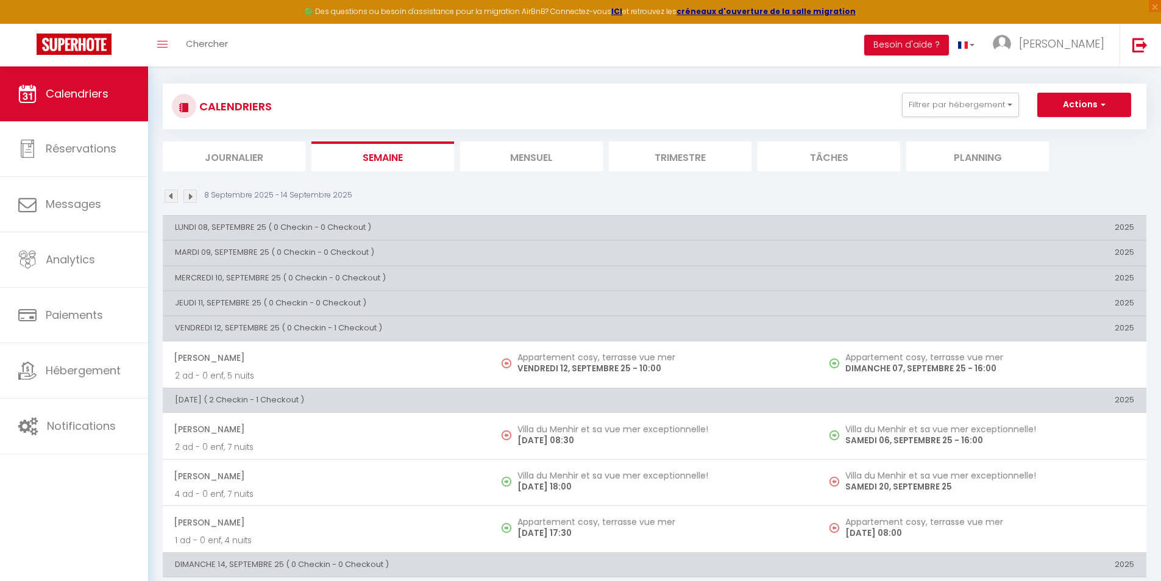
click at [523, 154] on li "Mensuel" at bounding box center [531, 156] width 143 height 30
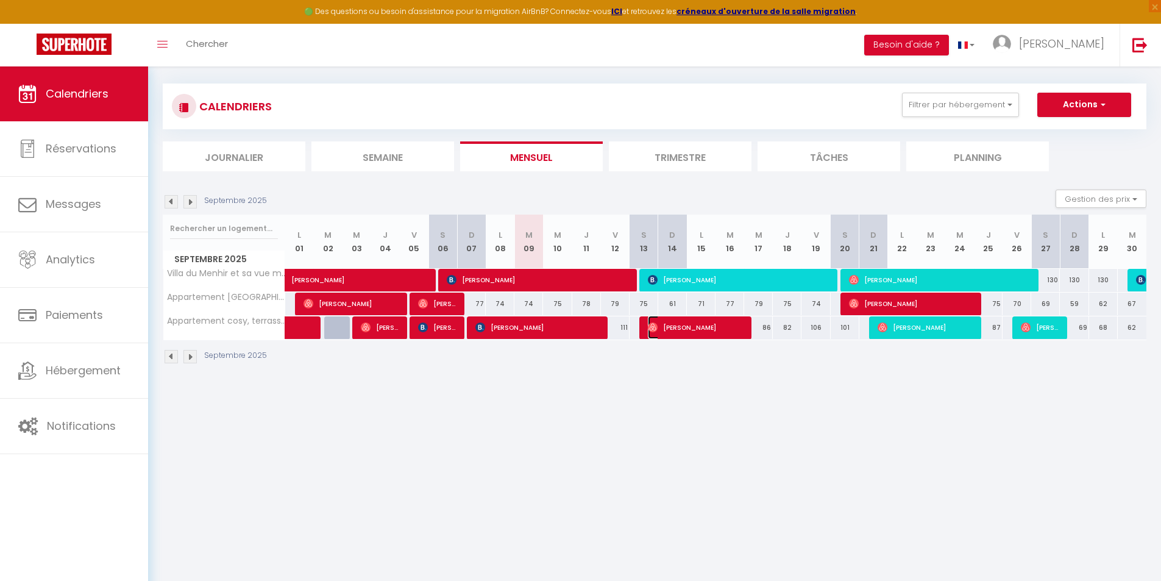
click at [710, 329] on span "[PERSON_NAME]" at bounding box center [696, 327] width 96 height 23
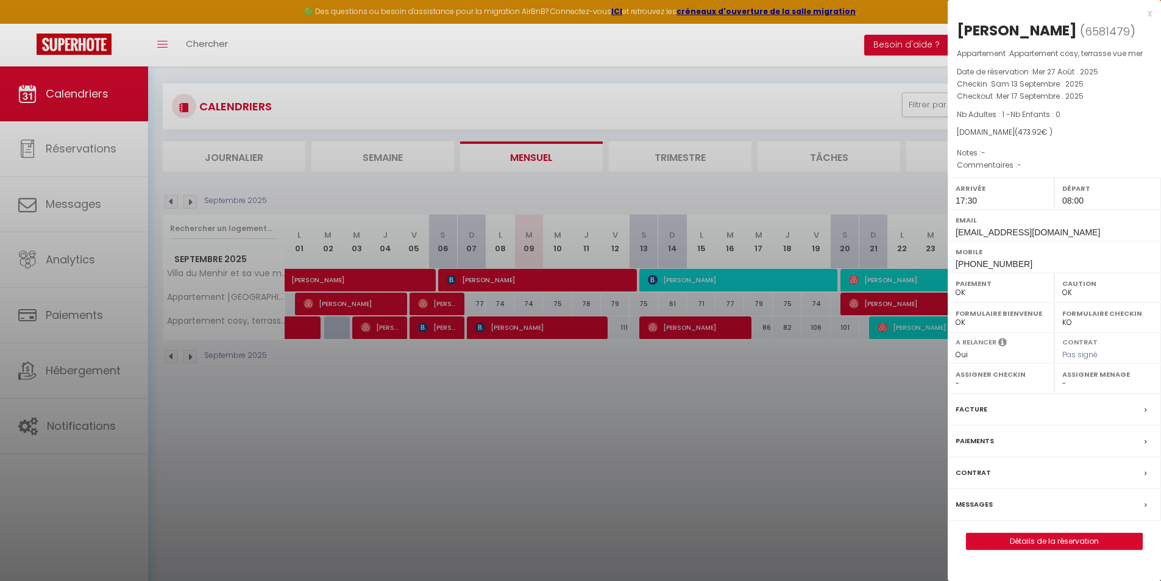
click at [903, 326] on div at bounding box center [580, 290] width 1161 height 581
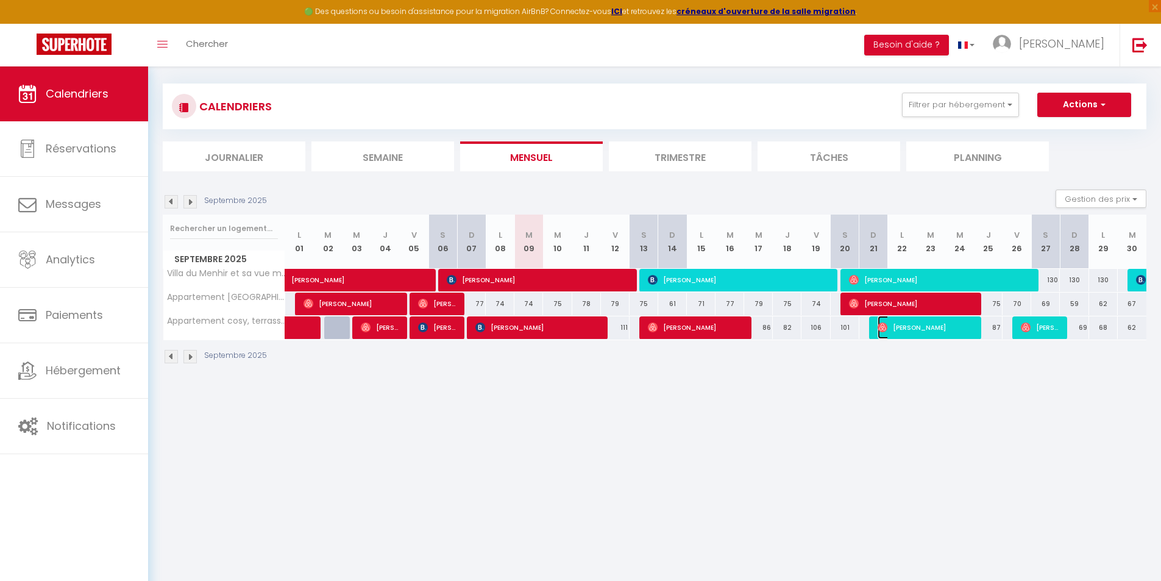
click at [903, 326] on span "[PERSON_NAME]" at bounding box center [926, 327] width 96 height 23
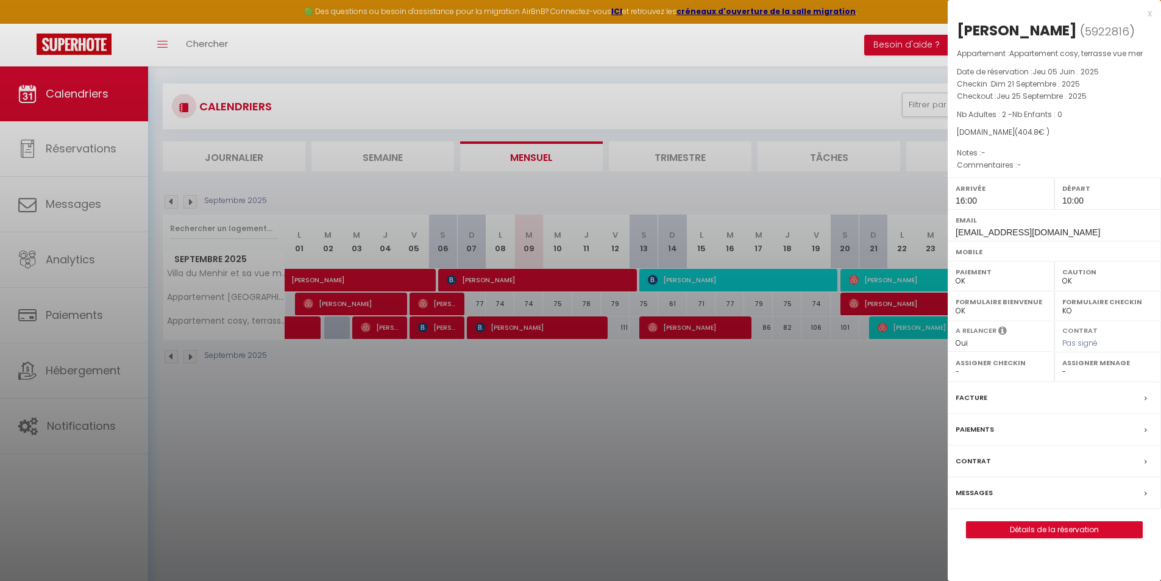
click at [889, 370] on div at bounding box center [580, 290] width 1161 height 581
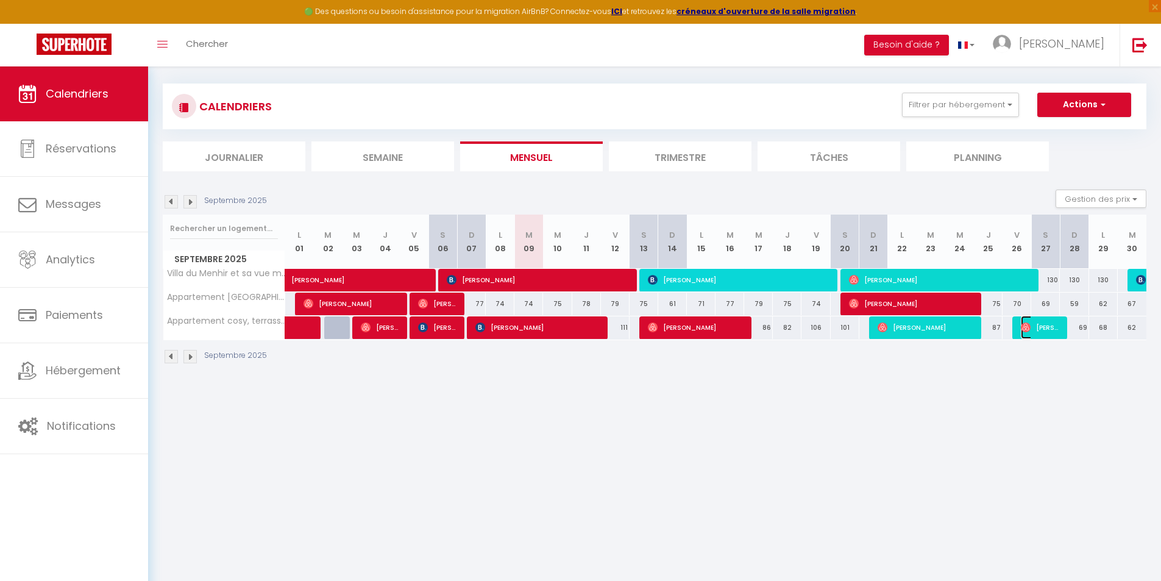
click at [1036, 325] on span "[PERSON_NAME]" at bounding box center [1040, 327] width 38 height 23
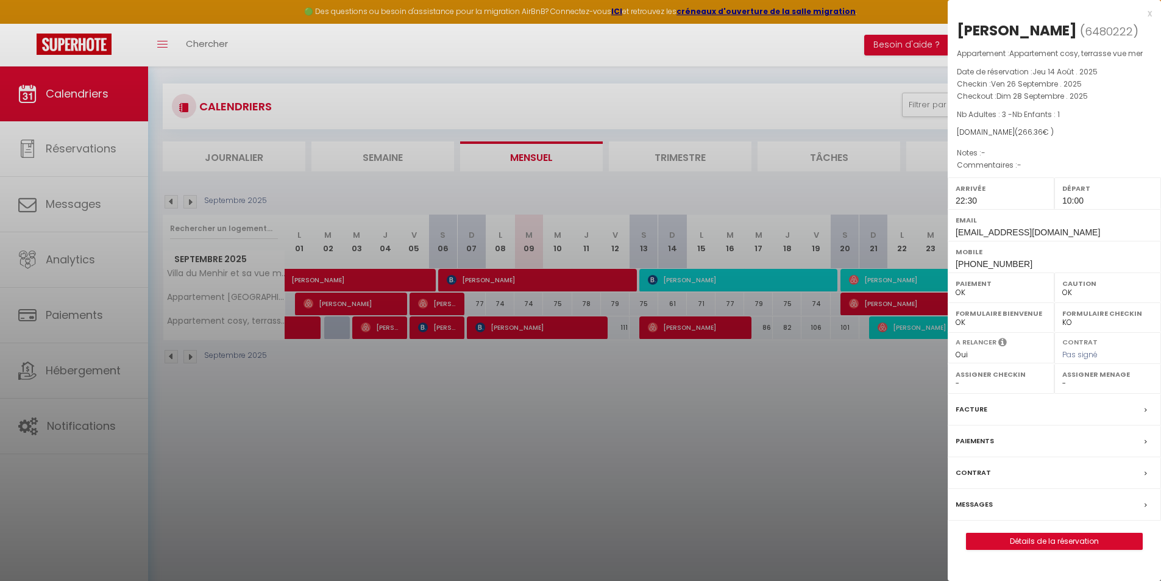
click at [1005, 425] on div "Facture" at bounding box center [1054, 410] width 213 height 32
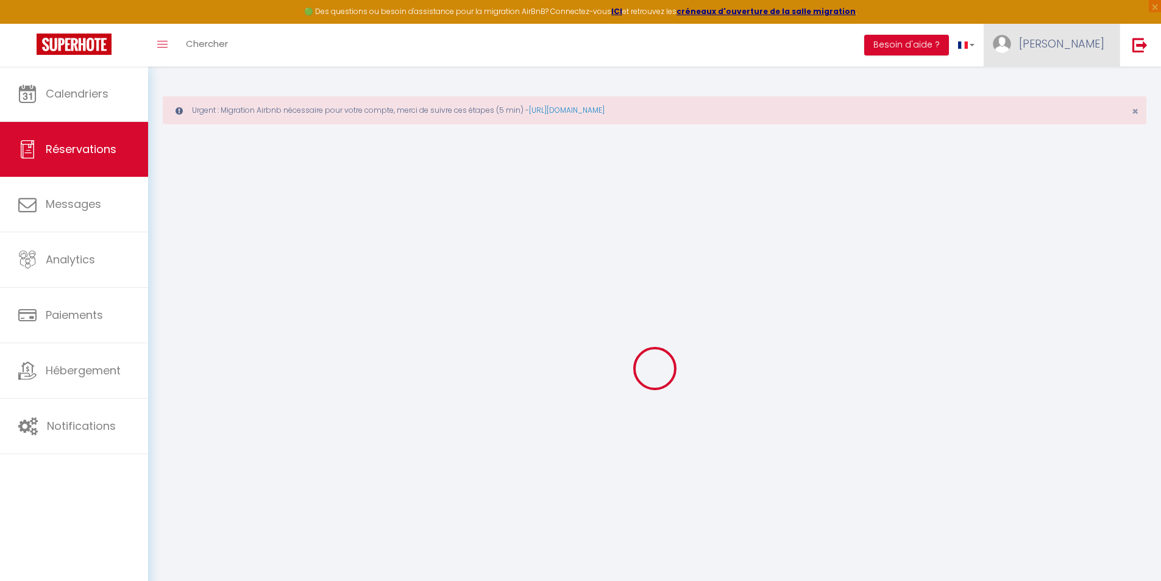
click at [1093, 48] on span "[PERSON_NAME]" at bounding box center [1061, 43] width 85 height 15
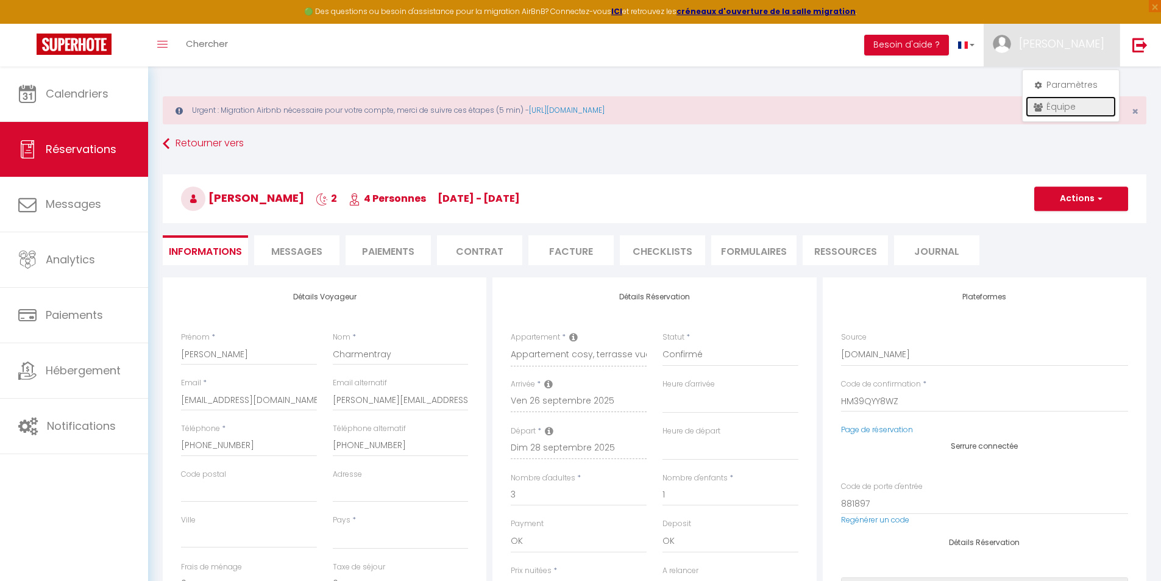
click at [1075, 107] on link "Équipe" at bounding box center [1071, 106] width 90 height 21
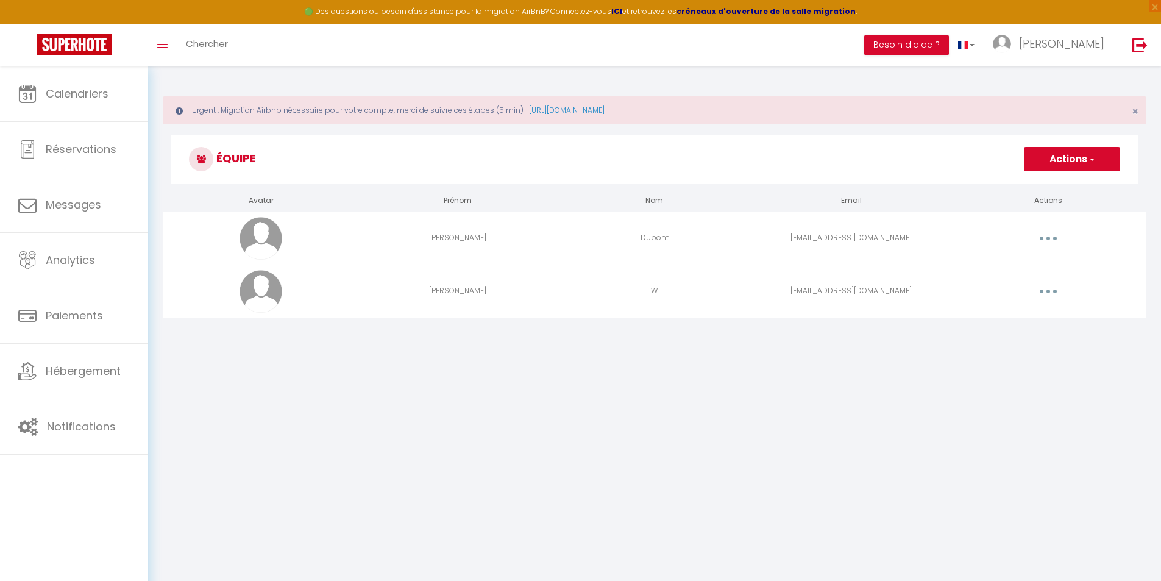
click at [1047, 291] on icon "button" at bounding box center [1049, 292] width 4 height 4
click at [1141, 44] on img at bounding box center [1139, 44] width 15 height 15
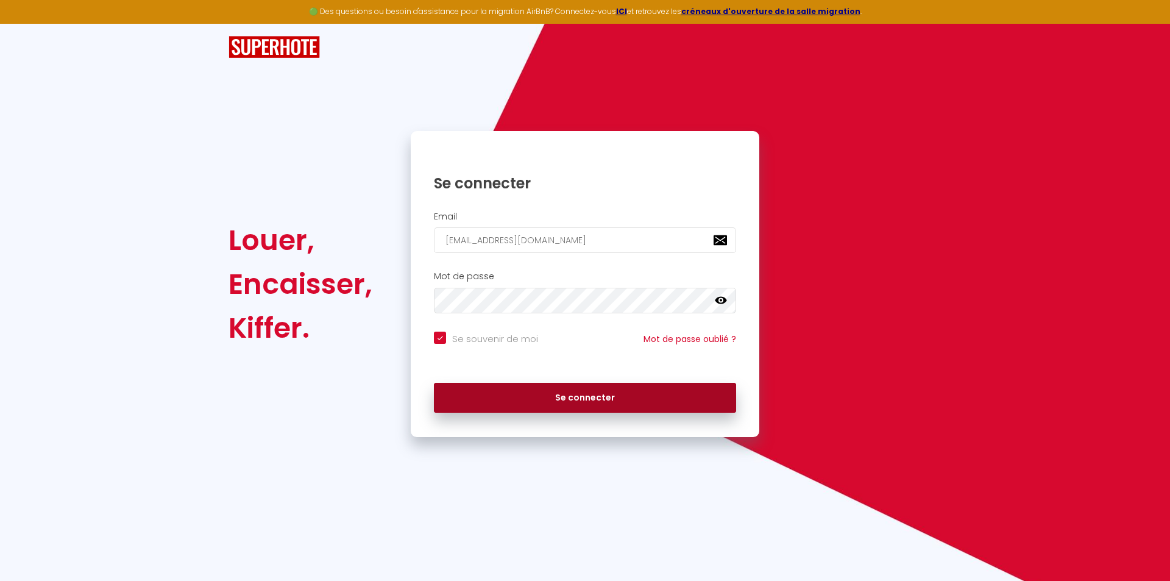
click at [567, 397] on button "Se connecter" at bounding box center [585, 398] width 302 height 30
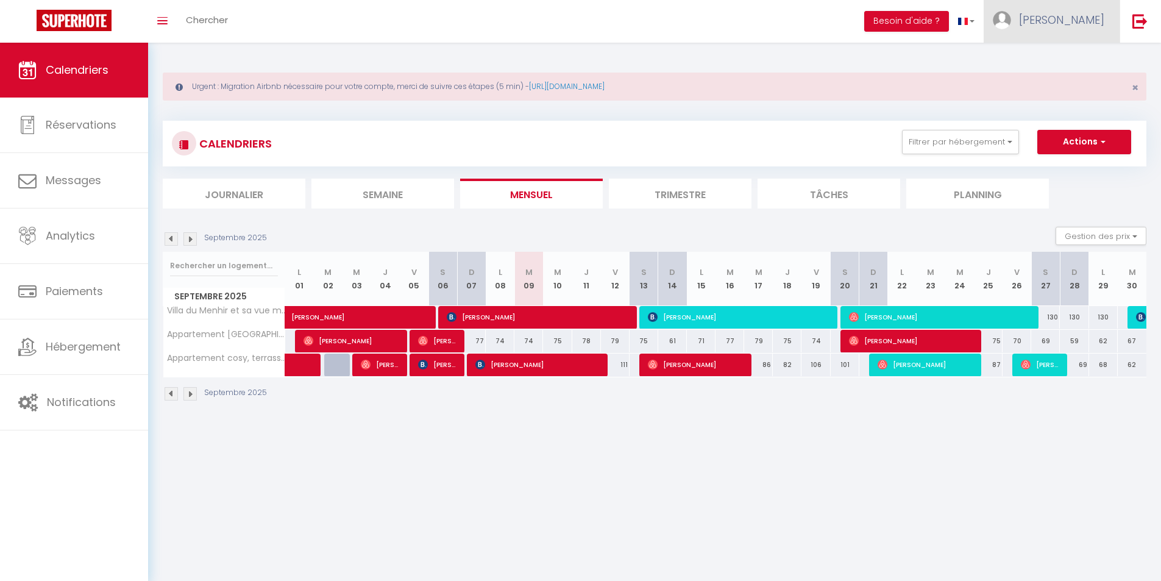
click at [1090, 23] on span "[PERSON_NAME]" at bounding box center [1061, 19] width 85 height 15
click at [1067, 84] on link "Équipe" at bounding box center [1071, 83] width 90 height 21
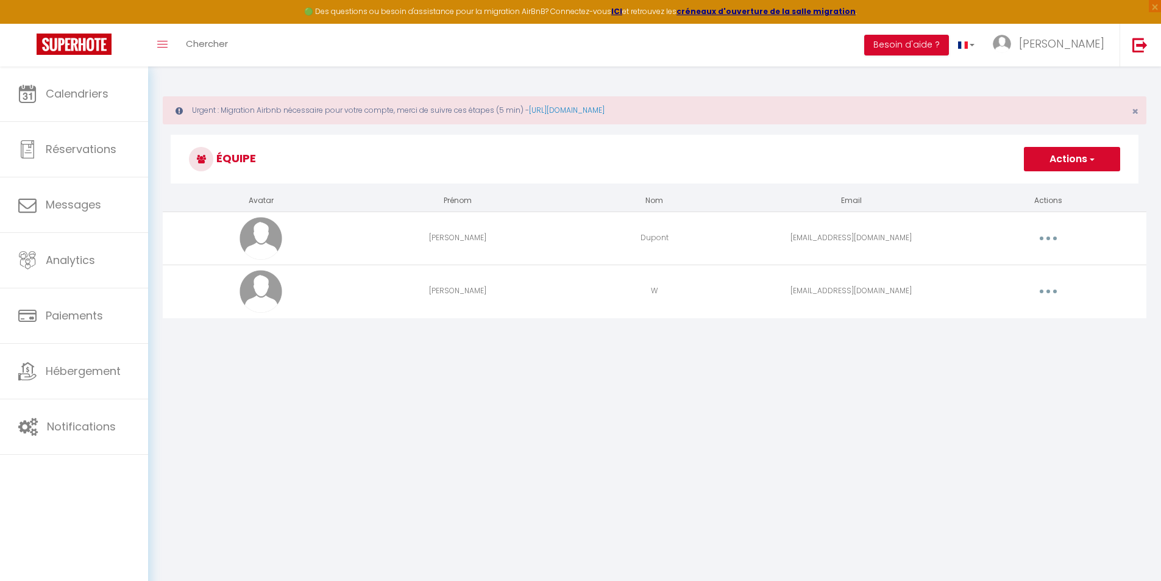
click at [1047, 293] on button "button" at bounding box center [1048, 292] width 34 height 20
click at [1025, 320] on link "Editer" at bounding box center [1017, 319] width 90 height 21
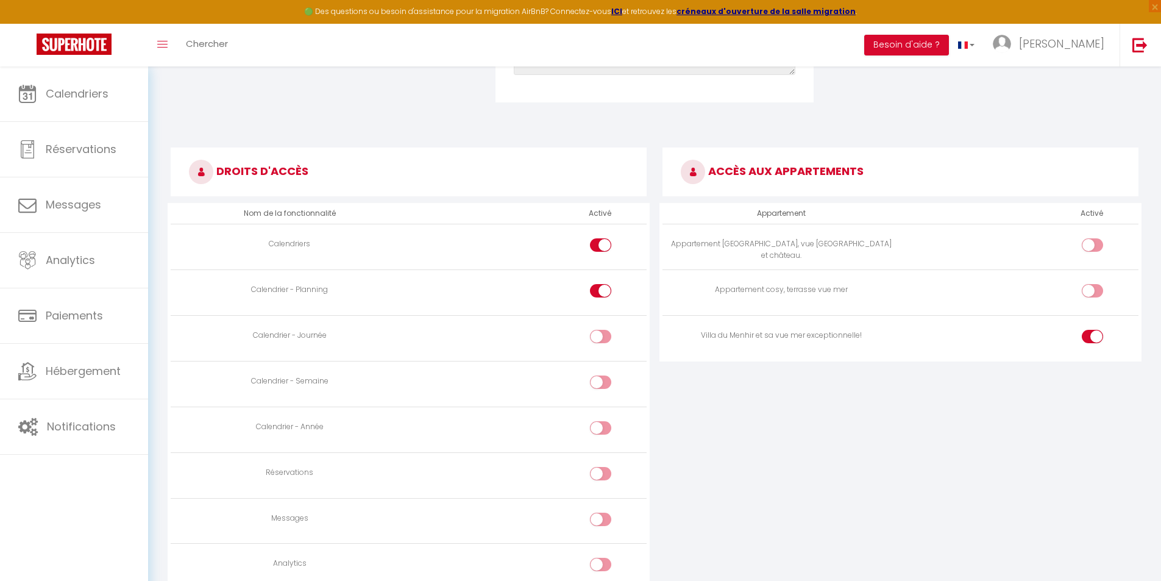
scroll to position [609, 0]
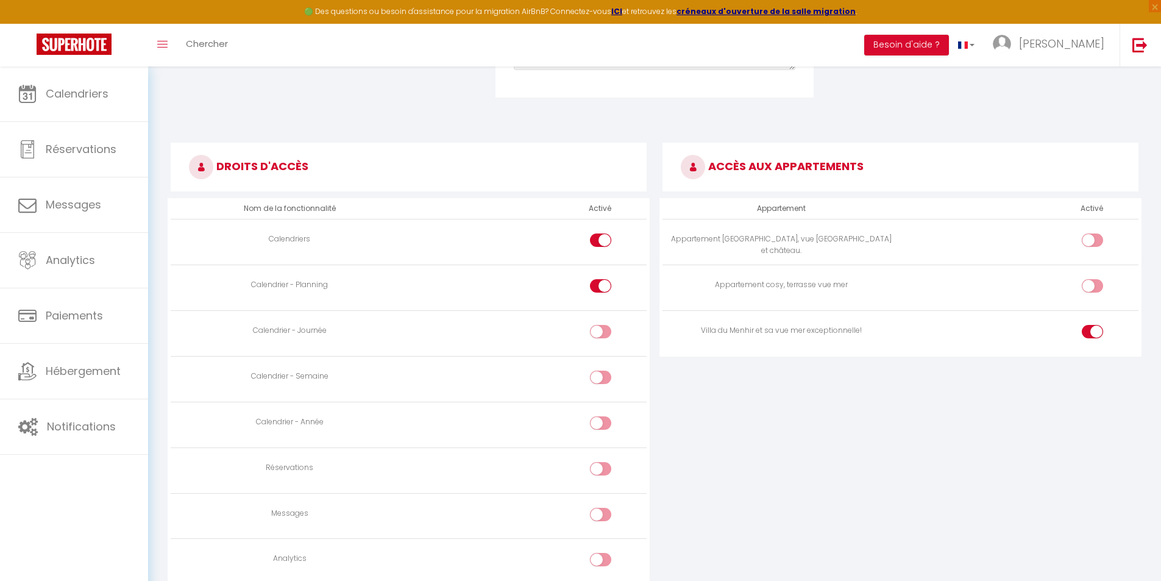
click at [1093, 285] on input "checkbox" at bounding box center [1102, 288] width 21 height 18
click at [602, 335] on input "checkbox" at bounding box center [610, 334] width 21 height 18
click at [605, 379] on input "checkbox" at bounding box center [610, 380] width 21 height 18
click at [606, 425] on input "checkbox" at bounding box center [610, 425] width 21 height 18
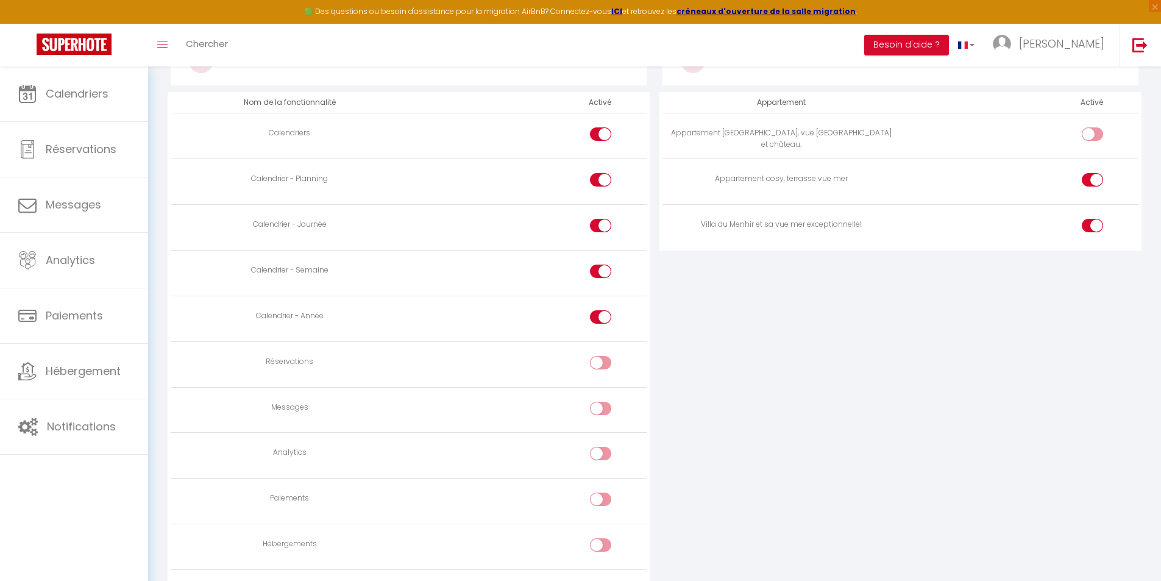
scroll to position [731, 0]
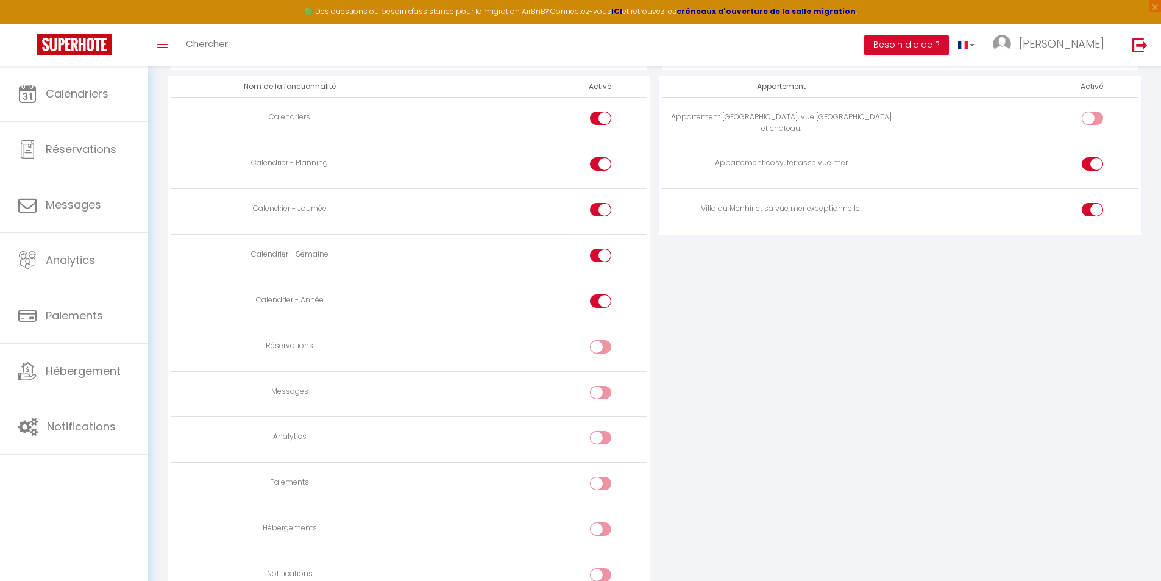
click at [603, 349] on input "checkbox" at bounding box center [610, 349] width 21 height 18
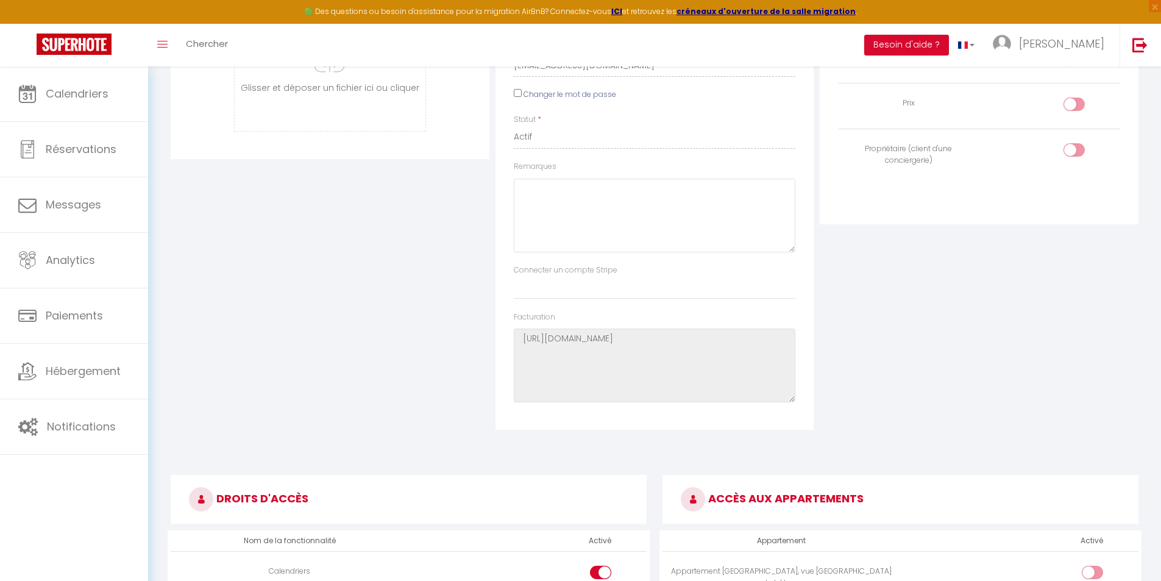
scroll to position [0, 0]
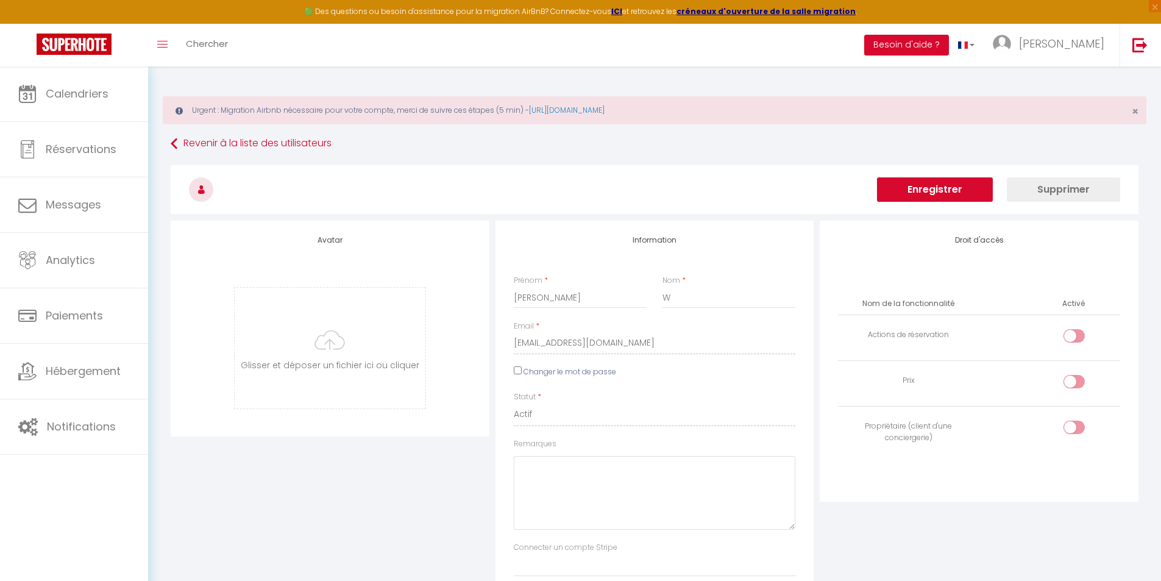
click at [928, 170] on h3 at bounding box center [655, 189] width 968 height 49
click at [932, 187] on button "Enregistrer" at bounding box center [935, 189] width 116 height 24
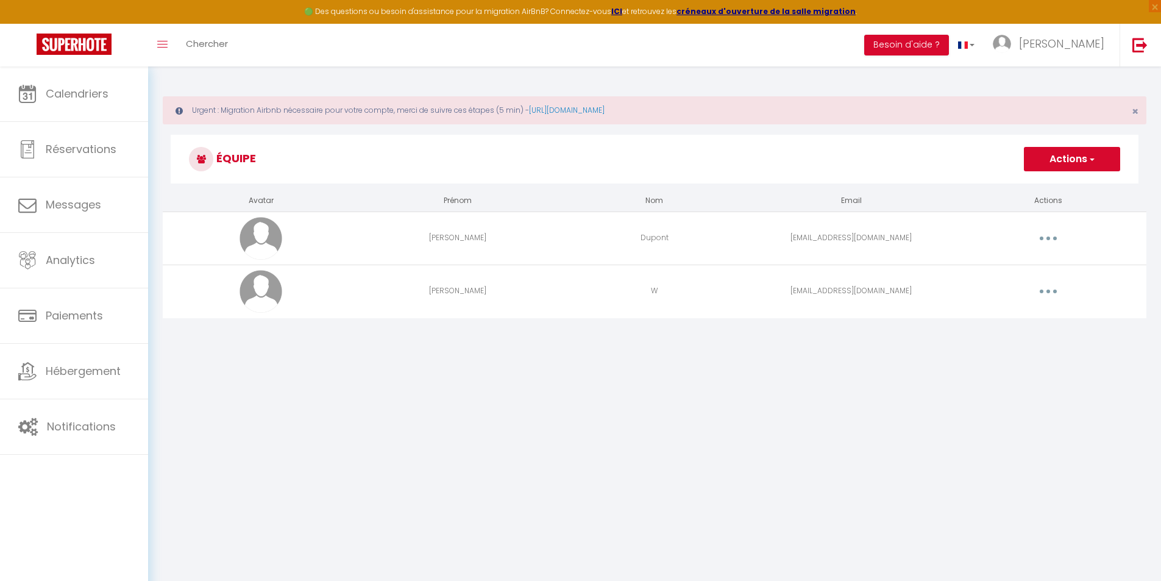
click at [1057, 293] on button "button" at bounding box center [1048, 292] width 34 height 20
click at [1014, 319] on link "Editer" at bounding box center [1017, 319] width 90 height 21
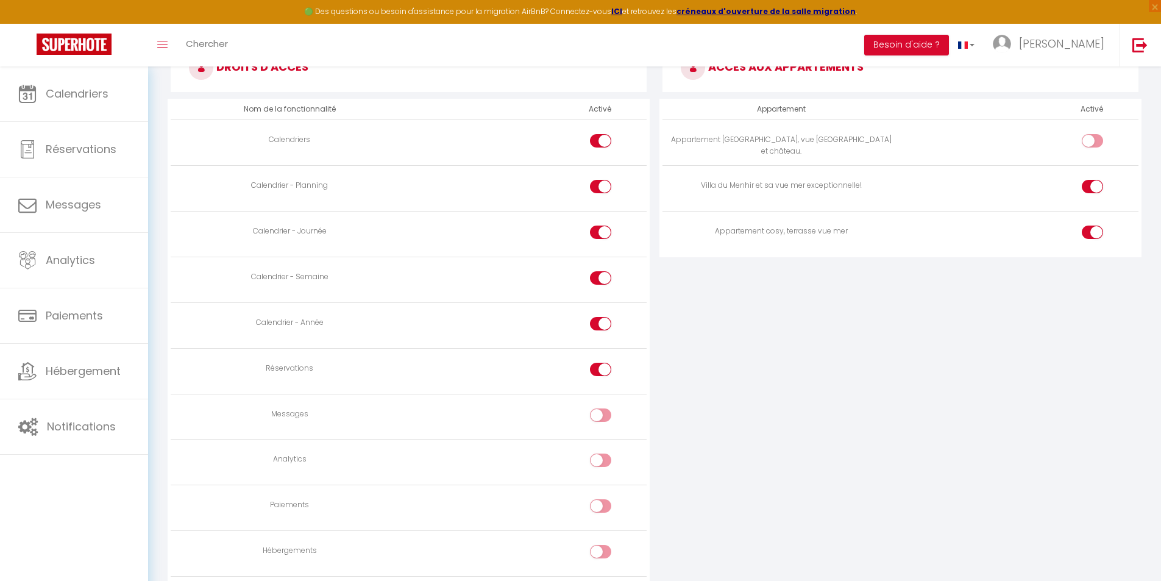
scroll to position [662, 0]
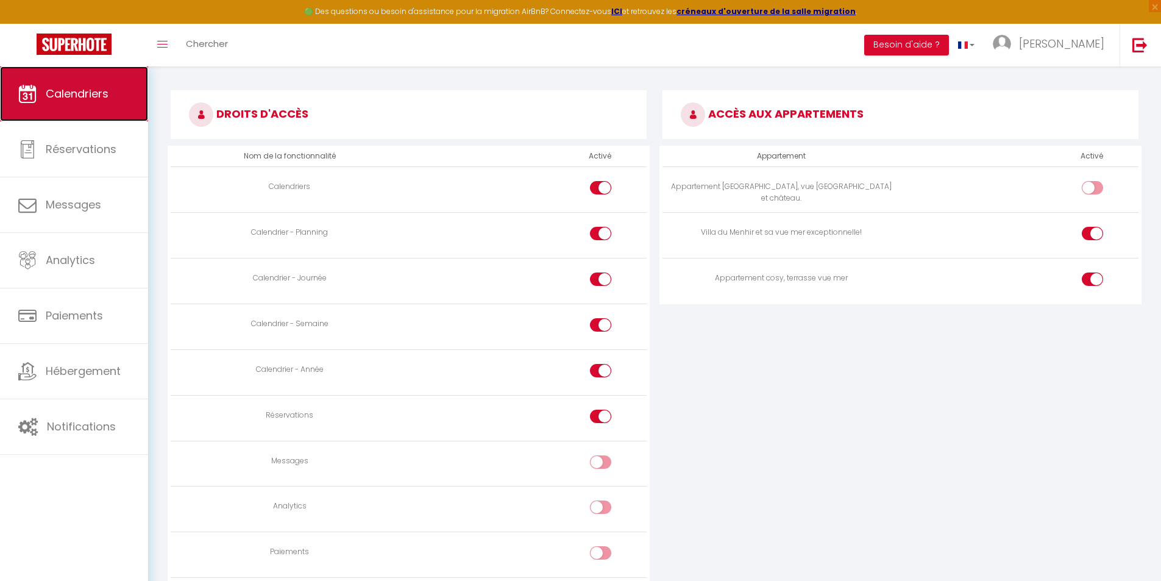
click at [63, 96] on span "Calendriers" at bounding box center [77, 93] width 63 height 15
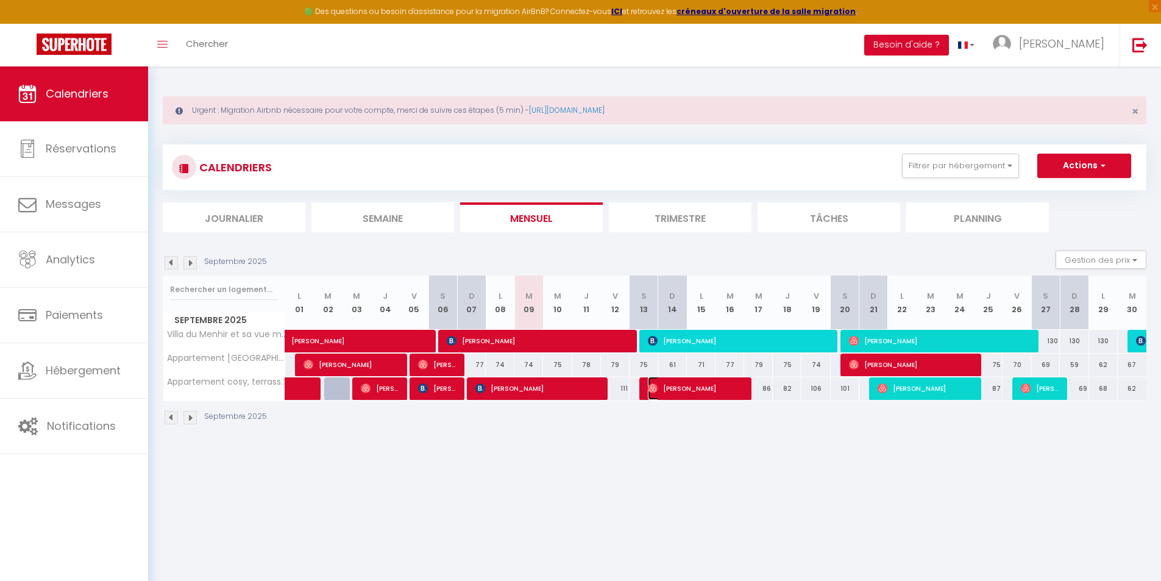
click at [692, 387] on span "[PERSON_NAME]" at bounding box center [696, 388] width 96 height 23
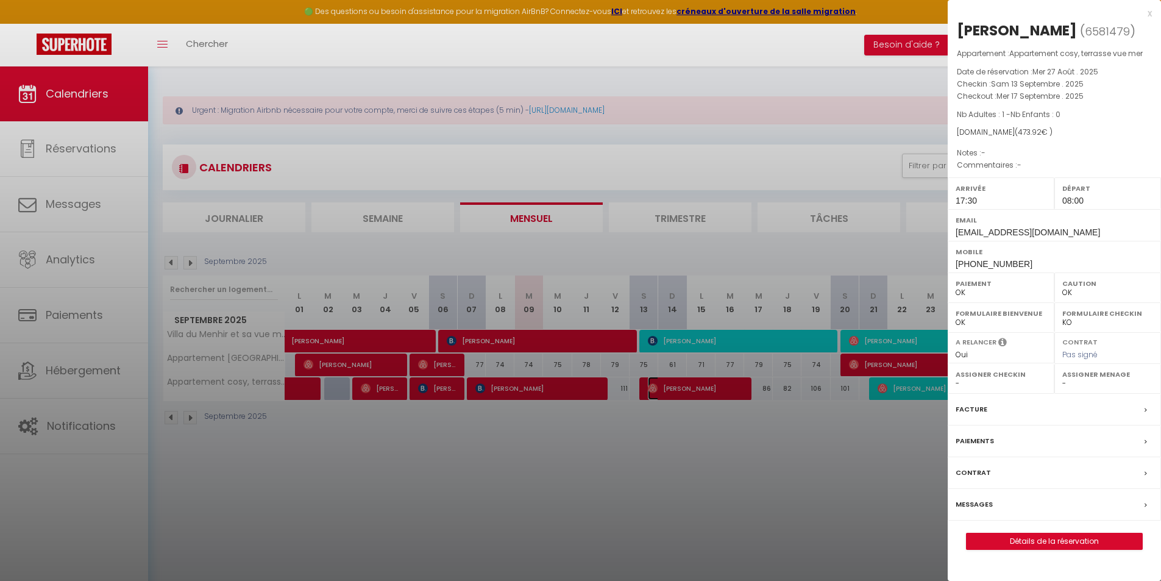
scroll to position [61, 0]
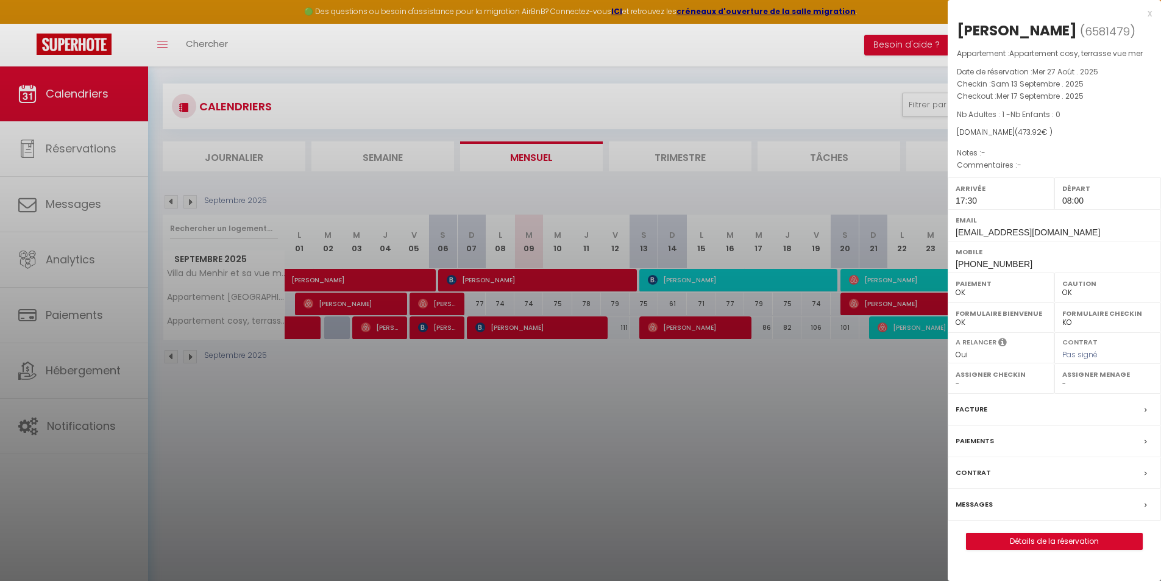
click at [1143, 503] on div "Messages" at bounding box center [1054, 505] width 213 height 32
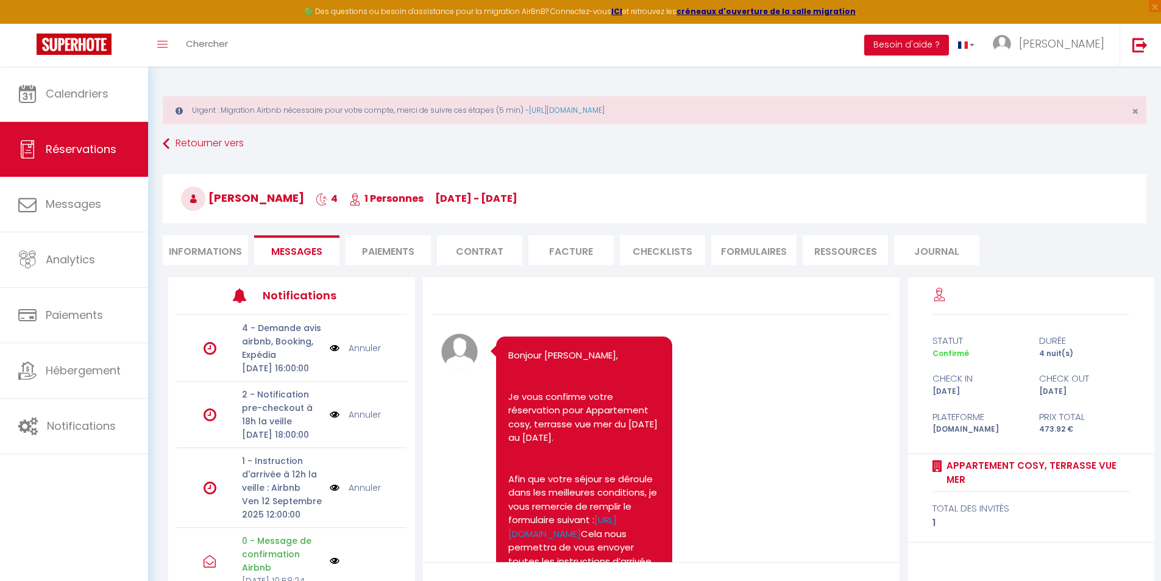
scroll to position [283, 0]
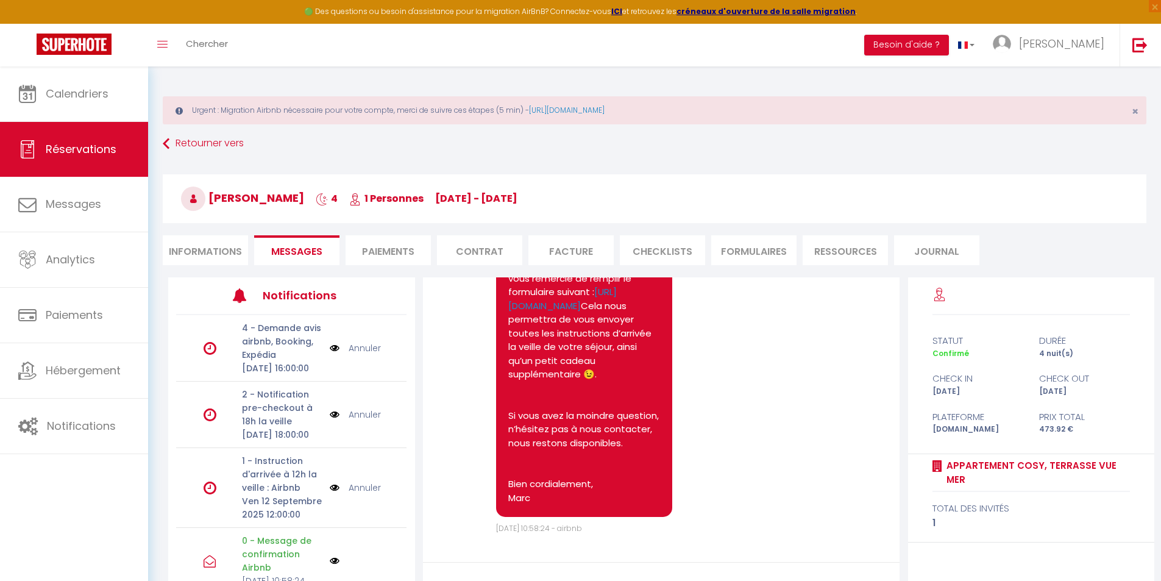
click at [225, 246] on li "Informations" at bounding box center [205, 250] width 85 height 30
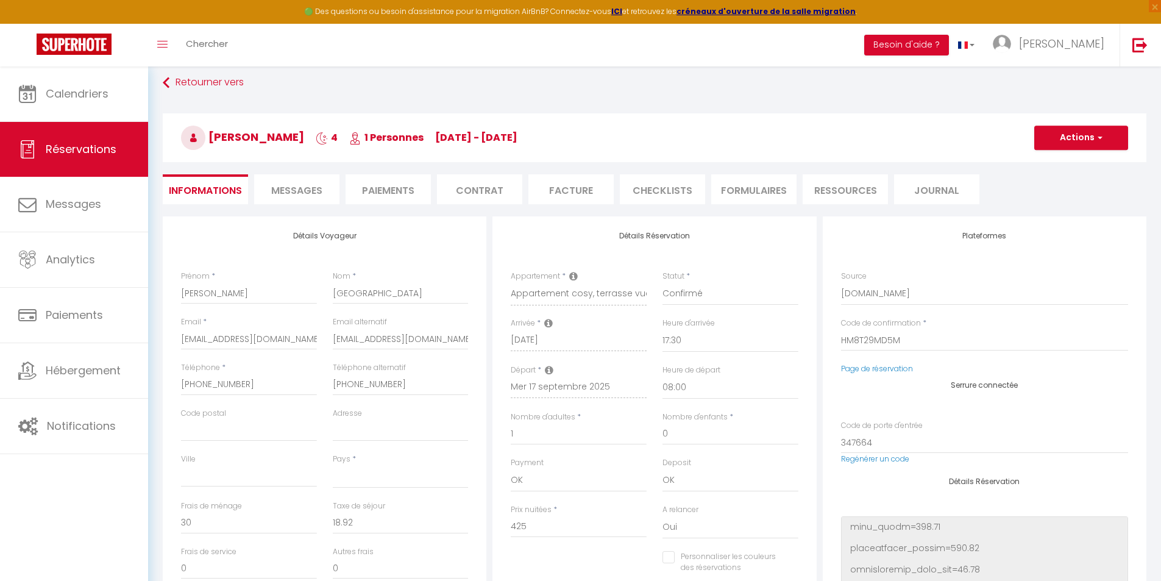
scroll to position [122, 0]
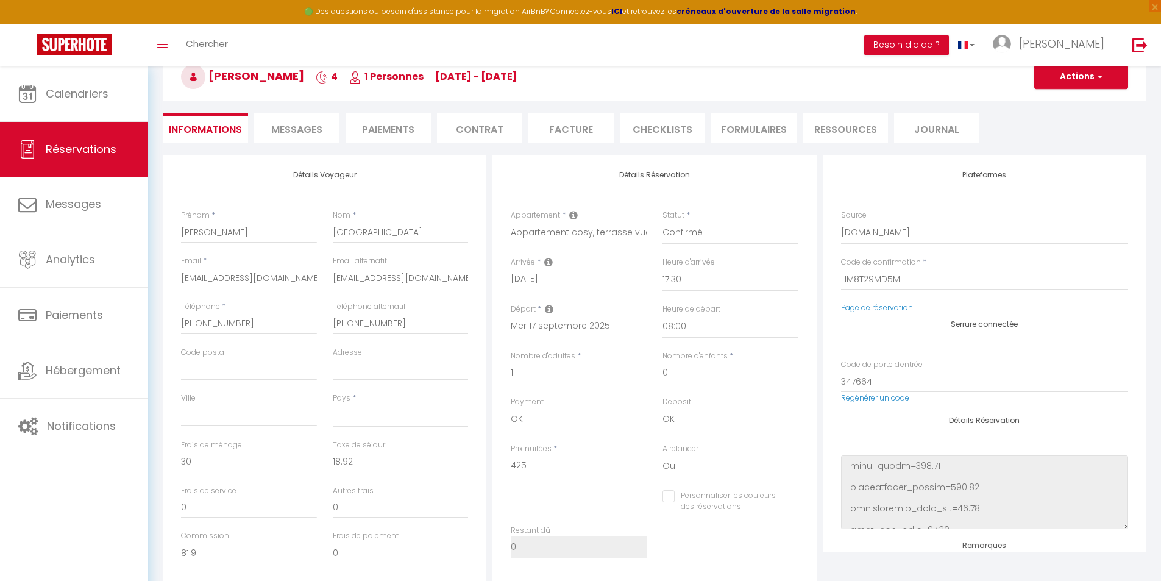
click at [302, 130] on span "Messages" at bounding box center [296, 130] width 51 height 14
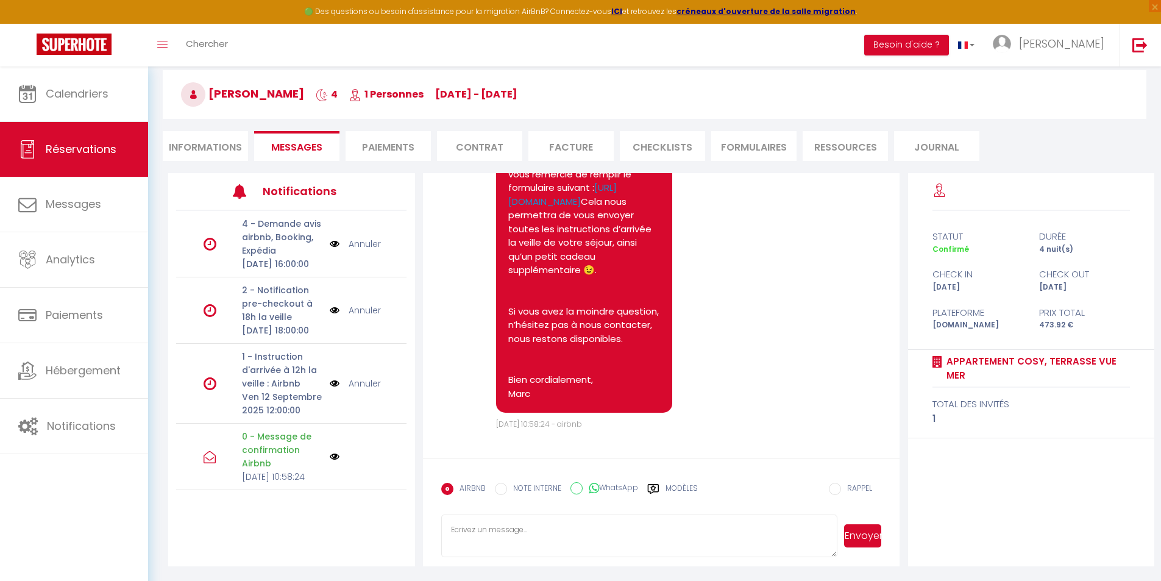
click at [397, 139] on li "Paiements" at bounding box center [388, 146] width 85 height 30
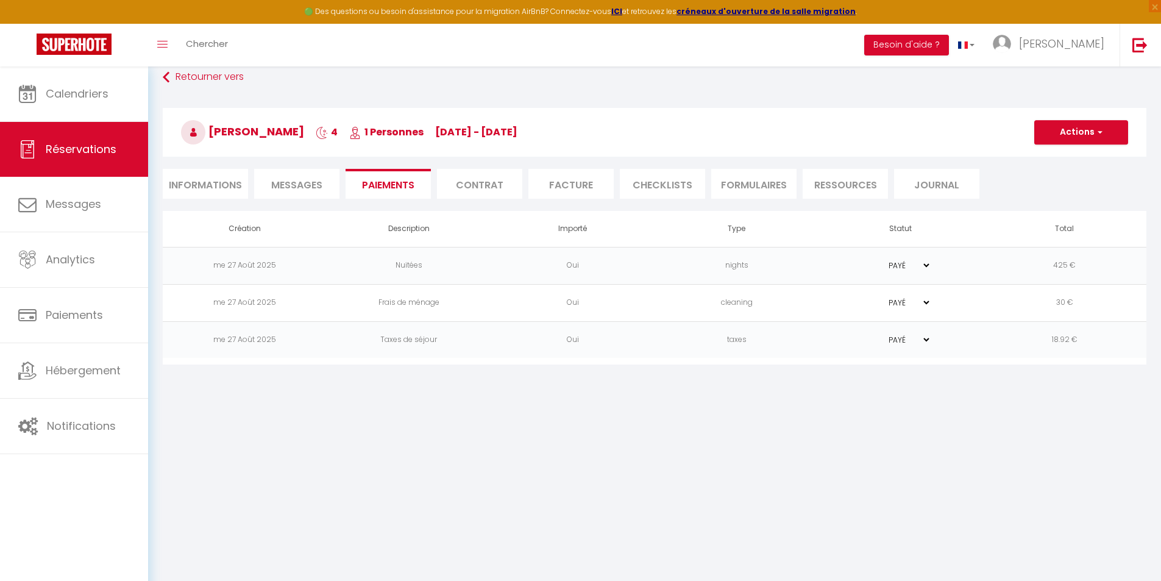
click at [483, 189] on li "Contrat" at bounding box center [479, 184] width 85 height 30
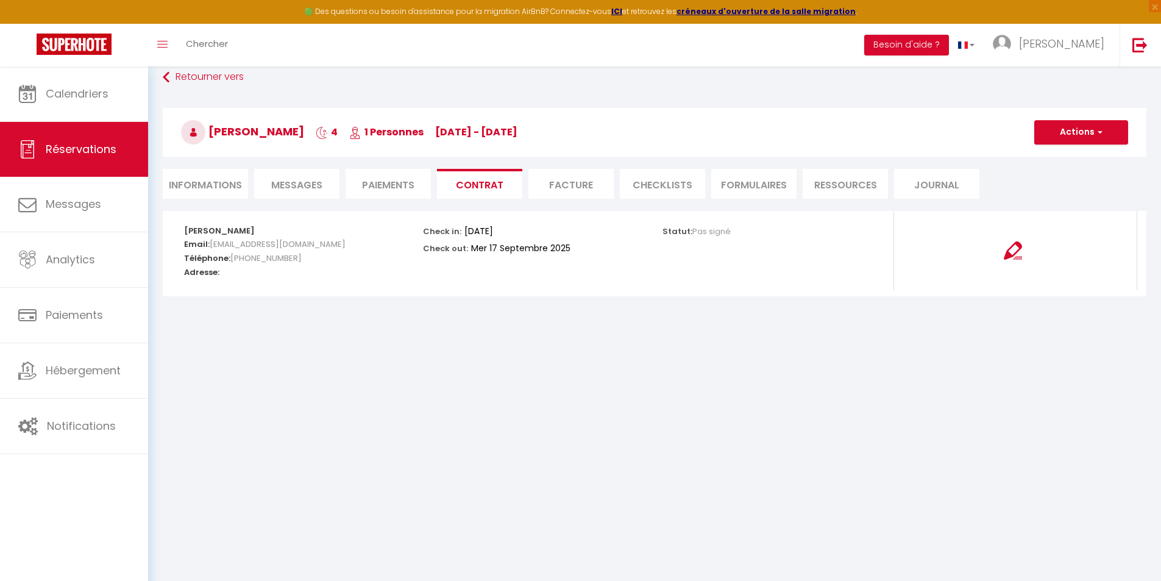
click at [571, 190] on li "Facture" at bounding box center [570, 184] width 85 height 30
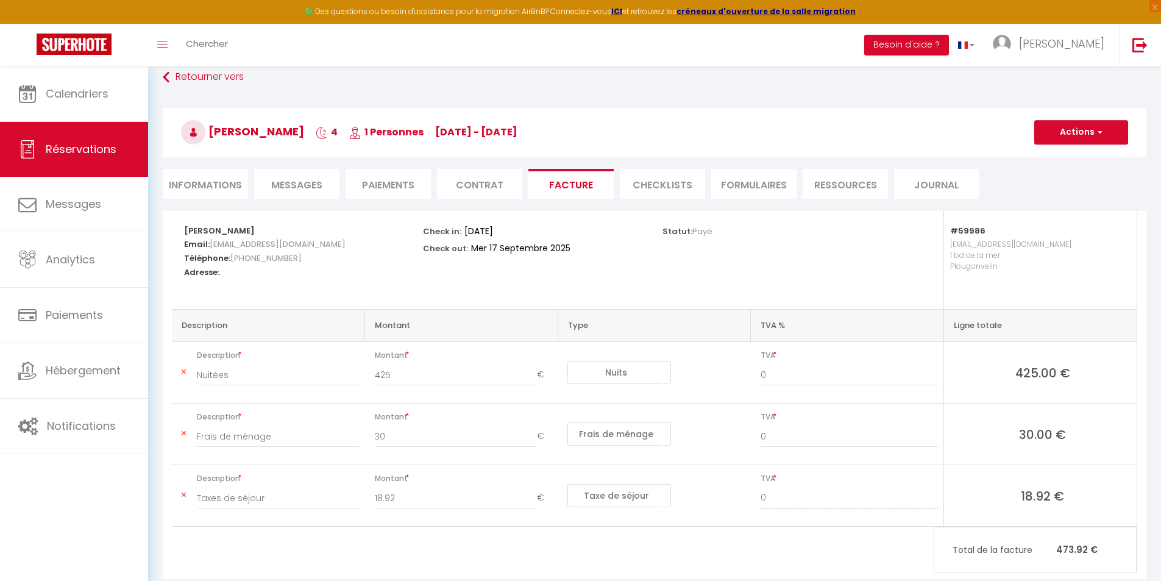
scroll to position [94, 0]
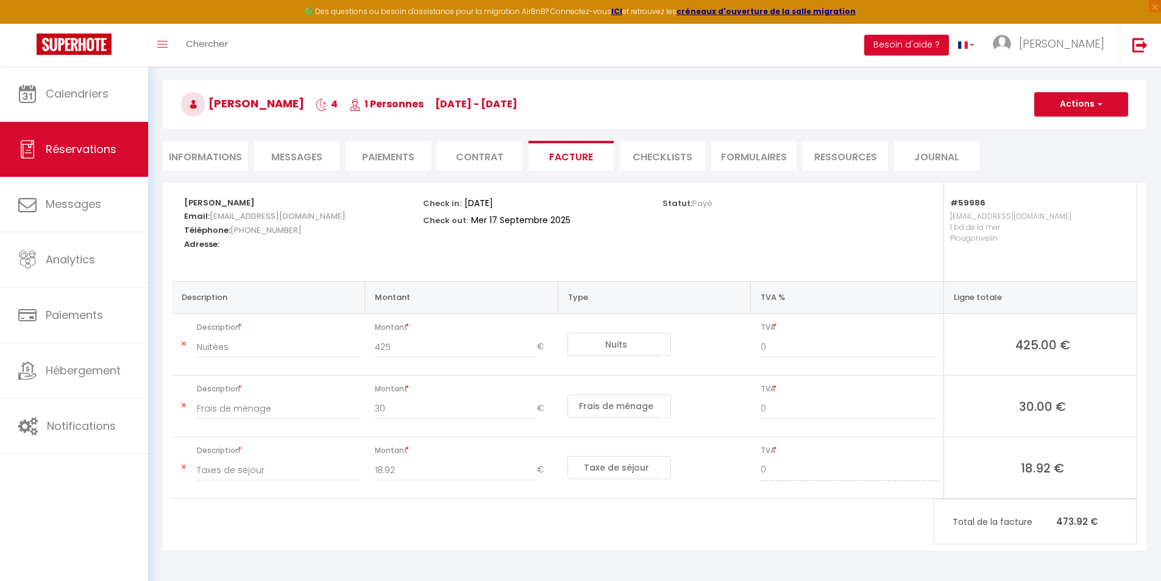
click at [671, 157] on li "CHECKLISTS" at bounding box center [662, 156] width 85 height 30
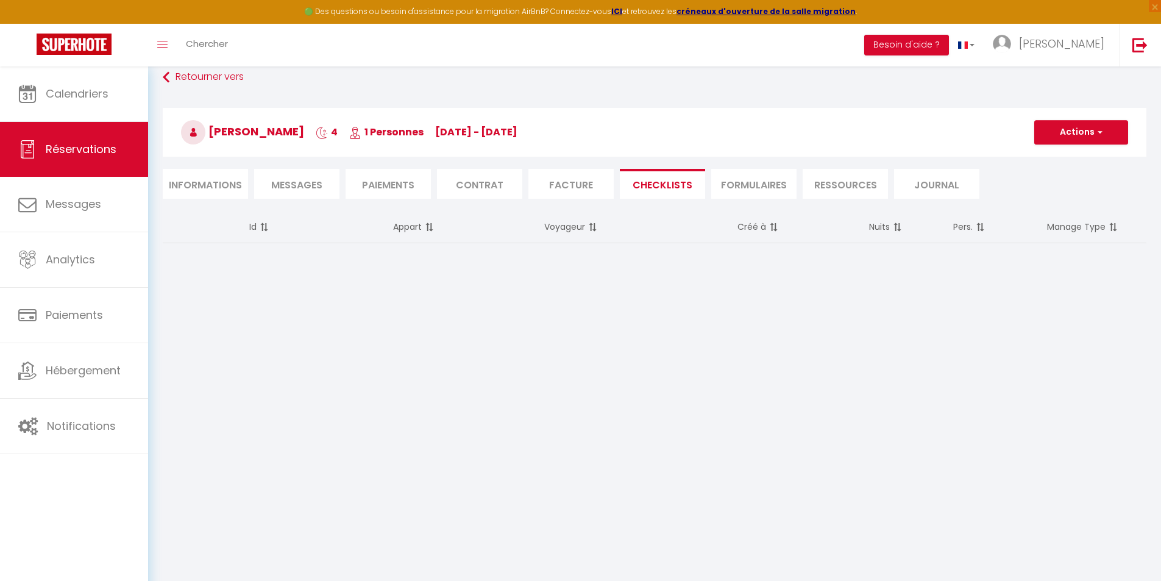
click at [755, 183] on li "FORMULAIRES" at bounding box center [753, 184] width 85 height 30
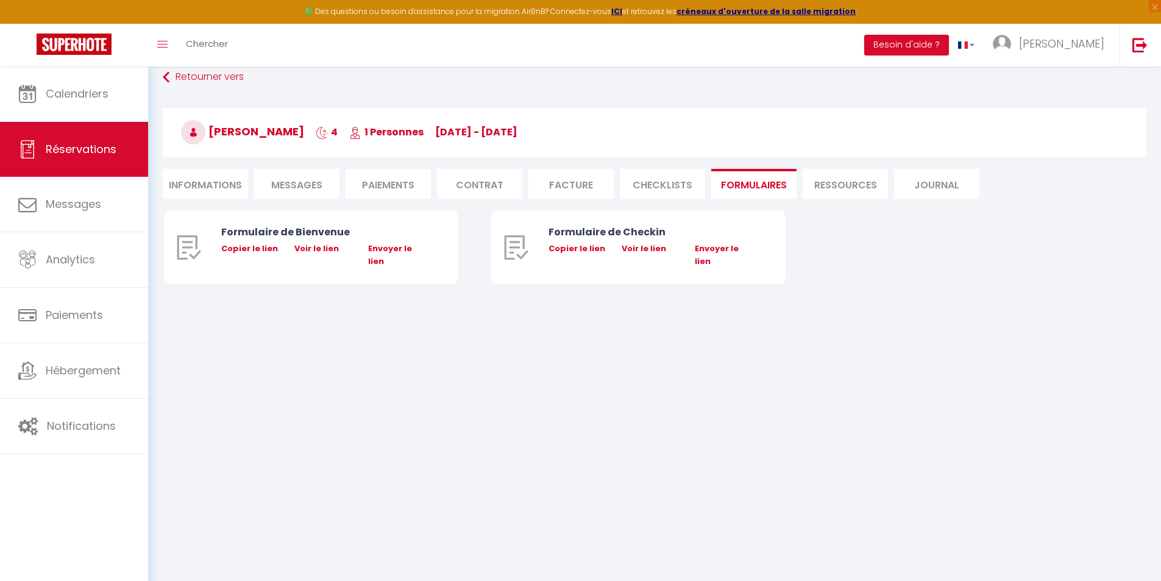
click at [840, 185] on li "Ressources" at bounding box center [845, 184] width 85 height 30
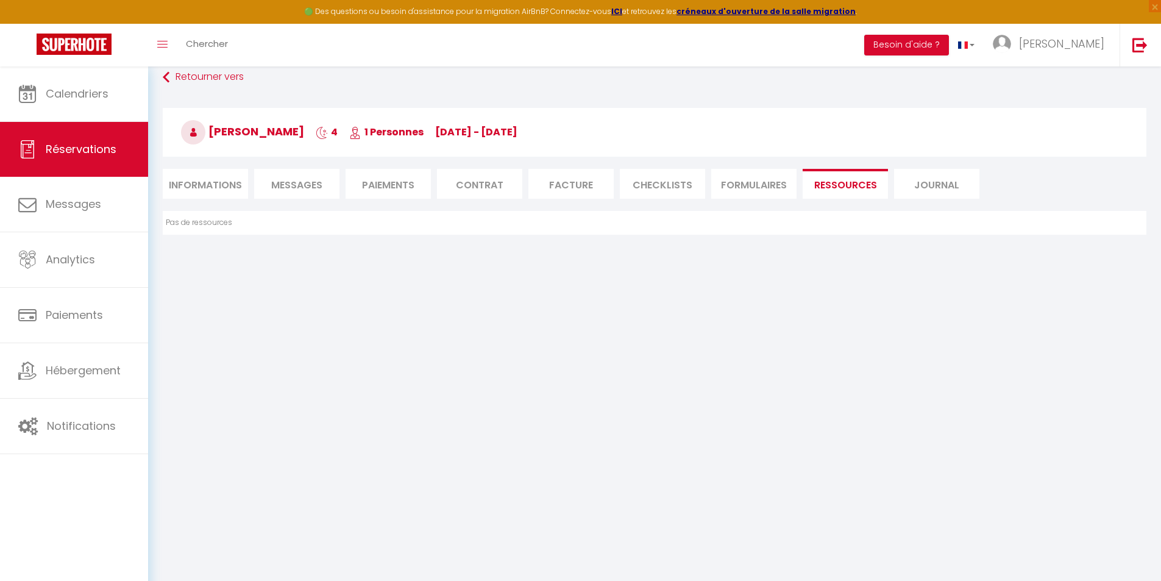
click at [919, 185] on li "Journal" at bounding box center [936, 184] width 85 height 30
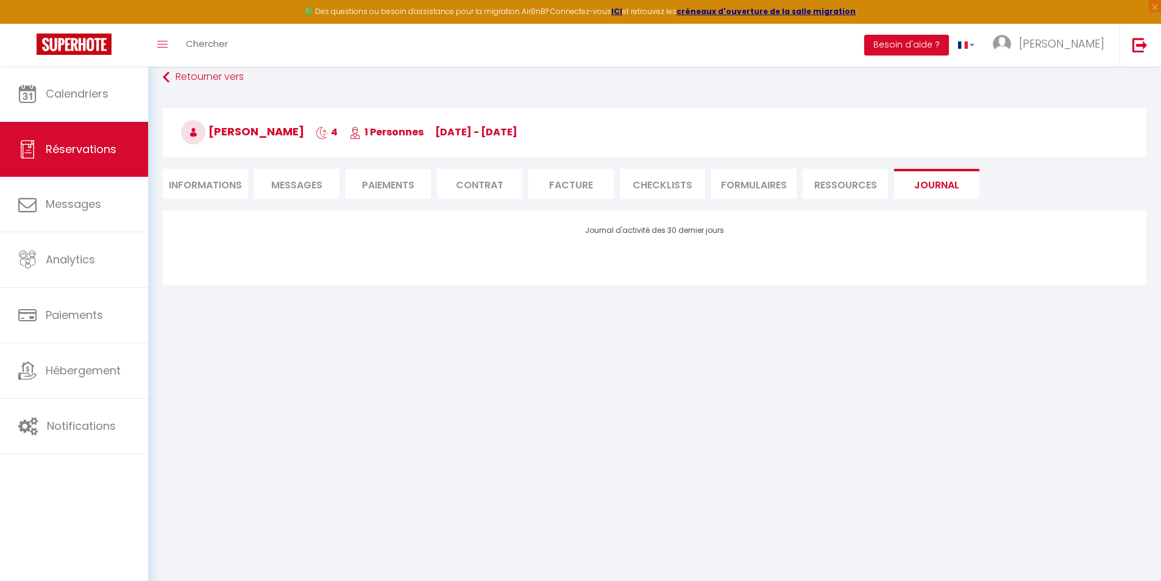
scroll to position [122, 0]
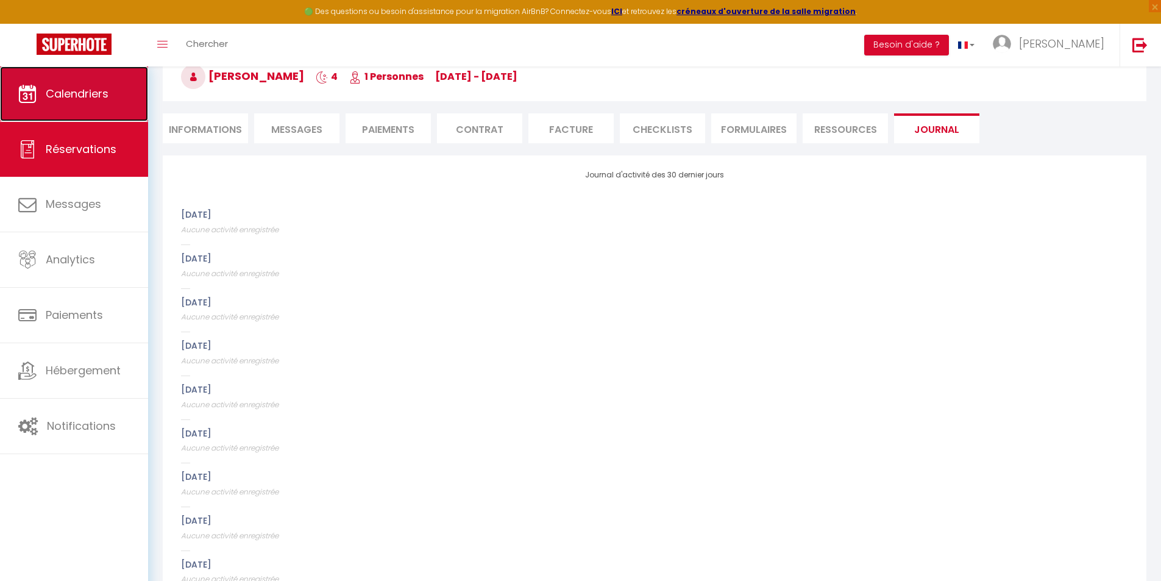
click at [94, 102] on link "Calendriers" at bounding box center [74, 93] width 148 height 55
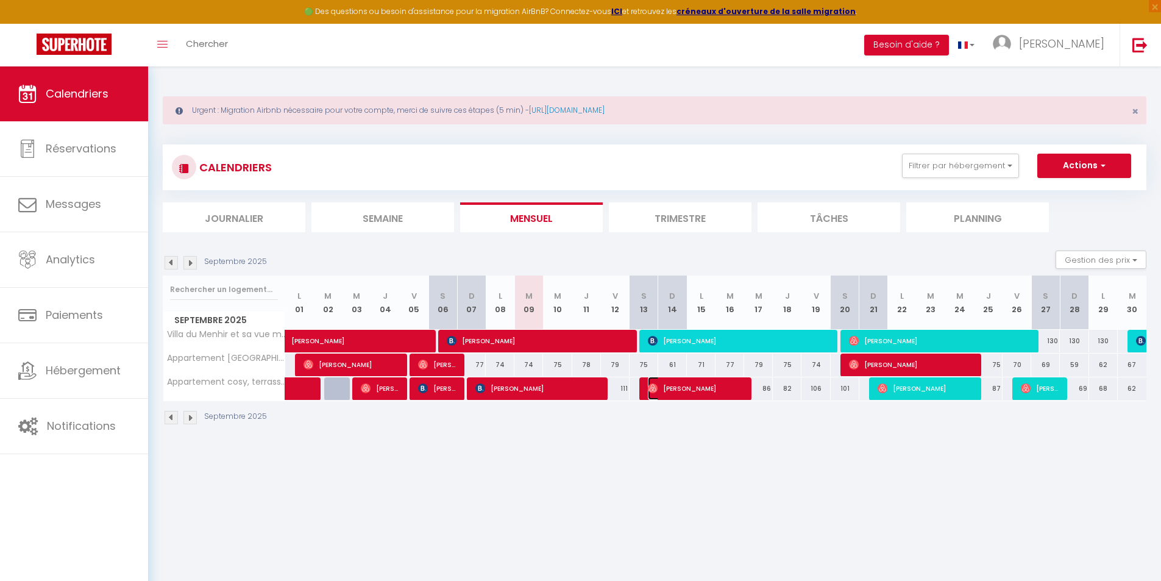
click at [681, 389] on span "[PERSON_NAME]" at bounding box center [696, 388] width 96 height 23
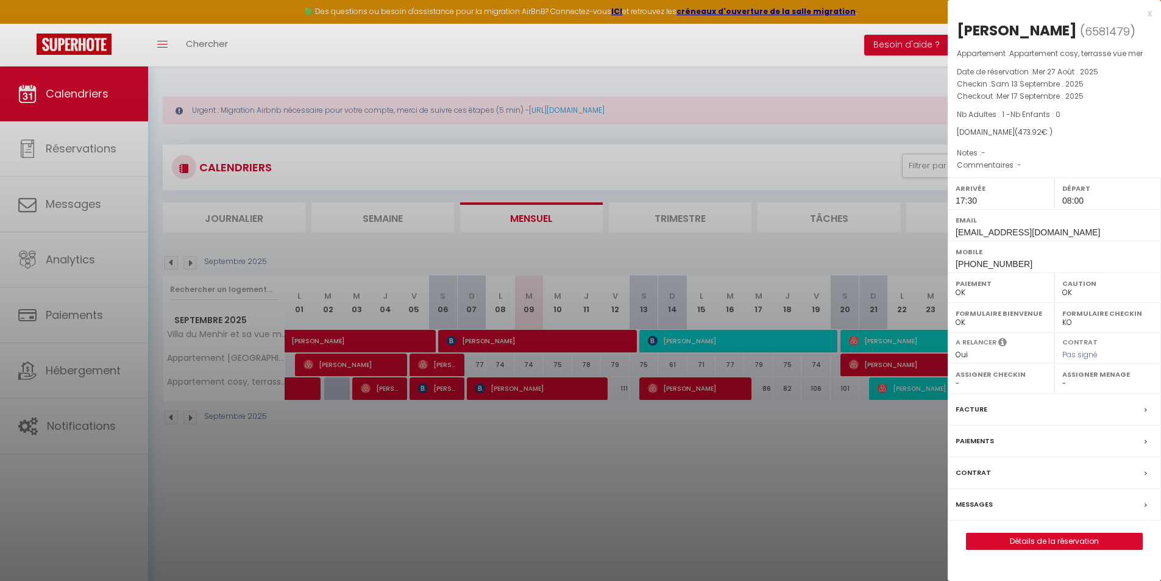
click at [978, 497] on div "Messages" at bounding box center [1054, 505] width 213 height 32
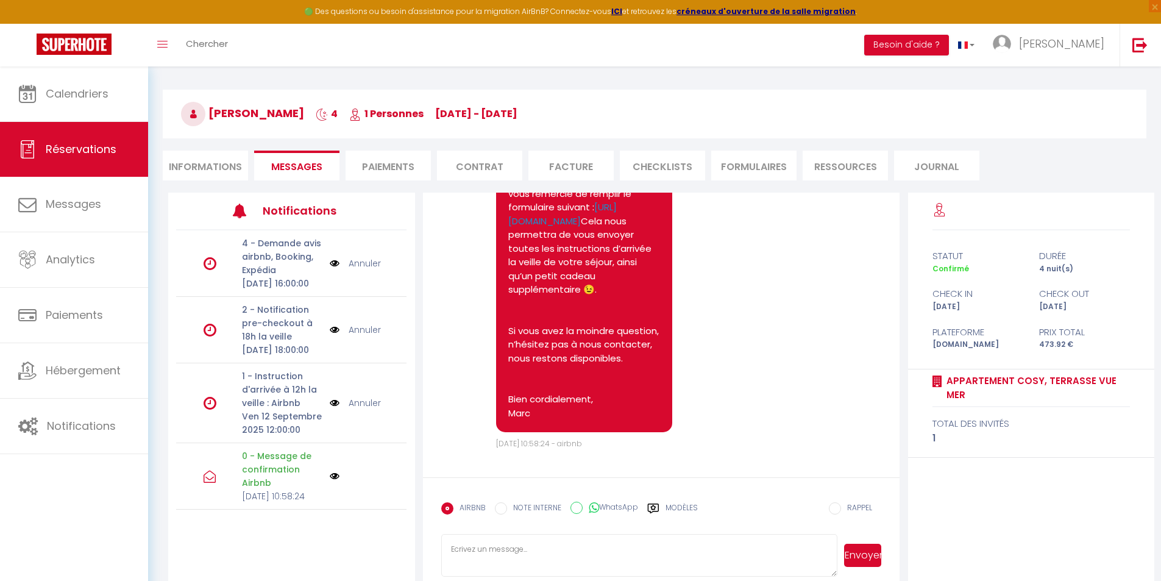
scroll to position [104, 0]
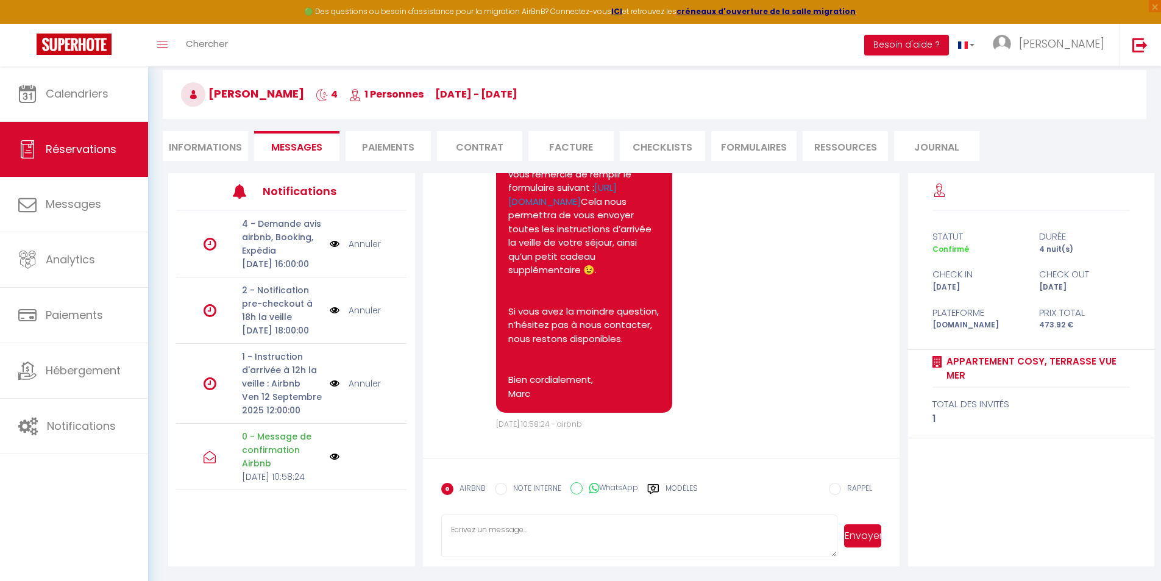
click at [507, 489] on label "NOTE INTERNE" at bounding box center [534, 489] width 54 height 13
click at [506, 489] on input "NOTE INTERNE" at bounding box center [501, 489] width 12 height 12
click at [205, 138] on li "Informations" at bounding box center [205, 146] width 85 height 30
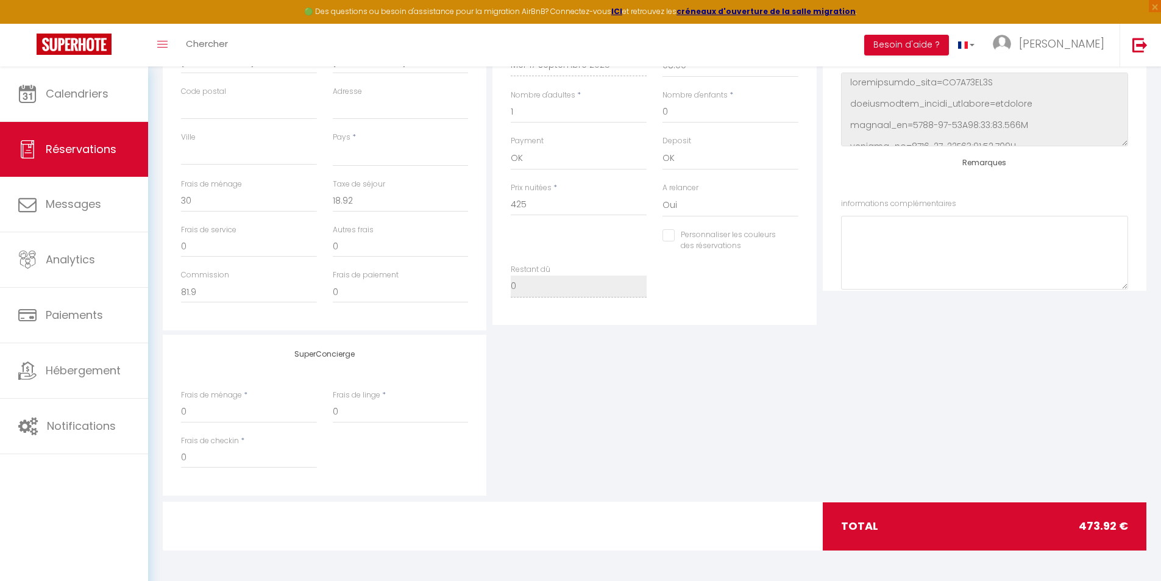
scroll to position [148, 0]
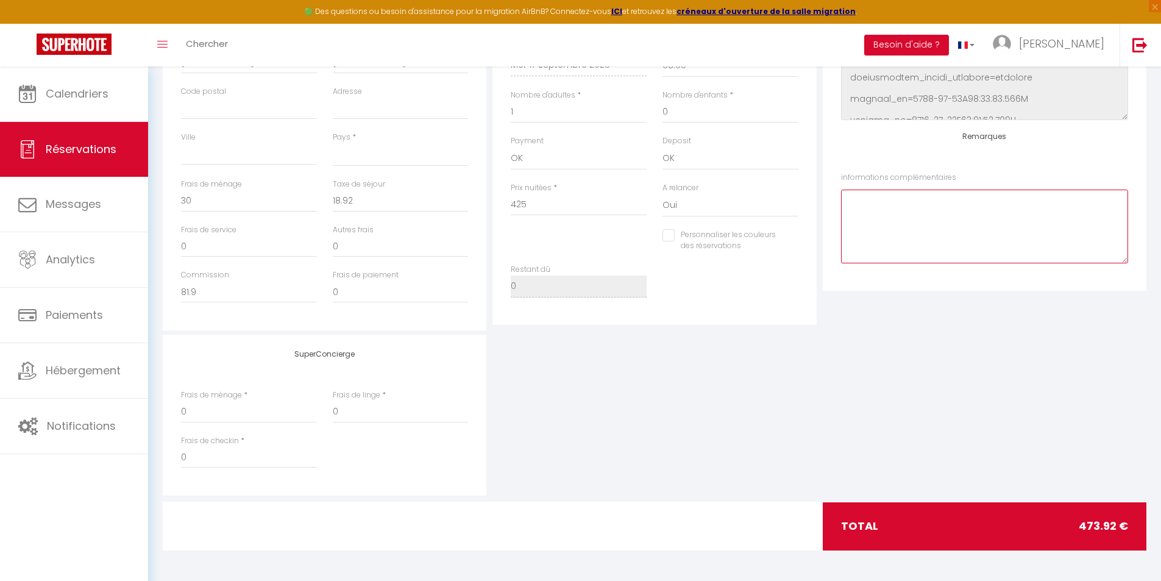
click at [981, 222] on complémentaires0 at bounding box center [984, 227] width 287 height 74
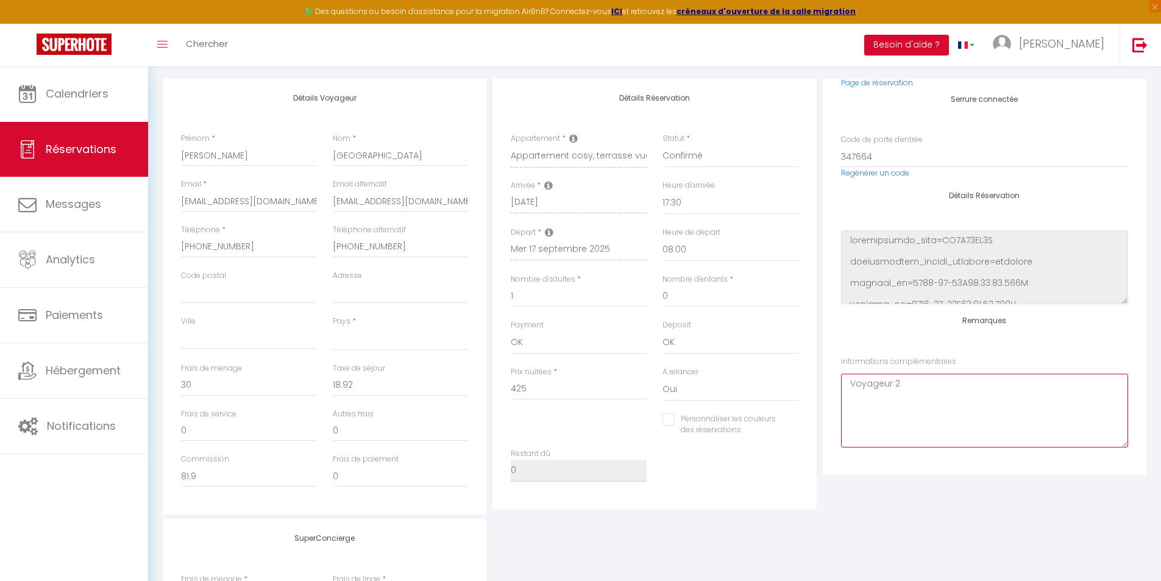
scroll to position [0, 0]
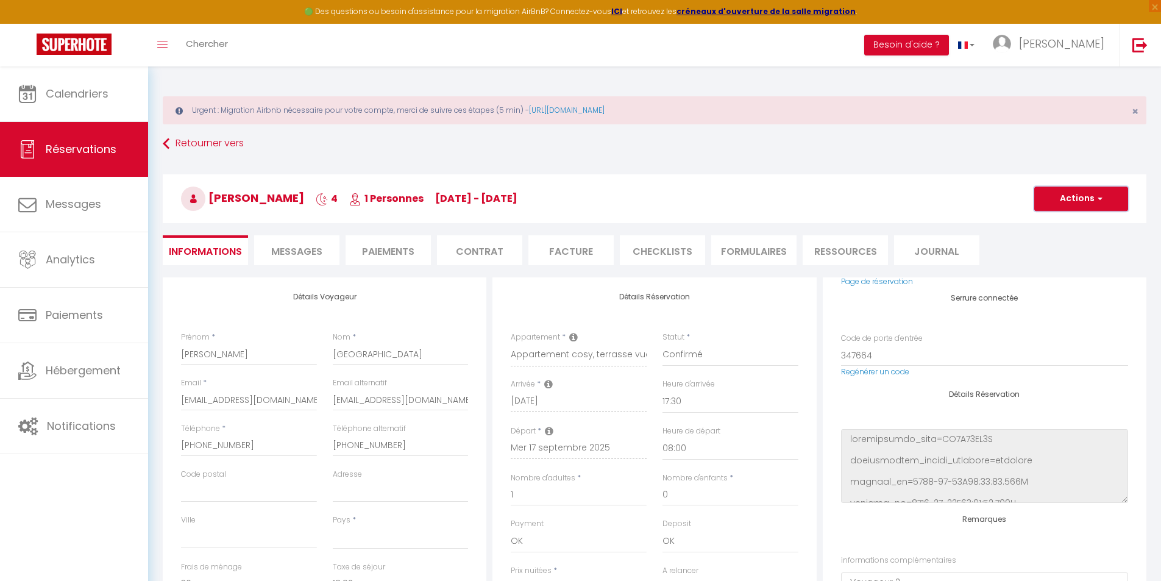
click at [1095, 191] on button "Actions" at bounding box center [1081, 199] width 94 height 24
click at [1068, 223] on link "Enregistrer" at bounding box center [1069, 226] width 96 height 16
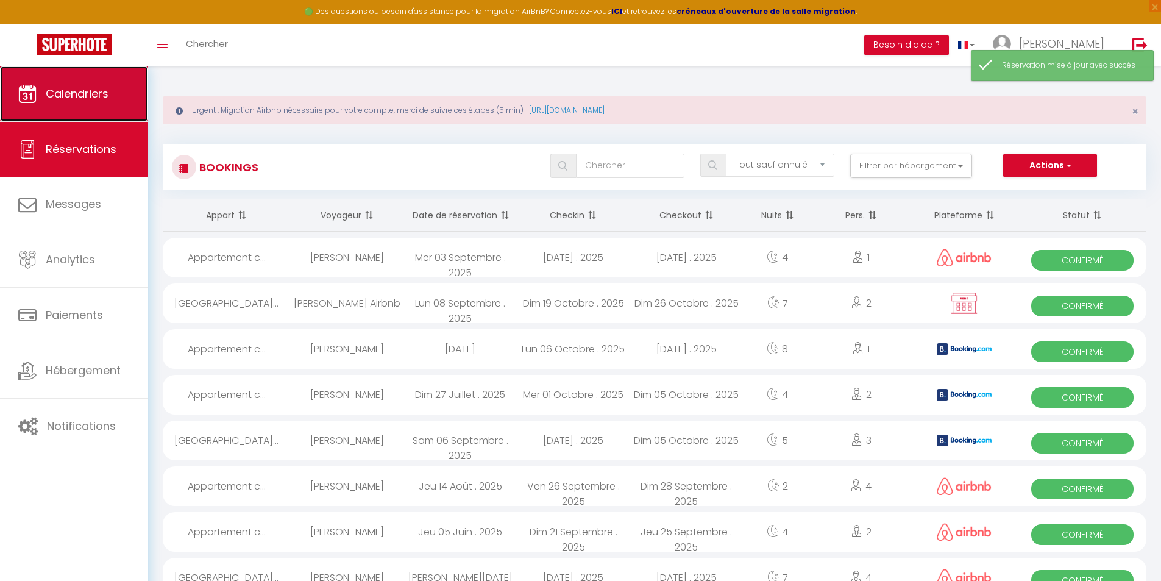
click at [76, 102] on link "Calendriers" at bounding box center [74, 93] width 148 height 55
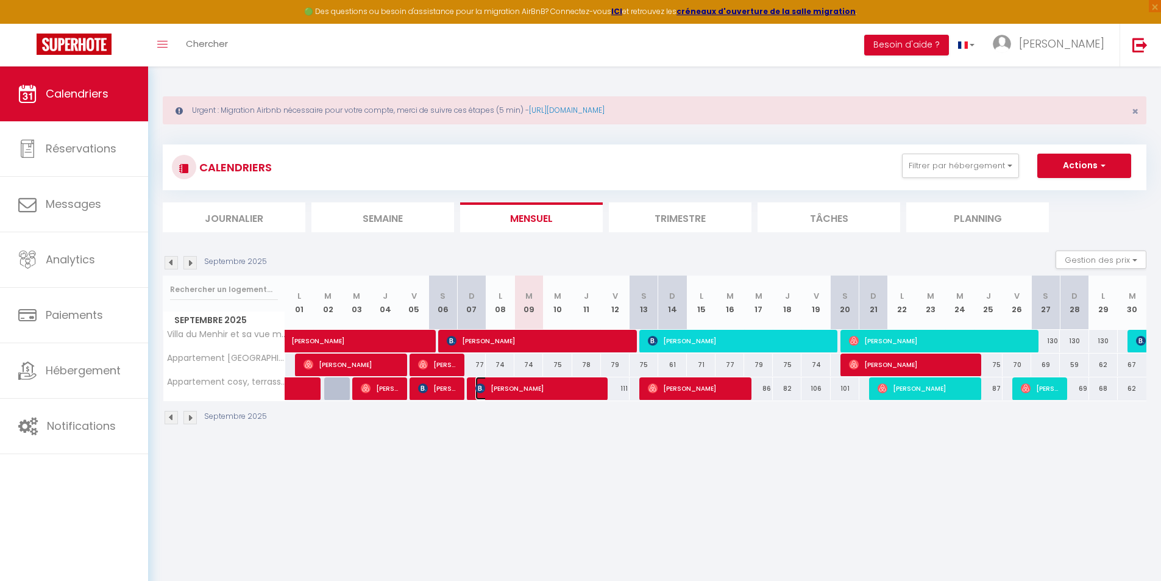
click at [519, 387] on span "[PERSON_NAME]" at bounding box center [537, 388] width 124 height 23
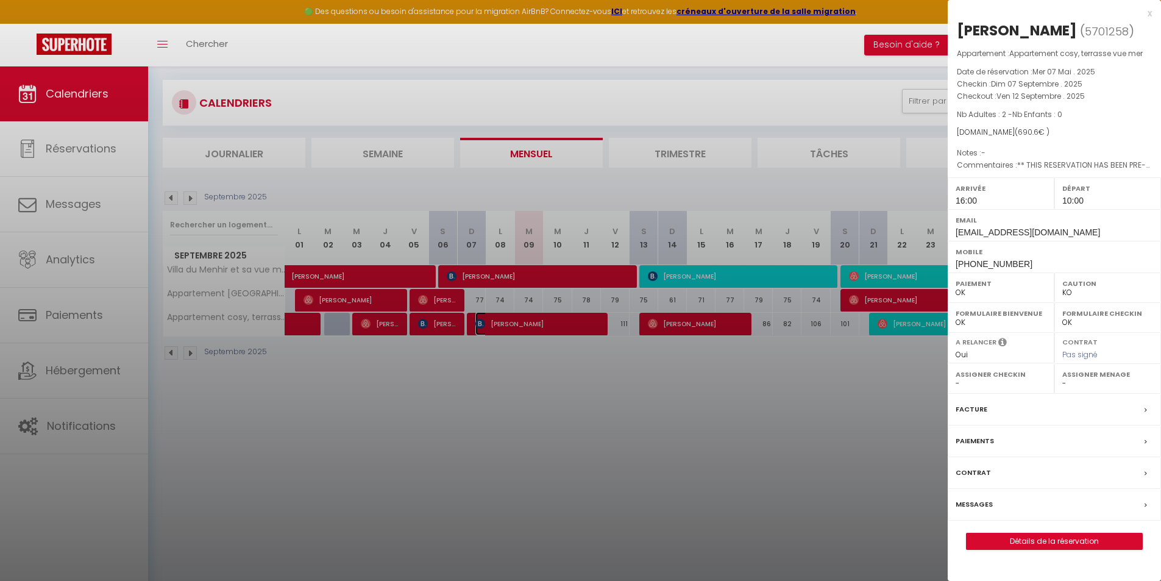
scroll to position [66, 0]
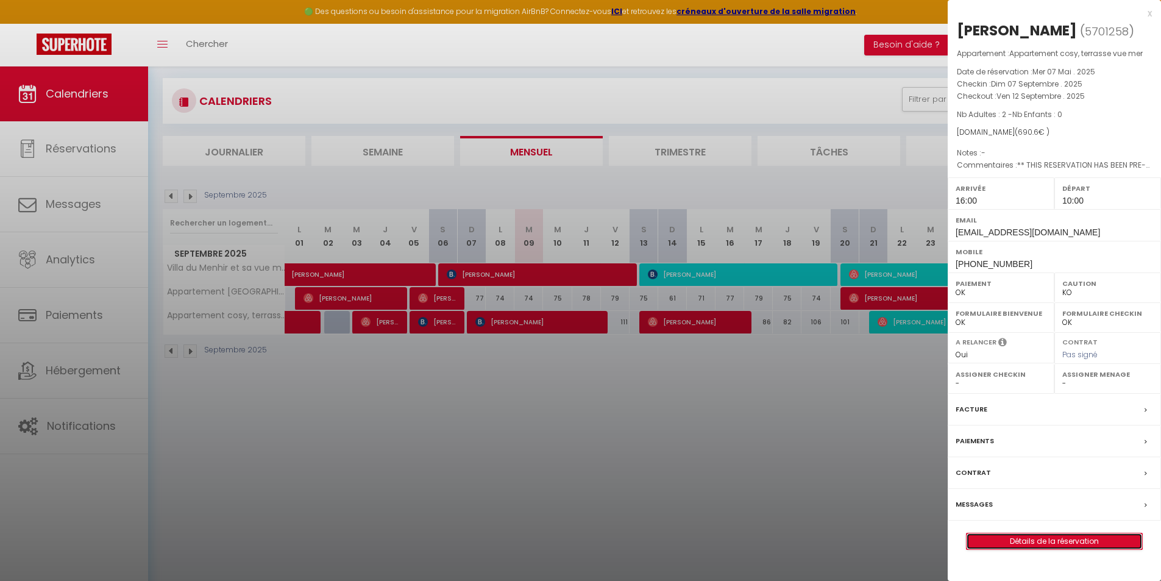
click at [1057, 538] on link "Détails de la réservation" at bounding box center [1055, 541] width 176 height 16
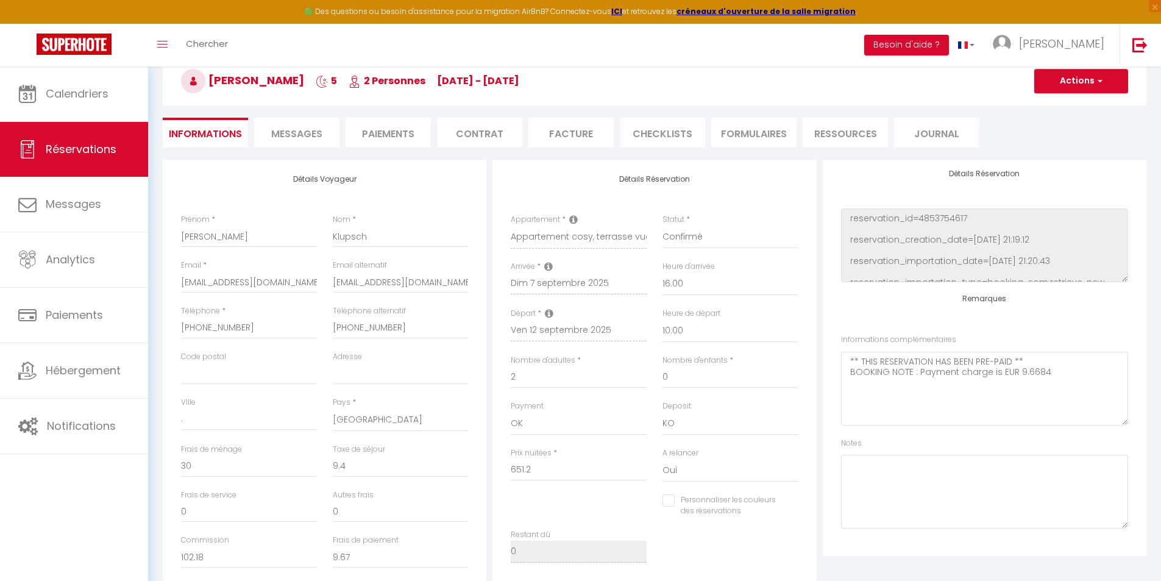
scroll to position [122, 0]
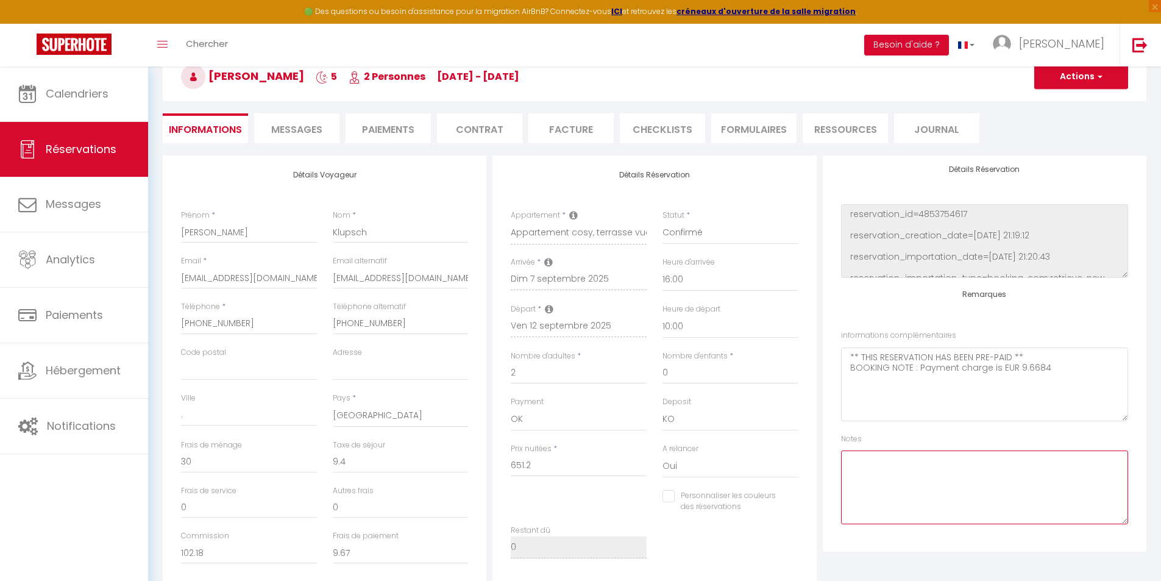
click at [938, 488] on textarea at bounding box center [984, 487] width 287 height 74
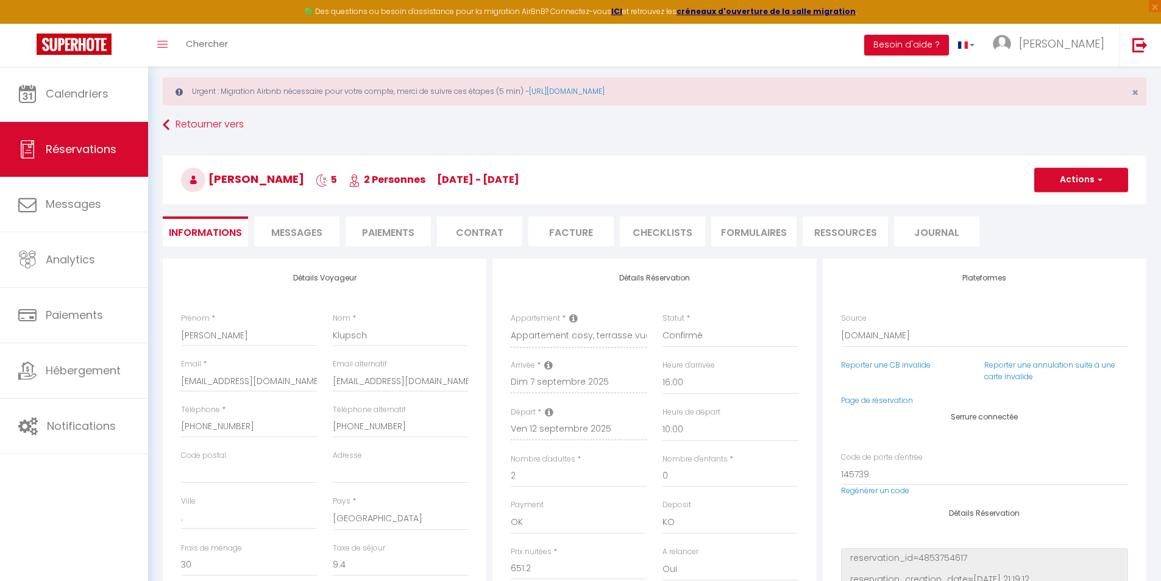
scroll to position [0, 0]
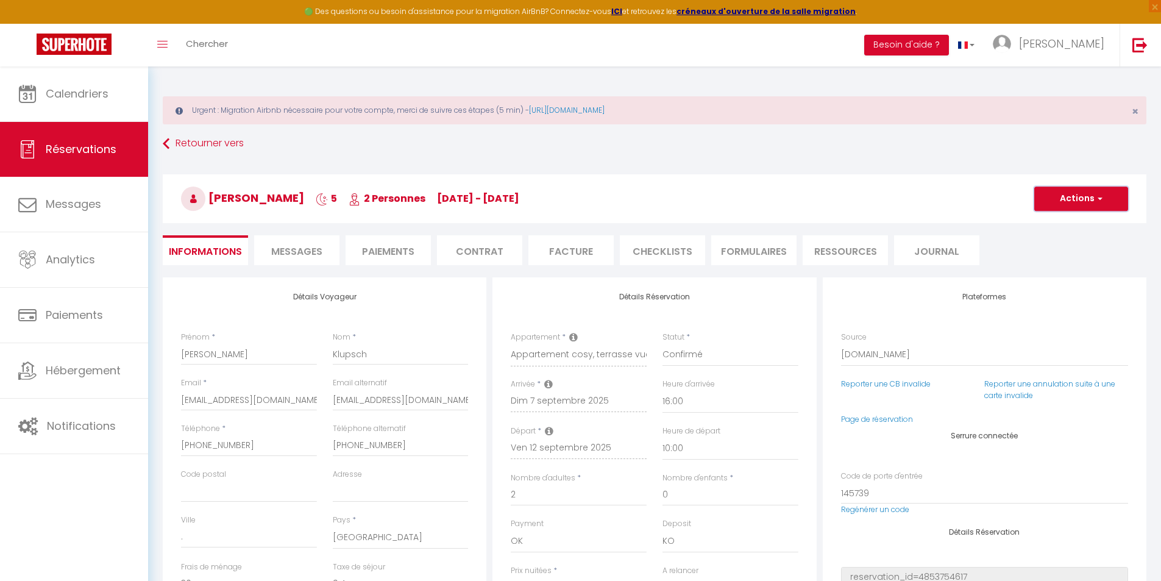
click at [1084, 195] on button "Actions" at bounding box center [1081, 199] width 94 height 24
click at [1065, 222] on link "Enregistrer" at bounding box center [1069, 226] width 96 height 16
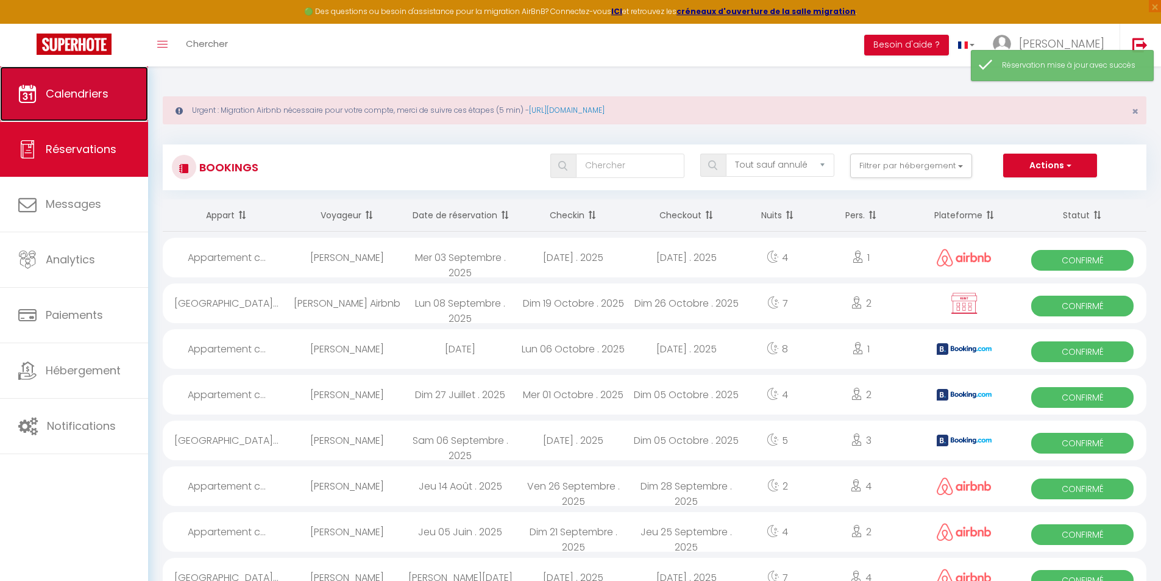
click at [103, 101] on link "Calendriers" at bounding box center [74, 93] width 148 height 55
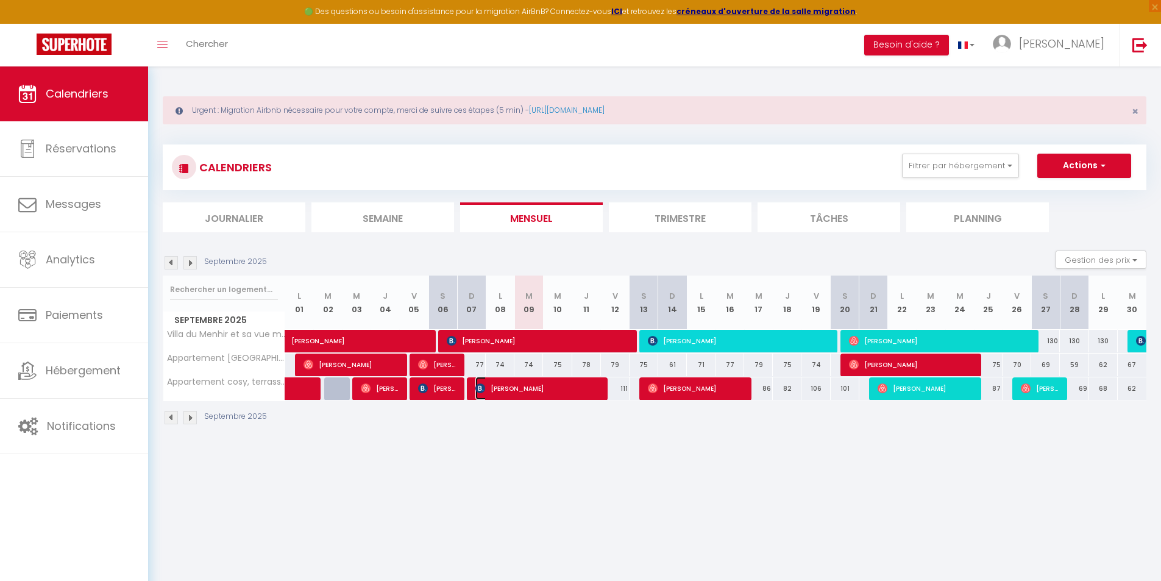
click at [518, 389] on span "[PERSON_NAME]" at bounding box center [537, 388] width 124 height 23
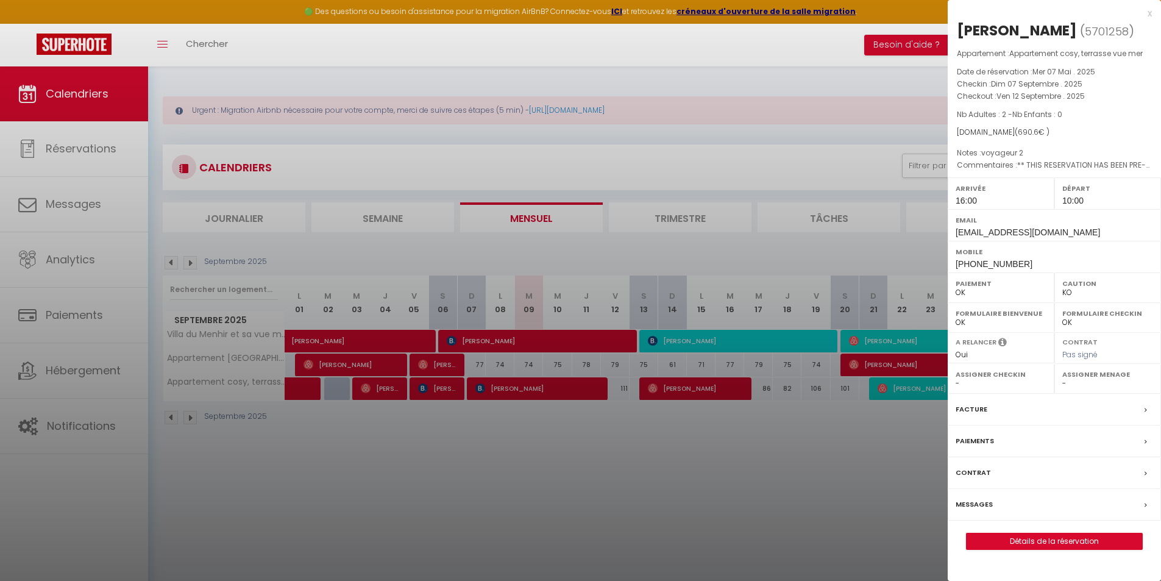
click at [653, 463] on div at bounding box center [580, 290] width 1161 height 581
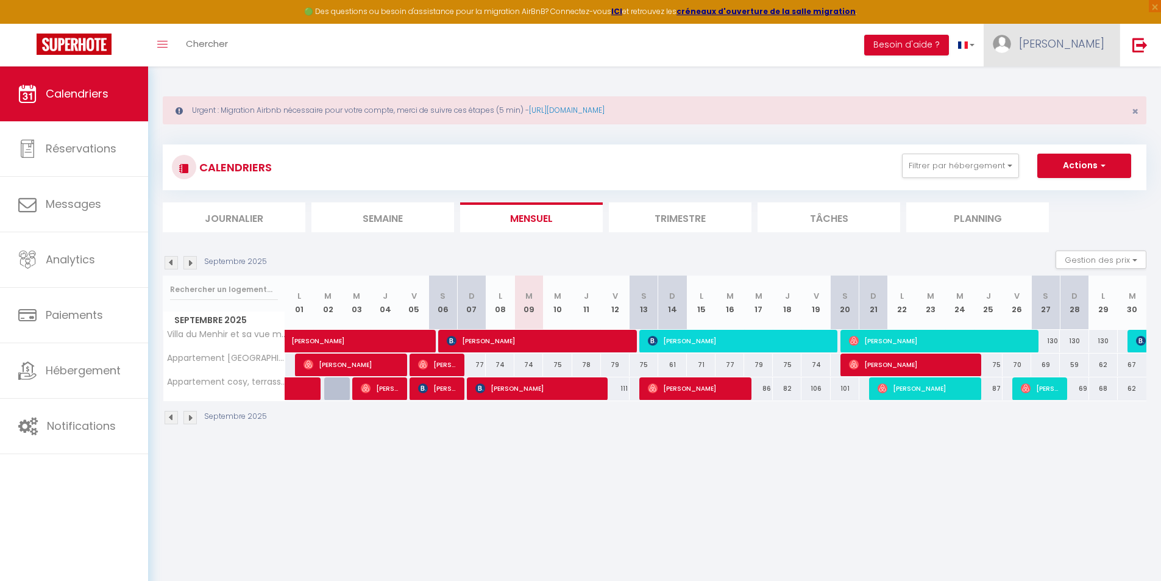
click at [1097, 50] on span "[PERSON_NAME]" at bounding box center [1061, 43] width 85 height 15
click at [1066, 108] on link "Équipe" at bounding box center [1071, 106] width 90 height 21
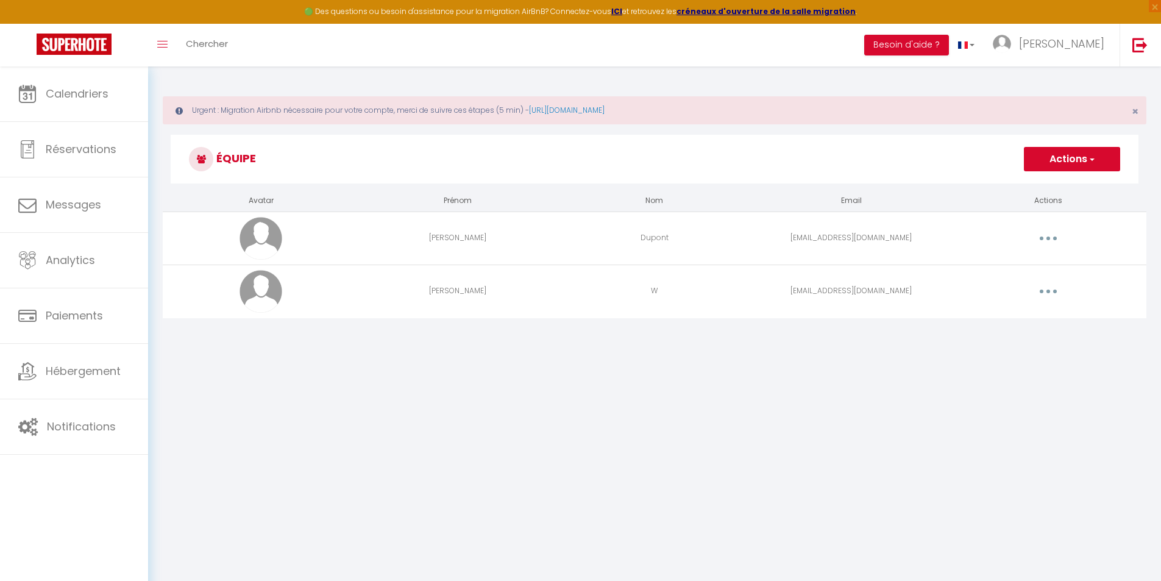
click at [1048, 284] on button "button" at bounding box center [1048, 292] width 34 height 20
click at [1014, 318] on link "Editer" at bounding box center [1017, 319] width 90 height 21
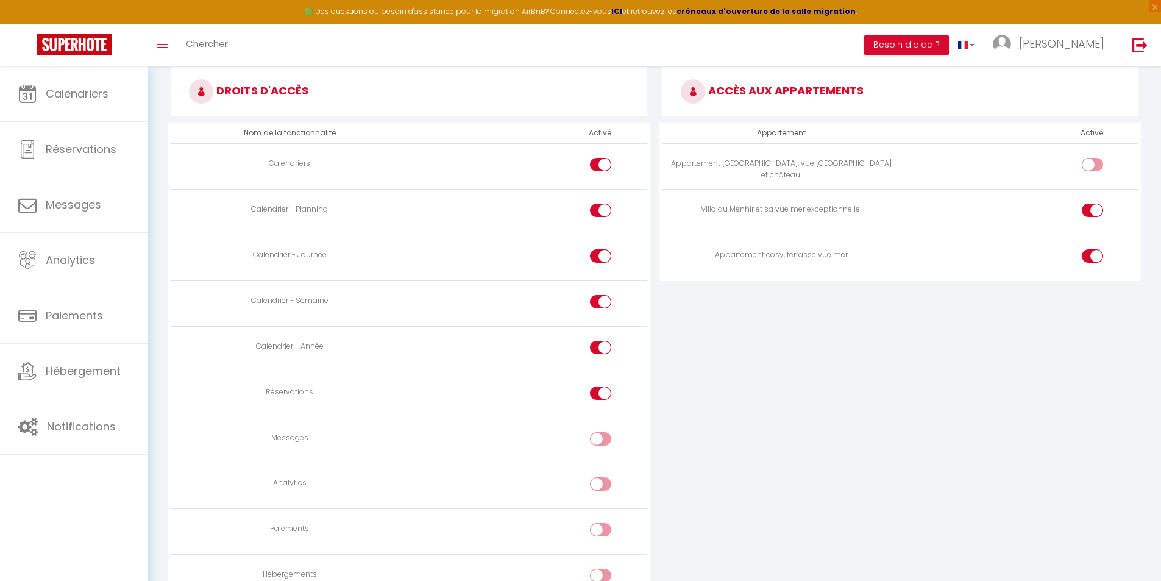
scroll to position [731, 0]
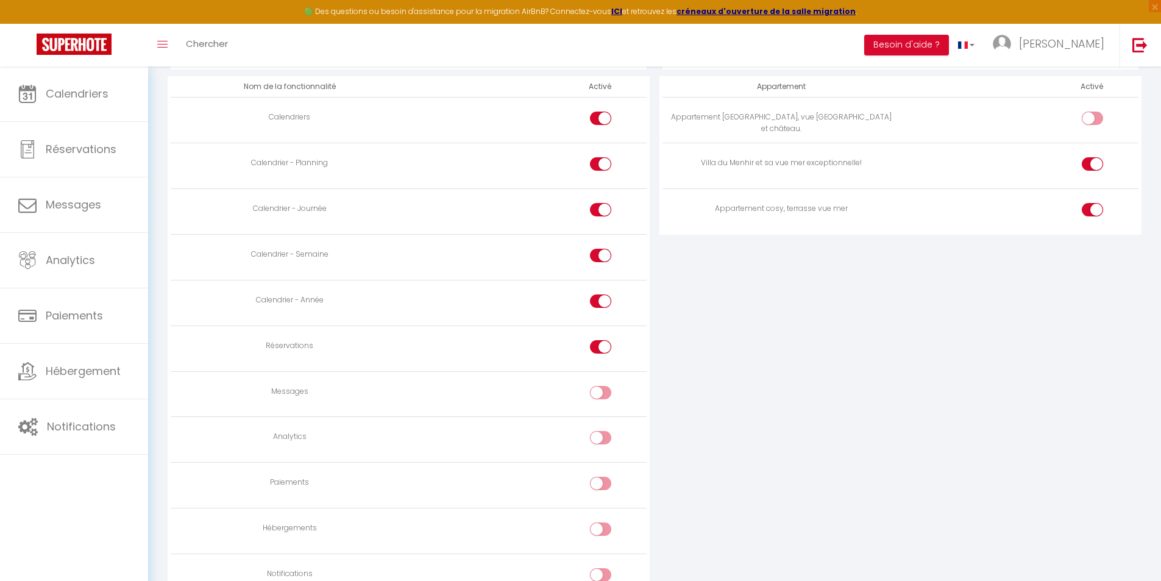
click at [604, 390] on input "checkbox" at bounding box center [610, 395] width 21 height 18
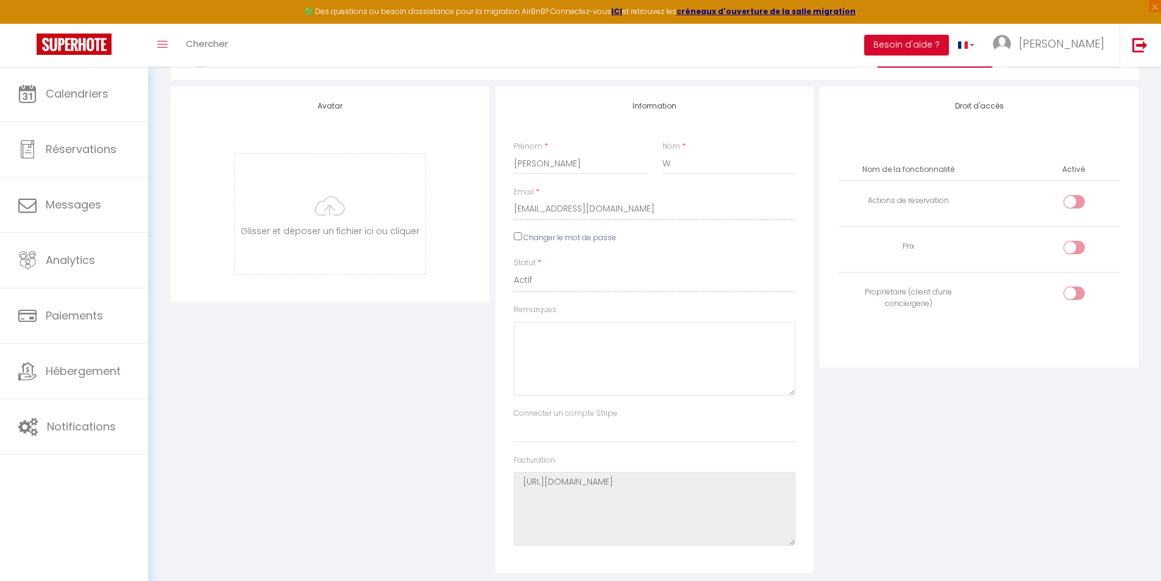
scroll to position [0, 0]
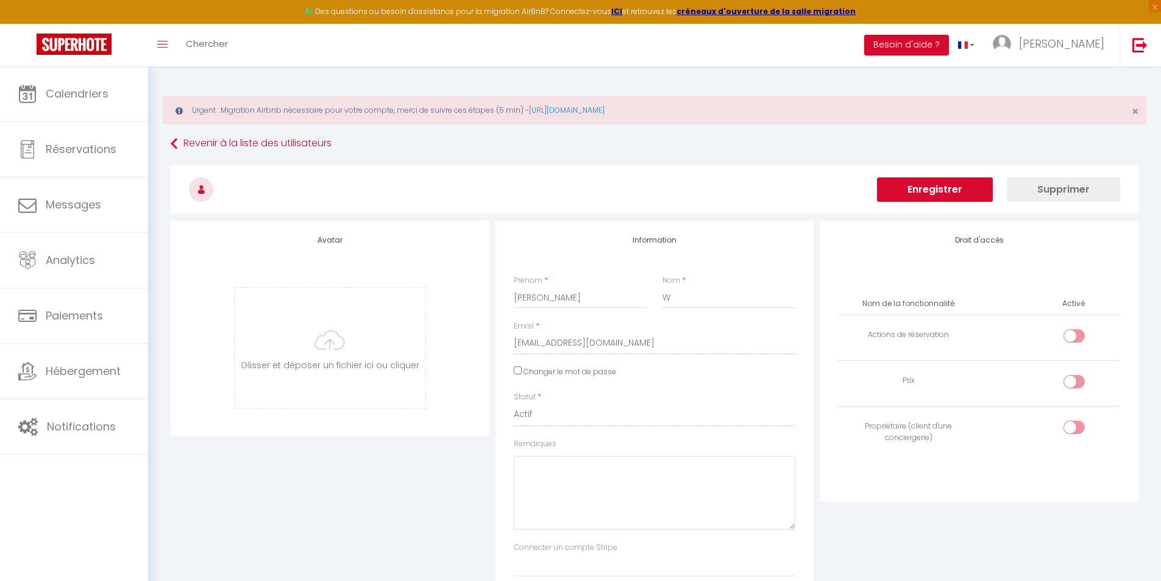
click at [951, 184] on button "Enregistrer" at bounding box center [935, 189] width 116 height 24
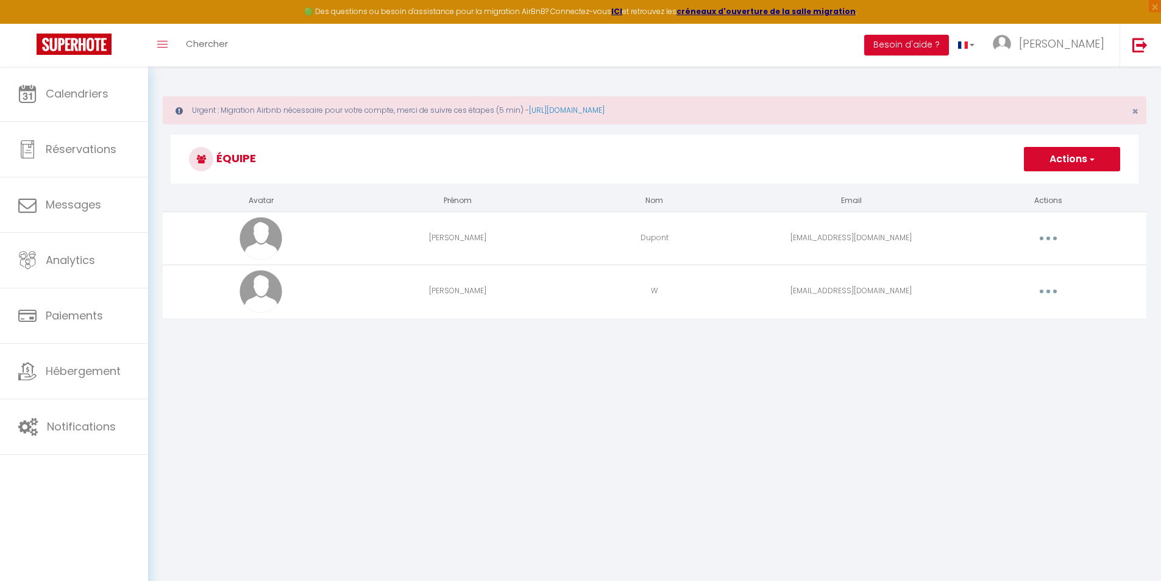
click at [1061, 291] on button "button" at bounding box center [1048, 292] width 34 height 20
click at [1042, 312] on link "Editer" at bounding box center [1017, 319] width 90 height 21
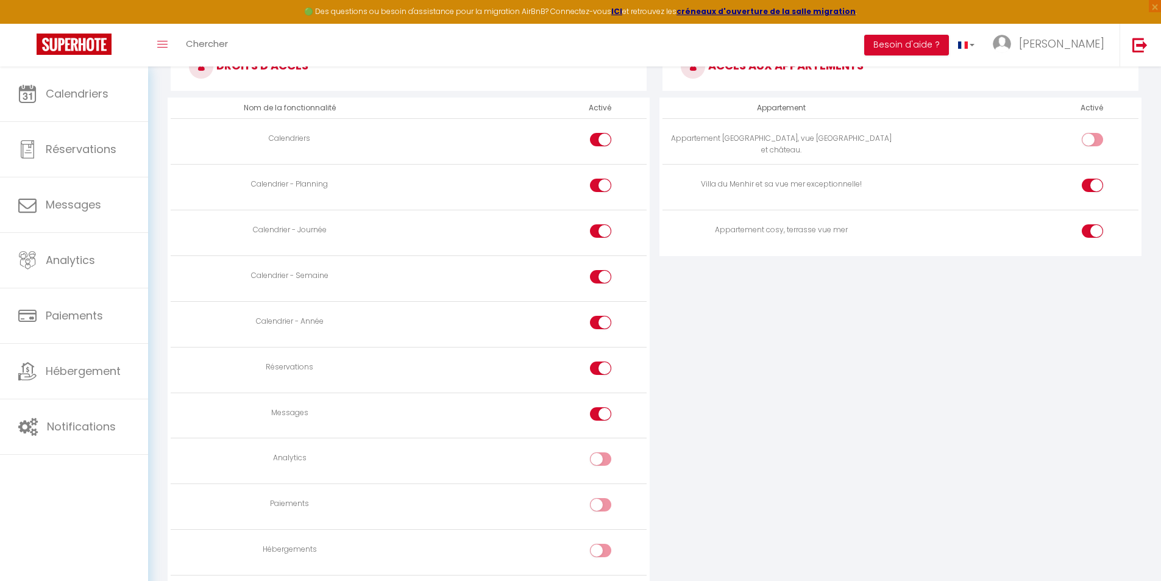
scroll to position [731, 0]
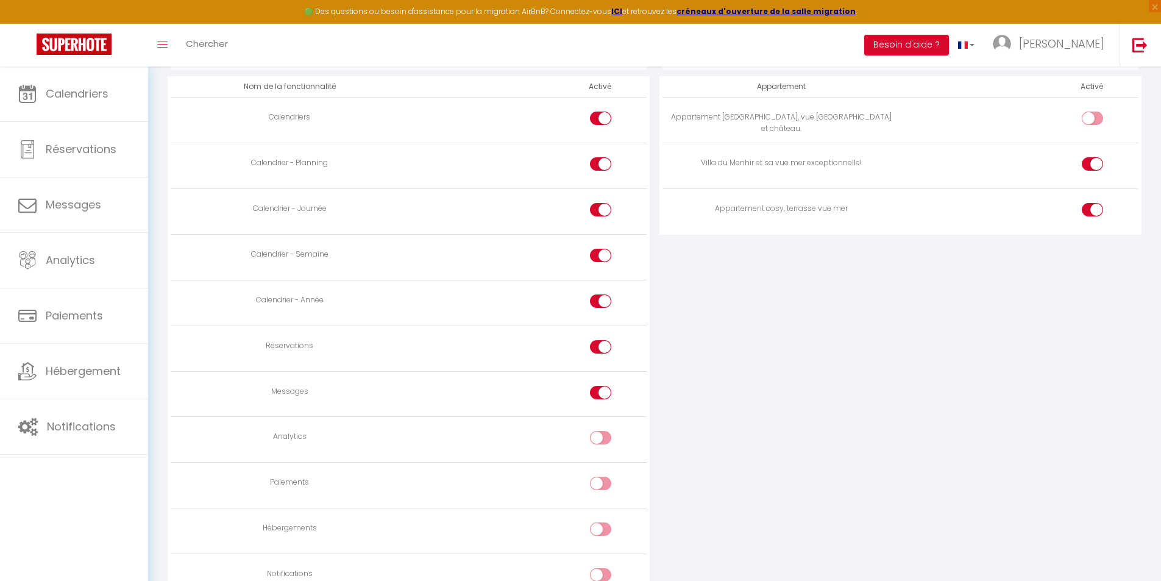
click at [605, 395] on input "checkbox" at bounding box center [610, 395] width 21 height 18
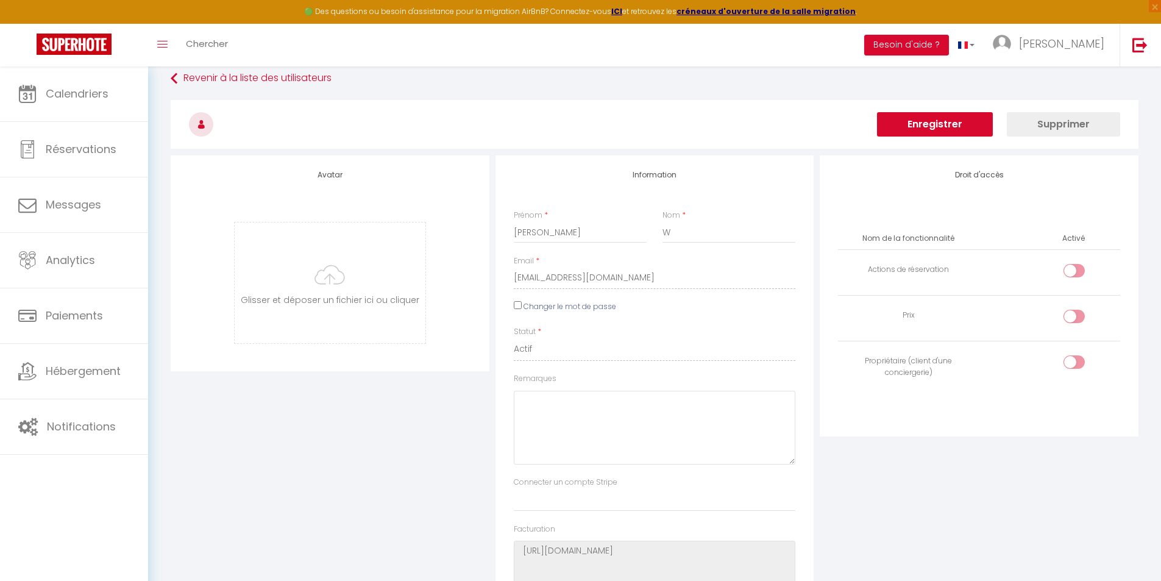
scroll to position [0, 0]
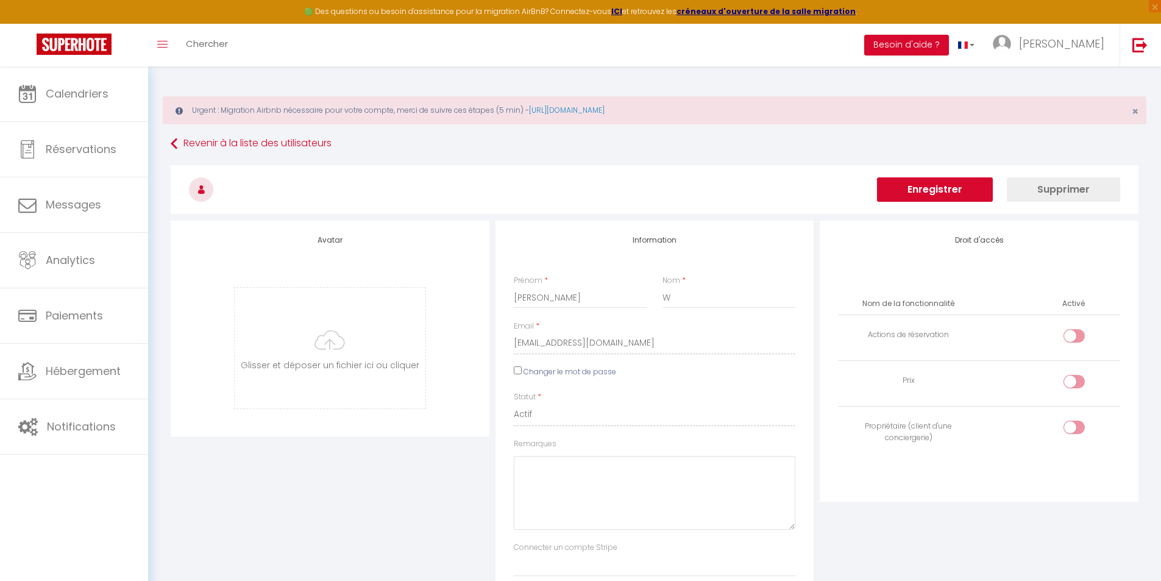
click at [941, 190] on button "Enregistrer" at bounding box center [935, 189] width 116 height 24
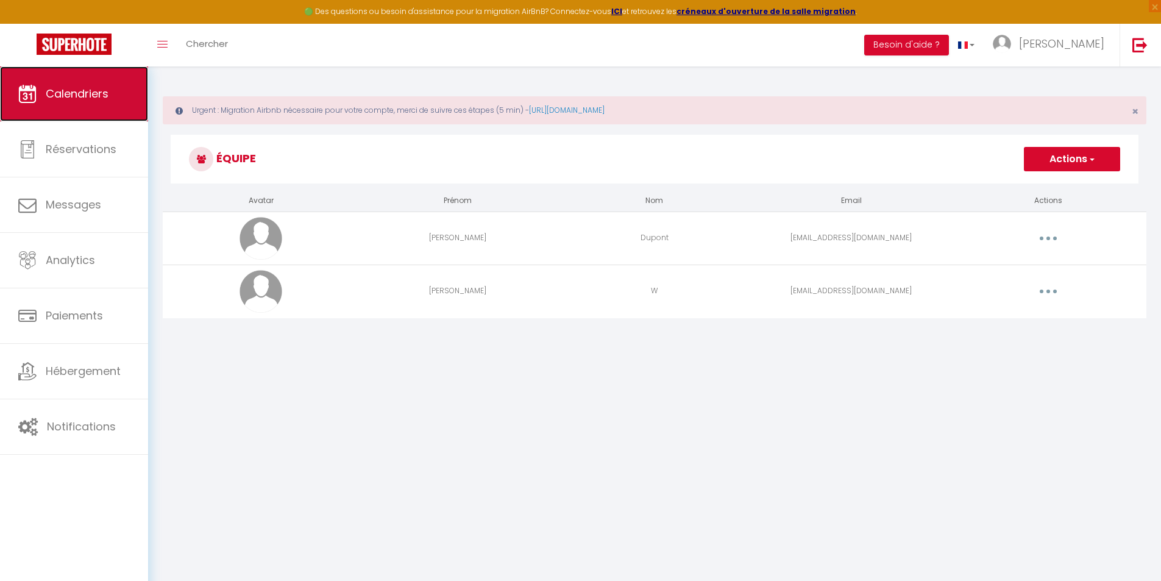
click at [32, 85] on icon at bounding box center [27, 94] width 18 height 18
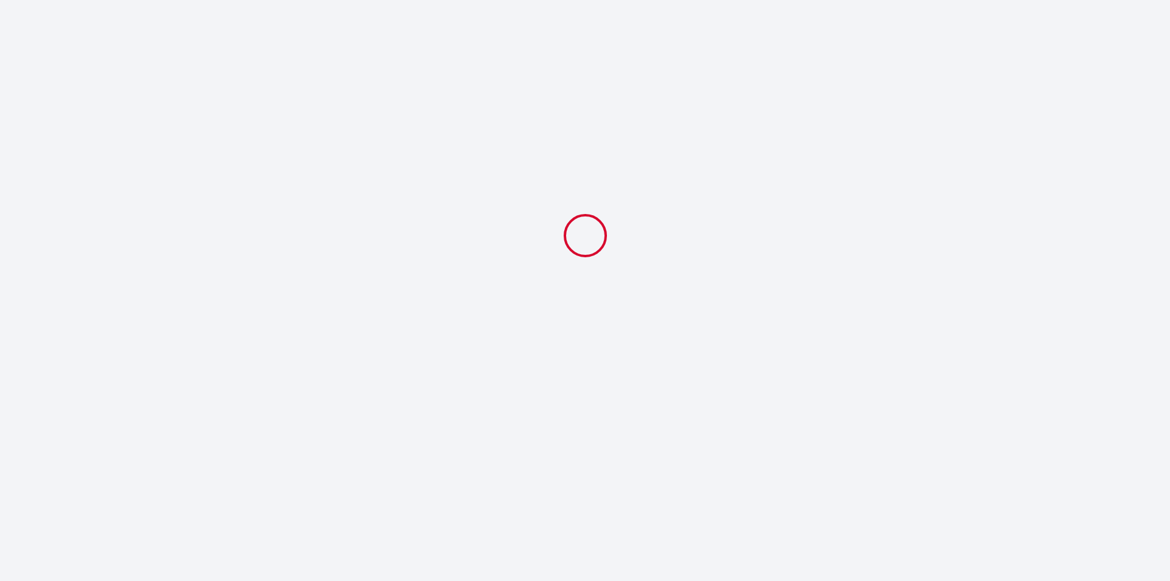
select select
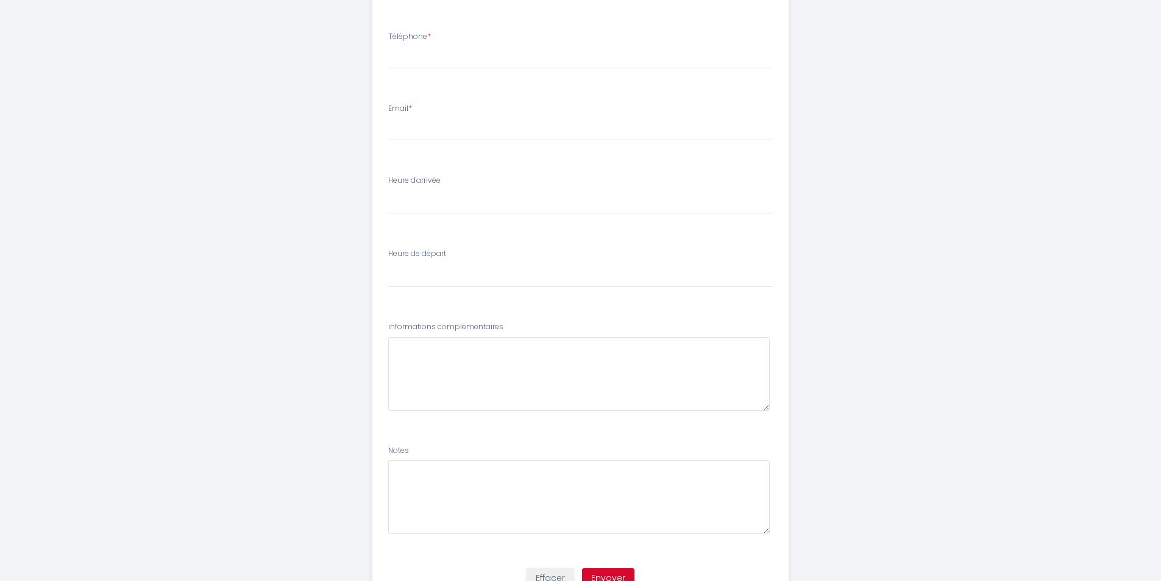
scroll to position [606, 0]
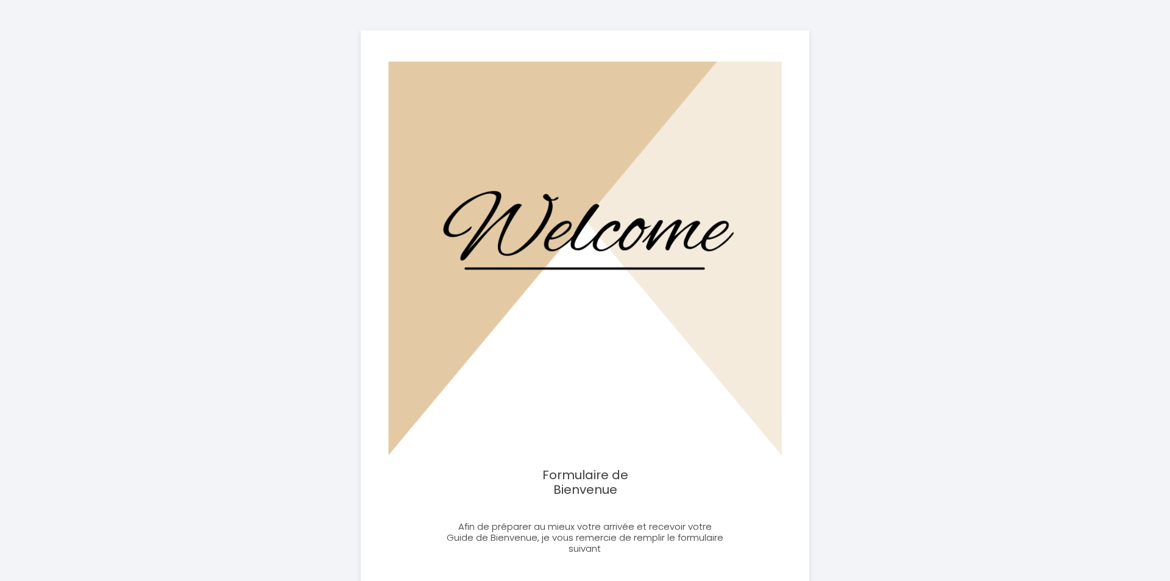
select select
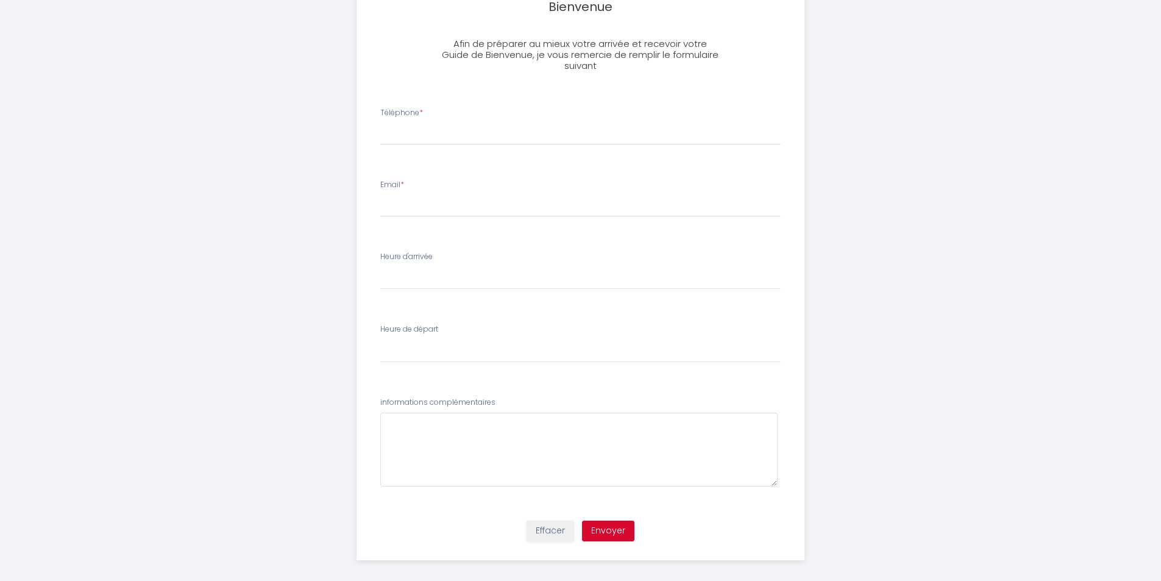
scroll to position [488, 0]
